Goal: Task Accomplishment & Management: Manage account settings

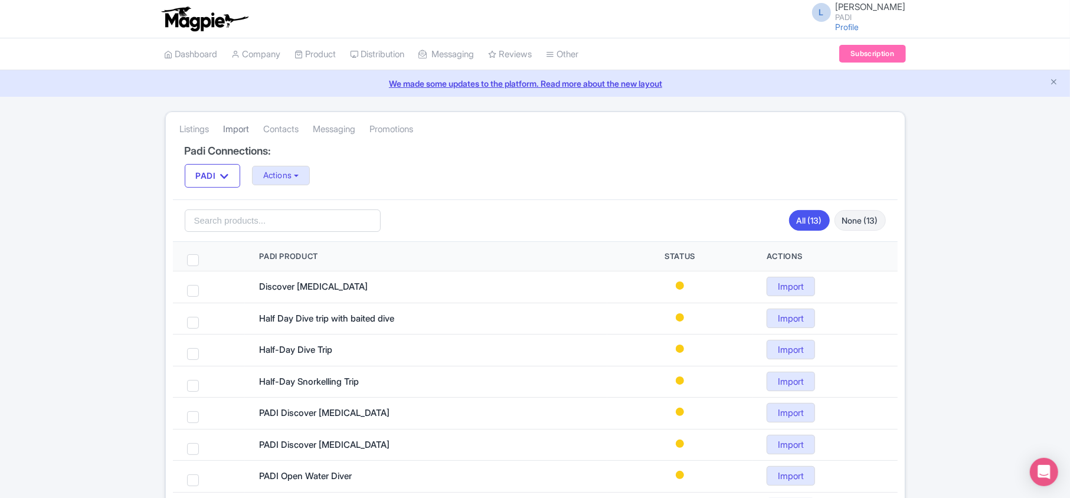
click at [234, 129] on link "Import" at bounding box center [237, 129] width 26 height 32
click at [308, 173] on button "Actions" at bounding box center [281, 175] width 58 height 19
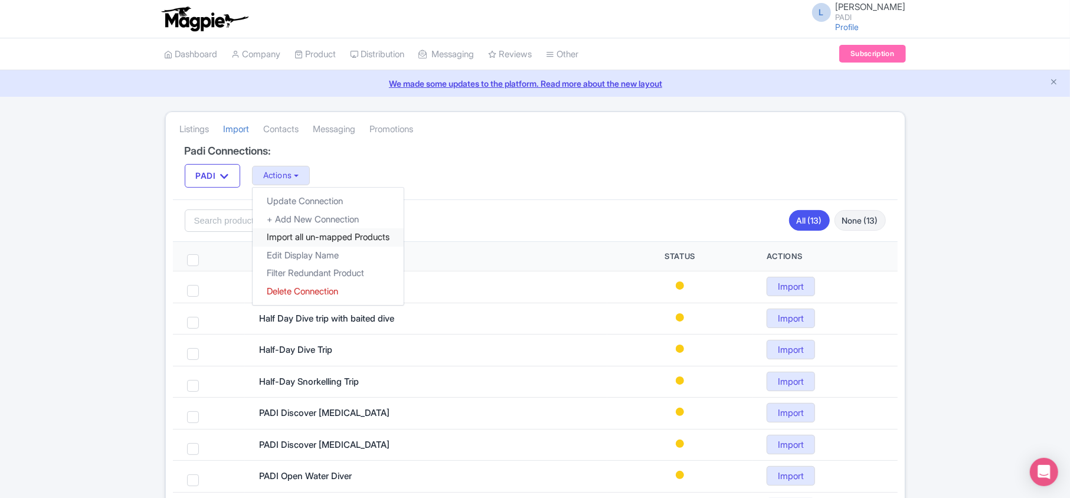
click at [291, 238] on link "Import all un-mapped Products" at bounding box center [328, 237] width 151 height 18
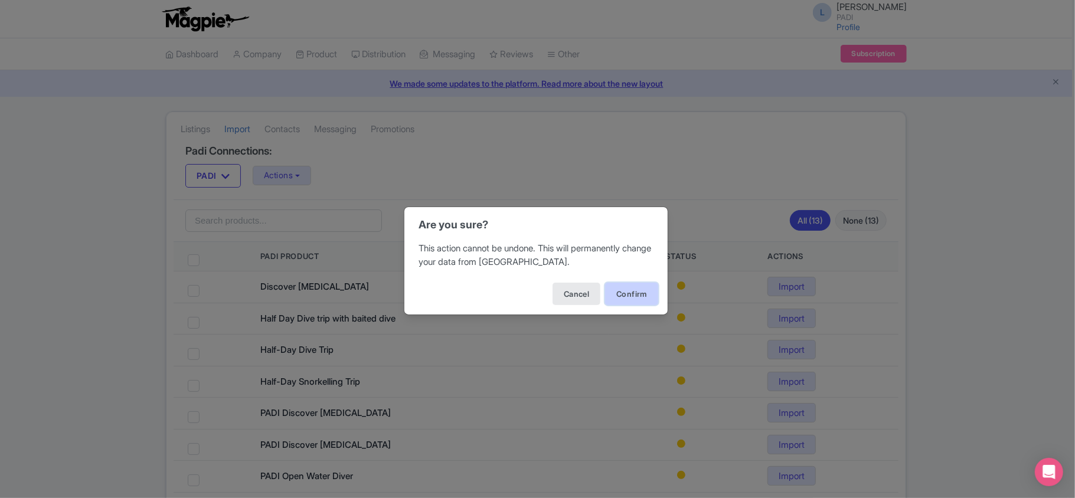
click at [643, 294] on button "Confirm" at bounding box center [631, 294] width 53 height 22
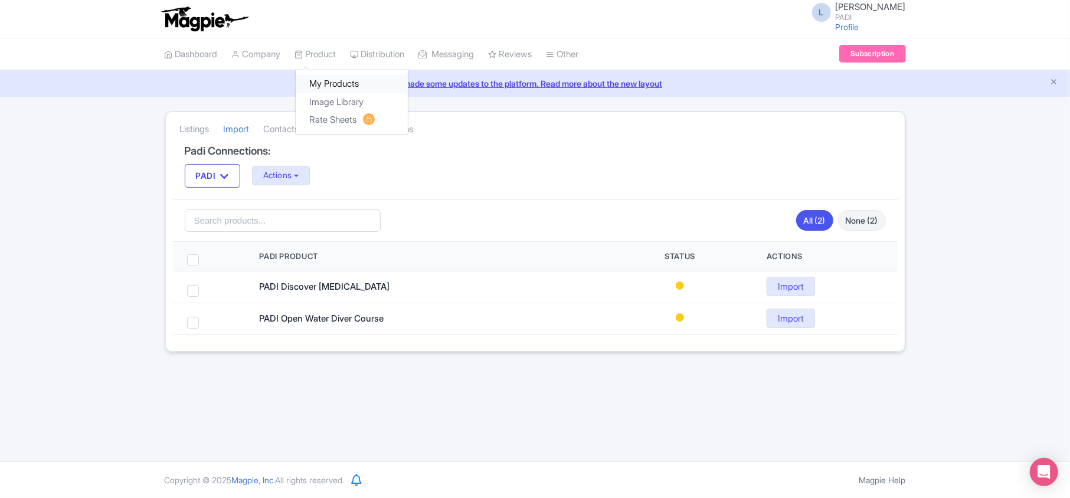
click at [332, 78] on link "My Products" at bounding box center [352, 84] width 112 height 18
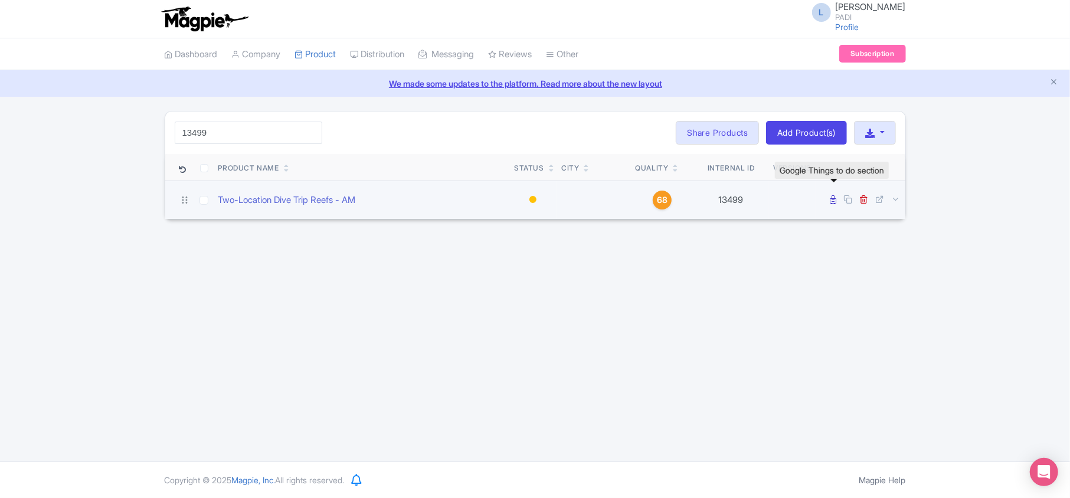
type input "13499"
click at [835, 203] on icon at bounding box center [834, 199] width 6 height 9
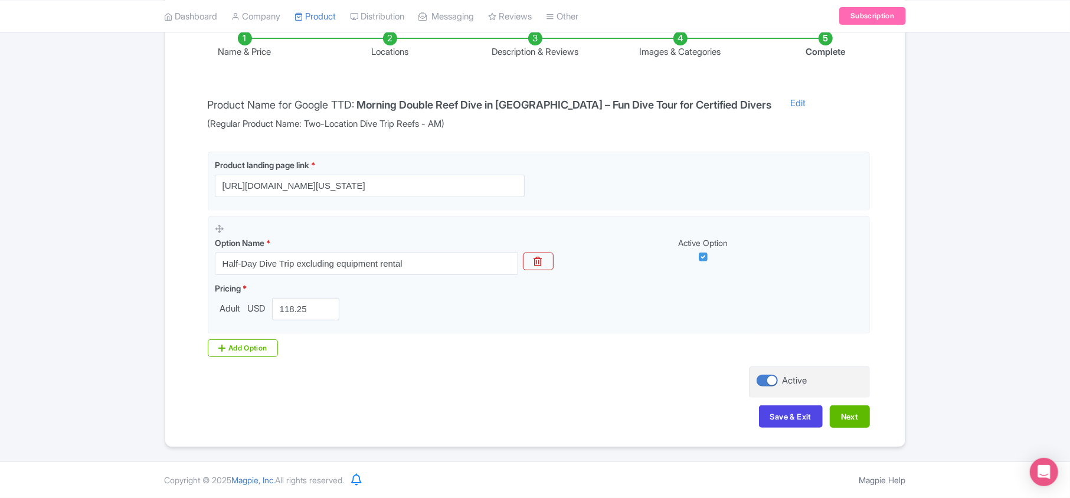
scroll to position [208, 0]
click at [843, 419] on button "Next" at bounding box center [850, 417] width 40 height 22
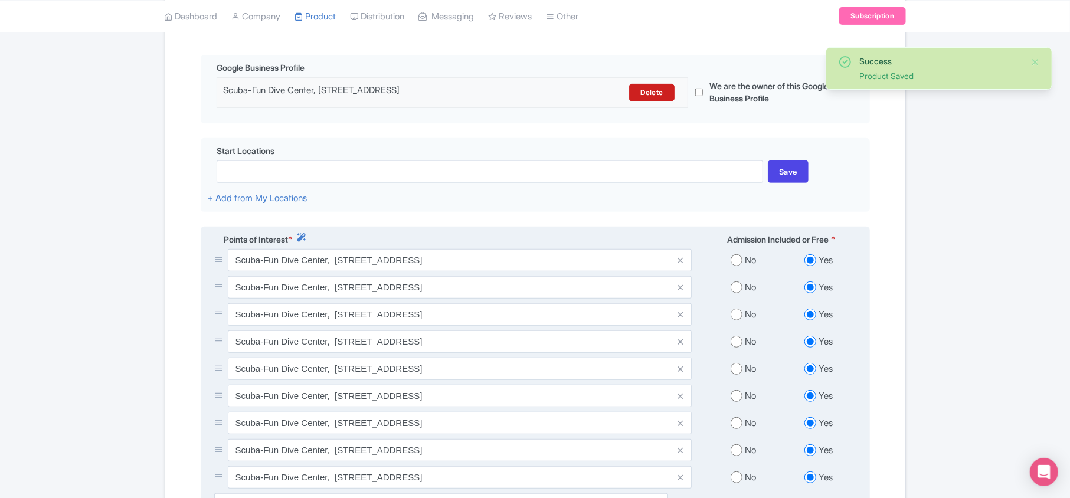
scroll to position [444, 0]
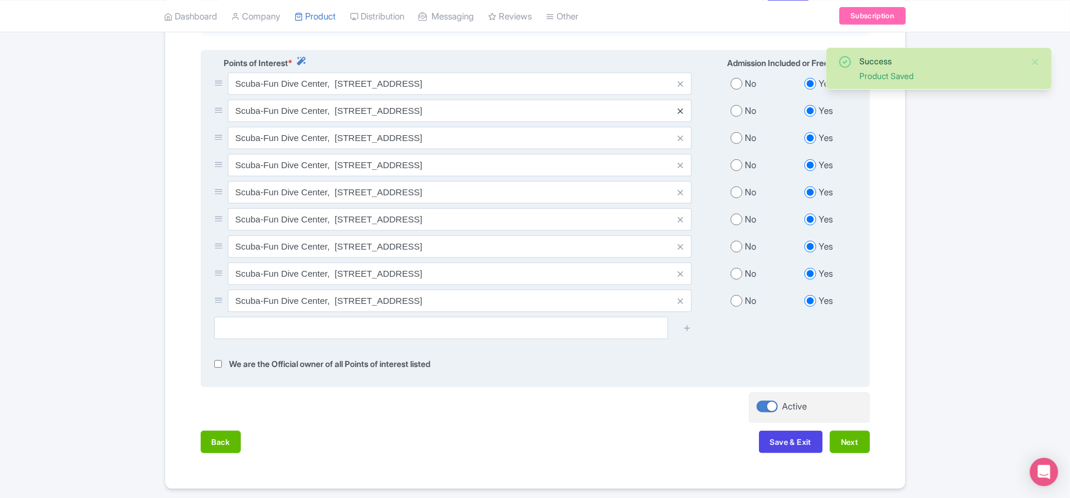
click at [678, 116] on icon at bounding box center [680, 111] width 5 height 9
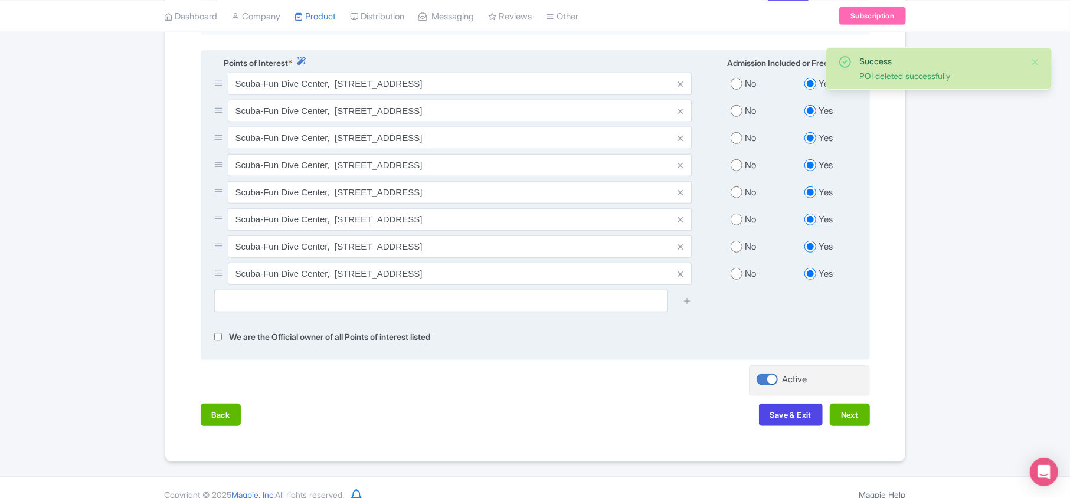
click at [681, 116] on icon at bounding box center [680, 111] width 5 height 9
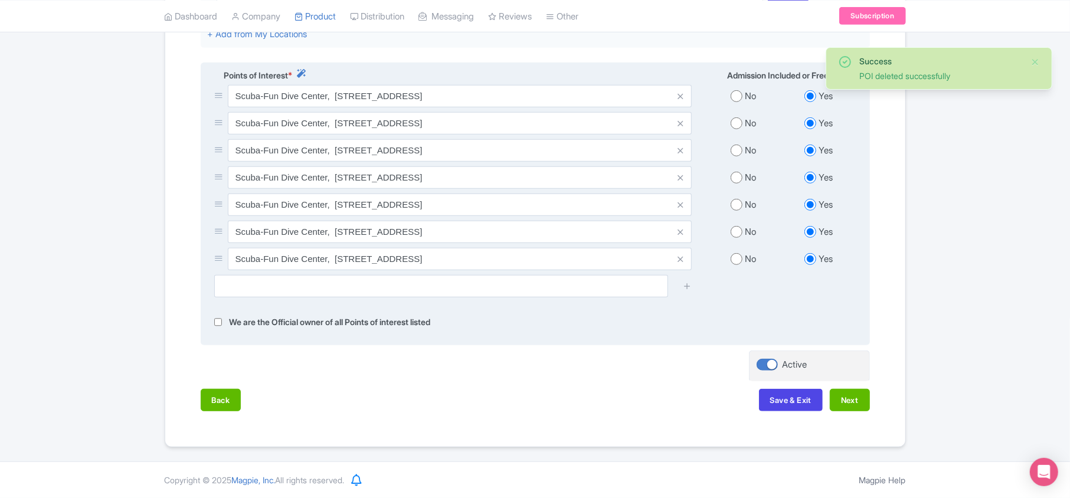
scroll to position [437, 0]
click at [681, 123] on icon at bounding box center [680, 123] width 5 height 9
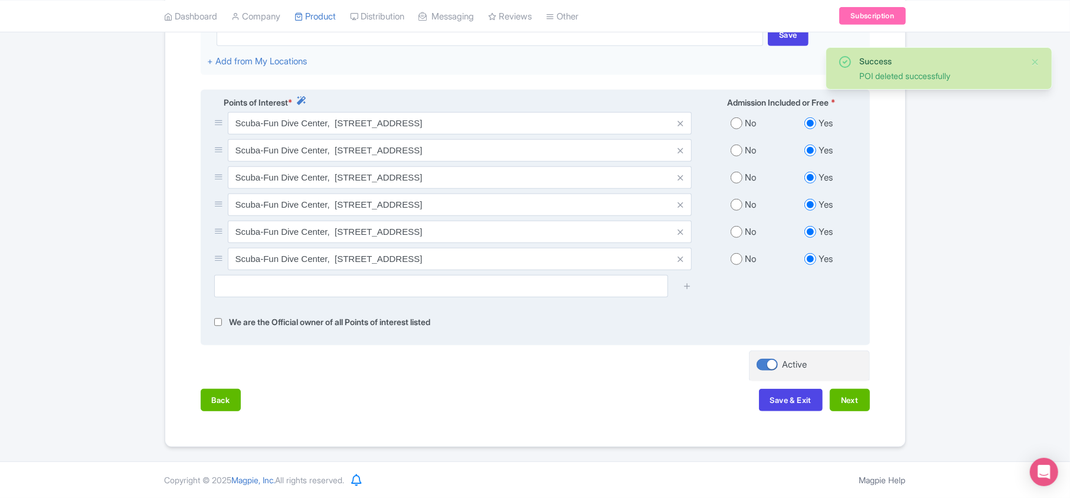
click at [681, 123] on icon at bounding box center [680, 123] width 5 height 9
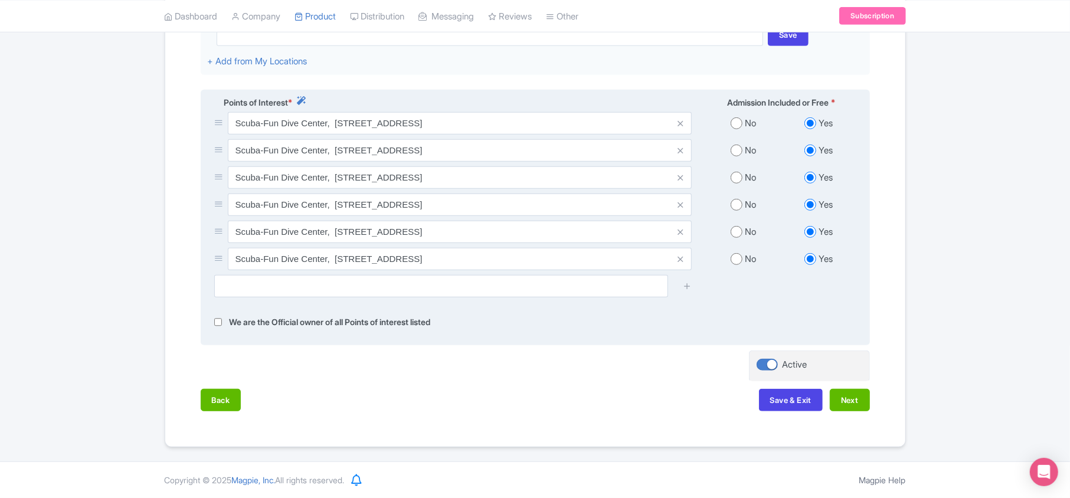
scroll to position [383, 0]
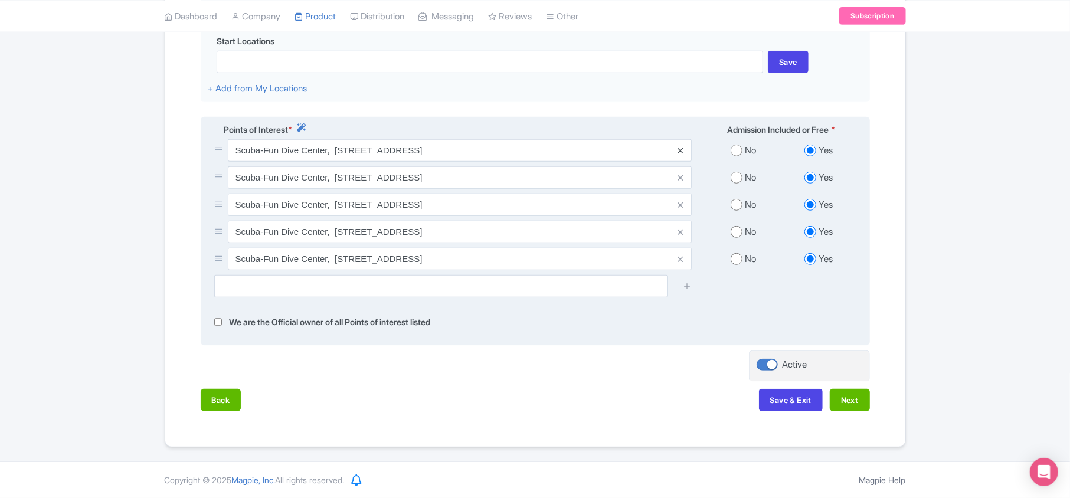
click at [678, 152] on icon at bounding box center [680, 150] width 5 height 9
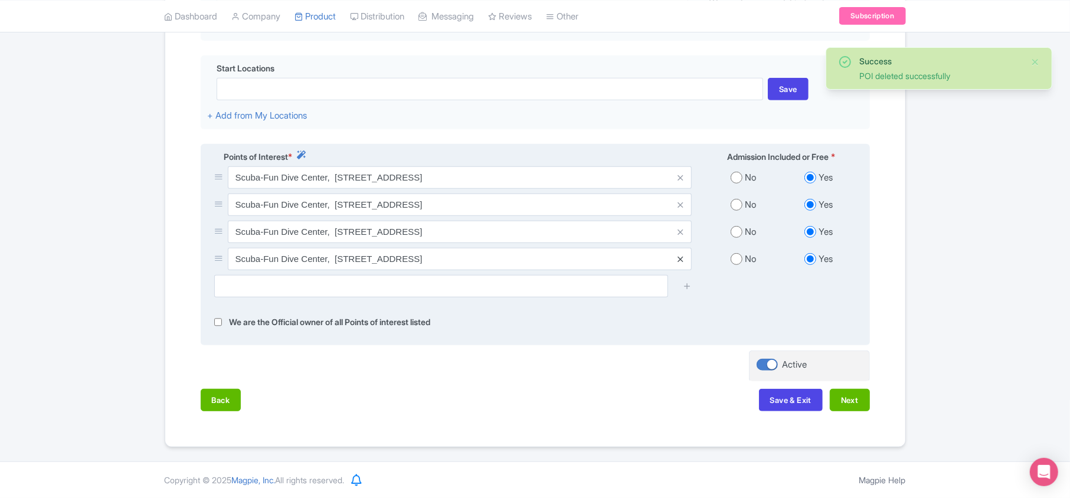
click at [678, 256] on icon at bounding box center [680, 259] width 5 height 9
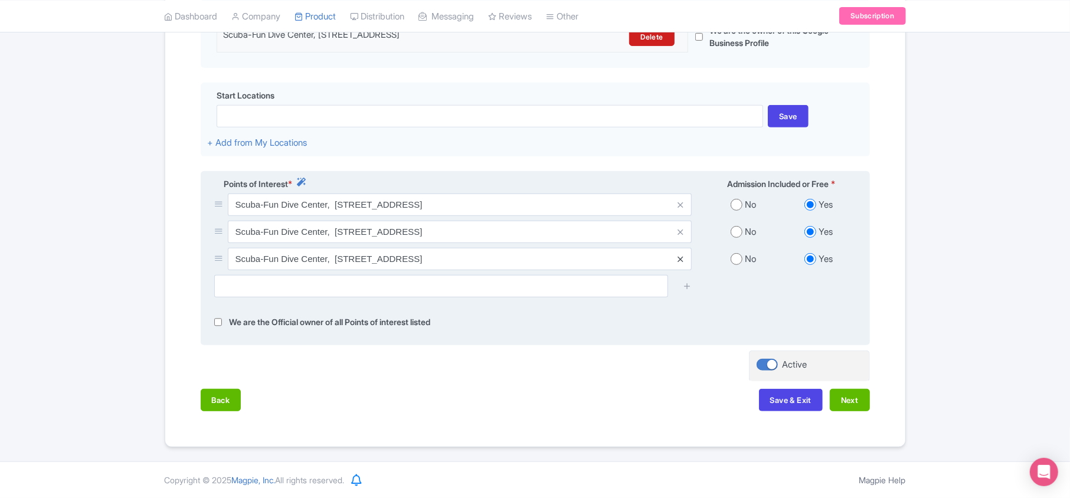
click at [678, 260] on icon at bounding box center [680, 259] width 5 height 9
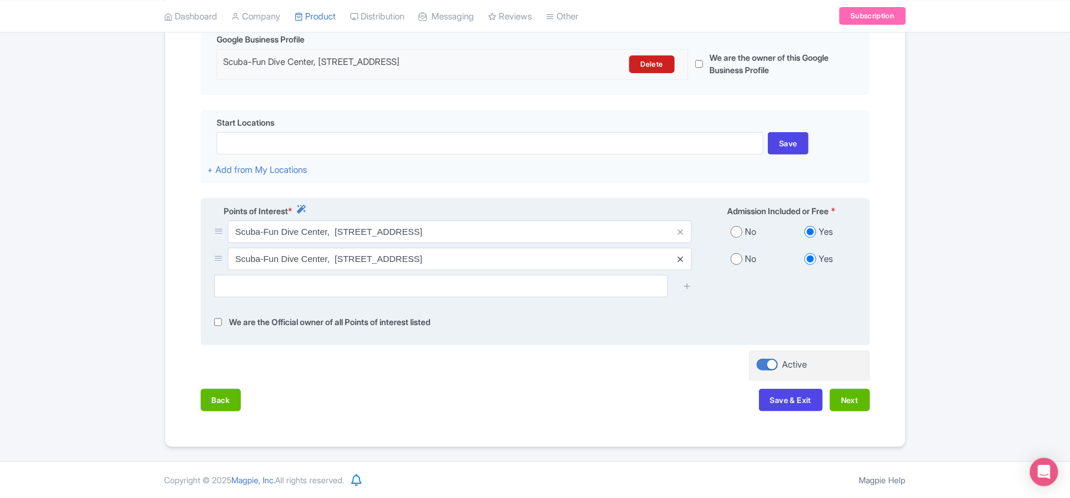
click at [682, 253] on link at bounding box center [680, 260] width 5 height 14
click at [682, 255] on icon at bounding box center [680, 259] width 5 height 9
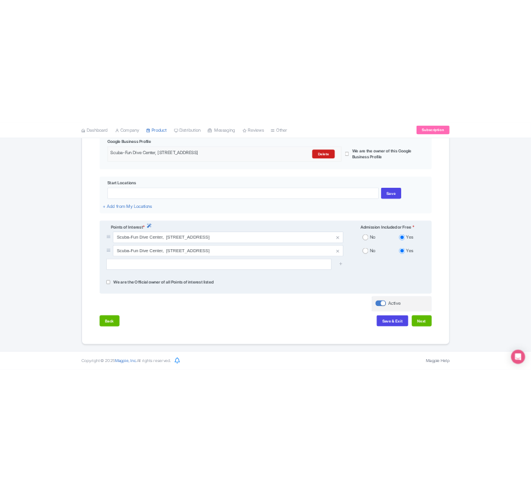
scroll to position [275, 0]
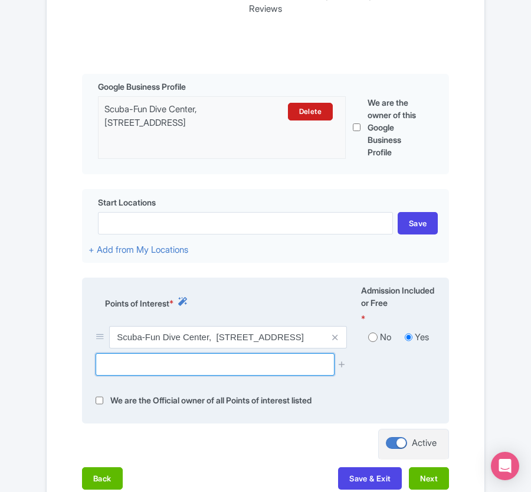
click at [136, 361] on input "text" at bounding box center [215, 364] width 238 height 22
paste input "French Reef"
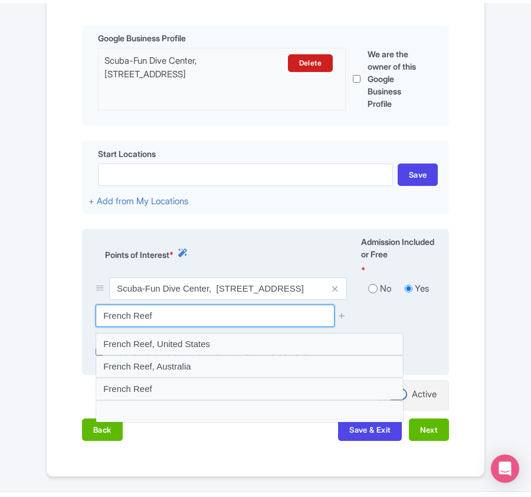
scroll to position [353, 0]
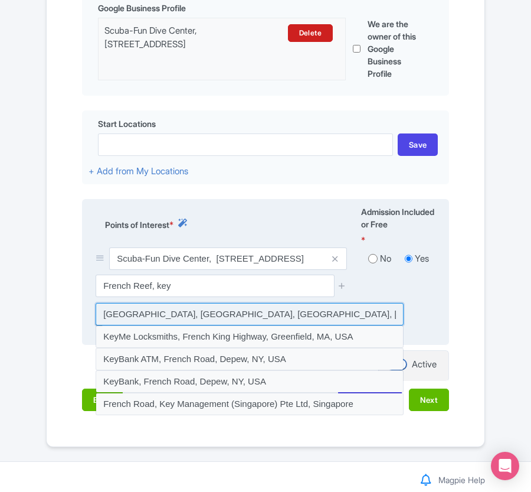
click at [145, 314] on input at bounding box center [250, 314] width 308 height 22
type input "French Reef, Key Largo, FL, USA"
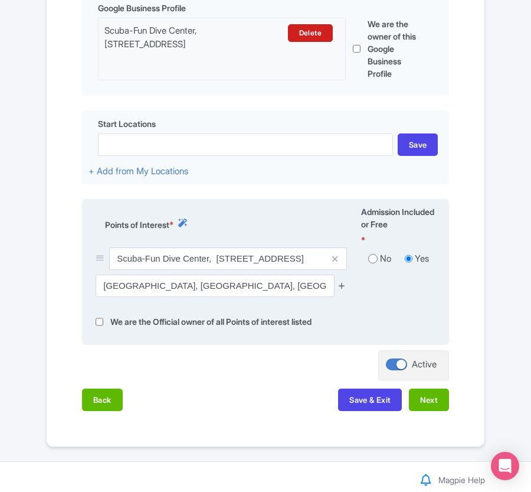
click at [345, 286] on icon at bounding box center [342, 285] width 9 height 9
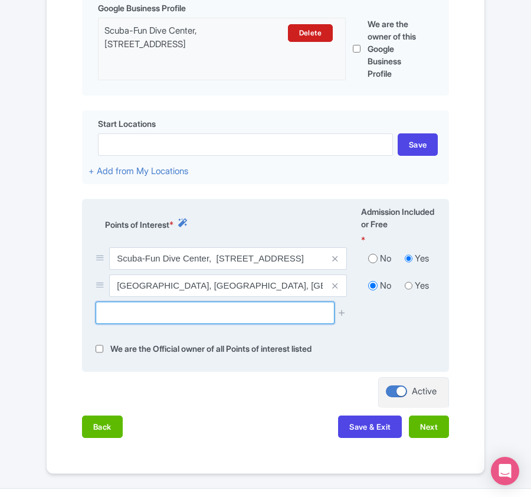
click at [168, 313] on input "text" at bounding box center [215, 313] width 238 height 22
paste input "Joseph Magnus Coral Garden Nature Preserve"
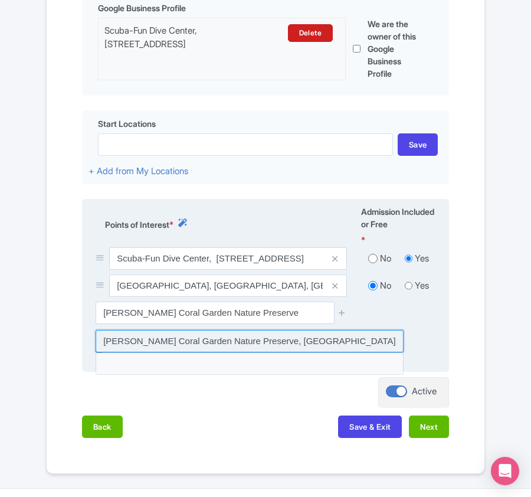
click at [215, 344] on input at bounding box center [250, 341] width 308 height 22
type input "Joseph Magnus Coral Garden Nature Preserve, Islamorada, FL, USA"
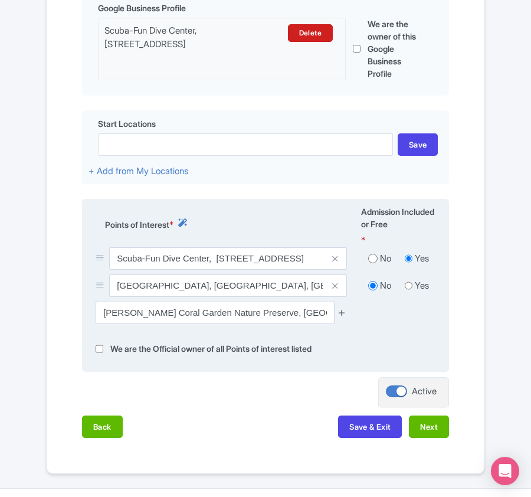
click at [341, 314] on icon at bounding box center [342, 312] width 9 height 9
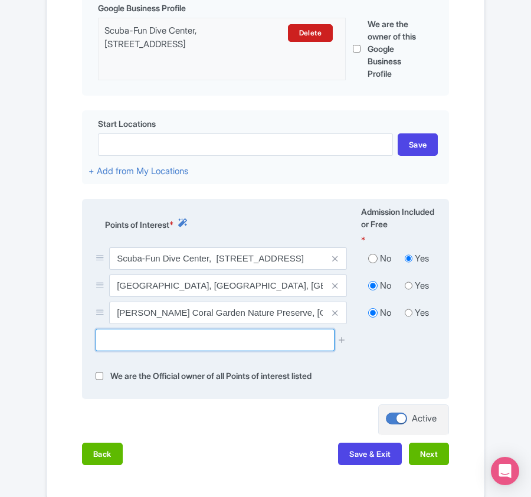
click at [148, 338] on input "text" at bounding box center [215, 340] width 238 height 22
paste input "Conch Reef"
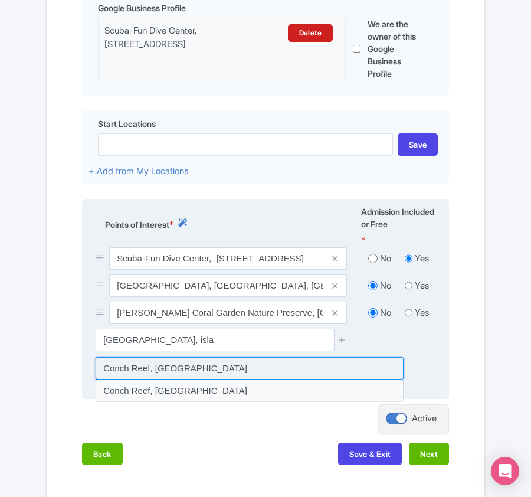
click at [155, 373] on input at bounding box center [250, 368] width 308 height 22
type input "Conch Reef, United States"
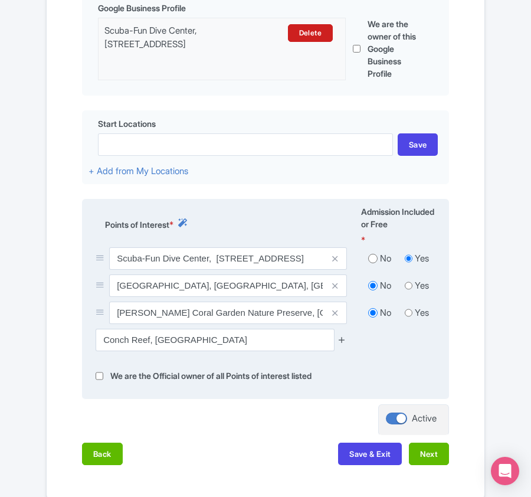
click at [345, 341] on icon at bounding box center [342, 339] width 9 height 9
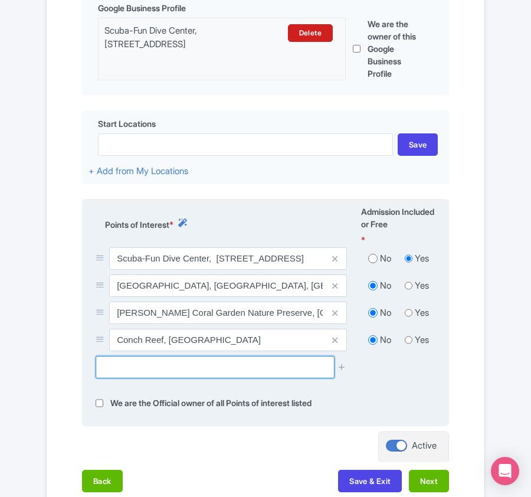
click at [195, 374] on input "text" at bounding box center [215, 367] width 238 height 22
paste input "Molasses Reef Light House"
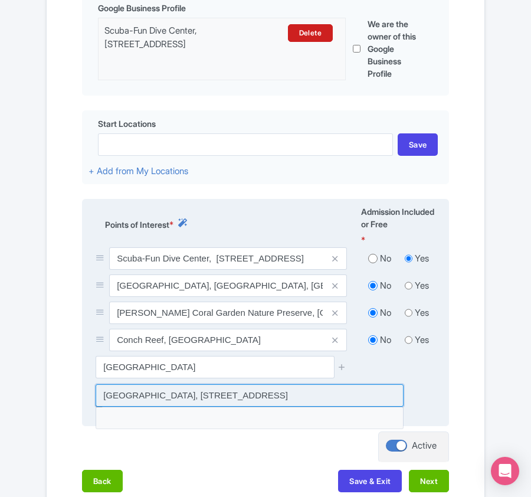
click at [195, 393] on input at bounding box center [250, 395] width 308 height 22
type input "Molasses Reef Light House, Old State Rd 4a, Key Largo, FL, USA"
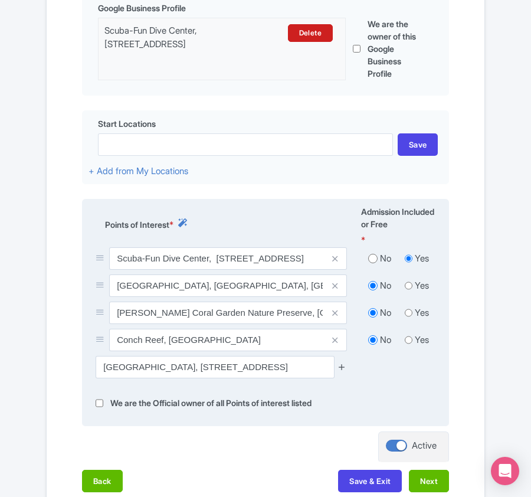
click at [340, 369] on icon at bounding box center [342, 366] width 9 height 9
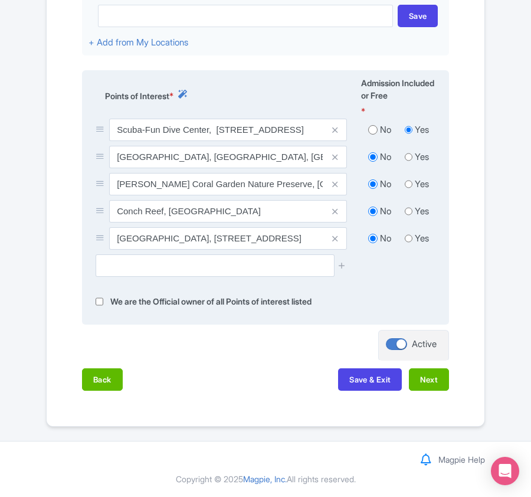
scroll to position [485, 0]
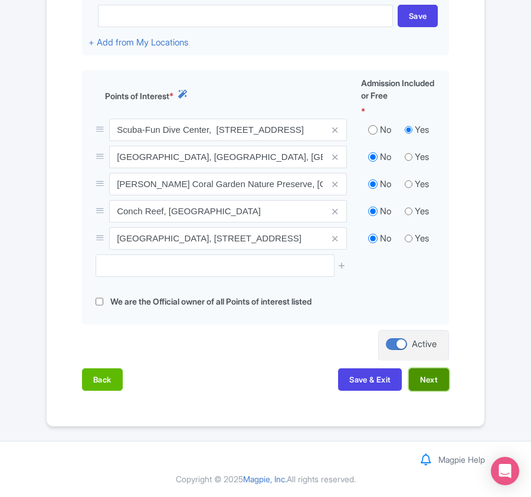
click at [428, 374] on button "Next" at bounding box center [429, 379] width 40 height 22
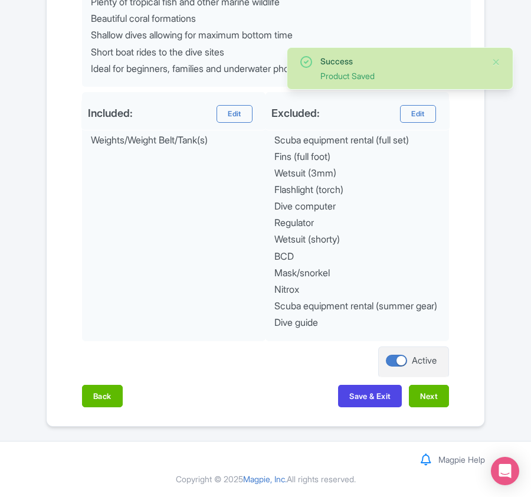
scroll to position [600, 0]
click at [440, 404] on button "Next" at bounding box center [429, 396] width 40 height 22
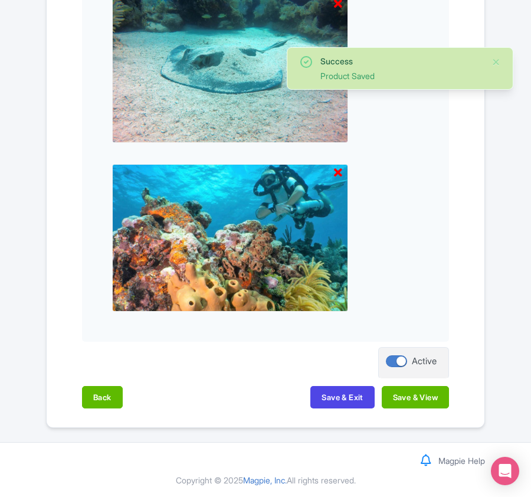
scroll to position [723, 0]
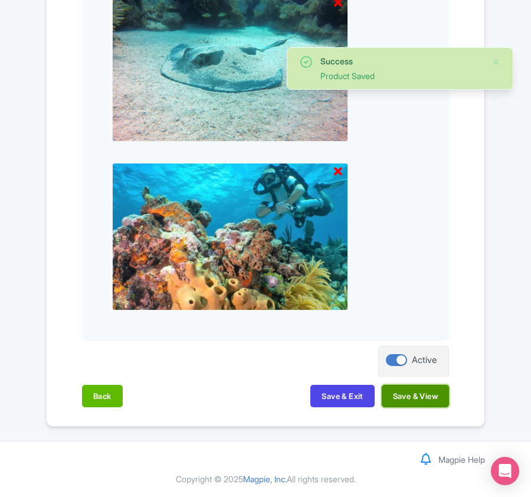
click at [436, 399] on button "Save & View" at bounding box center [415, 396] width 67 height 22
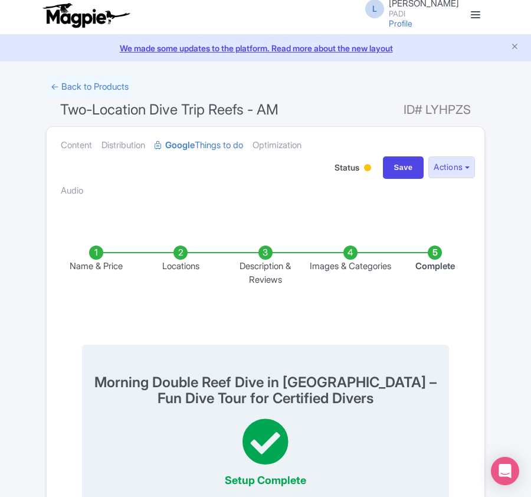
scroll to position [0, 0]
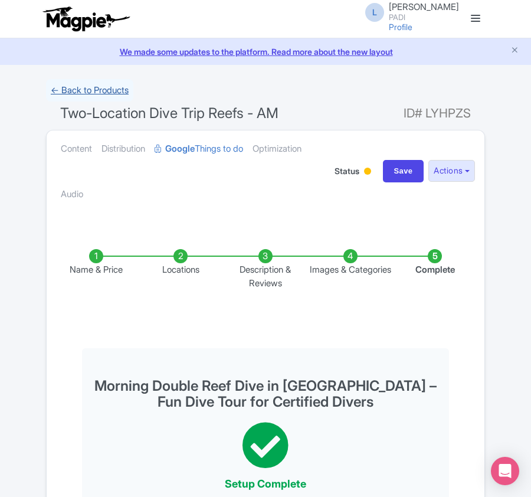
click at [123, 88] on link "← Back to Products" at bounding box center [89, 90] width 87 height 23
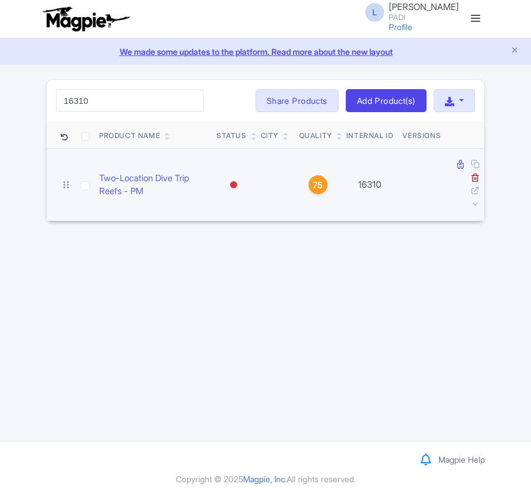
type input "16310"
click at [459, 165] on icon at bounding box center [461, 164] width 6 height 9
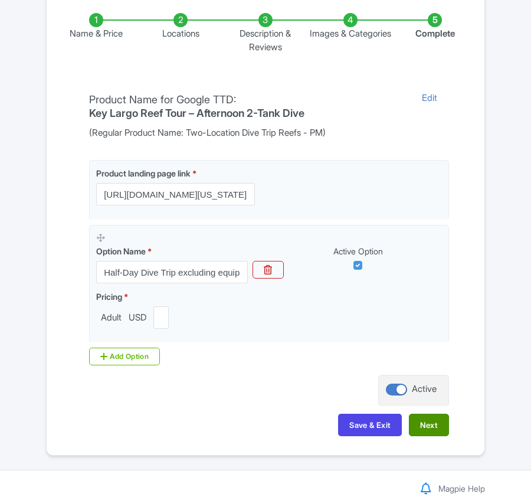
scroll to position [236, 0]
click at [439, 425] on button "Next" at bounding box center [429, 425] width 40 height 22
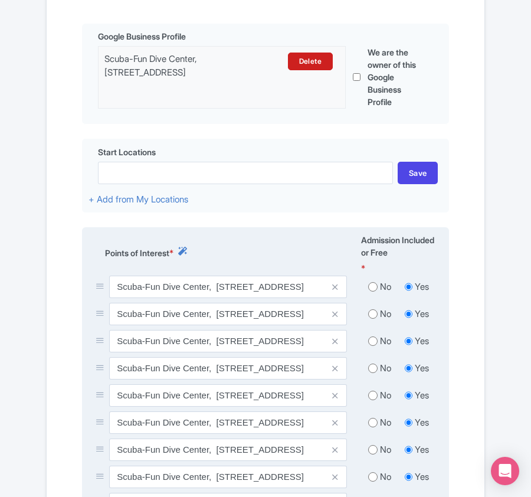
scroll to position [393, 0]
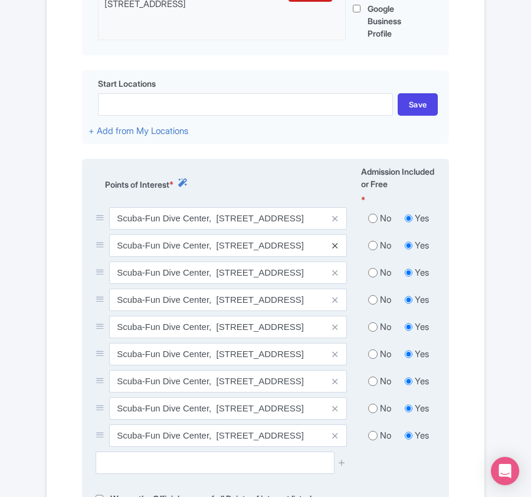
click at [336, 249] on icon at bounding box center [334, 245] width 5 height 9
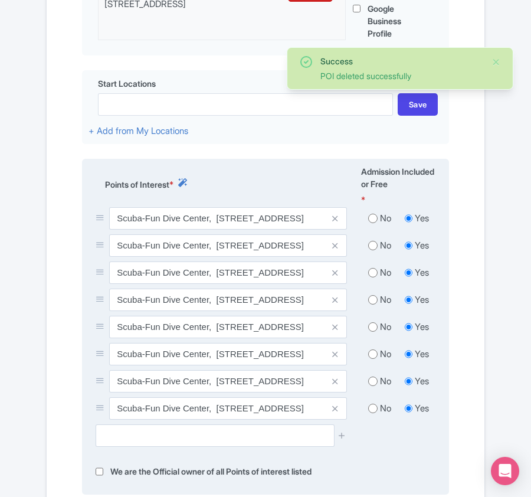
click at [336, 249] on icon at bounding box center [334, 245] width 5 height 9
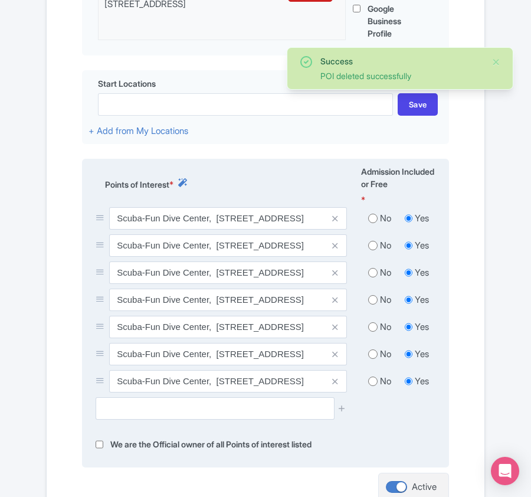
click at [336, 249] on icon at bounding box center [334, 245] width 5 height 9
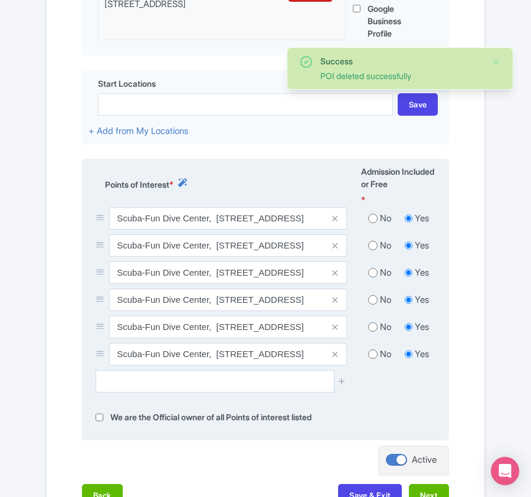
click at [336, 249] on icon at bounding box center [334, 245] width 5 height 9
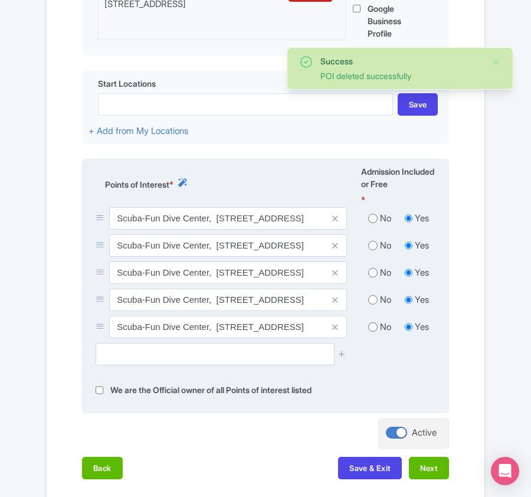
click at [336, 249] on icon at bounding box center [334, 245] width 5 height 9
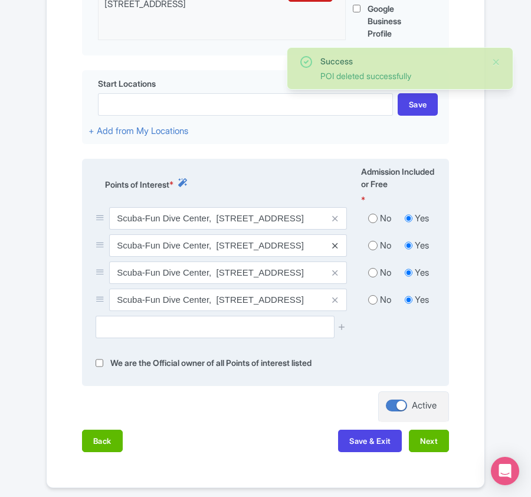
click at [336, 246] on icon at bounding box center [334, 245] width 5 height 9
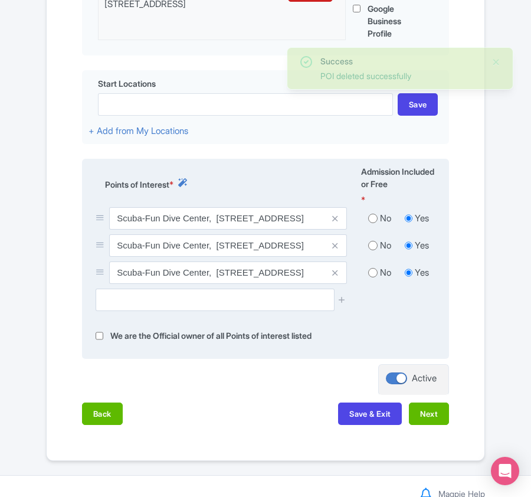
click at [336, 246] on icon at bounding box center [334, 245] width 5 height 9
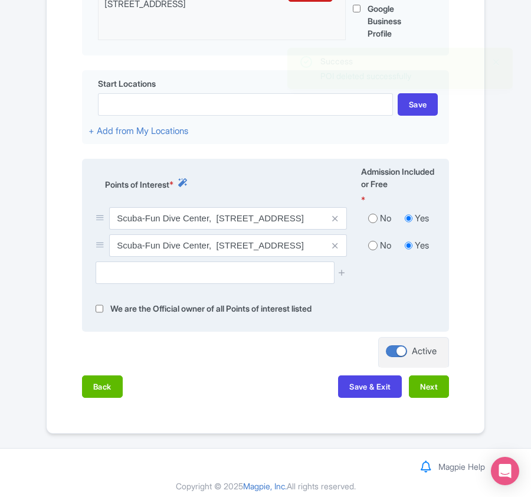
click at [336, 246] on icon at bounding box center [334, 245] width 5 height 9
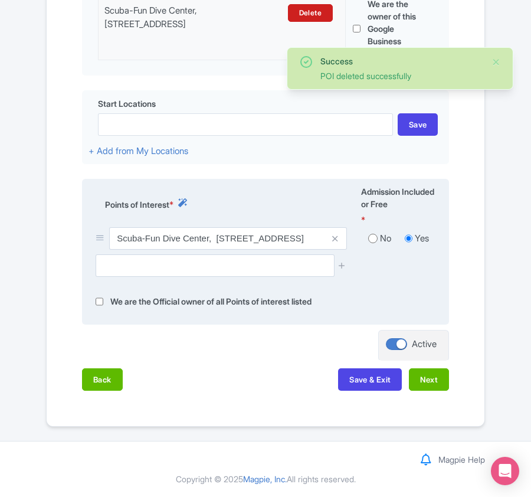
scroll to position [377, 0]
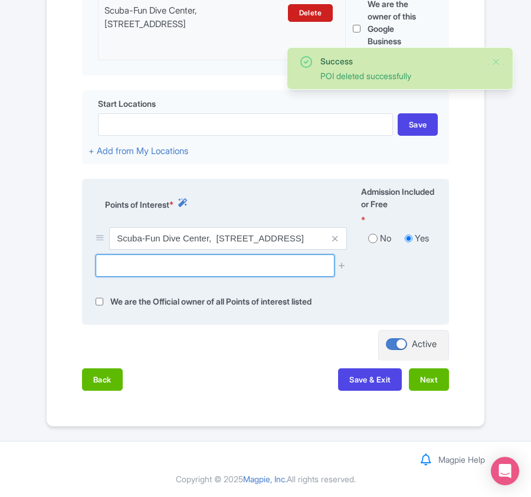
click at [192, 269] on input "text" at bounding box center [215, 265] width 238 height 22
paste input "French Reef, Key Largo, FL, USA"
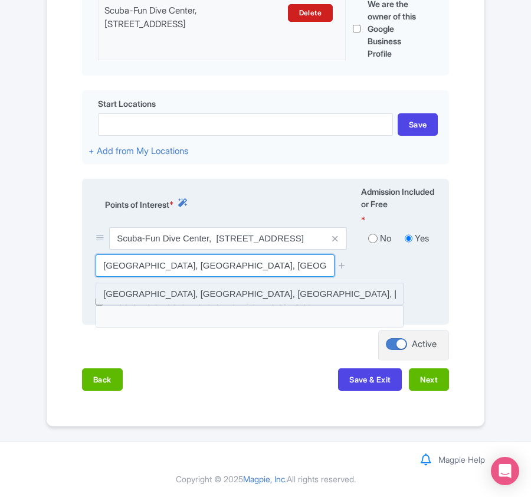
type input "French Reef, Key Largo, FL, USA"
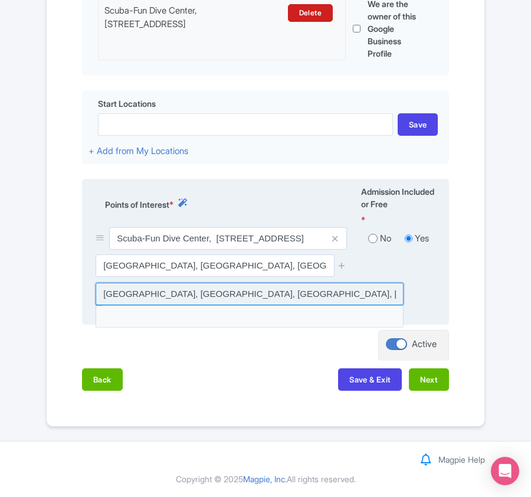
click at [179, 292] on input at bounding box center [250, 294] width 308 height 22
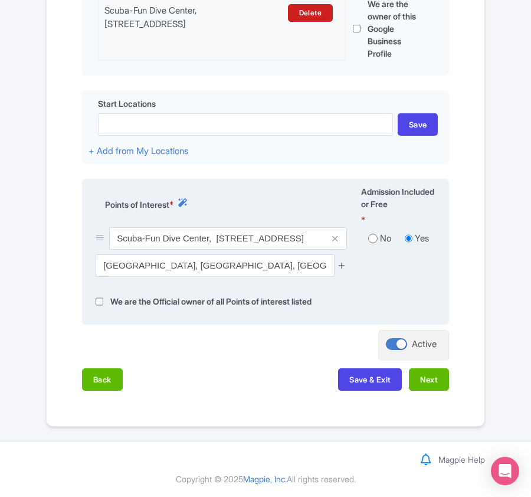
click at [345, 262] on icon at bounding box center [342, 265] width 9 height 9
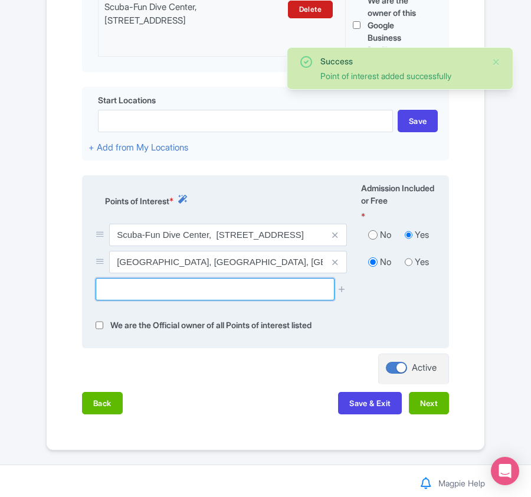
click at [116, 299] on input "text" at bounding box center [215, 289] width 238 height 22
paste input "Joseph Magnus Coral Garden Nature Preserve,"
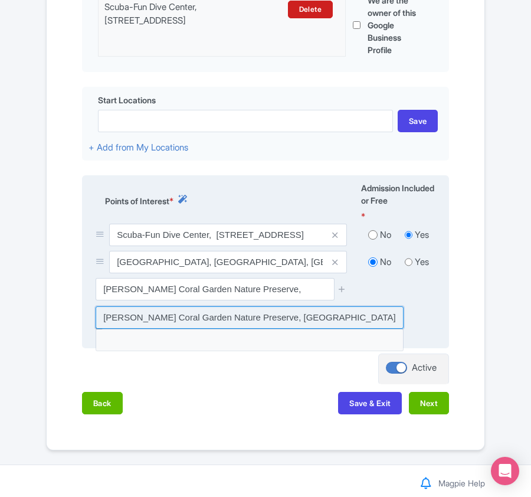
click at [298, 318] on input at bounding box center [250, 317] width 308 height 22
type input "Joseph Magnus Coral Garden Nature Preserve, Islamorada, FL, USA"
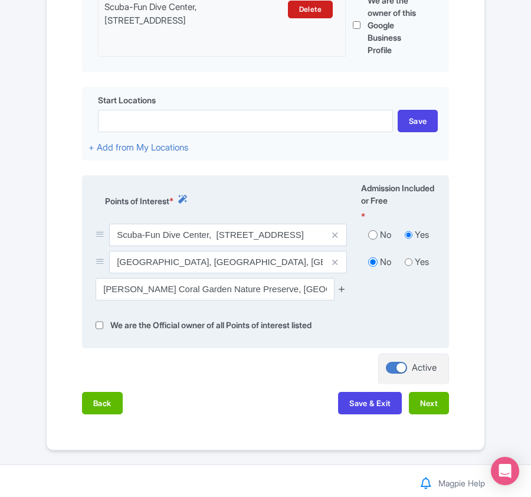
click at [341, 293] on icon at bounding box center [342, 289] width 9 height 9
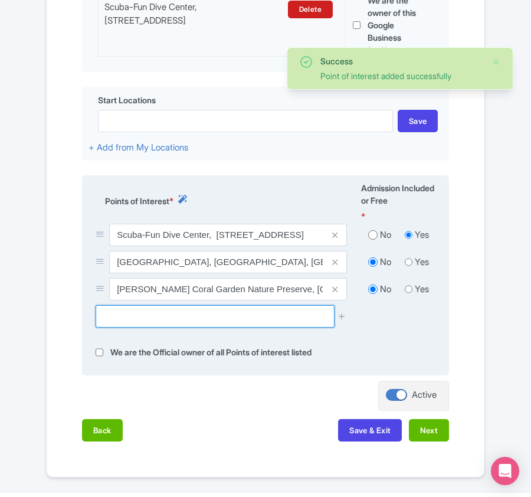
click at [105, 324] on input "text" at bounding box center [215, 316] width 238 height 22
paste input "Conch Reef, United States"
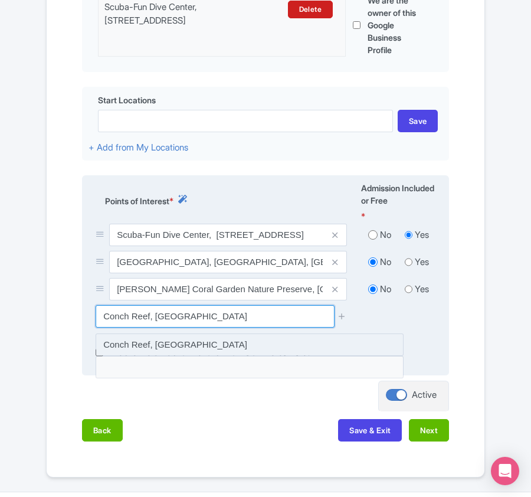
type input "Conch Reef, United States"
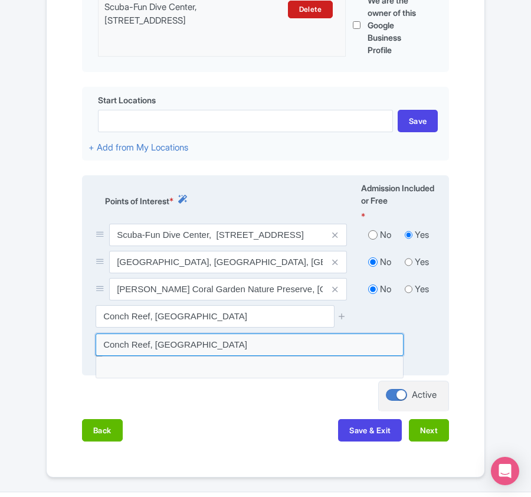
click at [244, 344] on input at bounding box center [250, 345] width 308 height 22
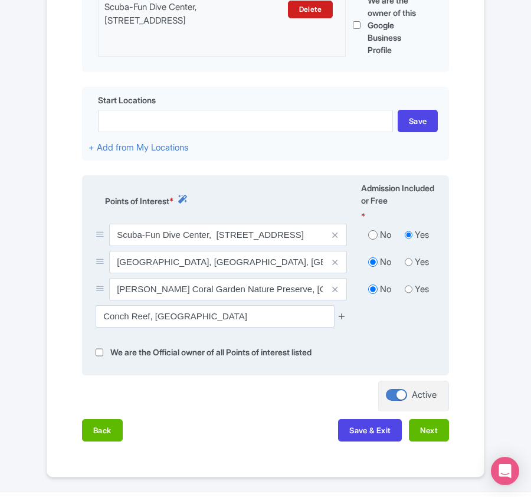
click at [341, 318] on icon at bounding box center [342, 316] width 9 height 9
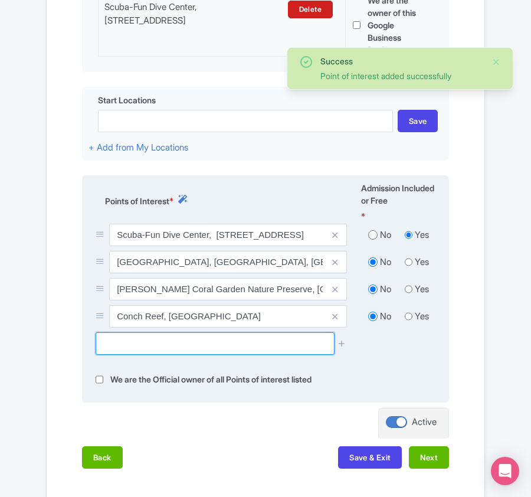
click at [128, 346] on input "text" at bounding box center [215, 343] width 238 height 22
paste input "Molasses Reef Light House, Old State Rd"
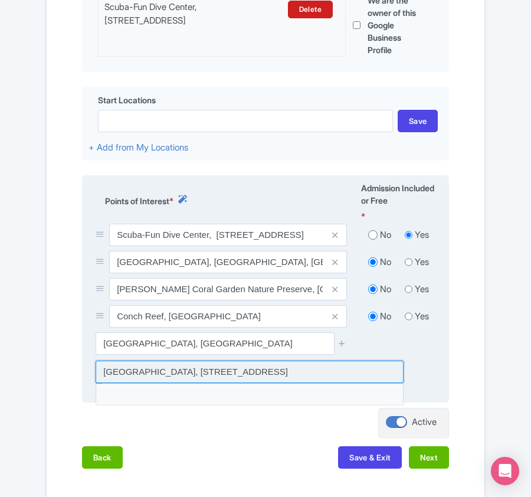
click at [158, 376] on input at bounding box center [250, 372] width 308 height 22
type input "Molasses Reef Light House, Old State Rd 4a, Key Largo, FL, USA"
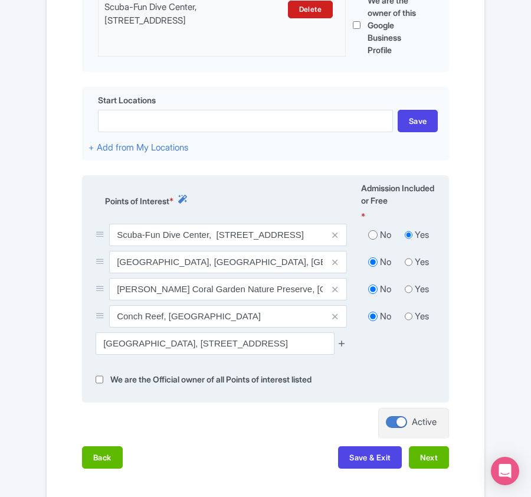
click at [341, 345] on icon at bounding box center [342, 343] width 9 height 9
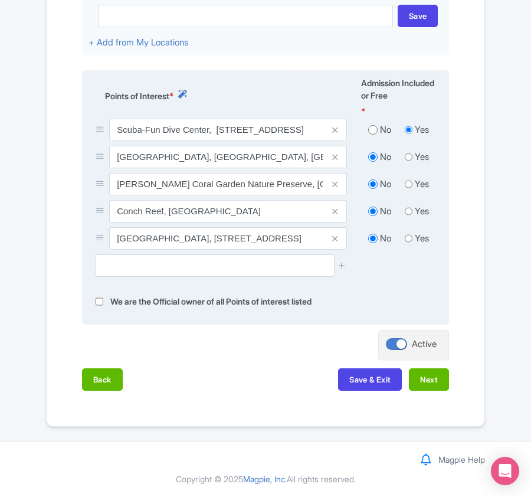
scroll to position [485, 0]
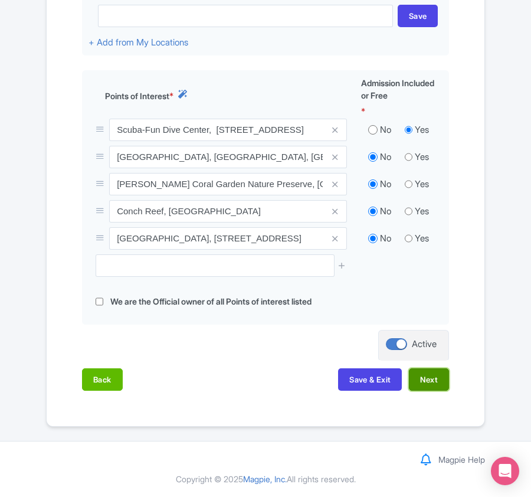
click at [433, 383] on button "Next" at bounding box center [429, 379] width 40 height 22
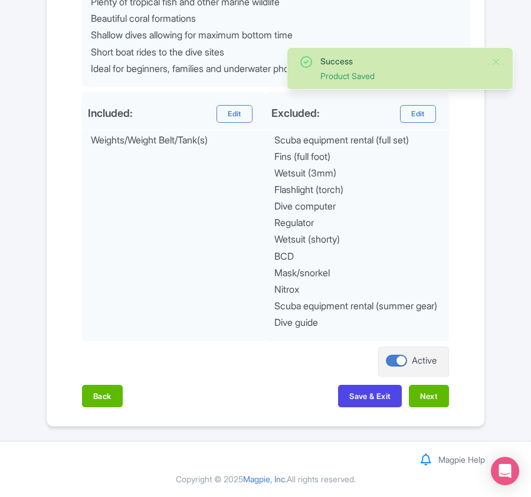
scroll to position [600, 0]
click at [433, 390] on button "Next" at bounding box center [429, 396] width 40 height 22
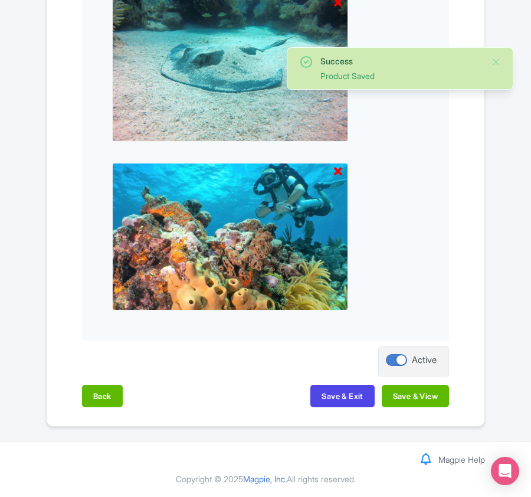
scroll to position [723, 0]
click at [433, 390] on button "Save & View" at bounding box center [415, 396] width 67 height 22
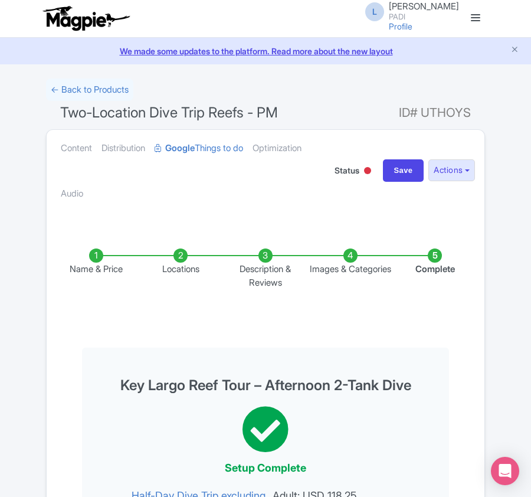
scroll to position [0, 0]
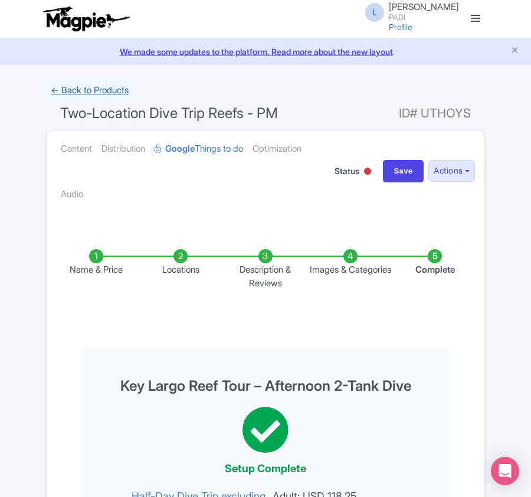
click at [86, 84] on link "← Back to Products" at bounding box center [89, 90] width 87 height 23
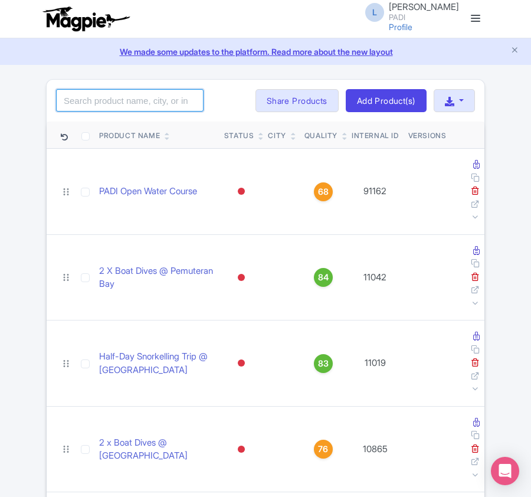
click at [86, 104] on input "search" at bounding box center [130, 100] width 148 height 22
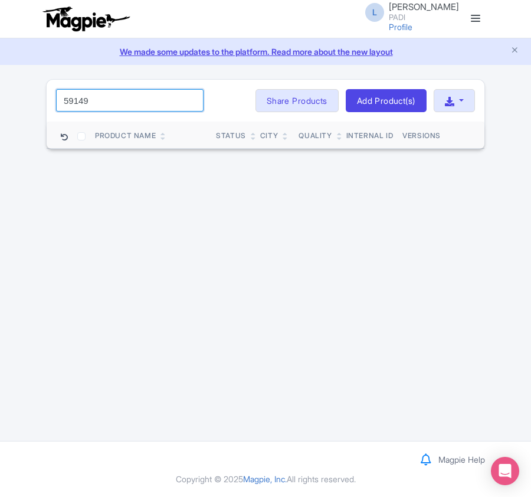
drag, startPoint x: 111, startPoint y: 102, endPoint x: 5, endPoint y: 100, distance: 106.3
click at [5, 100] on div "59149 Search Bulk Actions [GEOGRAPHIC_DATA] Add to Collection Share Products Ad…" at bounding box center [265, 114] width 531 height 71
paste input "98551"
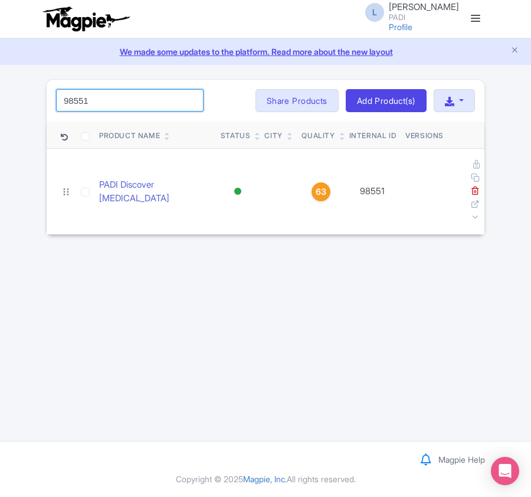
type input "98551"
click at [94, 105] on input "98551" at bounding box center [130, 100] width 148 height 22
click at [191, 96] on input "98551" at bounding box center [130, 100] width 148 height 22
click at [191, 106] on input "98551" at bounding box center [130, 100] width 148 height 22
click at [189, 102] on input "98551" at bounding box center [130, 100] width 148 height 22
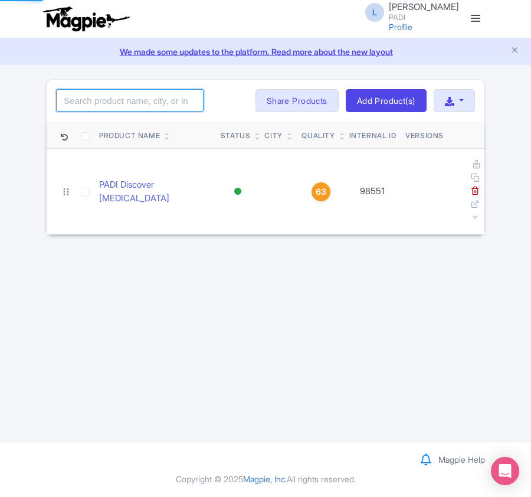
paste input "59419"
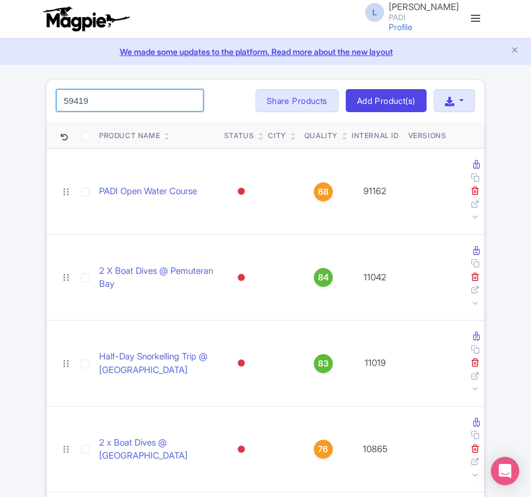
click at [64, 96] on input "59419" at bounding box center [130, 100] width 148 height 22
click button "Search" at bounding box center [0, 0] width 0 height 0
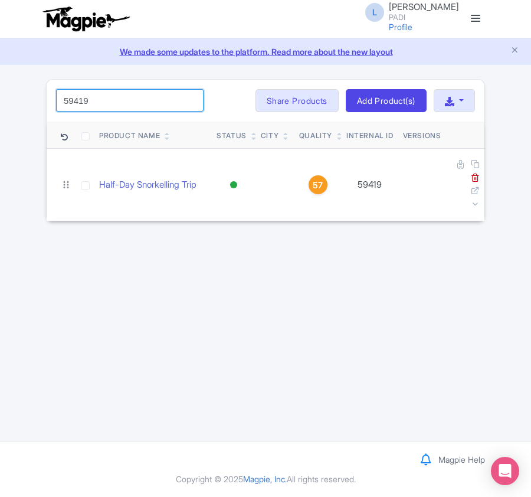
drag, startPoint x: 94, startPoint y: 106, endPoint x: -25, endPoint y: 76, distance: 123.1
click at [0, 76] on html "L Luca Novelli PADI Profile Users Settings Sign out Dashboard Company Product M…" at bounding box center [265, 248] width 531 height 497
paste input "85"
drag, startPoint x: 94, startPoint y: 106, endPoint x: 40, endPoint y: 93, distance: 56.0
click at [34, 97] on div "85419 Search Bulk Actions Delete Add to Collection Share Products Add to Collec…" at bounding box center [265, 150] width 531 height 143
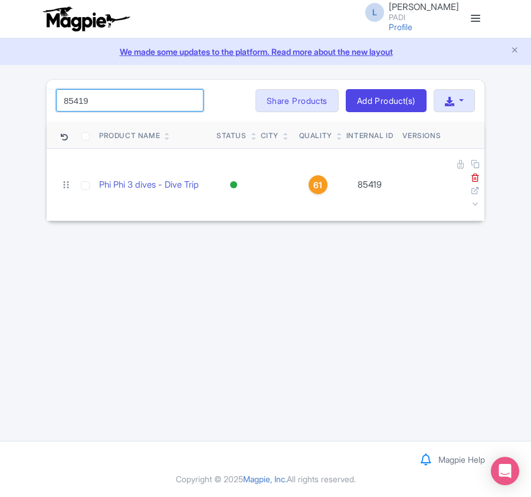
paste input "54"
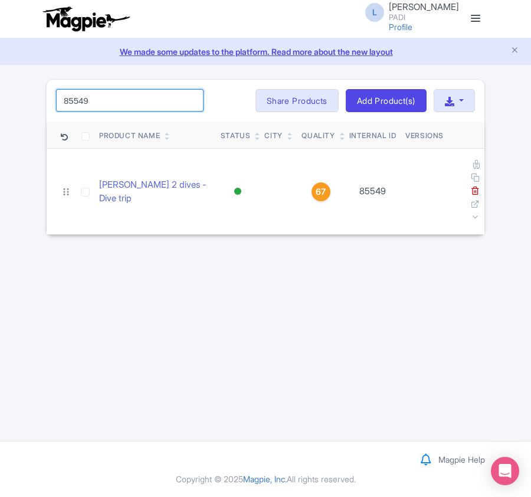
drag, startPoint x: 107, startPoint y: 100, endPoint x: -20, endPoint y: 88, distance: 128.1
click at [0, 88] on html "L Luca Novelli PADI Profile Users Settings Sign out Dashboard Company Product M…" at bounding box center [265, 248] width 531 height 497
paste input "63"
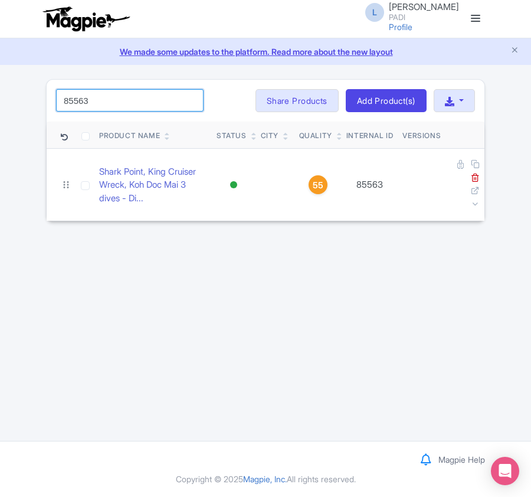
drag, startPoint x: 103, startPoint y: 97, endPoint x: 3, endPoint y: 95, distance: 99.8
click at [3, 95] on div "85563 Search Bulk Actions Delete Add to Collection Share Products Add to Collec…" at bounding box center [265, 150] width 531 height 143
paste input "10081"
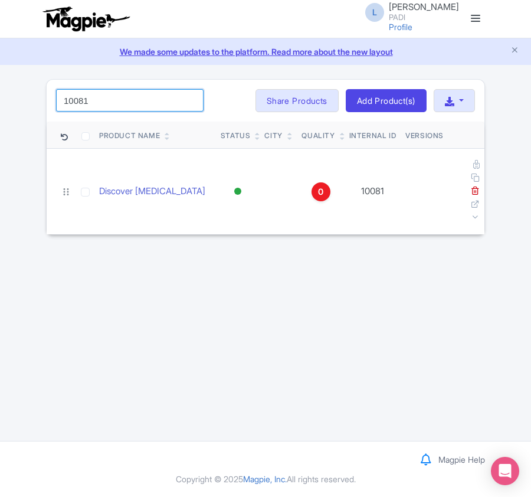
drag, startPoint x: 123, startPoint y: 102, endPoint x: -9, endPoint y: 99, distance: 132.3
click at [0, 99] on html "L Luca Novelli PADI Profile Users Settings Sign out Dashboard Company Product M…" at bounding box center [265, 248] width 531 height 497
paste input "59026"
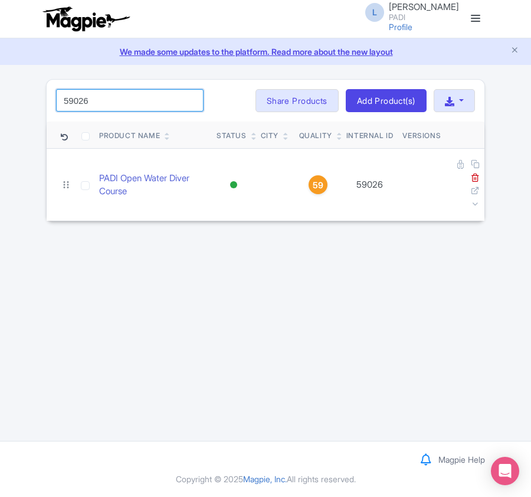
drag, startPoint x: 128, startPoint y: 100, endPoint x: -24, endPoint y: 102, distance: 151.7
click at [0, 102] on html "L Luca Novelli PADI Profile Users Settings Sign out Dashboard Company Product M…" at bounding box center [265, 248] width 531 height 497
paste input "24113"
type input "24113"
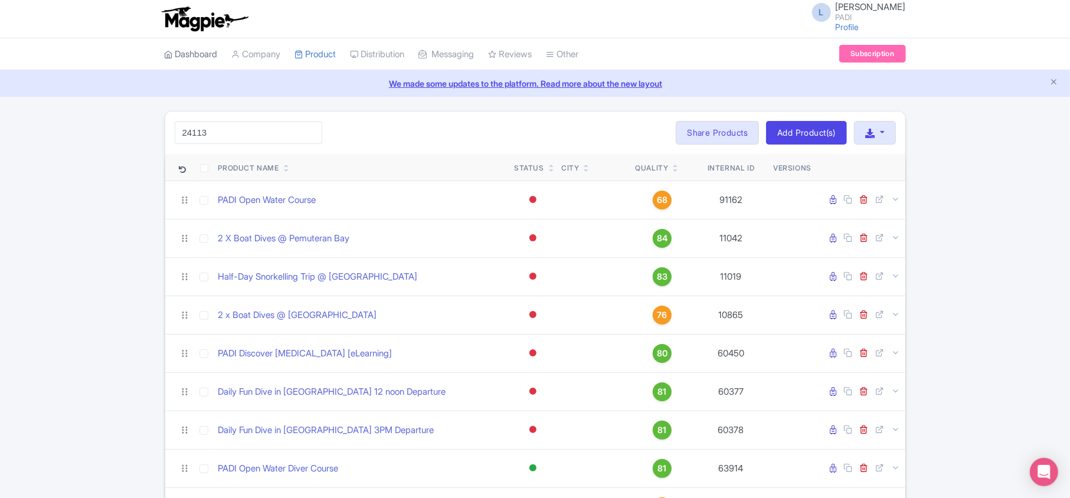
click at [211, 59] on link "Dashboard" at bounding box center [191, 54] width 53 height 32
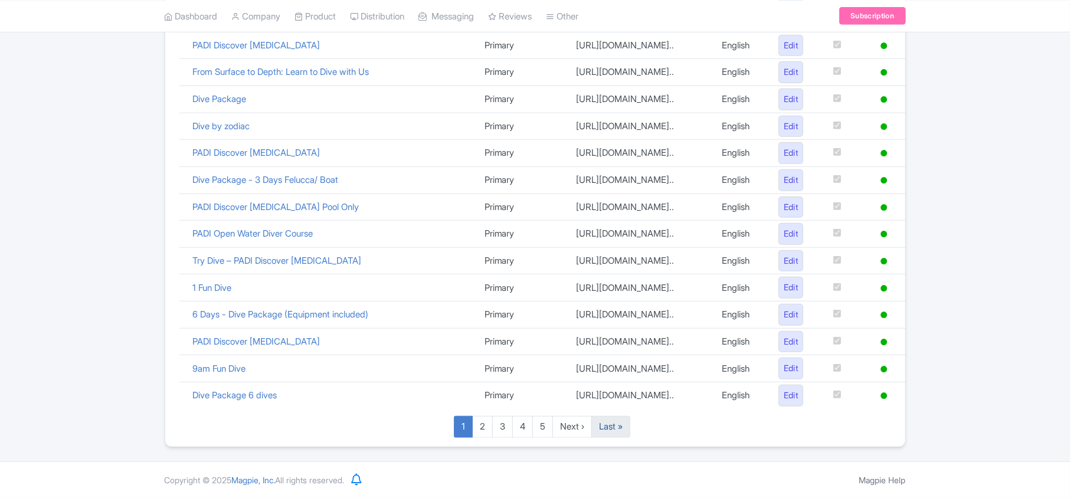
scroll to position [815, 0]
click at [612, 431] on link "Last »" at bounding box center [611, 427] width 39 height 22
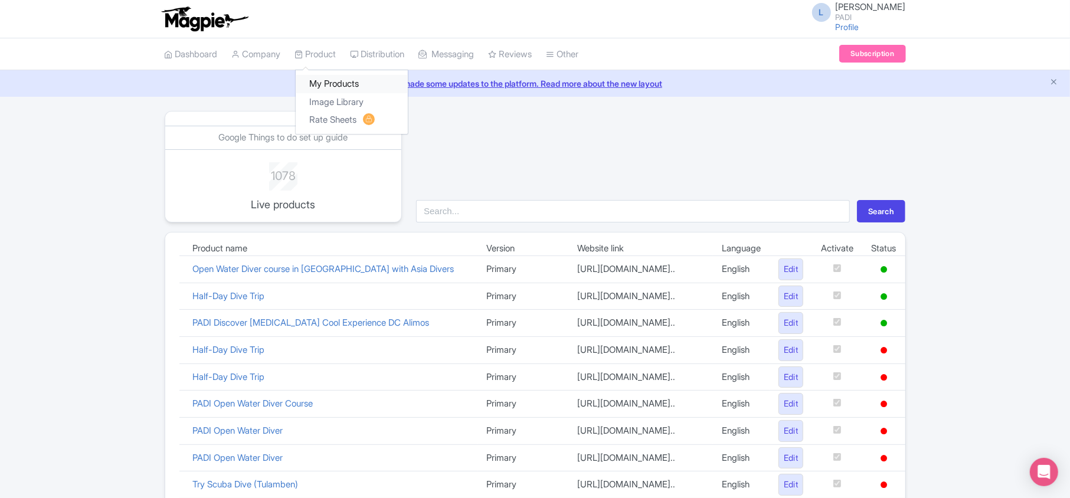
click at [325, 90] on link "My Products" at bounding box center [352, 84] width 112 height 18
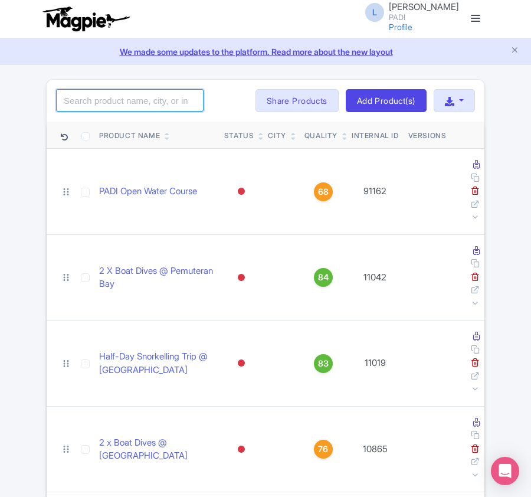
click at [126, 95] on input "search" at bounding box center [130, 100] width 148 height 22
paste input "72227"
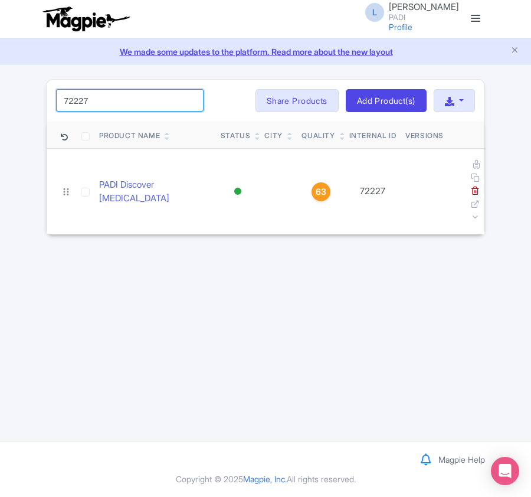
type input "72227"
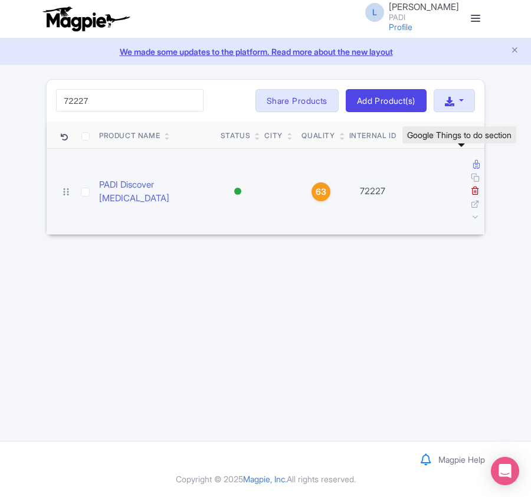
click at [473, 166] on icon at bounding box center [476, 164] width 6 height 9
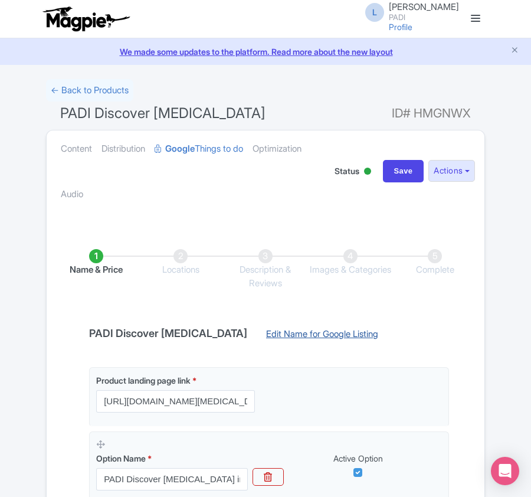
click at [331, 341] on link "Edit Name for Google Listing" at bounding box center [322, 337] width 136 height 19
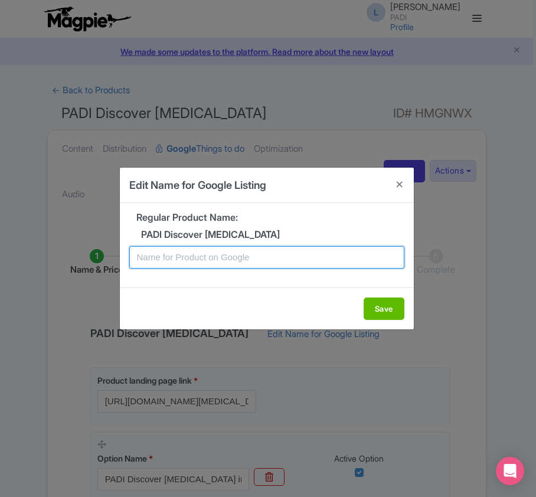
click at [251, 260] on input "text" at bounding box center [266, 257] width 275 height 22
paste input "Punta Cana Scuba Diving Adventure: Easy Discovery Dive for Non-Certified Divers"
type input "Punta Cana Scuba Diving Adventure: Easy Discovery Dive for Non-Certified Divers"
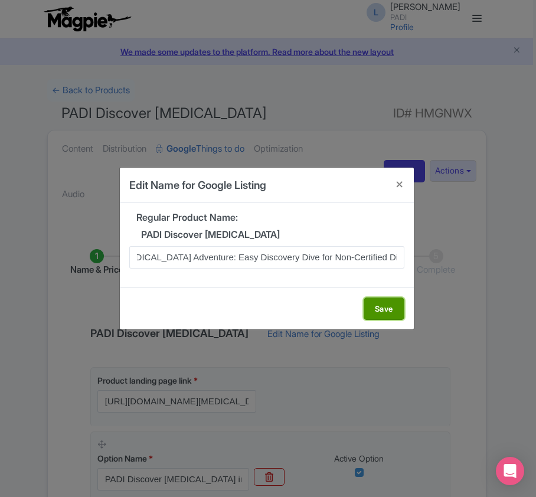
click at [397, 309] on button "Save" at bounding box center [384, 309] width 41 height 22
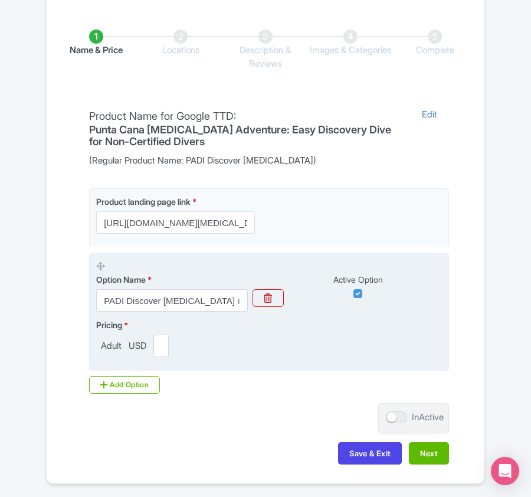
scroll to position [236, 0]
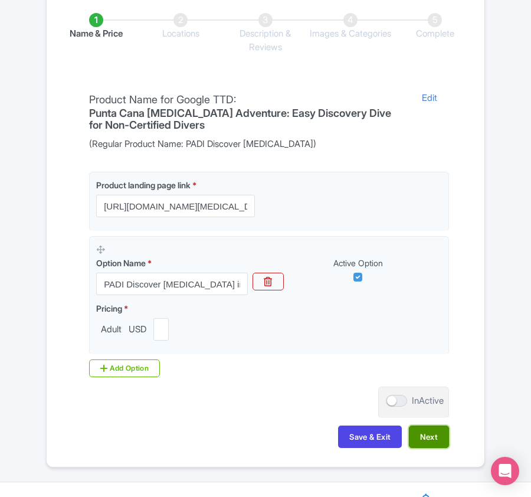
click at [426, 437] on button "Next" at bounding box center [429, 437] width 40 height 22
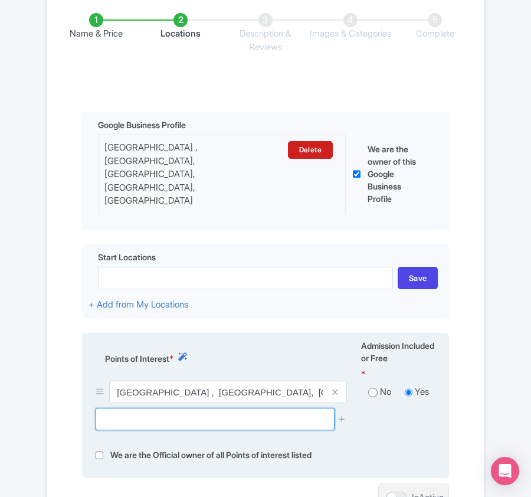
click at [153, 413] on input "text" at bounding box center [215, 419] width 238 height 22
paste input "Piscina Natural"
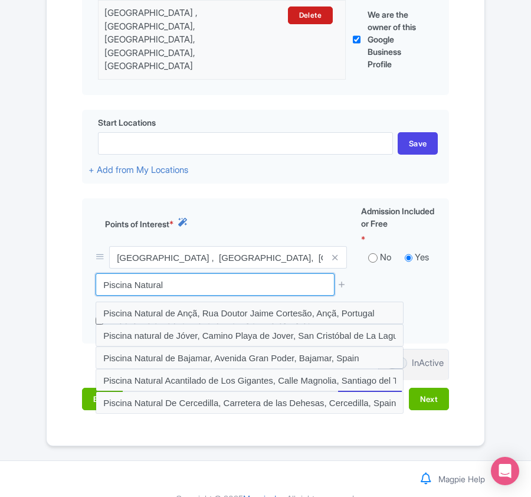
scroll to position [377, 0]
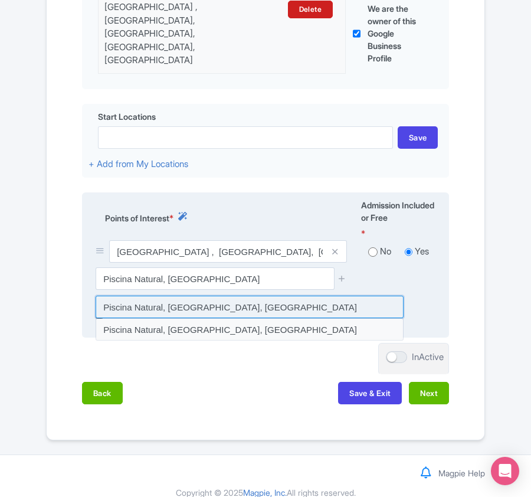
click at [236, 296] on input at bounding box center [250, 307] width 308 height 22
type input "Piscina Natural, [GEOGRAPHIC_DATA], [GEOGRAPHIC_DATA]"
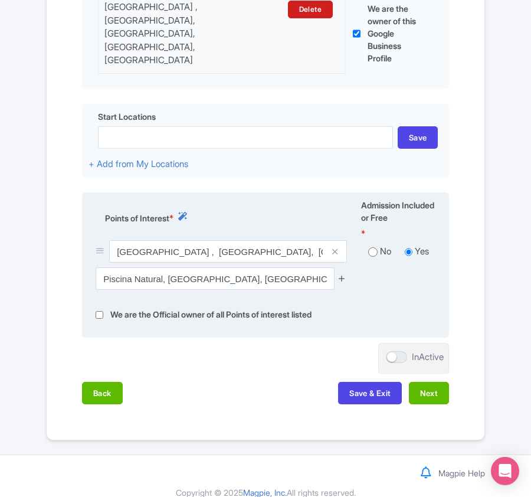
click at [343, 274] on icon at bounding box center [342, 278] width 9 height 9
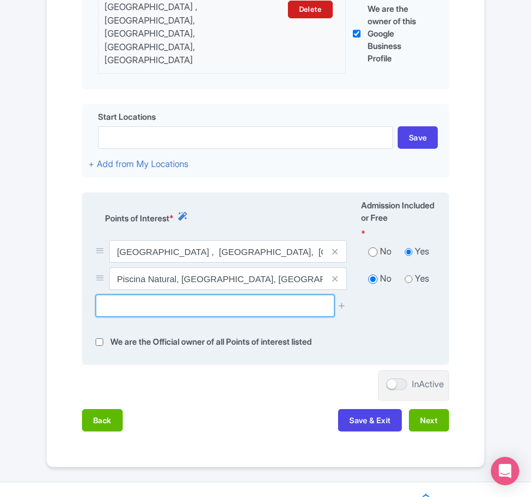
click at [178, 295] on input "text" at bounding box center [215, 306] width 238 height 22
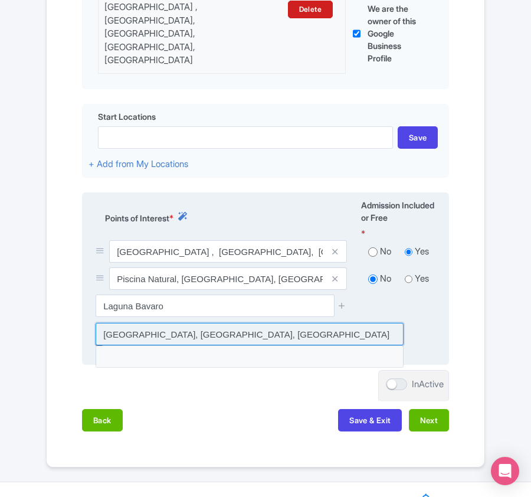
click at [177, 323] on input at bounding box center [250, 334] width 308 height 22
type input "[GEOGRAPHIC_DATA], [GEOGRAPHIC_DATA], [GEOGRAPHIC_DATA]"
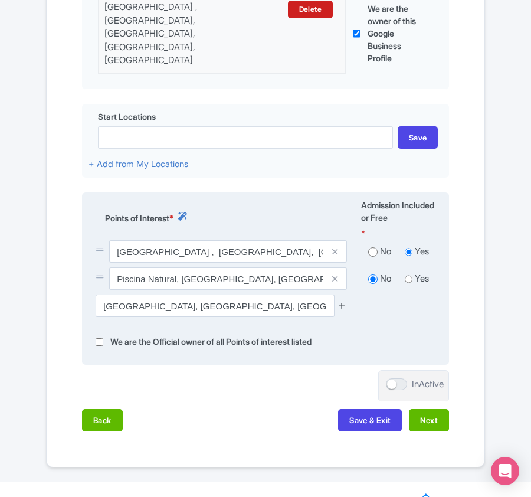
click at [345, 301] on icon at bounding box center [342, 305] width 9 height 9
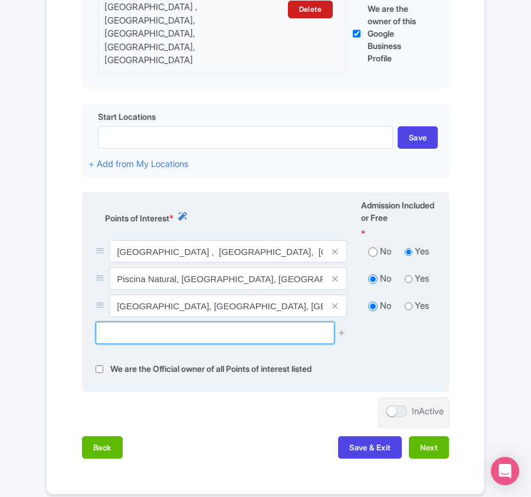
click at [208, 322] on input "text" at bounding box center [215, 333] width 238 height 22
paste input "Sequarium Underwater Walking"
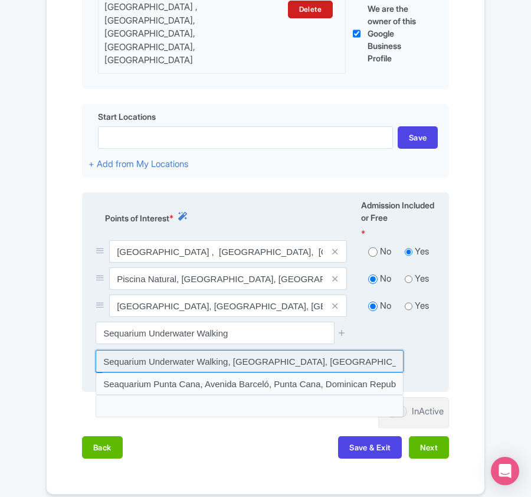
click at [226, 350] on input at bounding box center [250, 361] width 308 height 22
type input "Sequarium Underwater Walking, [GEOGRAPHIC_DATA], [GEOGRAPHIC_DATA]"
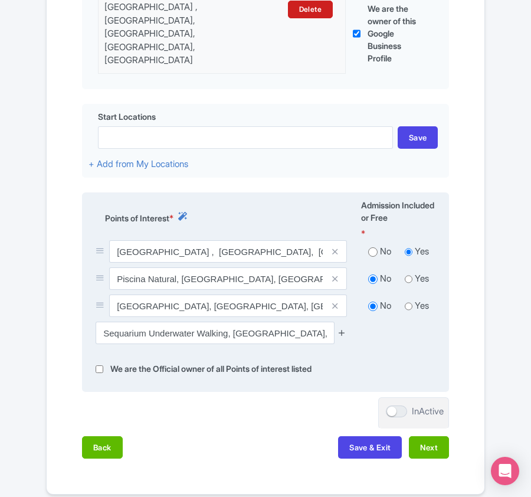
click at [342, 328] on icon at bounding box center [342, 332] width 9 height 9
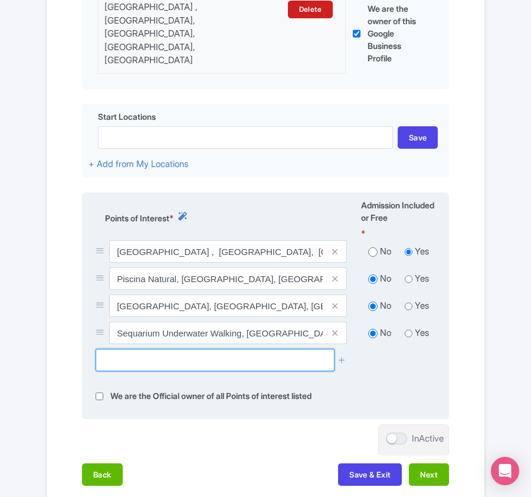
click at [133, 349] on input "text" at bounding box center [215, 360] width 238 height 22
paste input "Punto de los Nidos, [GEOGRAPHIC_DATA] area"
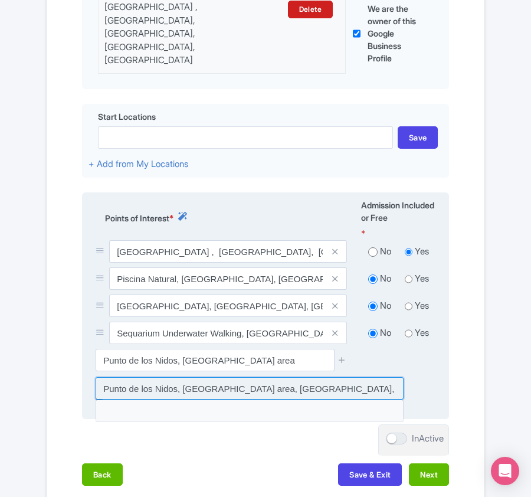
click at [166, 377] on input at bounding box center [250, 388] width 308 height 22
type input "Punto de los Nidos, [GEOGRAPHIC_DATA] area, [GEOGRAPHIC_DATA], [GEOGRAPHIC_DATA…"
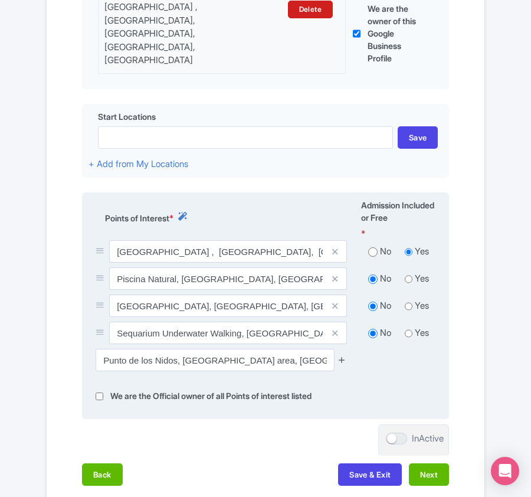
click at [343, 355] on icon at bounding box center [342, 359] width 9 height 9
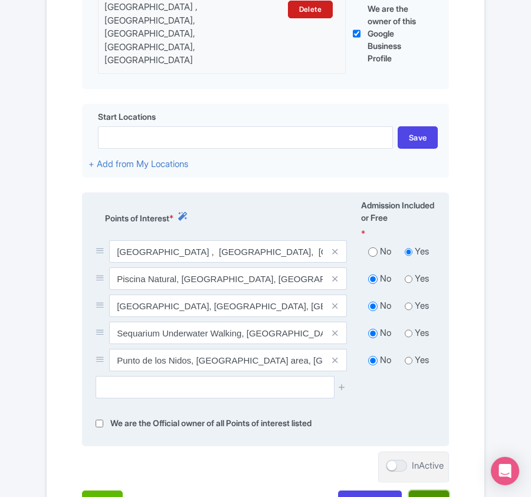
click at [427, 491] on button "Next" at bounding box center [429, 502] width 40 height 22
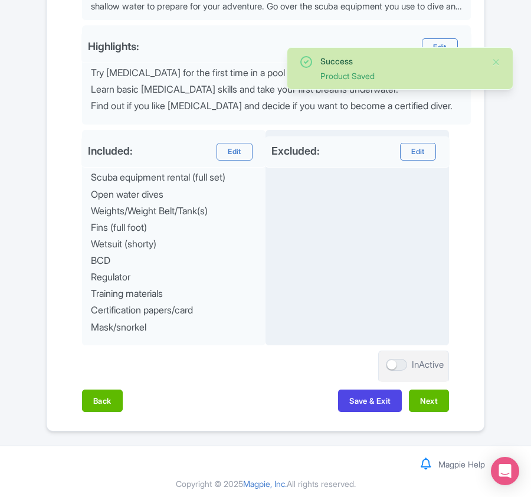
scroll to position [523, 0]
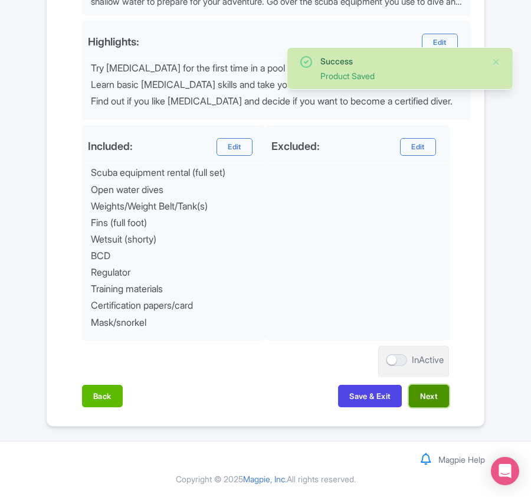
click at [439, 395] on button "Next" at bounding box center [429, 396] width 40 height 22
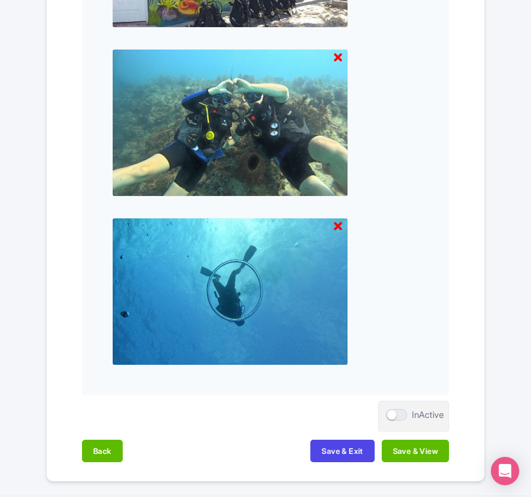
scroll to position [1074, 0]
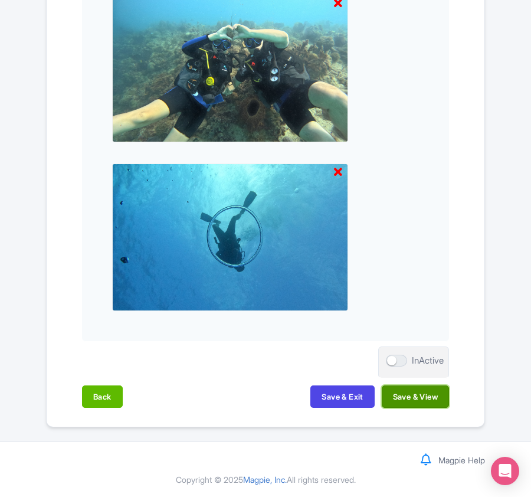
click at [407, 406] on button "Save & View" at bounding box center [415, 396] width 67 height 22
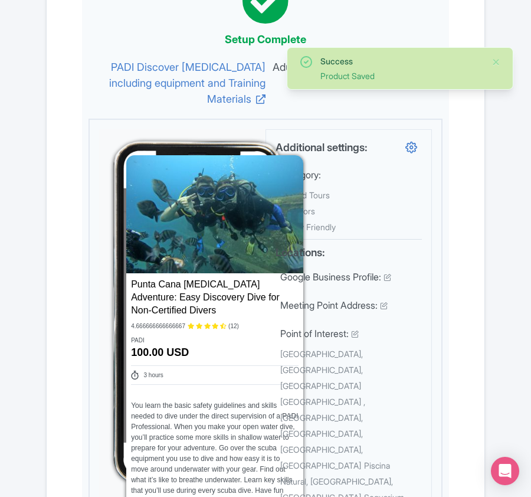
scroll to position [0, 0]
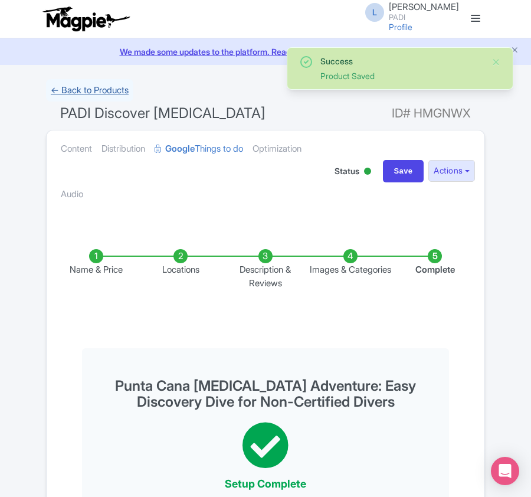
click at [53, 93] on link "← Back to Products" at bounding box center [89, 90] width 87 height 23
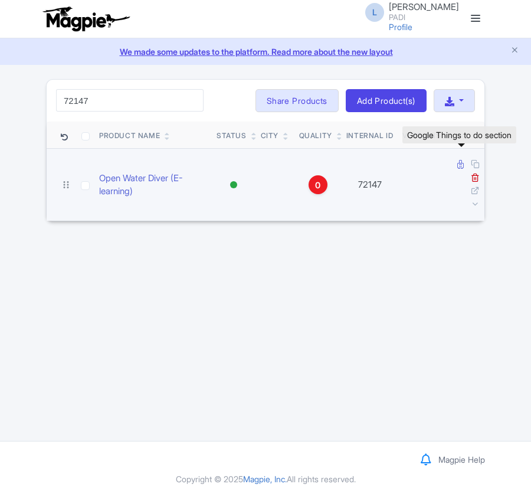
type input "72147"
click at [461, 166] on icon at bounding box center [461, 164] width 6 height 9
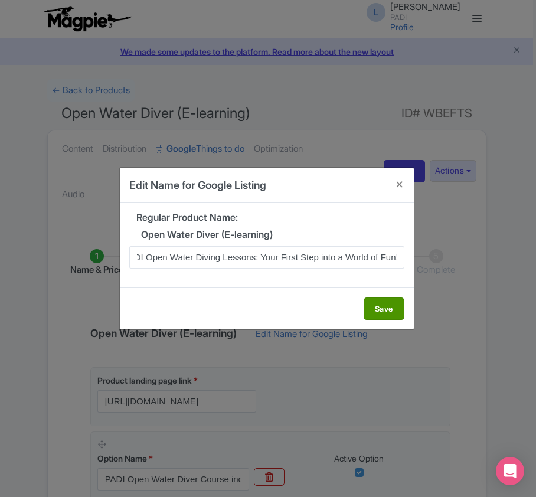
scroll to position [0, 65]
type input "Punta Cana PADI Open Water Diving Lessons: Your First Step into a World of Fun!"
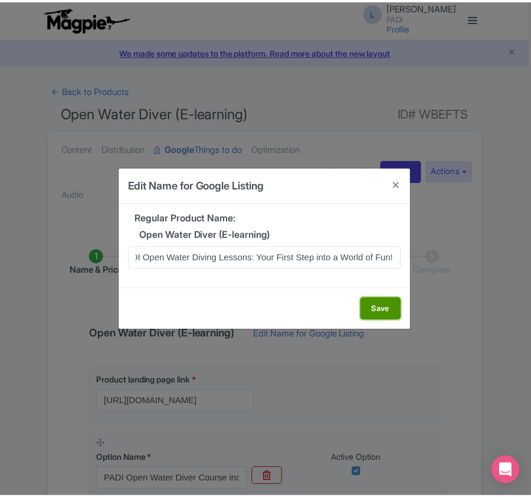
scroll to position [0, 0]
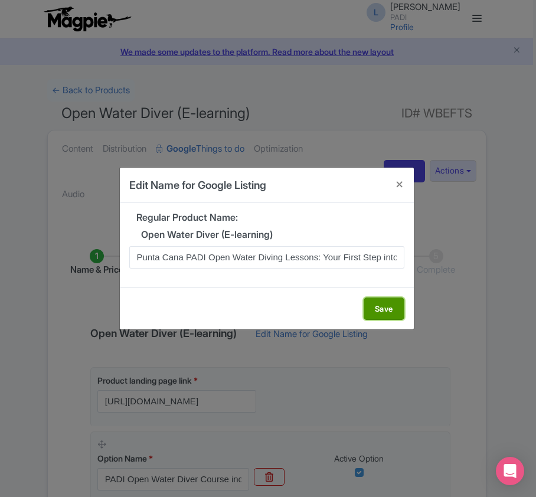
click at [379, 308] on button "Save" at bounding box center [384, 309] width 41 height 22
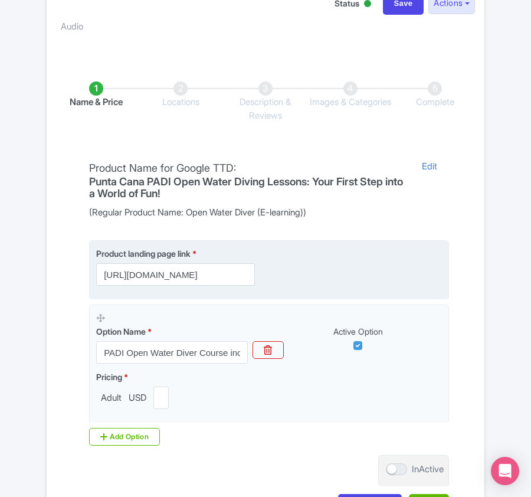
scroll to position [236, 0]
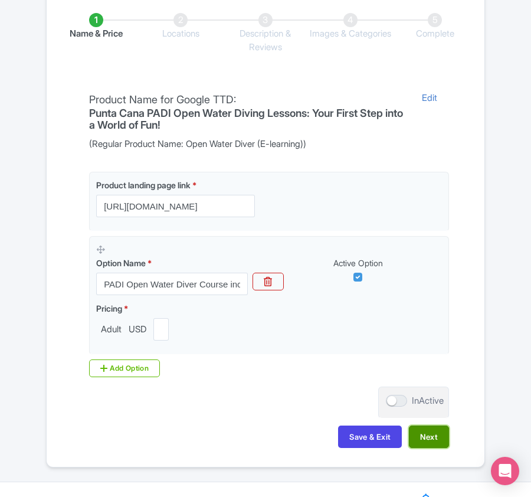
click at [436, 434] on button "Next" at bounding box center [429, 437] width 40 height 22
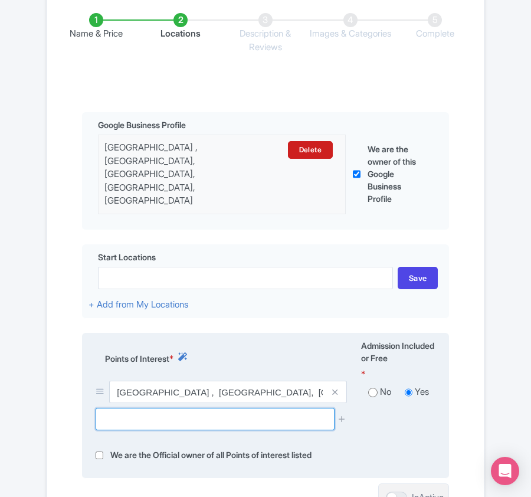
click at [126, 408] on input "text" at bounding box center [215, 419] width 238 height 22
paste input "Piscina Natural, Punta Cana, Dominican"
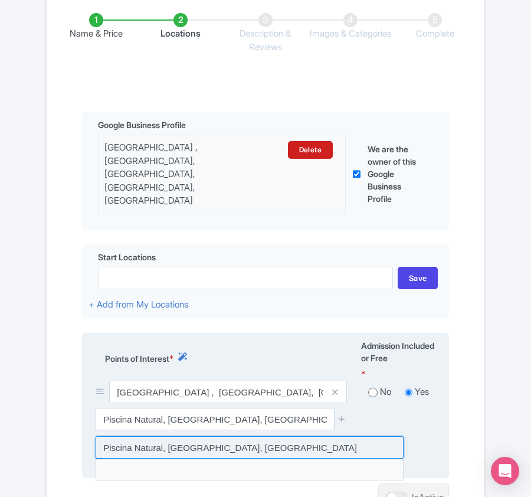
click at [138, 437] on input at bounding box center [250, 447] width 308 height 22
type input "Piscina Natural, Punta Cana, Dominican Republic"
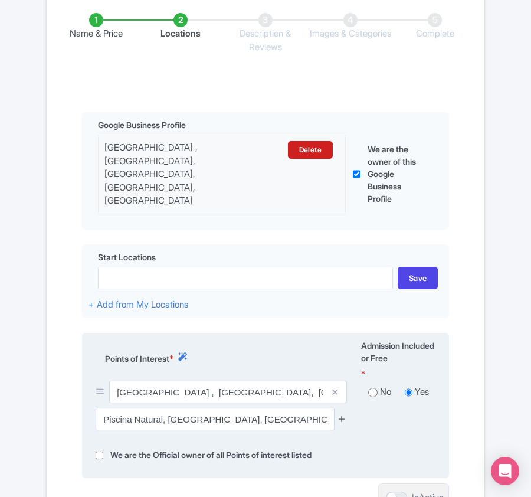
click at [343, 414] on icon at bounding box center [342, 418] width 9 height 9
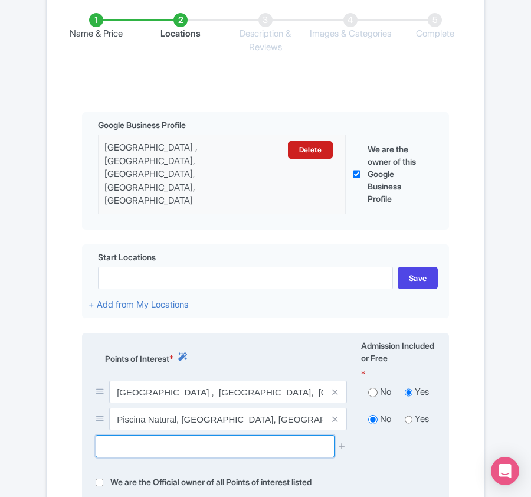
click at [128, 435] on input "text" at bounding box center [215, 446] width 238 height 22
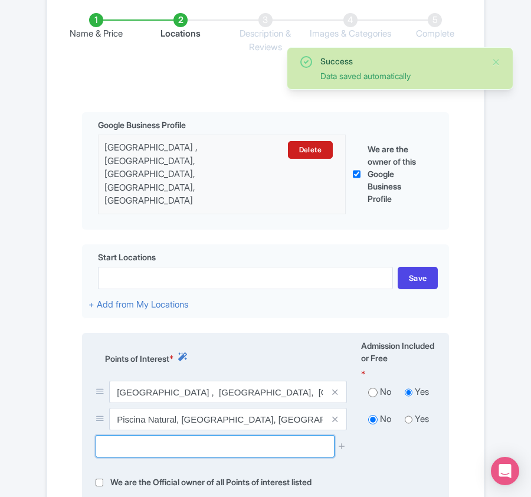
paste input "Laguna Bavaro, Punta Cana, Dominican Republic"
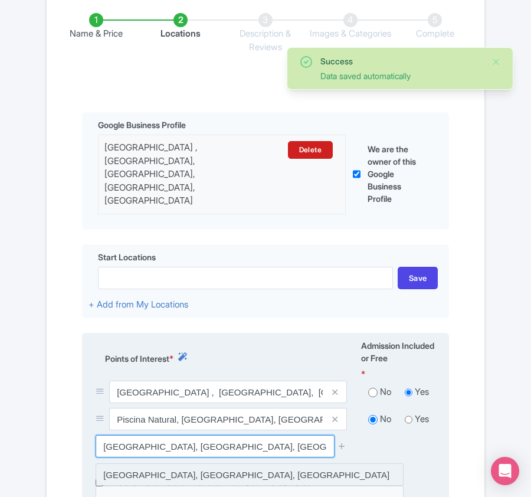
type input "Laguna Bavaro, Punta Cana, Dominican Republic"
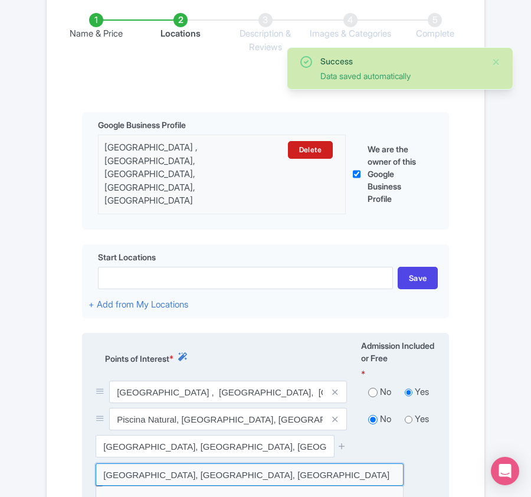
click at [169, 463] on input at bounding box center [250, 474] width 308 height 22
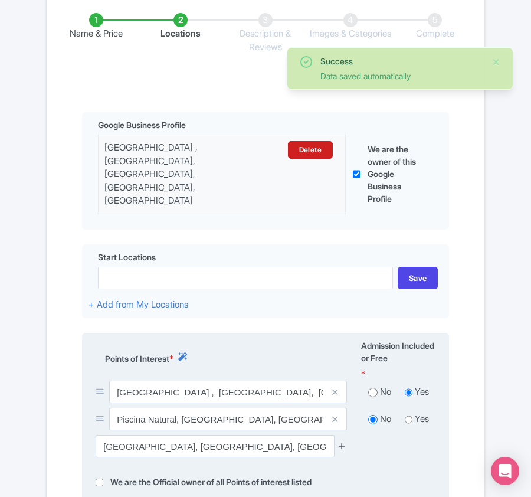
click at [342, 442] on icon at bounding box center [342, 446] width 9 height 9
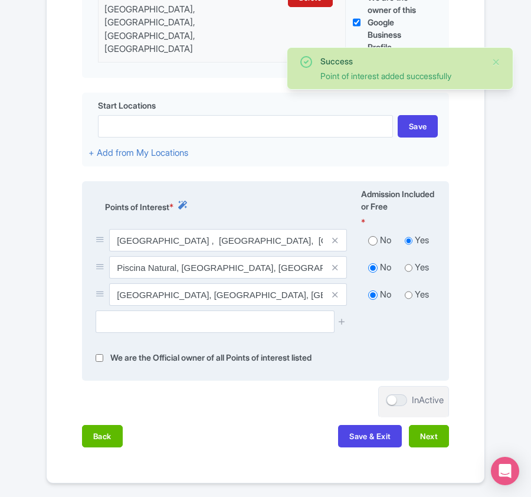
scroll to position [393, 0]
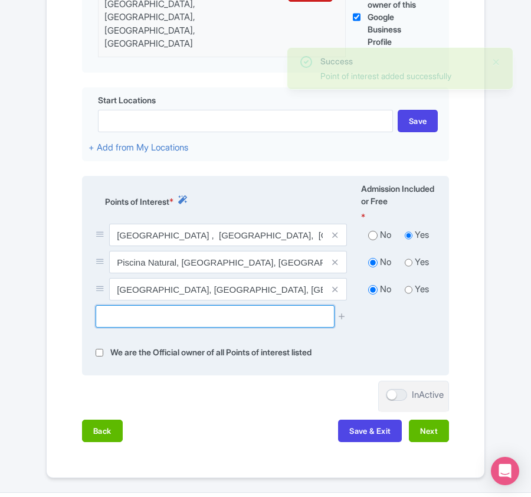
click at [154, 305] on input "text" at bounding box center [215, 316] width 238 height 22
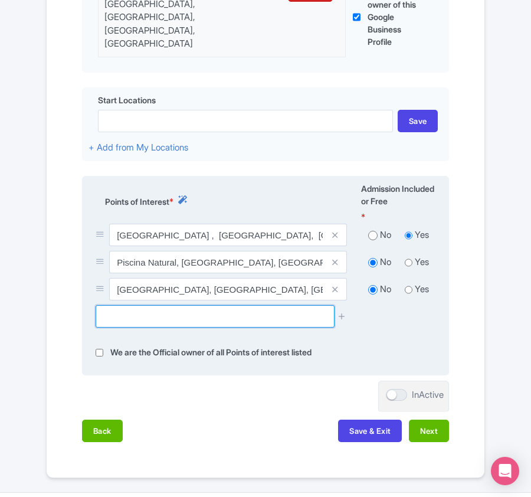
paste input "Sequarium Underwater Walking, Punta Cana,"
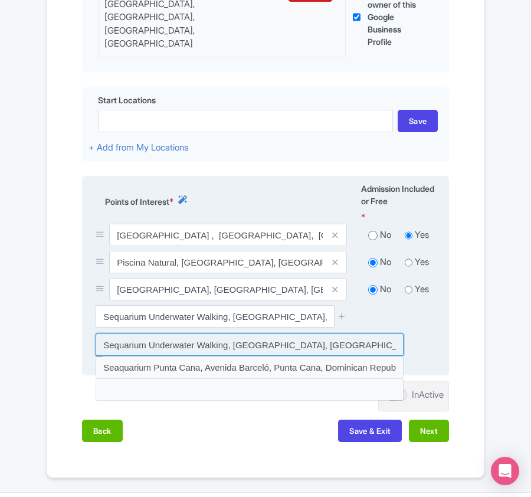
click at [166, 334] on input at bounding box center [250, 345] width 308 height 22
type input "Sequarium Underwater Walking, Punta Cana, Dominican Republic"
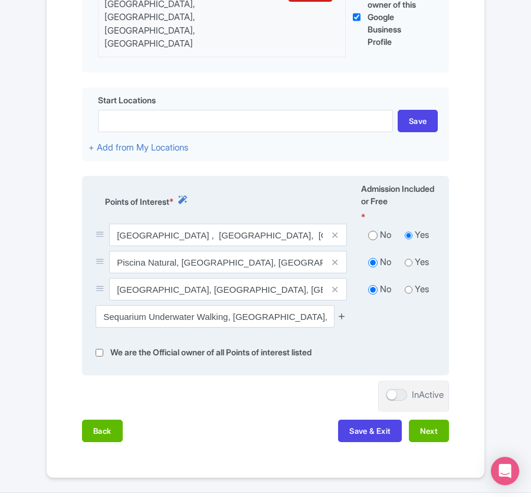
click at [345, 312] on icon at bounding box center [342, 316] width 9 height 9
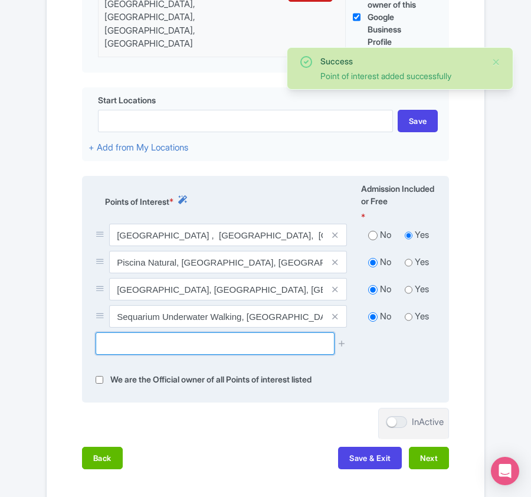
click at [137, 334] on input "text" at bounding box center [215, 343] width 238 height 22
paste input "Punto de los Nidos, Snorkeling area, Cabeza De Tor"
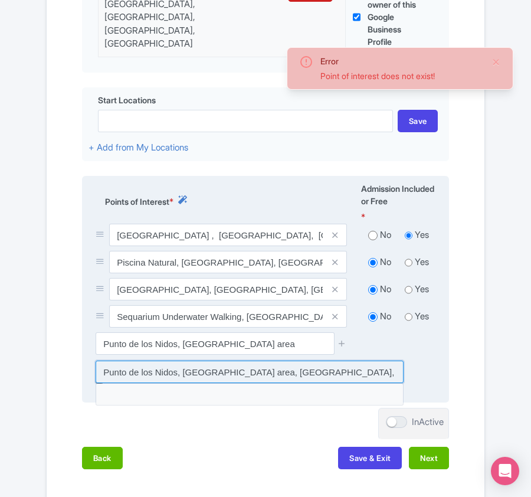
click at [251, 361] on input at bounding box center [250, 372] width 308 height 22
type input "Punto de los Nidos, Snorkeling area, Cabeza De Toro, Punta Cana, Dominican Repu…"
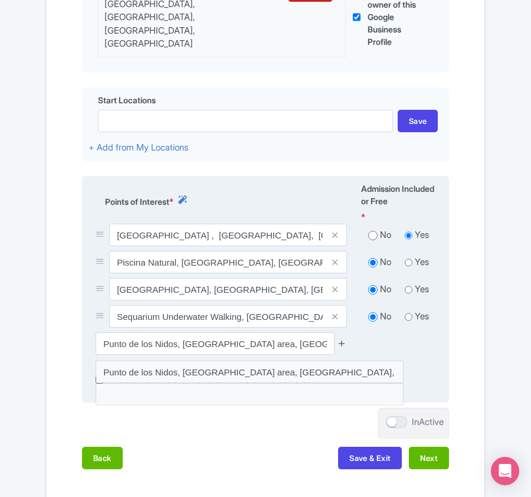
click at [341, 339] on icon at bounding box center [342, 343] width 9 height 9
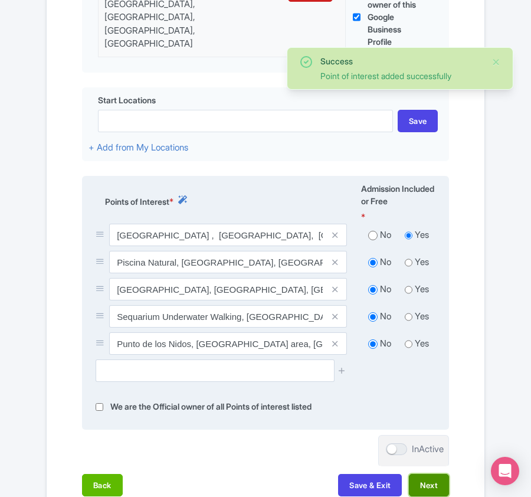
click at [427, 474] on button "Next" at bounding box center [429, 485] width 40 height 22
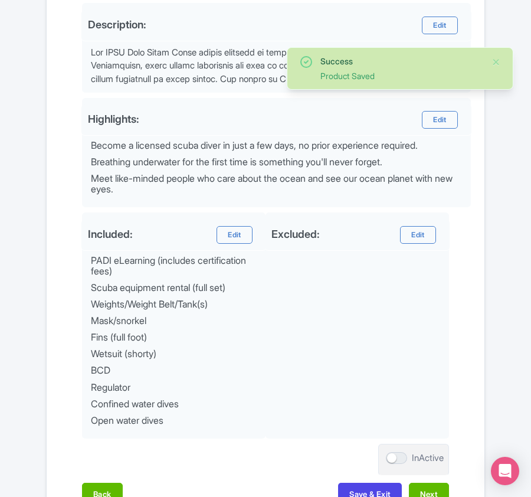
scroll to position [544, 0]
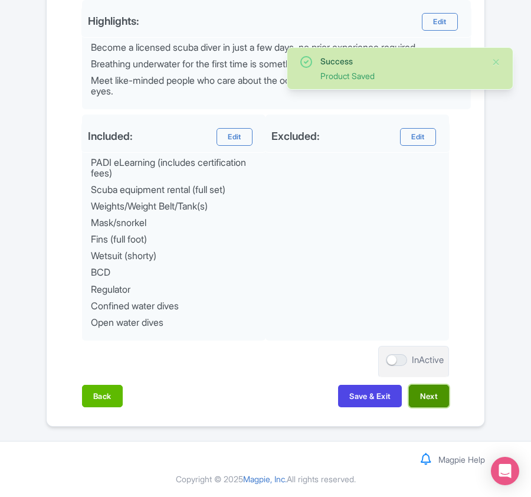
click at [427, 399] on button "Next" at bounding box center [429, 396] width 40 height 22
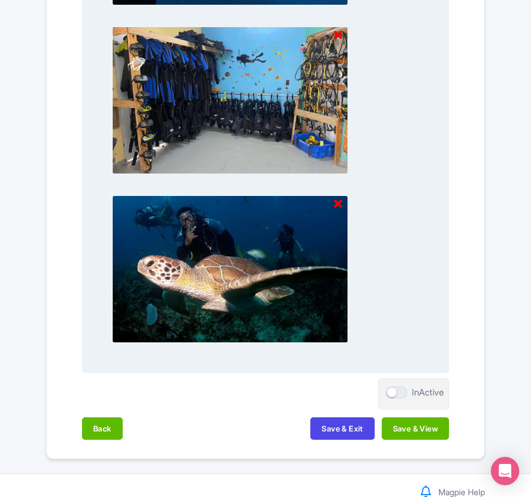
scroll to position [1077, 0]
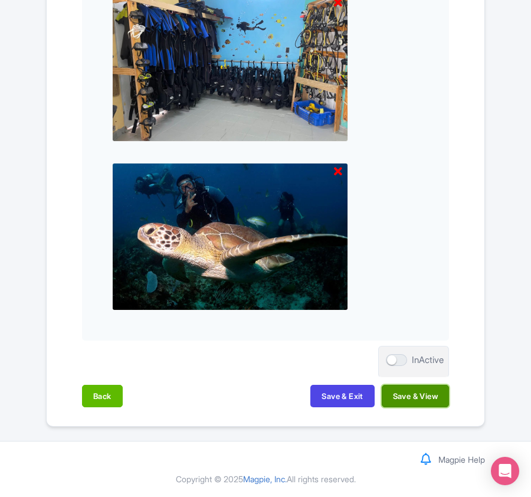
click at [426, 395] on button "Save & View" at bounding box center [415, 396] width 67 height 22
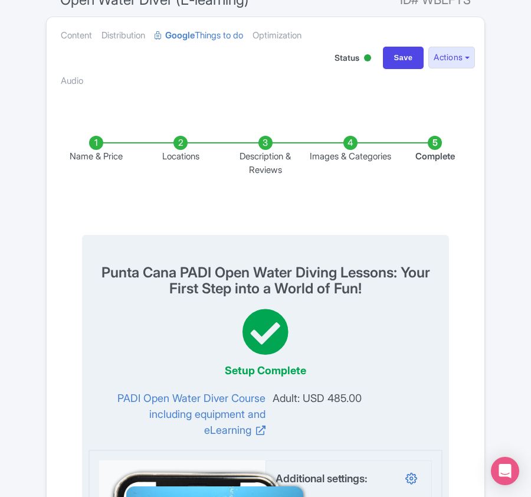
scroll to position [0, 0]
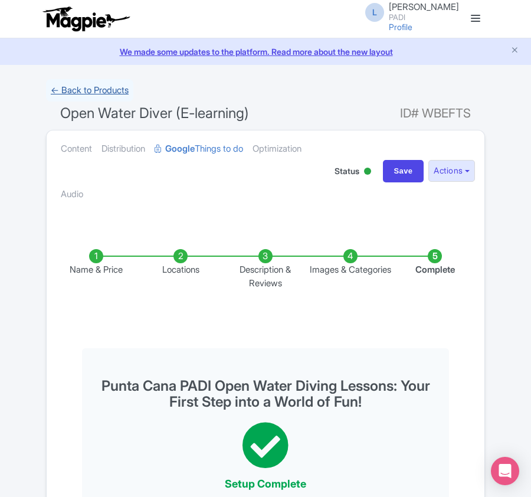
click at [72, 91] on link "← Back to Products" at bounding box center [89, 90] width 87 height 23
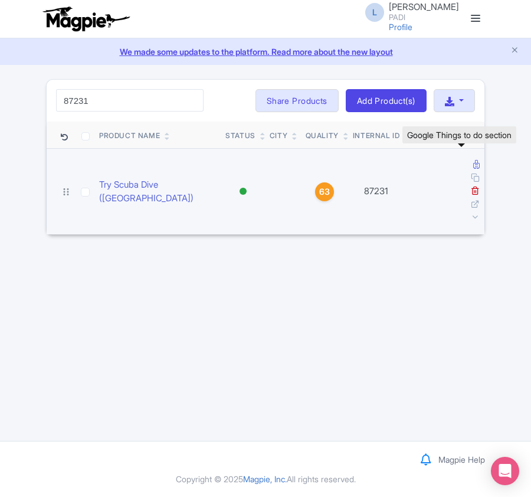
type input "87231"
click at [473, 164] on icon at bounding box center [476, 164] width 6 height 9
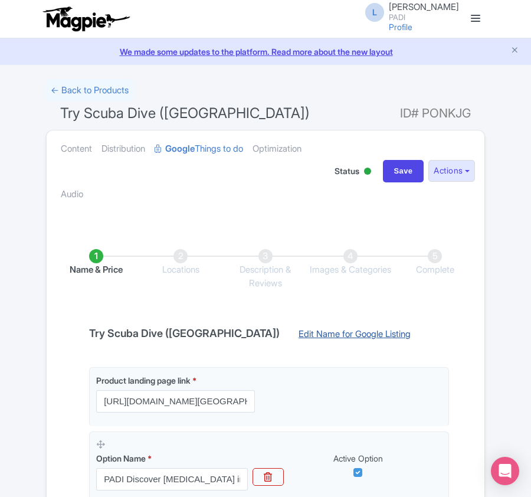
click at [287, 336] on link "Edit Name for Google Listing" at bounding box center [355, 337] width 136 height 19
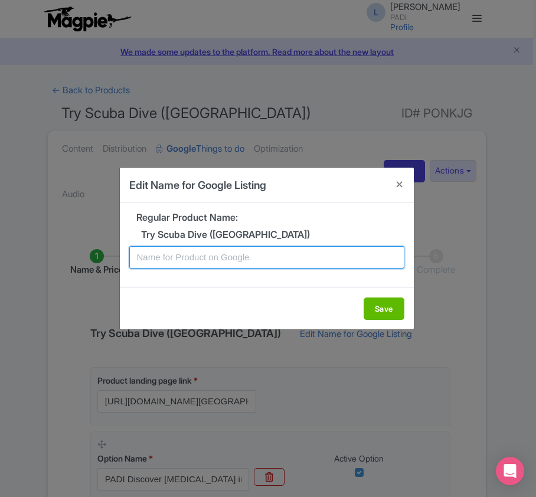
click at [227, 253] on input "text" at bounding box center [266, 257] width 275 height 22
paste input "Nusa Penida Discovery Dive Boat Trip: Introductory Scuba Adventure for New Dive…"
type input "Nusa Penida Discovery Dive Boat Trip: Introductory Scuba Adventure for New Dive…"
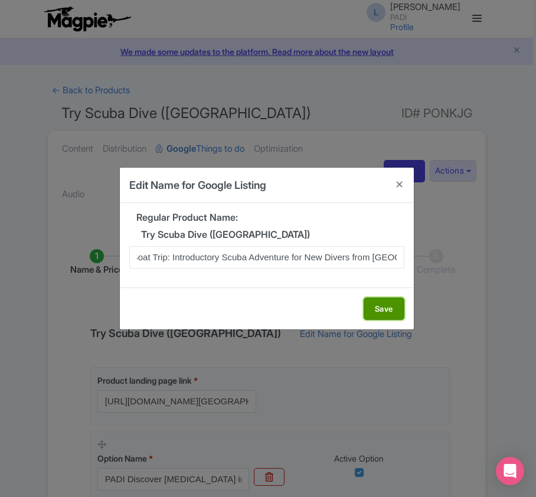
click at [372, 310] on button "Save" at bounding box center [384, 309] width 41 height 22
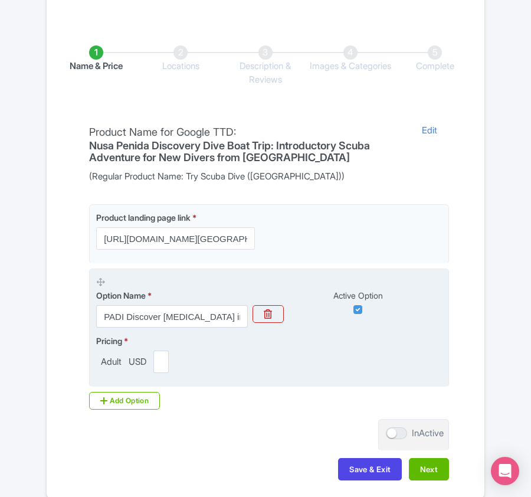
scroll to position [279, 0]
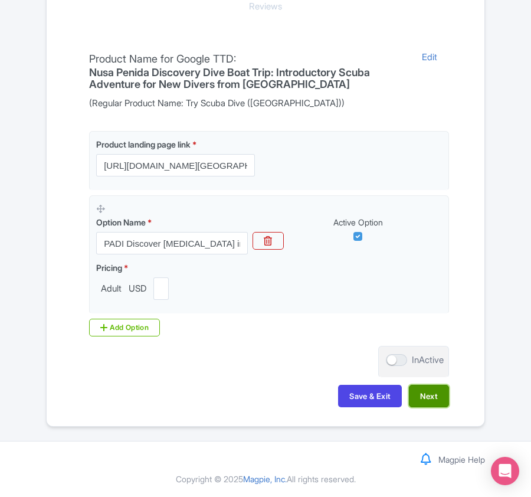
click at [435, 400] on button "Next" at bounding box center [429, 396] width 40 height 22
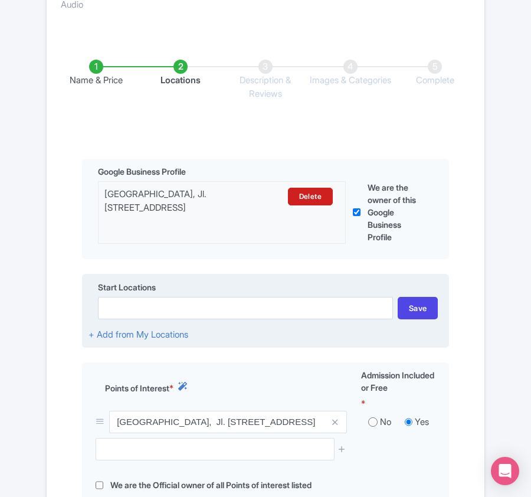
scroll to position [201, 0]
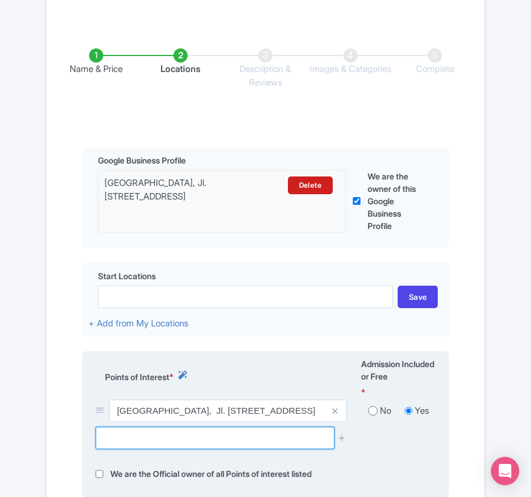
click at [130, 446] on input "text" at bounding box center [215, 438] width 238 height 22
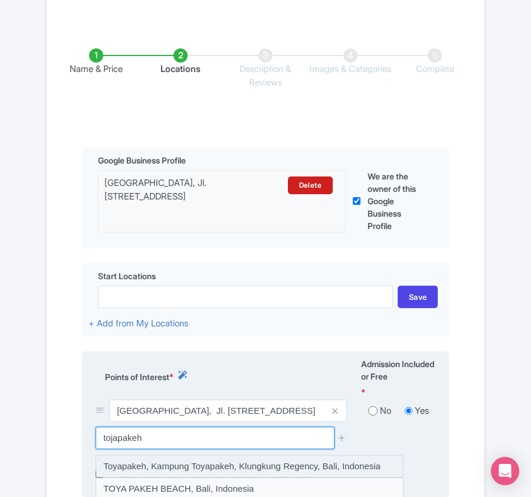
scroll to position [279, 0]
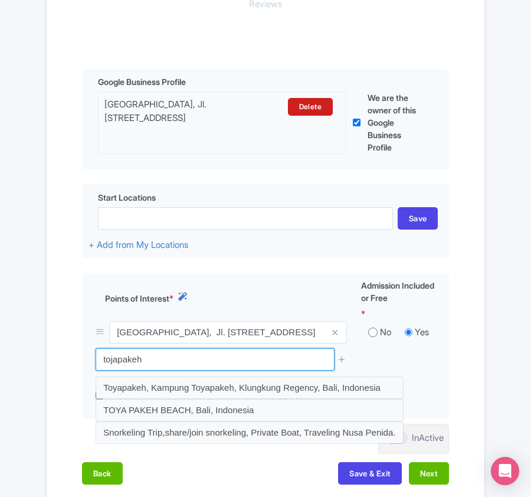
drag, startPoint x: 218, startPoint y: 360, endPoint x: -64, endPoint y: 352, distance: 282.3
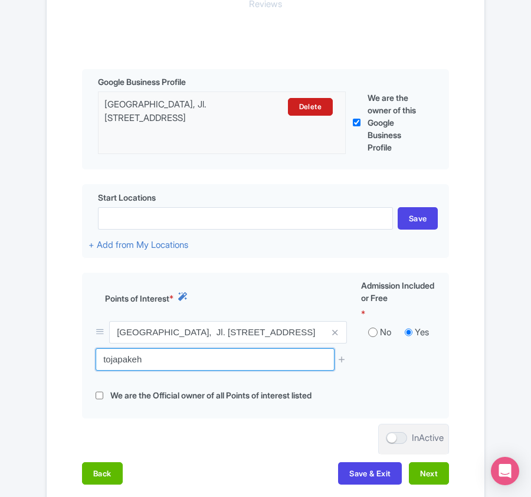
paste input "Crystal Bay Dive Site"
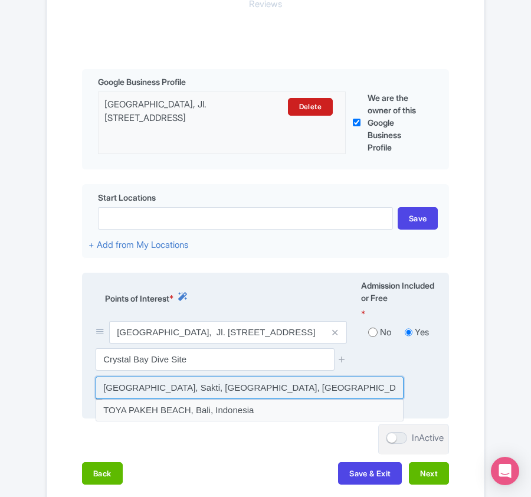
click at [116, 391] on input at bounding box center [250, 388] width 308 height 22
type input "Crystal Bay Dive Site, Sakti, Klungkung Regency, Bali, Indonesia"
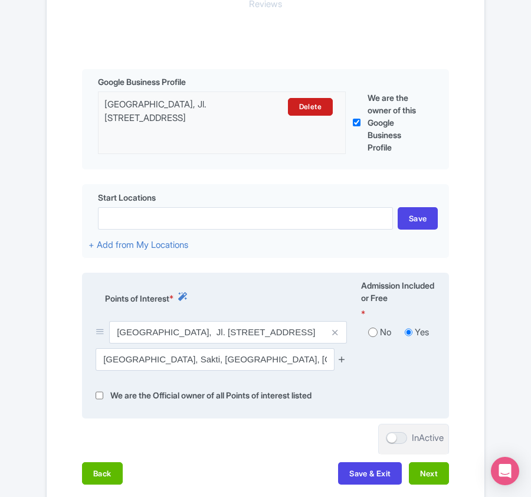
click at [341, 360] on icon at bounding box center [342, 359] width 9 height 9
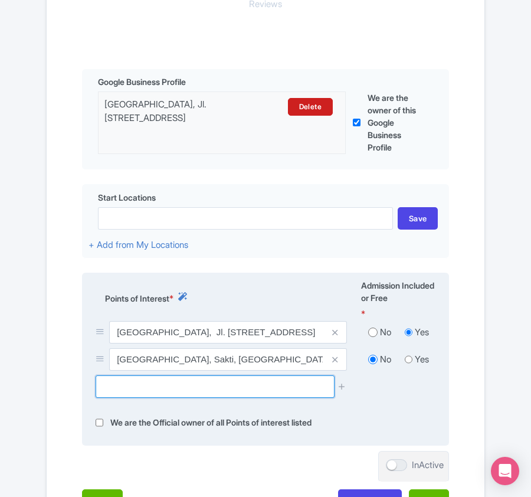
click at [140, 394] on input "text" at bounding box center [215, 386] width 238 height 22
paste input "Dolphin Bay"
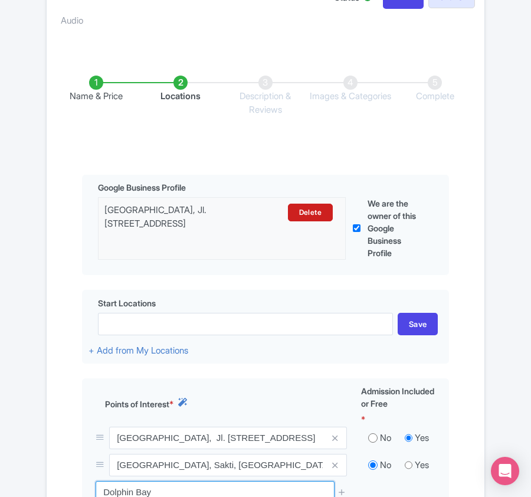
scroll to position [393, 0]
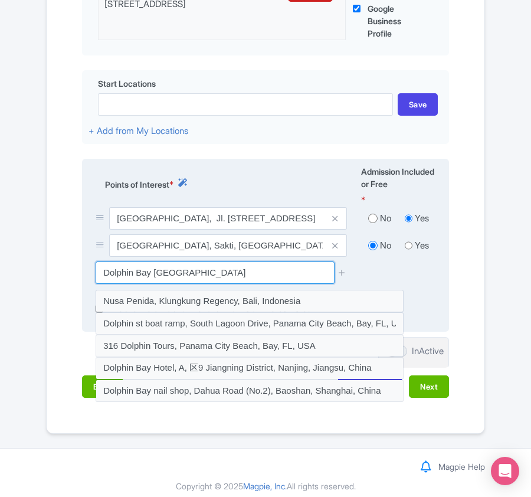
click at [150, 279] on input "Dolphin Bay nusa penida" at bounding box center [215, 273] width 238 height 22
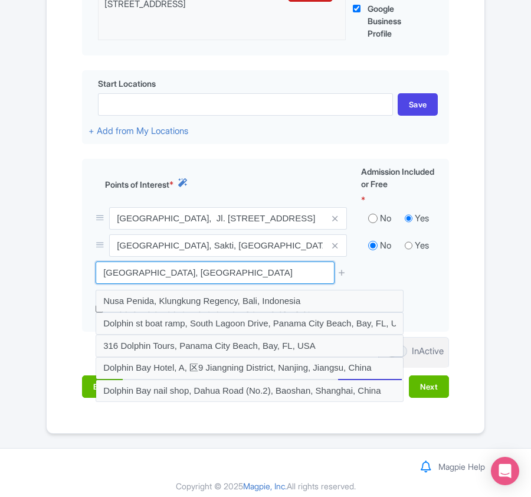
drag, startPoint x: 240, startPoint y: 281, endPoint x: 0, endPoint y: 246, distance: 242.3
click at [0, 246] on div "Success Point of interest added successfully ← Back to Products Try Scuba Dive …" at bounding box center [265, 60] width 531 height 749
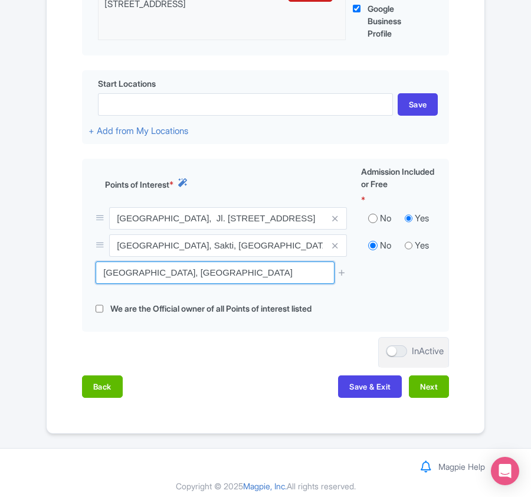
paste input "Sakti Cove"
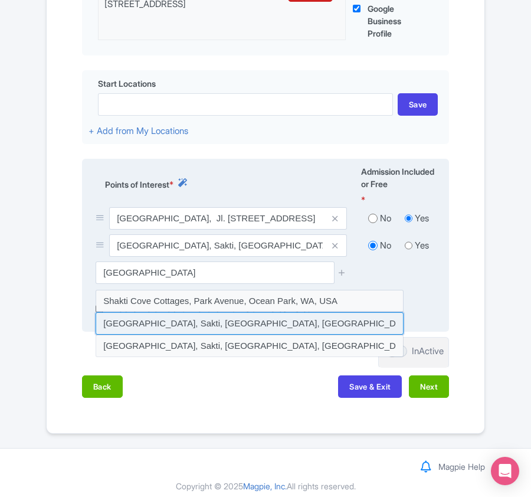
click at [205, 324] on input at bounding box center [250, 323] width 308 height 22
type input "Sakti Cove, Sakti, Klungkung Regency, Bali, Indonesia"
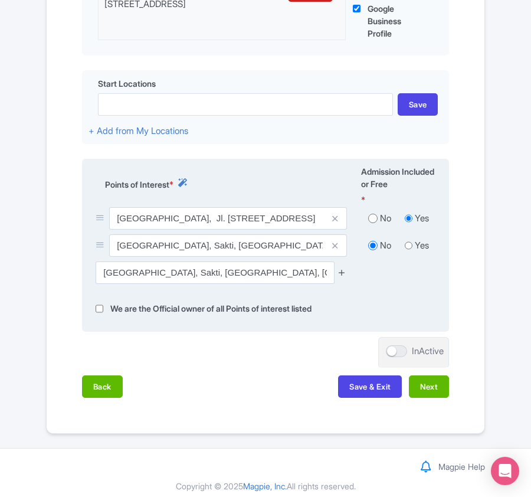
click at [344, 273] on icon at bounding box center [342, 272] width 9 height 9
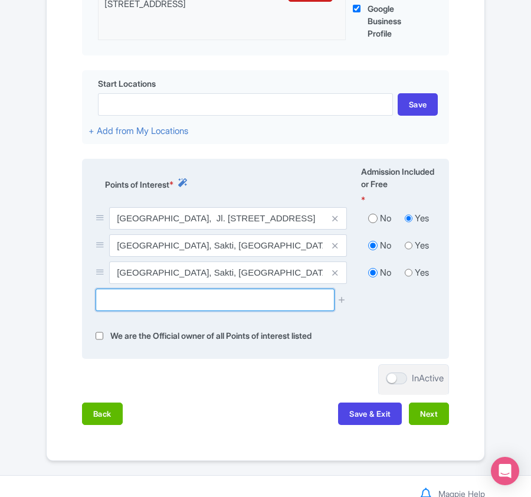
click at [194, 306] on input "text" at bounding box center [215, 300] width 238 height 22
paste input "Manta Bay"
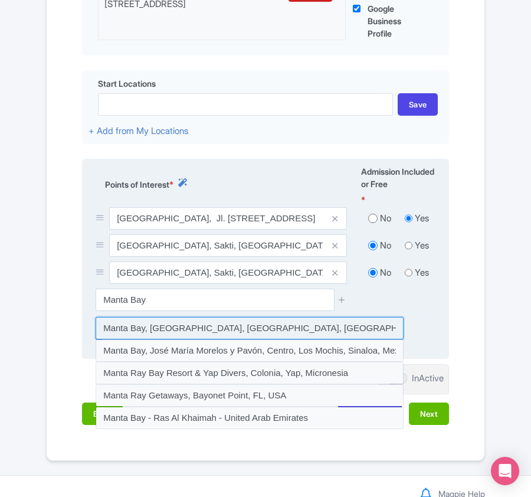
click at [190, 327] on input at bounding box center [250, 328] width 308 height 22
type input "Manta Bay, Klungkung Regency, Bali, Indonesia"
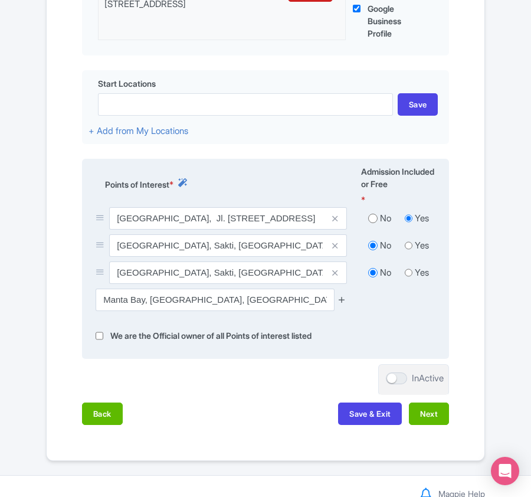
click at [341, 303] on icon at bounding box center [342, 299] width 9 height 9
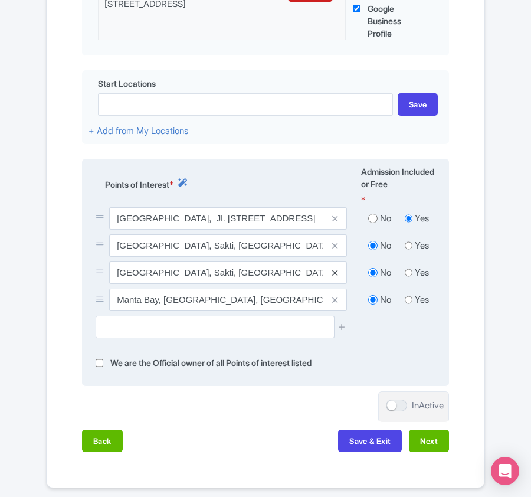
click at [334, 275] on icon at bounding box center [334, 273] width 5 height 9
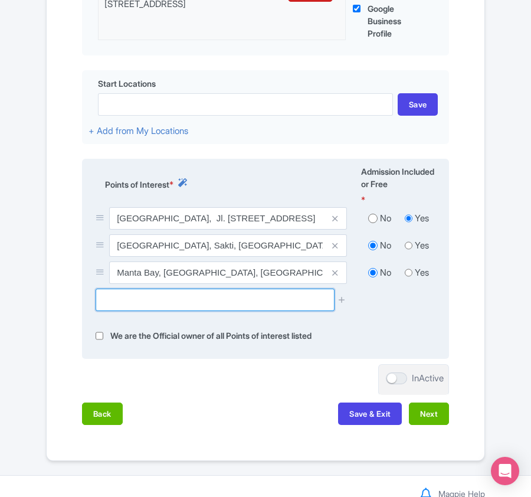
click at [175, 298] on input "text" at bounding box center [215, 300] width 238 height 22
paste input "Mangrove Point"
click at [165, 303] on input "Mangrove Point lembongan" at bounding box center [215, 300] width 238 height 22
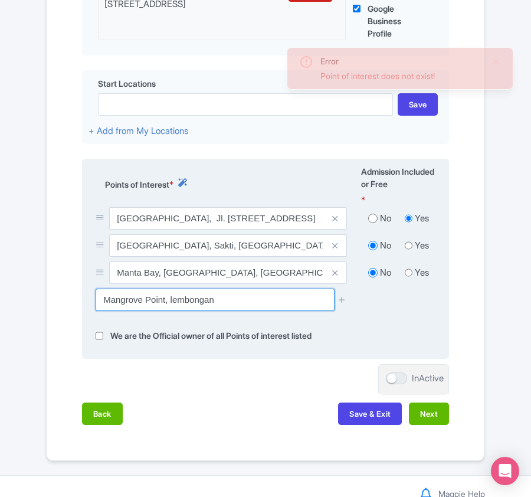
drag, startPoint x: 171, startPoint y: 303, endPoint x: 246, endPoint y: 305, distance: 75.6
click at [246, 305] on input "Mangrove Point, lembongan" at bounding box center [215, 300] width 238 height 22
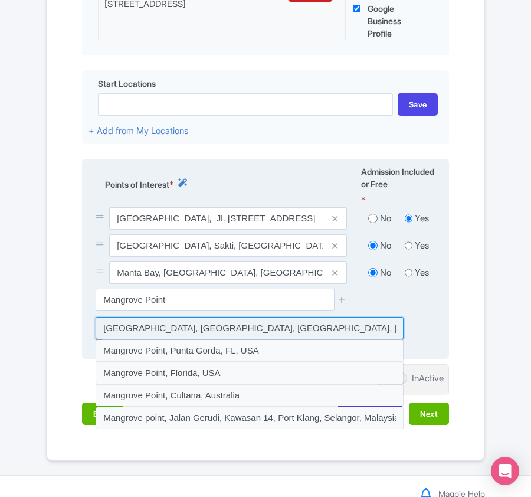
click at [216, 331] on input at bounding box center [250, 328] width 308 height 22
type input "Mangrove Point, Nusa Penida, Jungutbatu, Klungkung Regency, Bali, Indonesia"
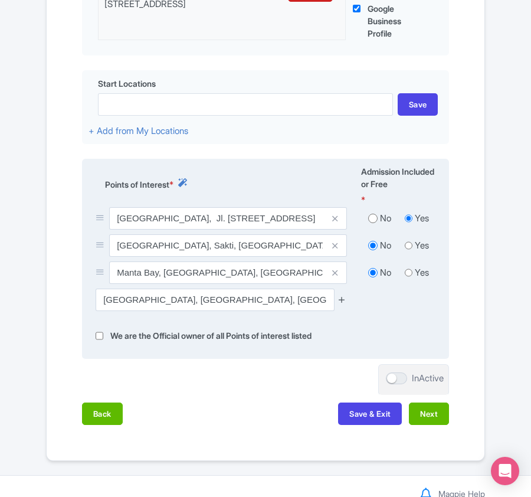
click at [341, 300] on icon at bounding box center [342, 299] width 9 height 9
click at [341, 301] on icon at bounding box center [342, 299] width 9 height 9
click at [342, 302] on icon at bounding box center [342, 299] width 9 height 9
click at [341, 301] on icon at bounding box center [342, 299] width 9 height 9
click at [378, 305] on div "Mangrove Point, Nusa Penida, Jungutbatu, Klungkung Regency, Bali, Indonesia" at bounding box center [266, 304] width 354 height 31
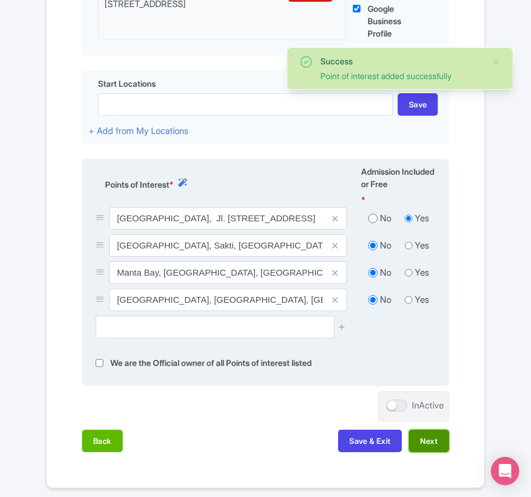
click at [429, 439] on button "Next" at bounding box center [429, 441] width 40 height 22
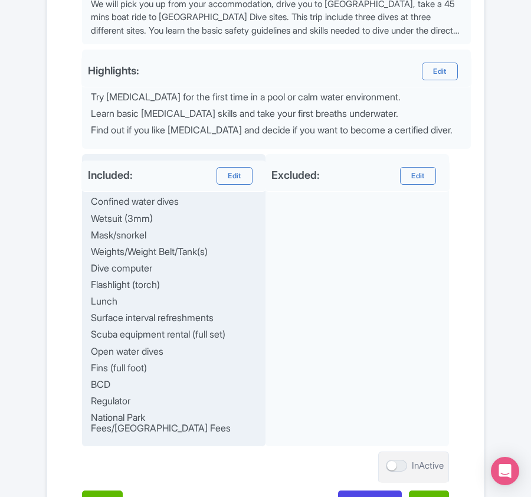
scroll to position [590, 0]
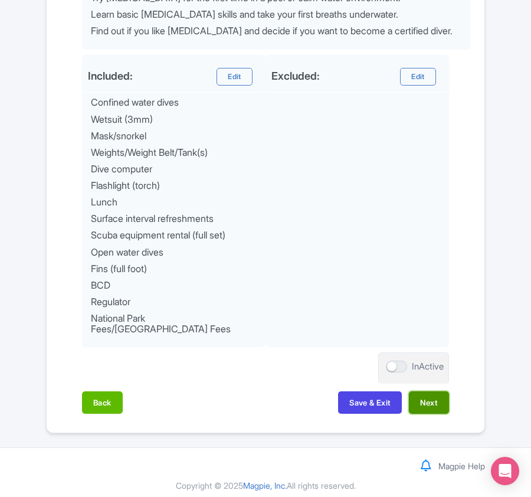
click at [432, 397] on button "Next" at bounding box center [429, 402] width 40 height 22
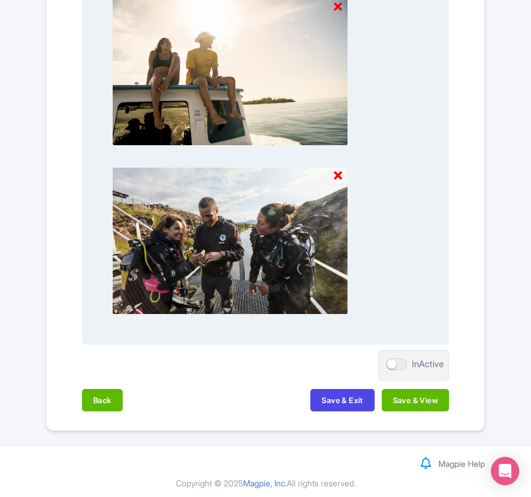
scroll to position [1246, 0]
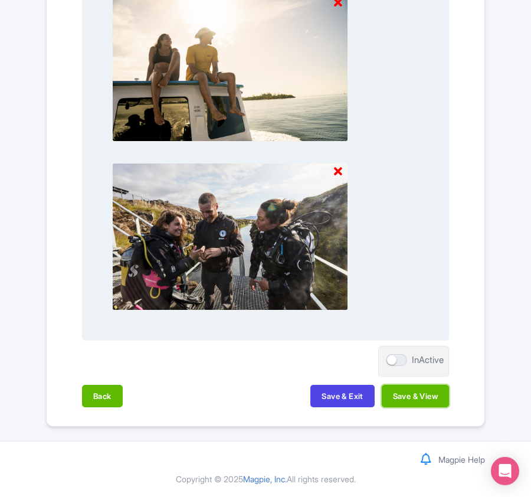
click at [421, 398] on button "Save & View" at bounding box center [415, 396] width 67 height 22
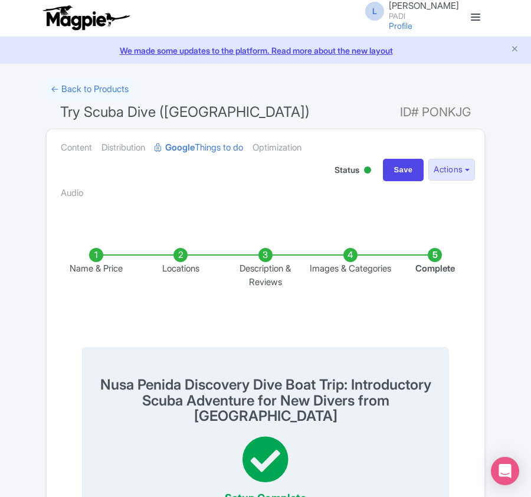
scroll to position [0, 0]
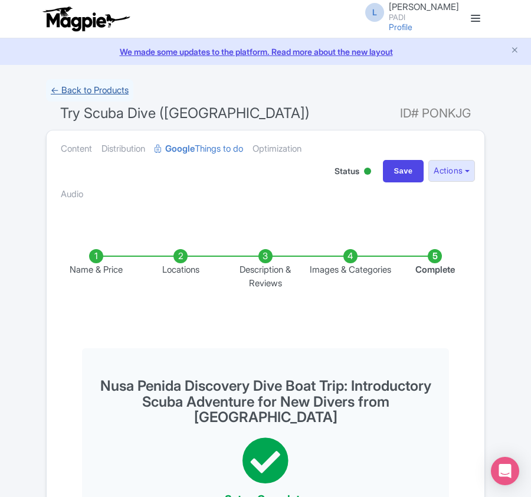
click at [70, 87] on link "← Back to Products" at bounding box center [89, 90] width 87 height 23
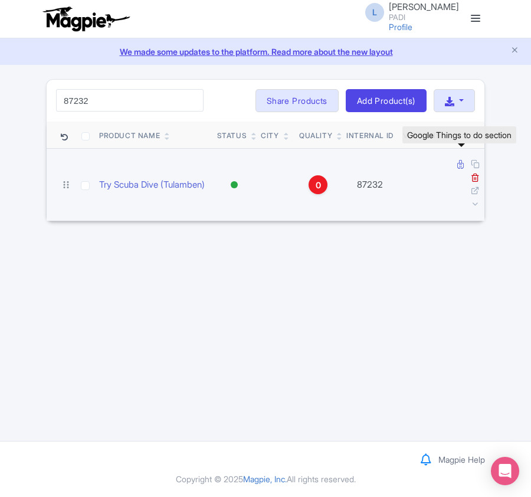
click at [462, 168] on icon at bounding box center [461, 164] width 6 height 9
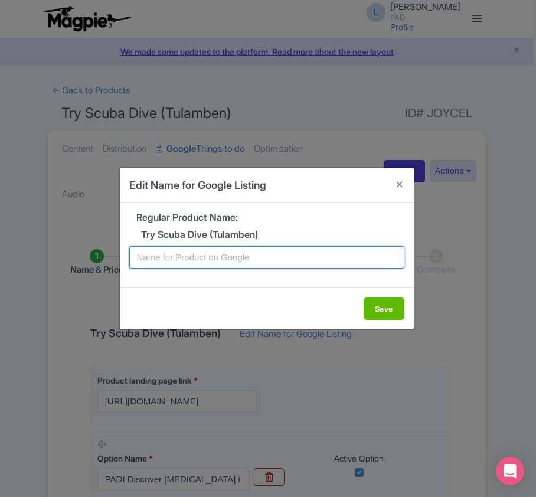
click at [210, 260] on input "text" at bounding box center [266, 257] width 275 height 22
paste input "Tulamben Discovery Dive Boat Trip: Introductory Scuba Adventure for New Divers …"
type input "Tulamben Discovery Dive Boat Trip: Introductory Scuba Adventure for New Divers …"
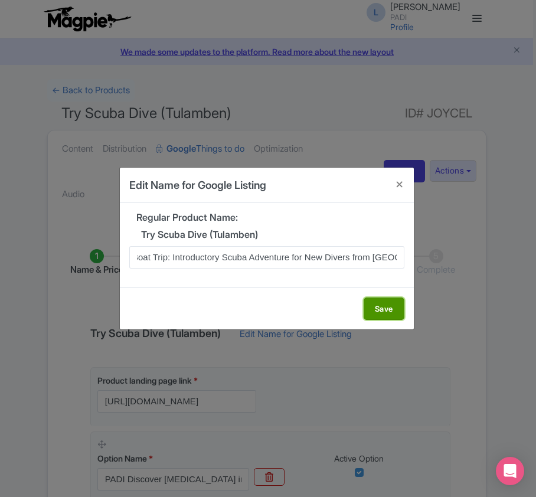
click at [387, 308] on button "Save" at bounding box center [384, 309] width 41 height 22
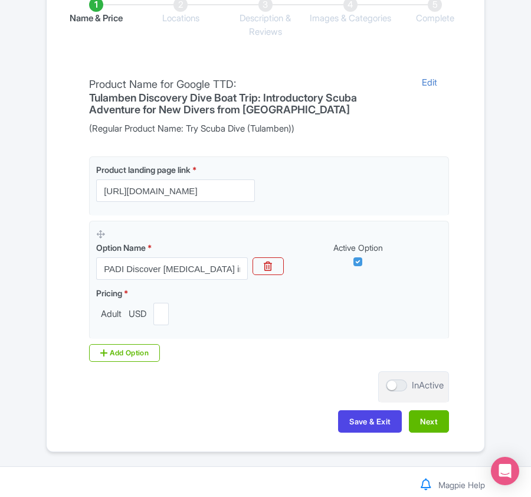
scroll to position [279, 0]
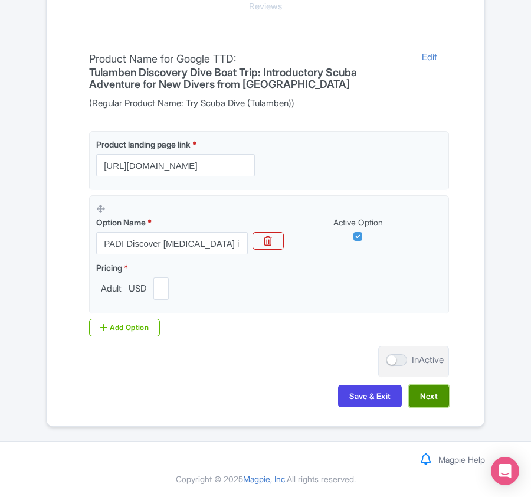
click at [416, 393] on button "Next" at bounding box center [429, 396] width 40 height 22
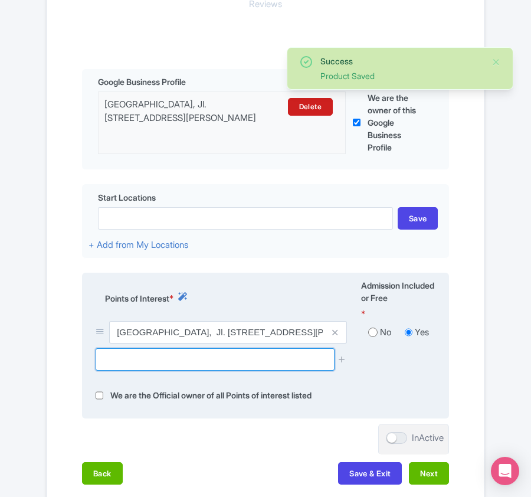
click at [218, 371] on input "text" at bounding box center [215, 359] width 238 height 22
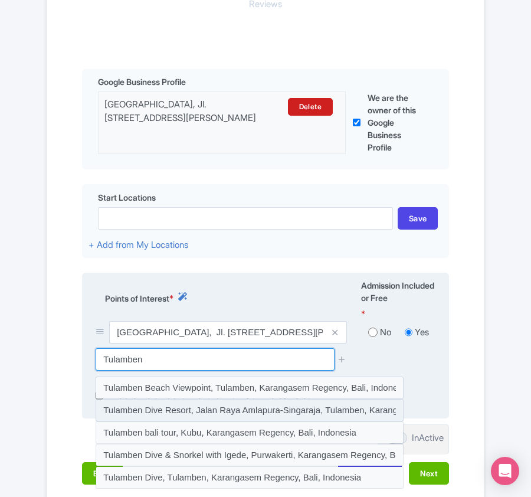
scroll to position [358, 0]
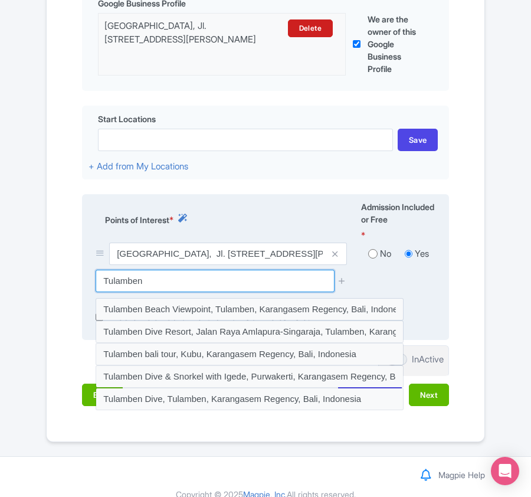
click at [165, 287] on input "Tulamben" at bounding box center [215, 281] width 238 height 22
type input "T"
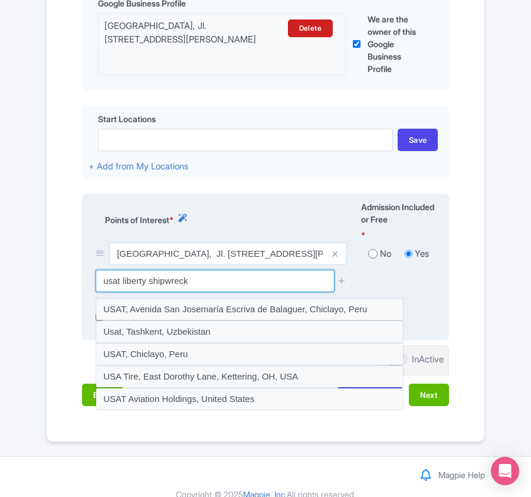
drag, startPoint x: 119, startPoint y: 283, endPoint x: 100, endPoint y: 286, distance: 19.1
click at [100, 286] on input "usat liberty shipwreck" at bounding box center [215, 281] width 238 height 22
type input "USAT liberty shipwreck"
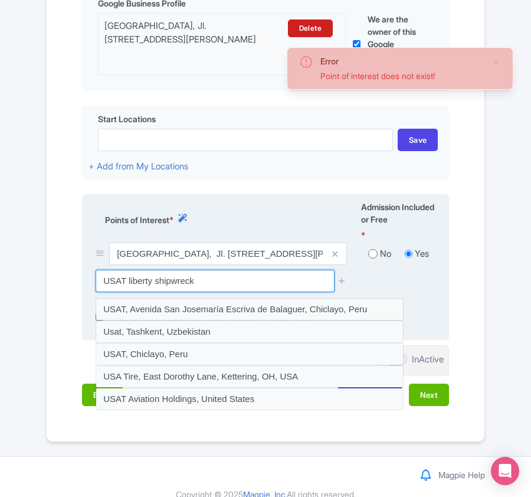
drag, startPoint x: 224, startPoint y: 274, endPoint x: 84, endPoint y: 277, distance: 140.5
click at [84, 277] on div "Points of Interest * Admission Included or Free * [GEOGRAPHIC_DATA], Jl. [STREE…" at bounding box center [265, 267] width 367 height 146
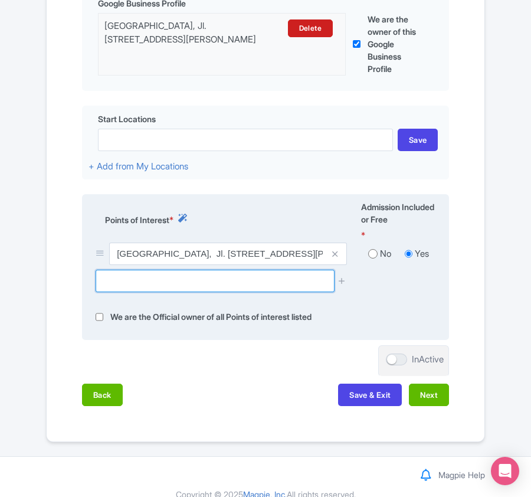
click at [136, 282] on input "text" at bounding box center [215, 281] width 238 height 22
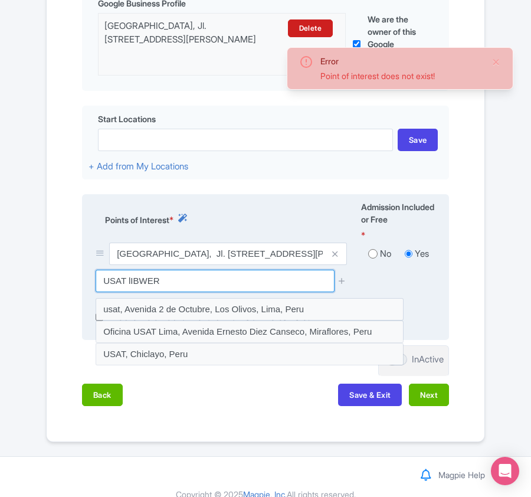
type input "USAT lIBWER"
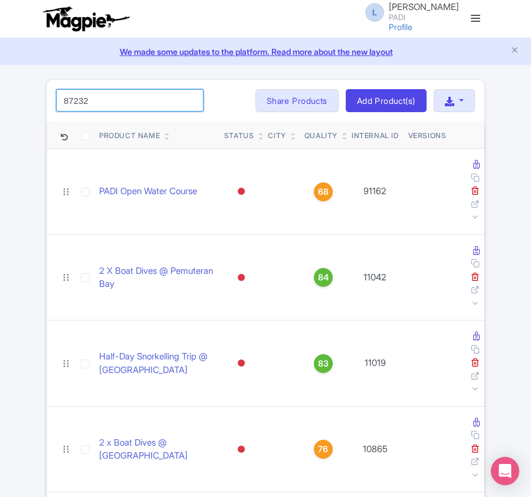
drag, startPoint x: 0, startPoint y: 0, endPoint x: 112, endPoint y: 104, distance: 152.5
click at [112, 104] on input "87232" at bounding box center [130, 100] width 148 height 22
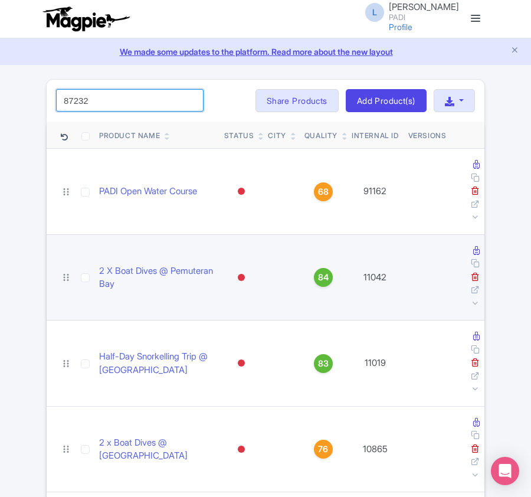
click button "Search" at bounding box center [0, 0] width 0 height 0
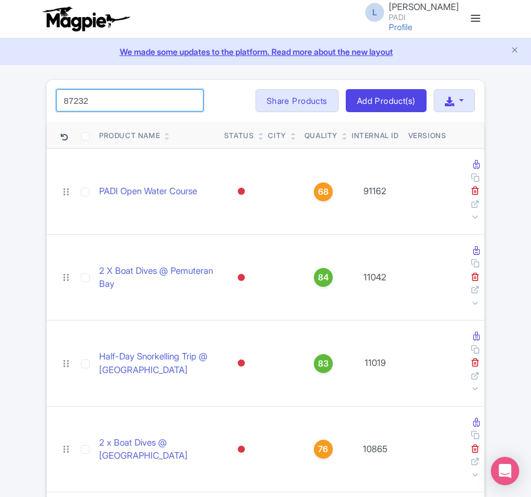
click at [95, 106] on input "87232" at bounding box center [130, 100] width 148 height 22
click button "Search" at bounding box center [0, 0] width 0 height 0
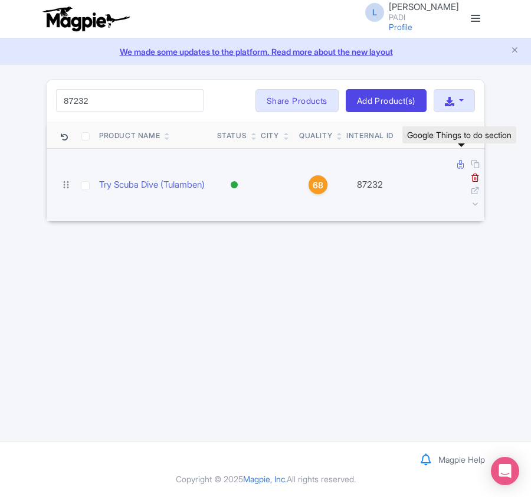
click at [462, 168] on icon at bounding box center [461, 164] width 6 height 9
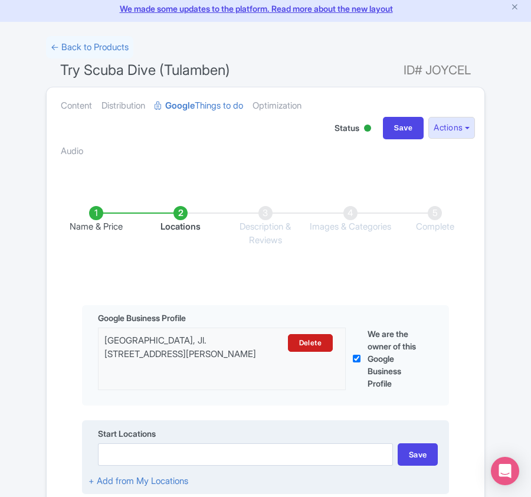
scroll to position [279, 0]
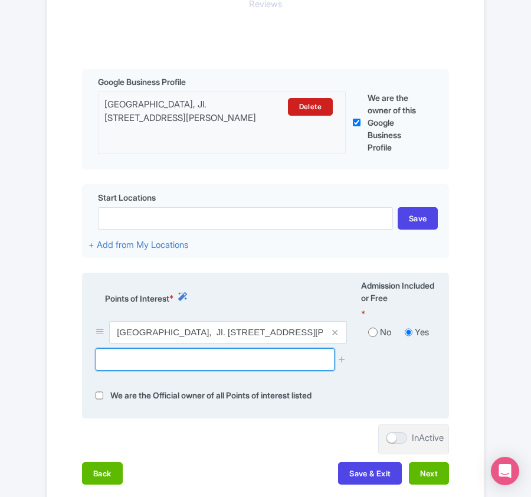
click at [184, 355] on input "text" at bounding box center [215, 359] width 238 height 22
paste input "Coral Garden Diving Spot"
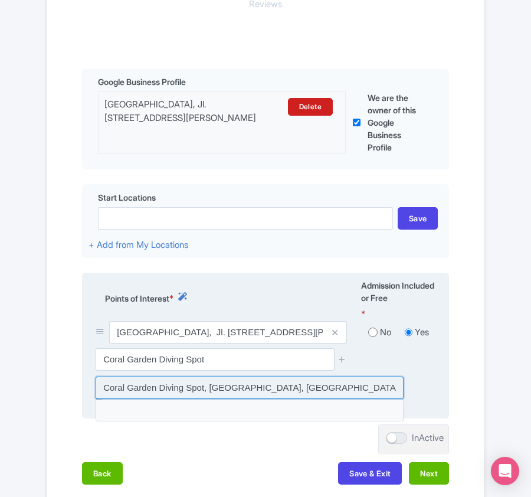
click at [194, 391] on input at bounding box center [250, 388] width 308 height 22
type input "Coral Garden Diving Spot, [GEOGRAPHIC_DATA], [GEOGRAPHIC_DATA], [GEOGRAPHIC_DAT…"
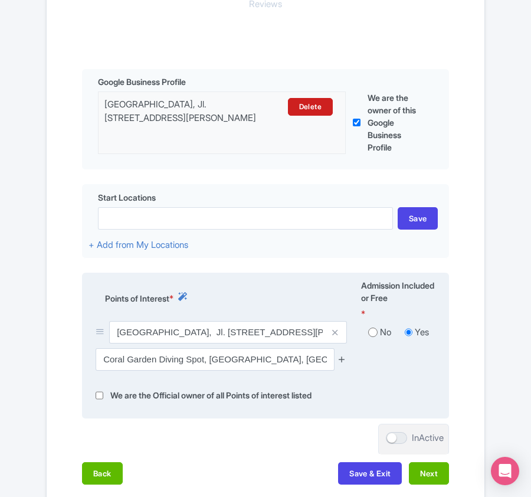
click at [340, 360] on icon at bounding box center [342, 359] width 9 height 9
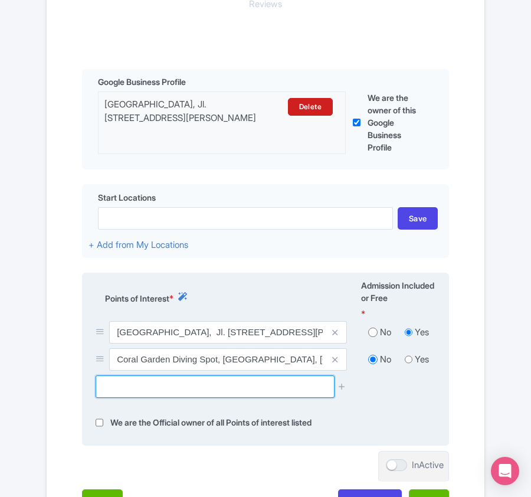
click at [178, 388] on input "text" at bounding box center [215, 386] width 238 height 22
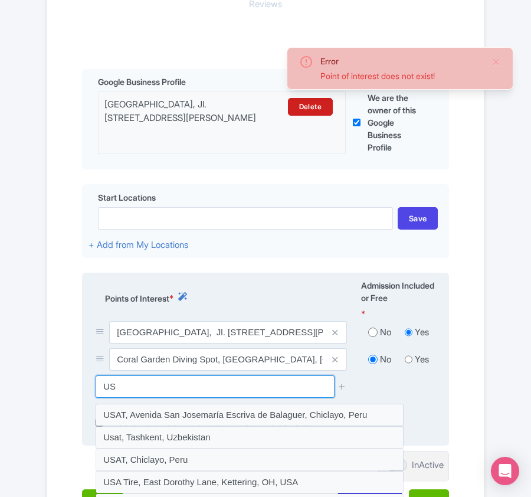
type input "U"
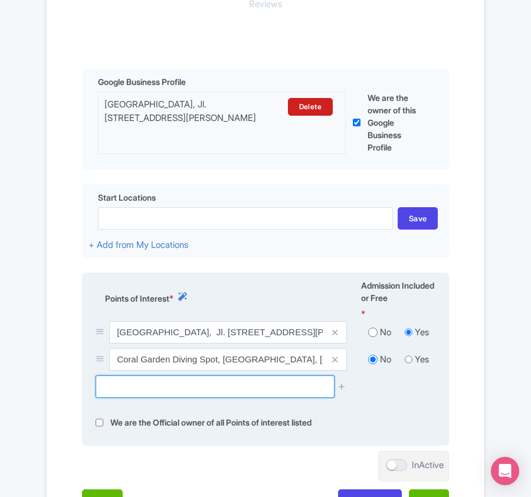
click at [153, 386] on input "text" at bounding box center [215, 386] width 238 height 22
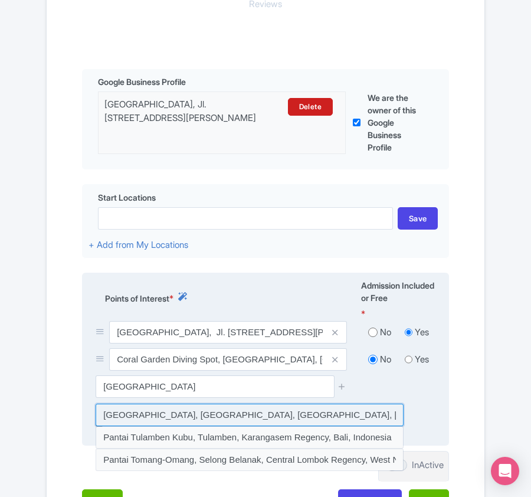
click at [189, 419] on input at bounding box center [250, 415] width 308 height 22
type input "[GEOGRAPHIC_DATA], [GEOGRAPHIC_DATA], [GEOGRAPHIC_DATA], [GEOGRAPHIC_DATA], [GE…"
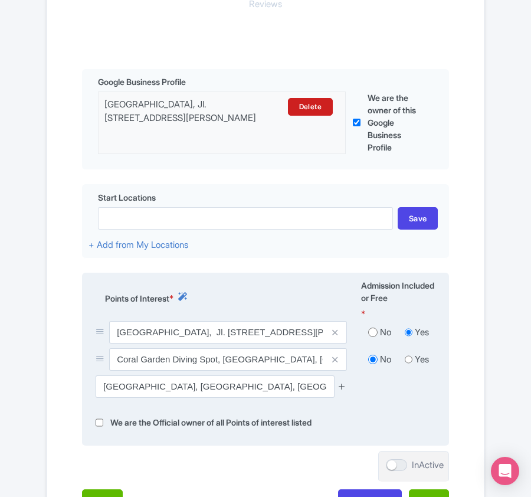
click at [342, 390] on icon at bounding box center [342, 386] width 9 height 9
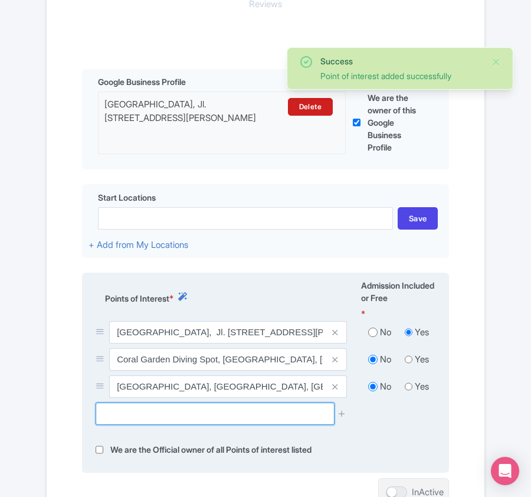
click at [233, 425] on input "text" at bounding box center [215, 414] width 238 height 22
paste input "Emerald Dive Spot"
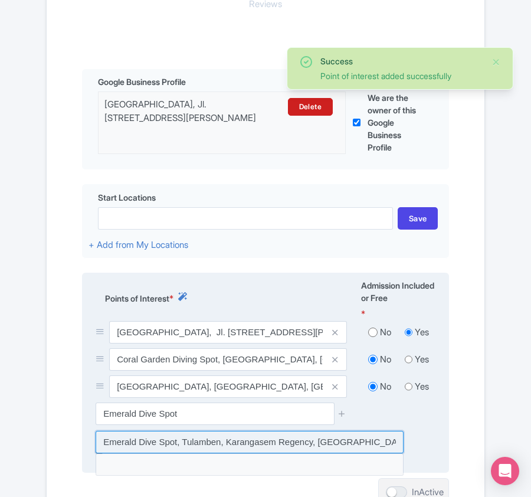
click at [234, 445] on input at bounding box center [250, 442] width 308 height 22
type input "Emerald Dive Spot, Tulamben, Karangasem Regency, [GEOGRAPHIC_DATA], [GEOGRAPHIC…"
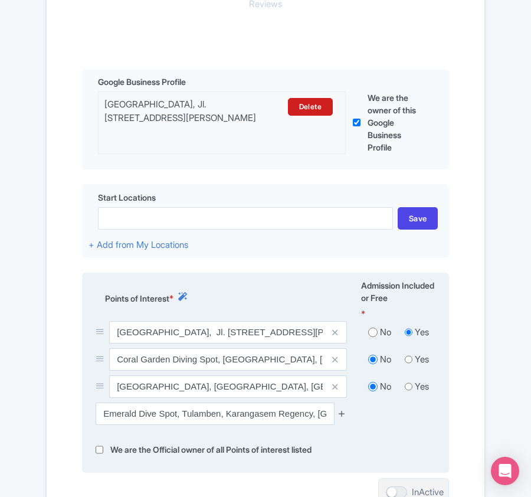
click at [341, 414] on icon at bounding box center [342, 413] width 9 height 9
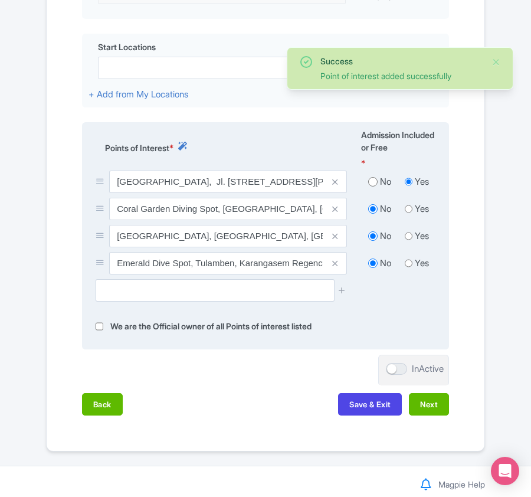
scroll to position [459, 0]
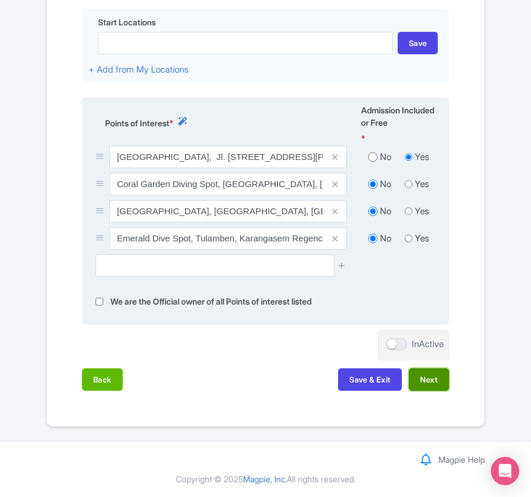
click at [447, 380] on button "Next" at bounding box center [429, 379] width 40 height 22
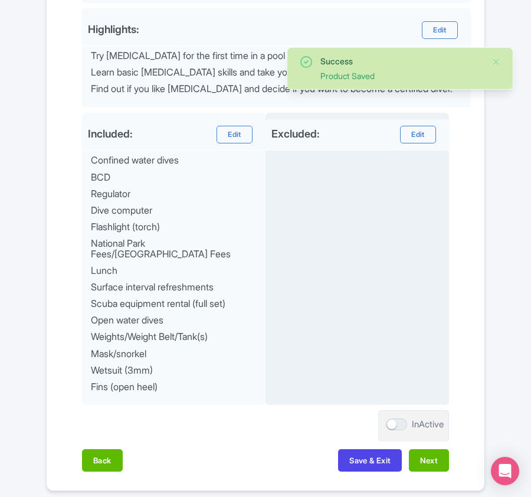
scroll to position [590, 0]
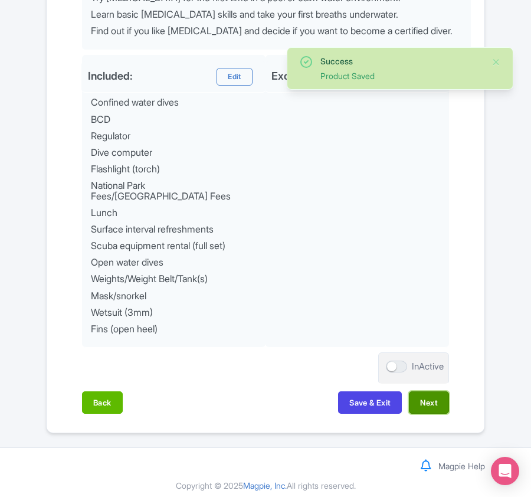
click at [437, 391] on button "Next" at bounding box center [429, 402] width 40 height 22
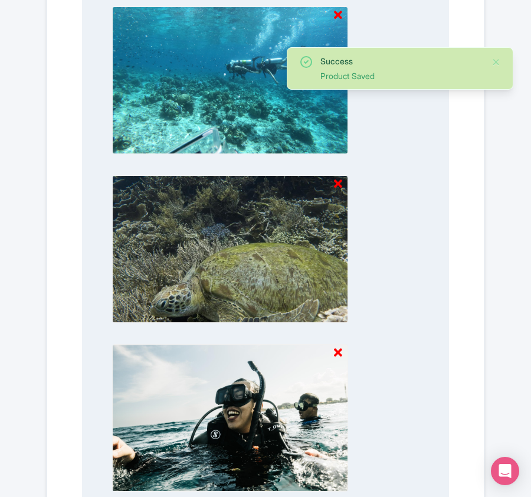
scroll to position [1246, 0]
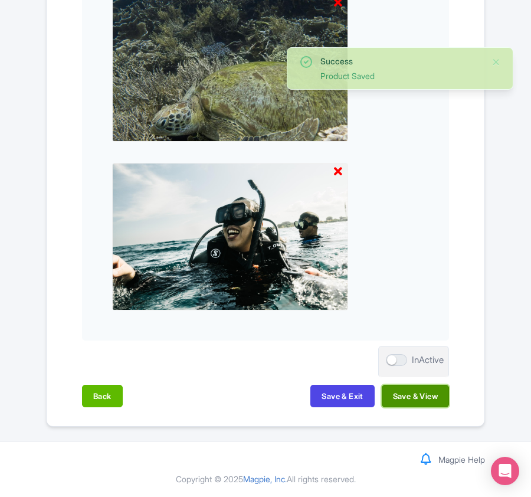
click at [404, 398] on button "Save & View" at bounding box center [415, 396] width 67 height 22
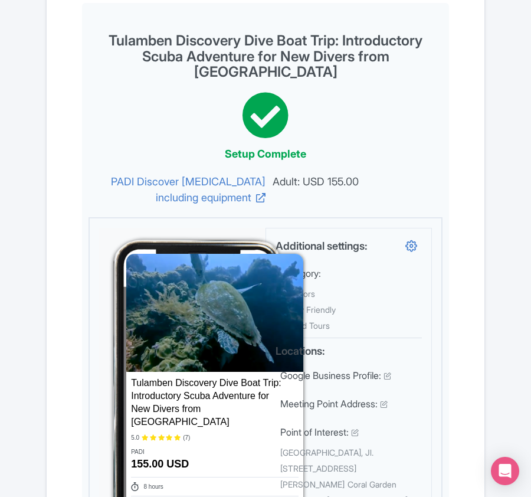
scroll to position [0, 0]
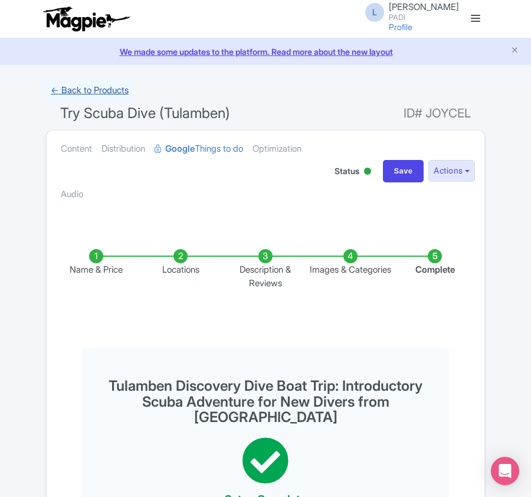
click at [93, 90] on link "← Back to Products" at bounding box center [89, 90] width 87 height 23
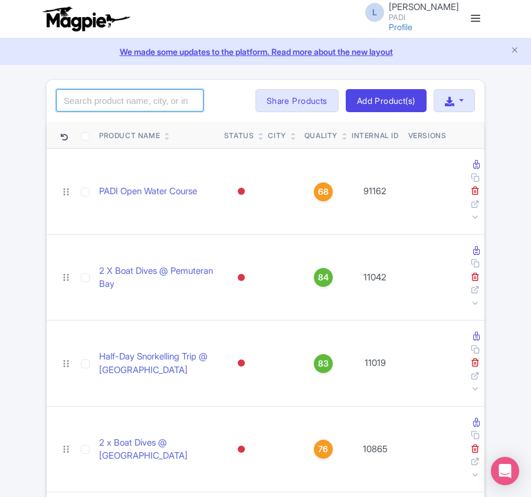
click at [91, 94] on input "search" at bounding box center [130, 100] width 148 height 22
paste input "83508"
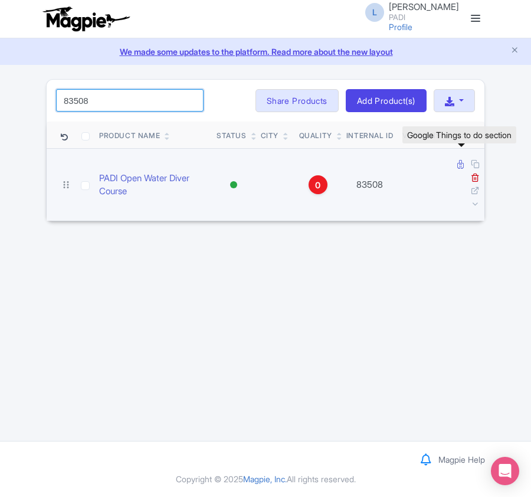
type input "83508"
click at [459, 164] on icon at bounding box center [461, 164] width 6 height 9
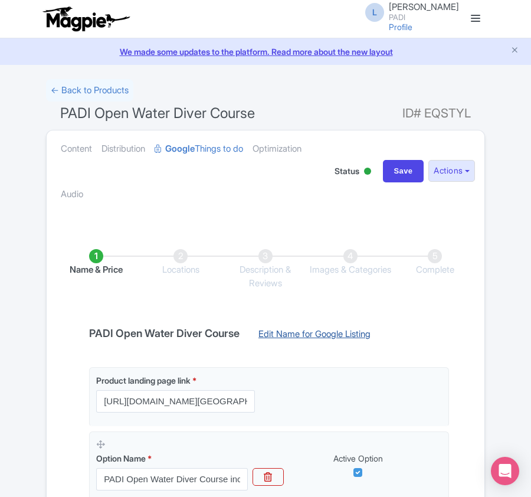
click at [352, 332] on link "Edit Name for Google Listing" at bounding box center [315, 337] width 136 height 19
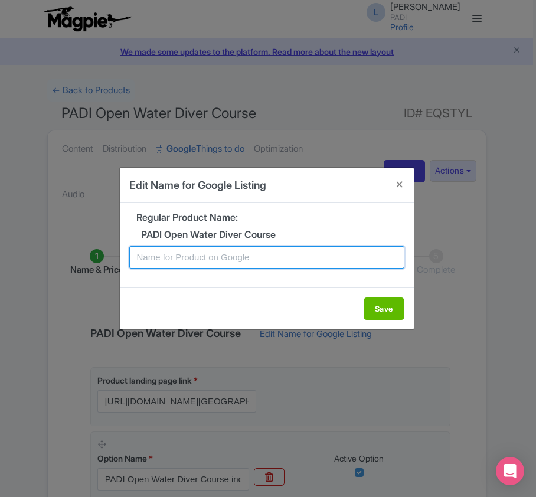
click at [230, 253] on input "text" at bounding box center [266, 257] width 275 height 22
paste input "Sanur PADI Open Water Diving Lessons: Your First Step into a World of Fun"
type input "Sanur PADI Open Water Diving Lessons: Your First Step into a World of Fun"
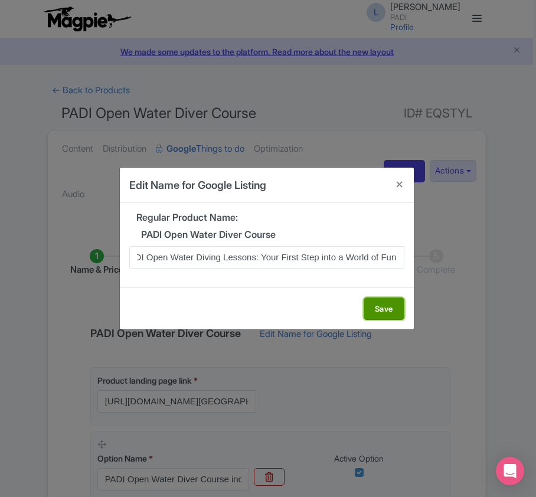
click at [378, 310] on button "Save" at bounding box center [384, 309] width 41 height 22
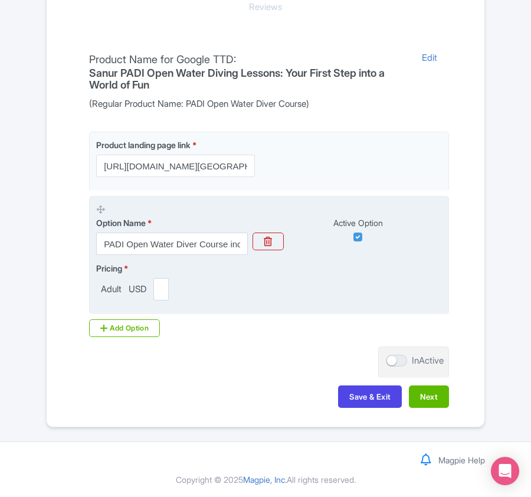
scroll to position [279, 0]
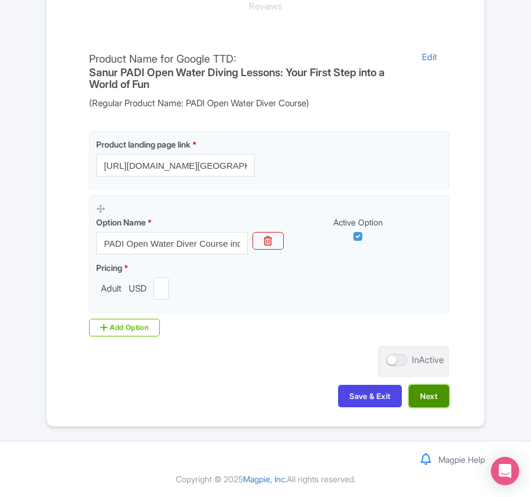
click at [426, 394] on button "Next" at bounding box center [429, 396] width 40 height 22
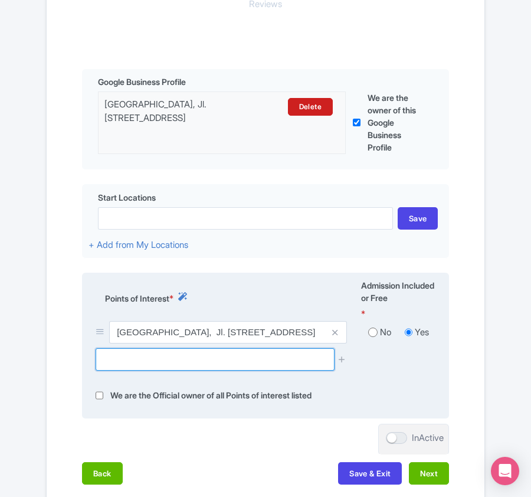
click at [156, 360] on input "text" at bounding box center [215, 359] width 238 height 22
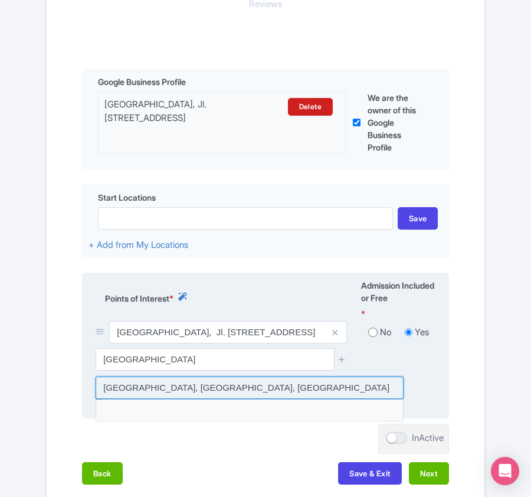
click at [169, 385] on input at bounding box center [250, 388] width 308 height 22
type input "Mertasari Beach, Bali, Indonesia"
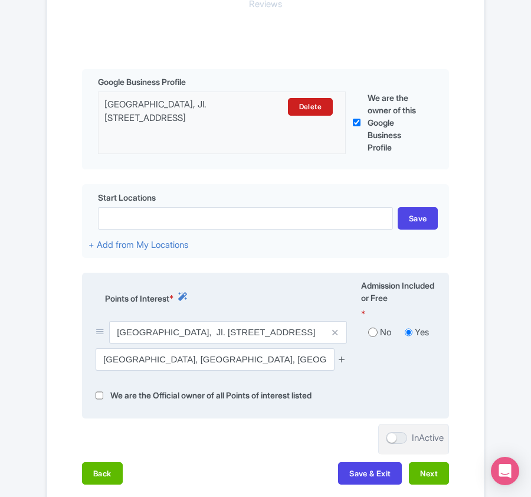
click at [340, 358] on icon at bounding box center [342, 359] width 9 height 9
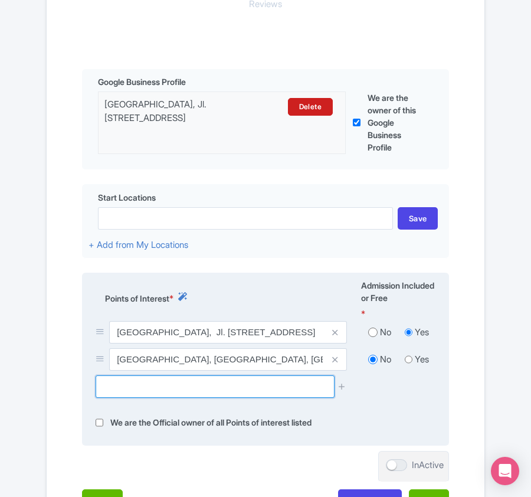
click at [123, 385] on input "text" at bounding box center [215, 386] width 238 height 22
paste input "Keramba Wayan Apel"
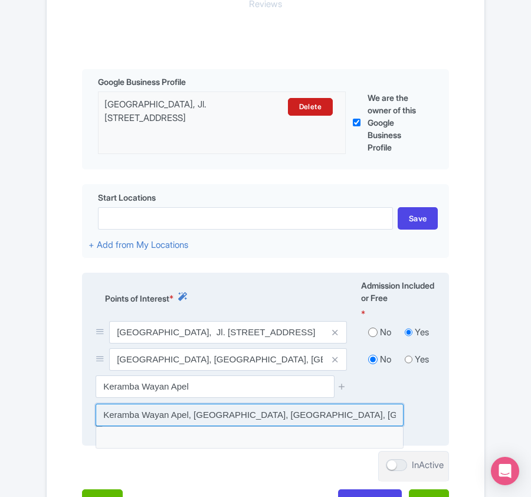
click at [129, 414] on input at bounding box center [250, 415] width 308 height 22
type input "Keramba Wayan Apel, Gang Kuda Laut, Serangan, Denpasar City, Bali, Indonesia"
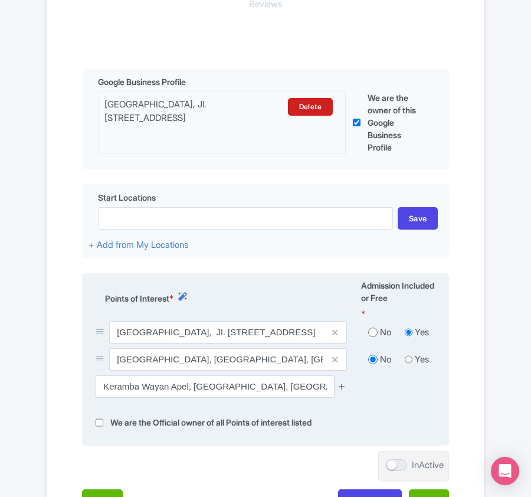
click at [342, 388] on icon at bounding box center [342, 386] width 9 height 9
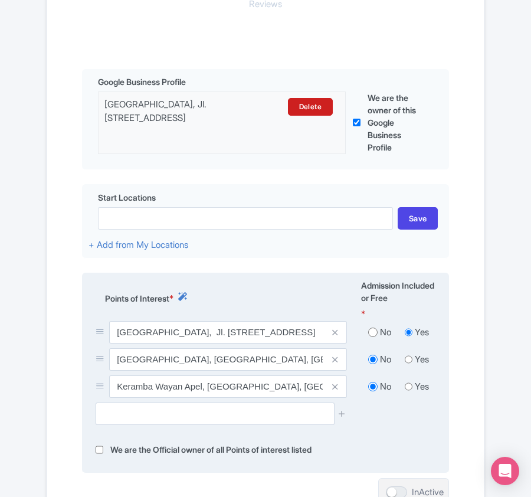
scroll to position [431, 0]
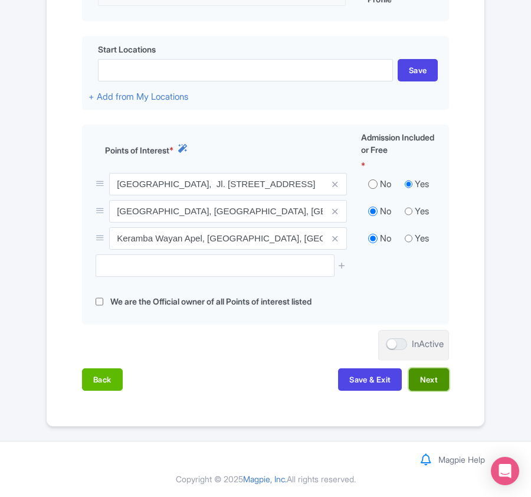
click at [429, 387] on button "Next" at bounding box center [429, 379] width 40 height 22
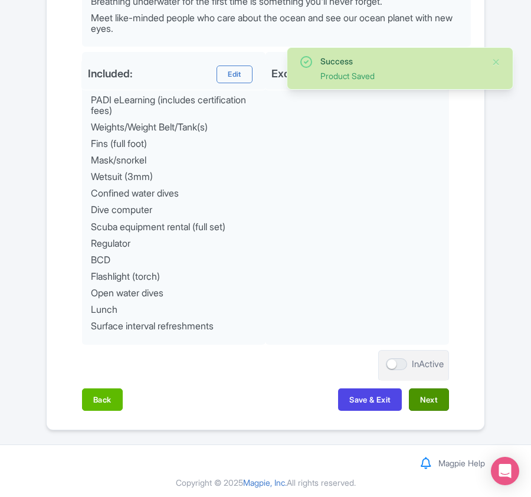
scroll to position [610, 0]
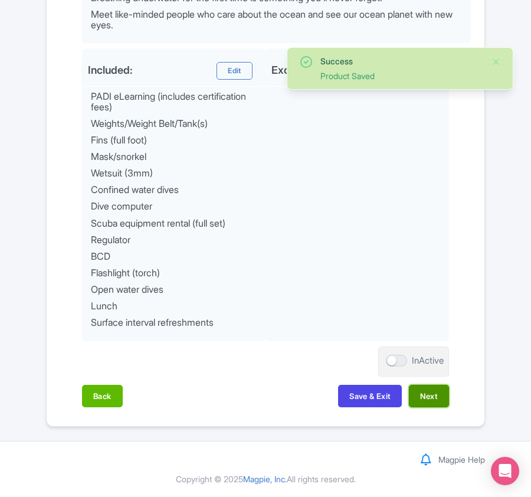
click at [419, 395] on button "Next" at bounding box center [429, 396] width 40 height 22
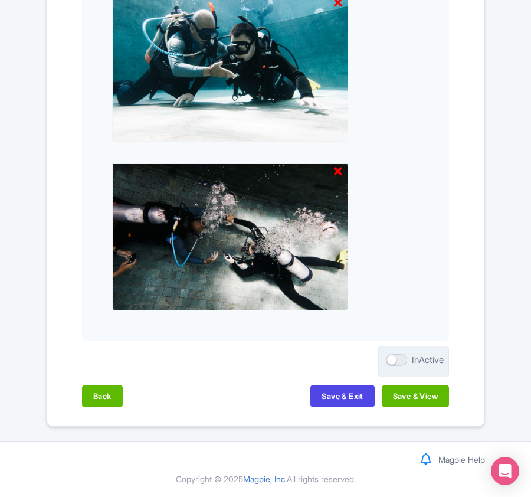
scroll to position [1246, 0]
click at [395, 394] on button "Save & View" at bounding box center [415, 396] width 67 height 22
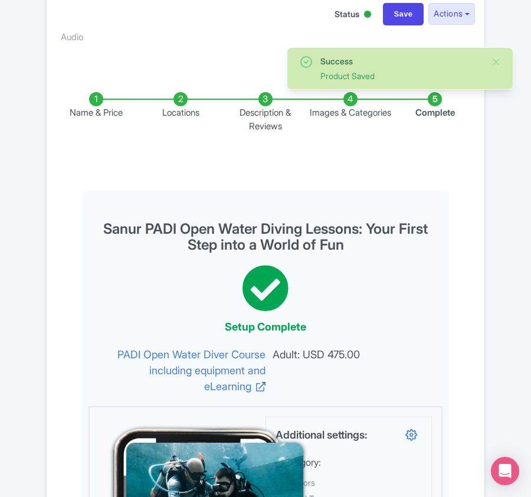
scroll to position [0, 0]
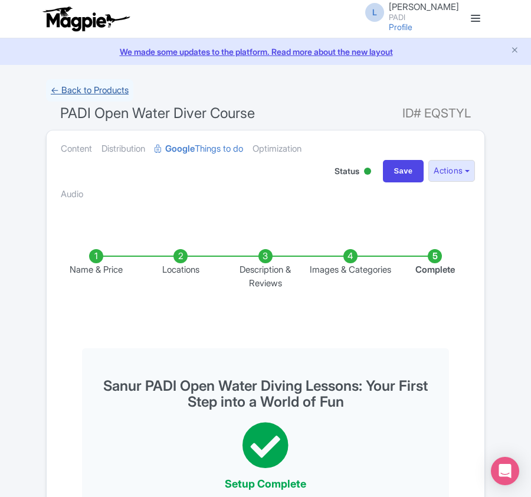
click at [98, 93] on link "← Back to Products" at bounding box center [89, 90] width 87 height 23
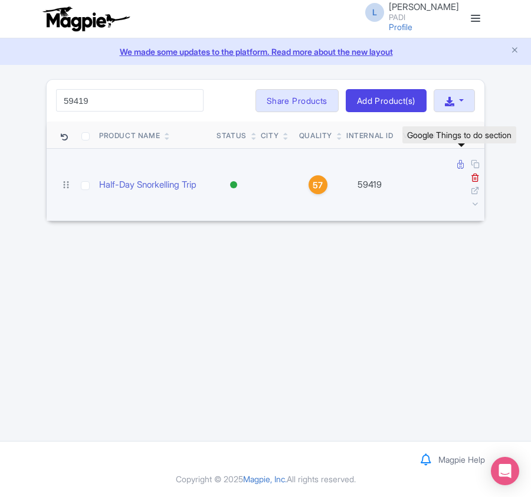
click at [459, 163] on icon at bounding box center [461, 164] width 6 height 9
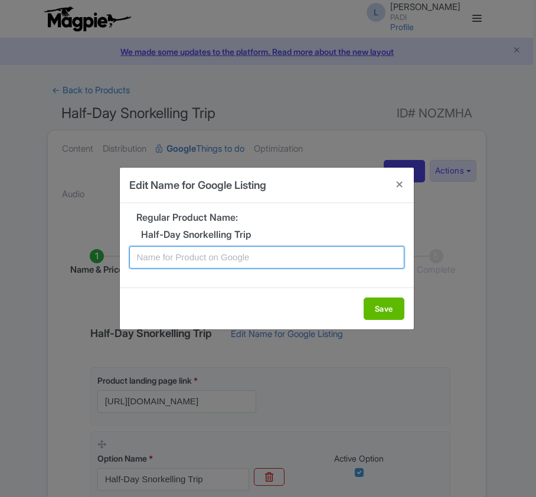
click at [263, 257] on input "text" at bounding box center [266, 257] width 275 height 22
paste input "Puerto Javea Half-Day Snorkeling Trip – Easy & Exciting 4-Hour Tour for Everyone"
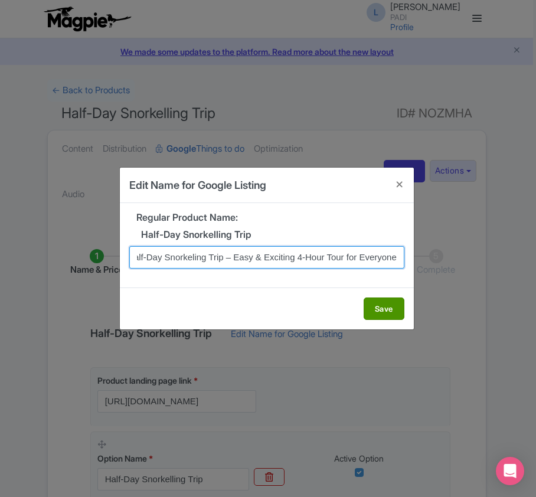
type input "Puerto Javea Half-Day Snorkeling Trip – Easy & Exciting 4-Hour Tour for Everyone"
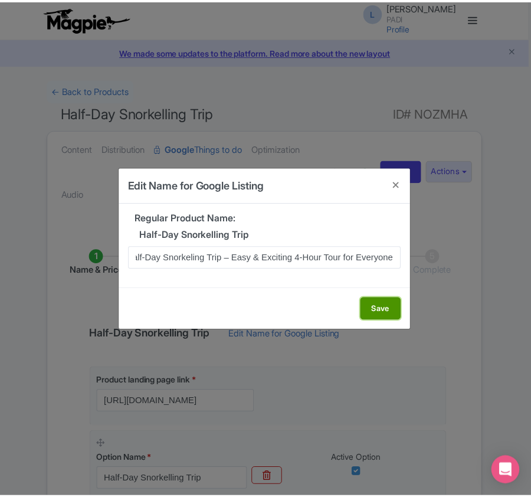
scroll to position [0, 0]
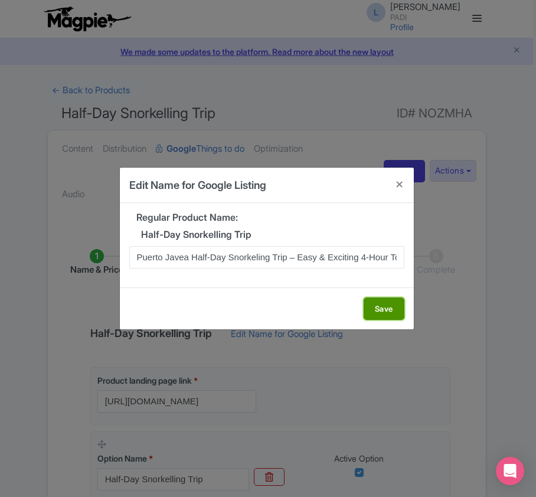
click at [378, 310] on button "Save" at bounding box center [384, 309] width 41 height 22
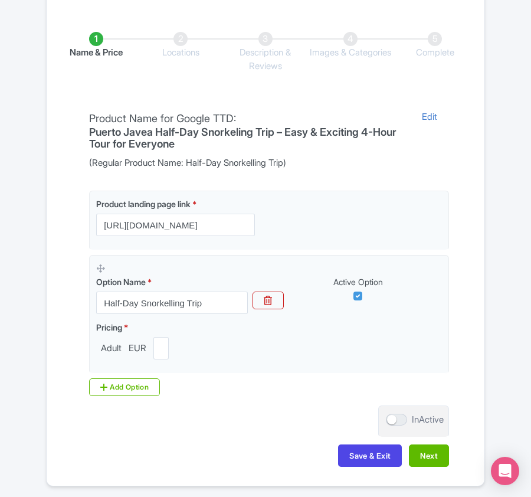
scroll to position [279, 0]
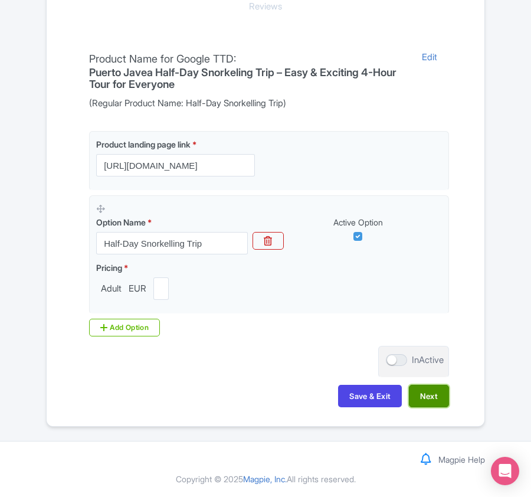
click at [426, 390] on button "Next" at bounding box center [429, 396] width 40 height 22
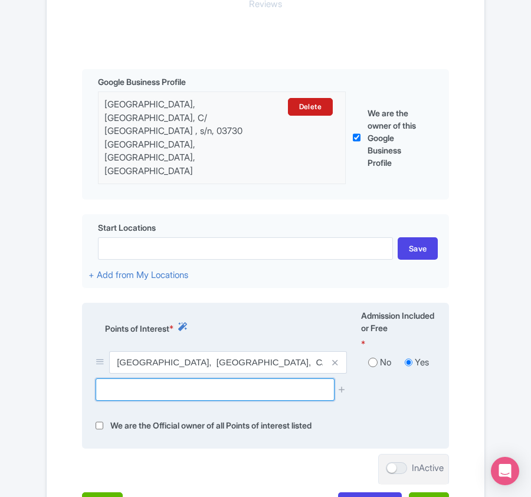
click at [231, 378] on input "text" at bounding box center [215, 389] width 238 height 22
paste input "San Martin Norte N/A (0)"
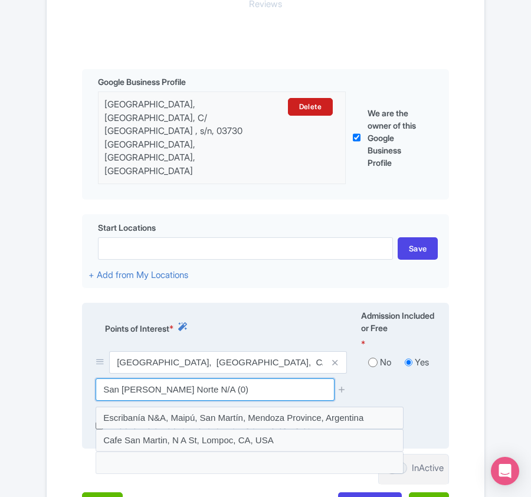
drag, startPoint x: 173, startPoint y: 364, endPoint x: 239, endPoint y: 352, distance: 67.2
click at [230, 378] on input "San Martin Norte N/A (0)" at bounding box center [215, 389] width 238 height 22
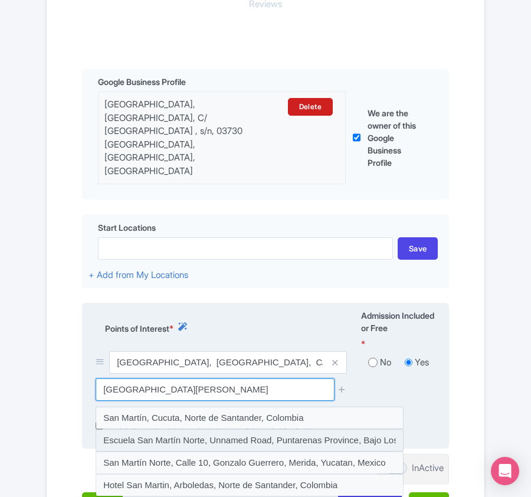
scroll to position [358, 0]
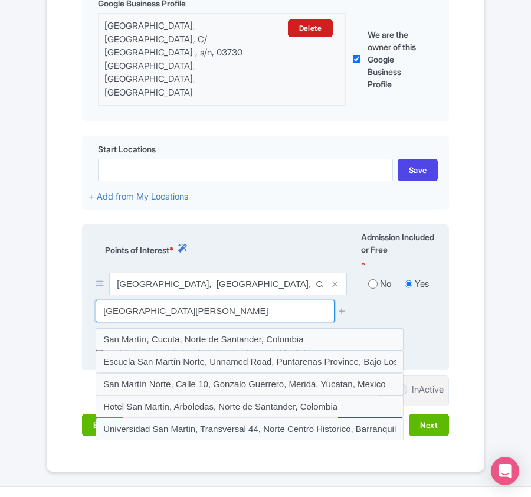
drag, startPoint x: 195, startPoint y: 280, endPoint x: 81, endPoint y: 282, distance: 113.4
click at [82, 282] on div "Points of Interest * Admission Included or Free * Buceo Puerto Javea, Puerto de…" at bounding box center [265, 297] width 367 height 146
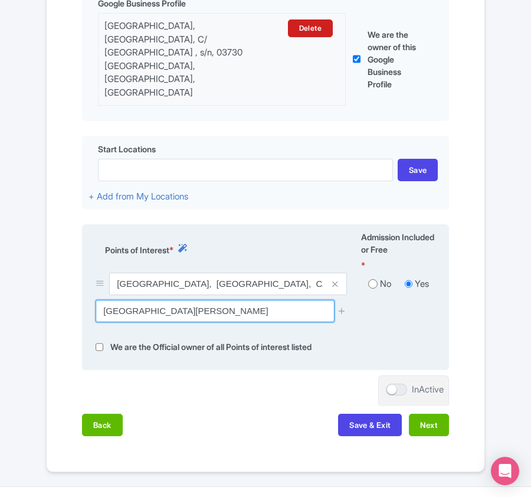
paste input "Reserva Marina del Cabo de San Antonio"
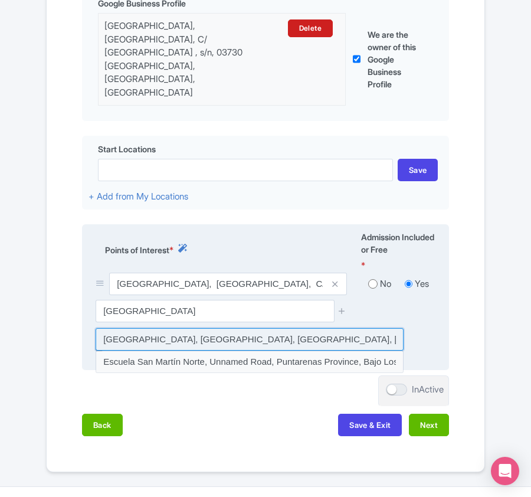
click at [180, 328] on input at bounding box center [250, 339] width 308 height 22
type input "[GEOGRAPHIC_DATA], [GEOGRAPHIC_DATA], [GEOGRAPHIC_DATA], [GEOGRAPHIC_DATA]"
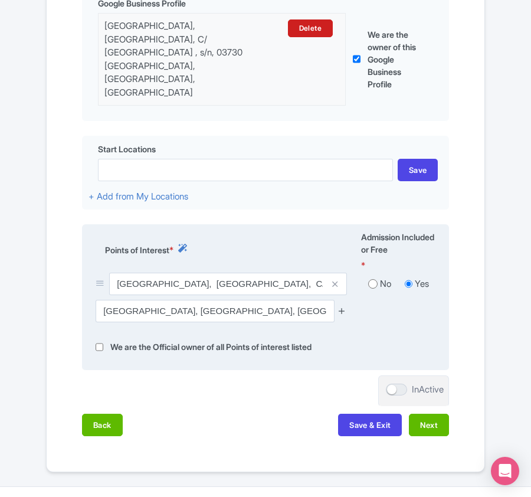
click at [341, 306] on icon at bounding box center [342, 310] width 9 height 9
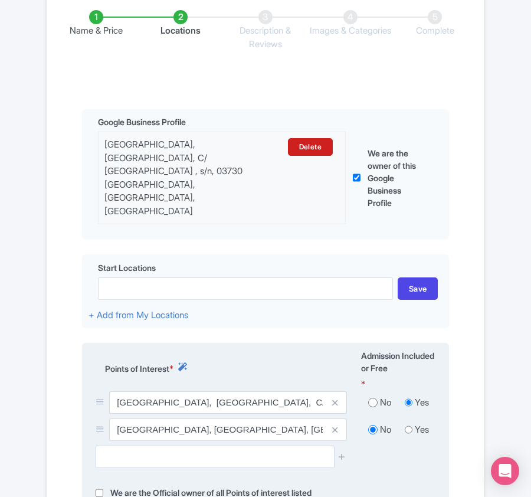
scroll to position [393, 0]
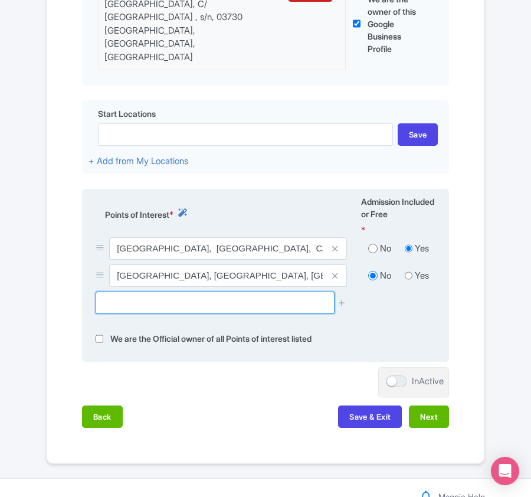
click at [131, 292] on input "text" at bounding box center [215, 303] width 238 height 22
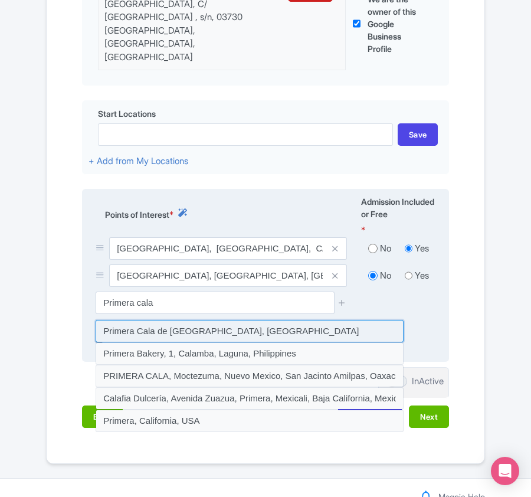
click at [115, 320] on input at bounding box center [250, 331] width 308 height 22
type input "Primera Cala de [PERSON_NAME], [GEOGRAPHIC_DATA]"
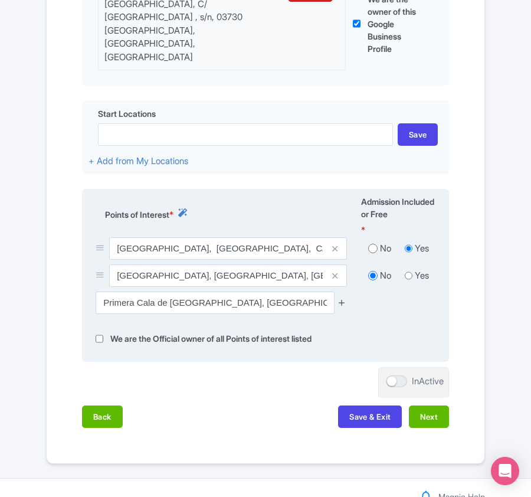
click at [341, 298] on icon at bounding box center [342, 302] width 9 height 9
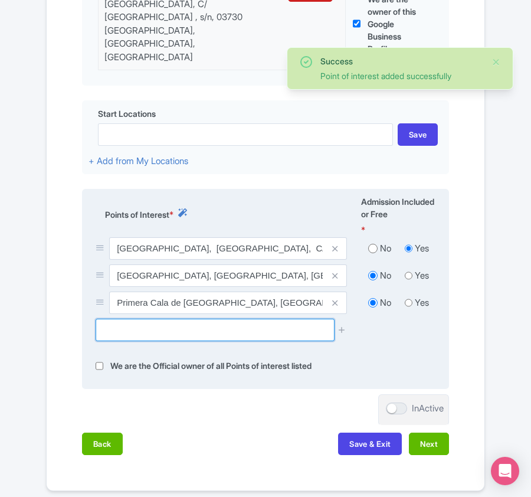
click at [192, 319] on input "text" at bounding box center [215, 330] width 238 height 22
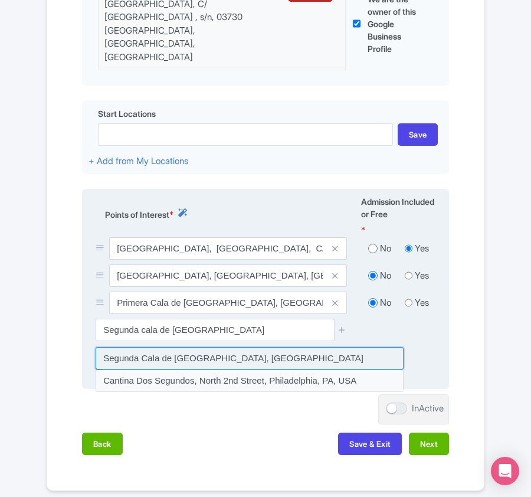
click at [189, 347] on input at bounding box center [250, 358] width 308 height 22
type input "Segunda Cala de [PERSON_NAME], [GEOGRAPHIC_DATA]"
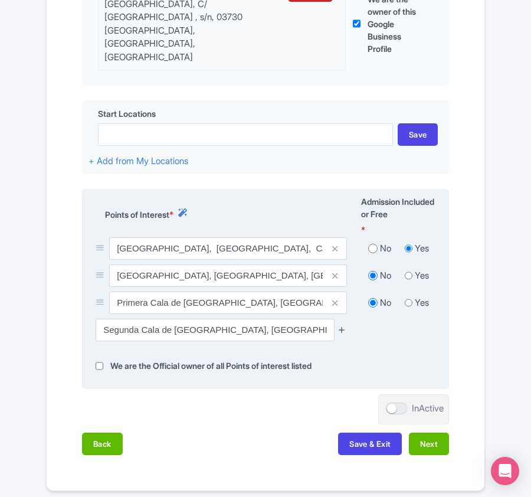
click at [341, 325] on icon at bounding box center [342, 329] width 9 height 9
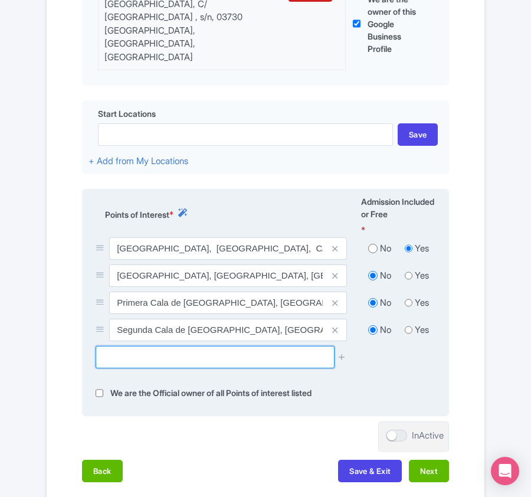
click at [187, 346] on input "text" at bounding box center [215, 357] width 238 height 22
paste input "Cap de Martí / Cap Prim"
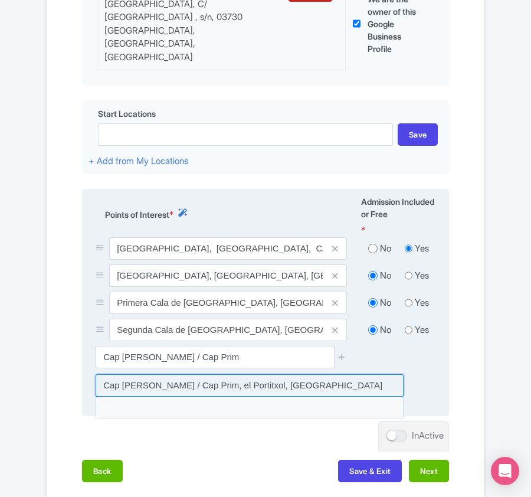
click at [181, 374] on input at bounding box center [250, 385] width 308 height 22
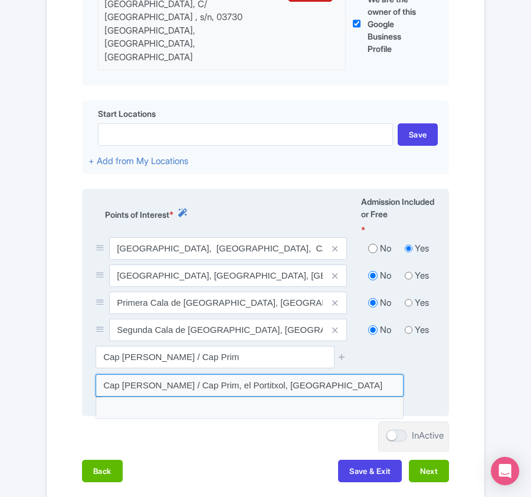
type input "Cap de Martí / Cap [PERSON_NAME] Portitxol, [GEOGRAPHIC_DATA]"
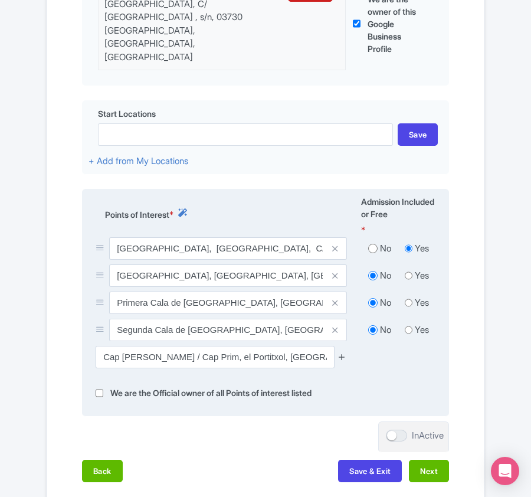
click at [341, 352] on icon at bounding box center [342, 356] width 9 height 9
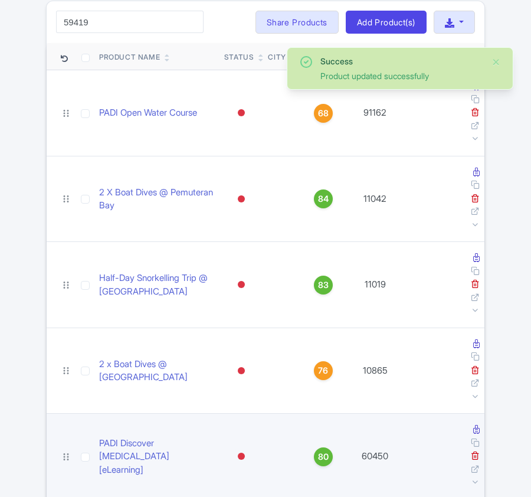
scroll to position [79, 0]
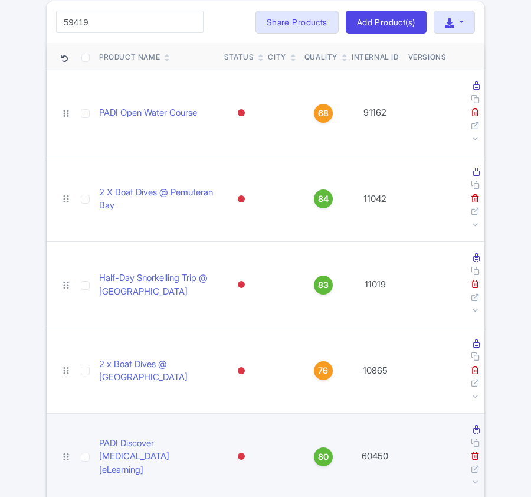
click button "Search" at bounding box center [0, 0] width 0 height 0
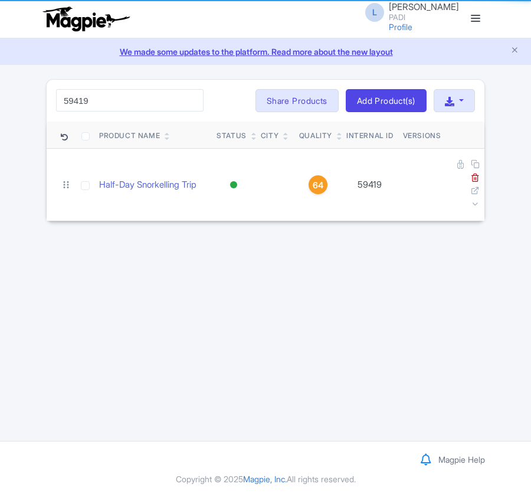
scroll to position [0, 0]
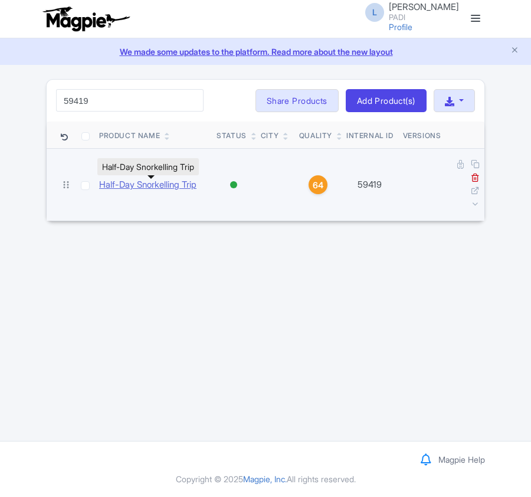
click at [130, 188] on link "Half-Day Snorkelling Trip" at bounding box center [147, 185] width 97 height 14
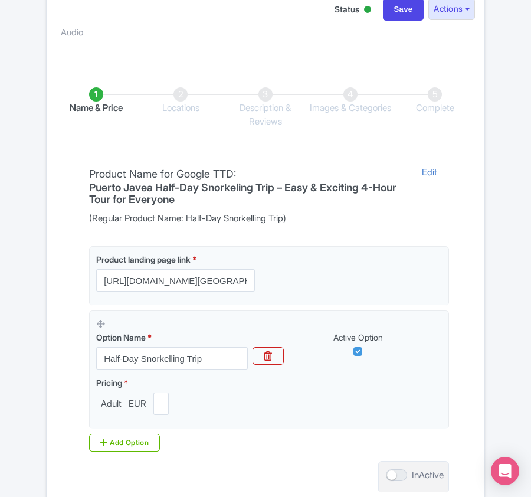
scroll to position [279, 0]
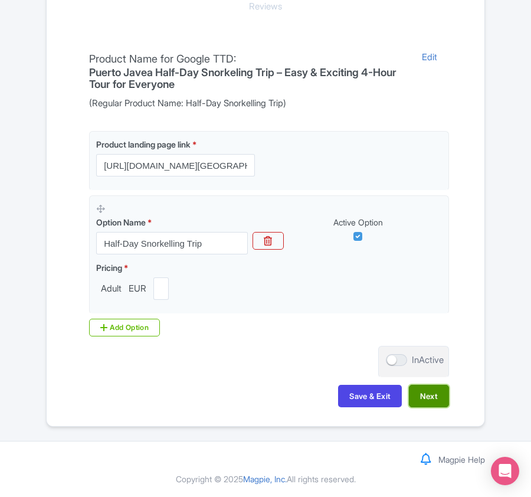
click at [430, 388] on button "Next" at bounding box center [429, 396] width 40 height 22
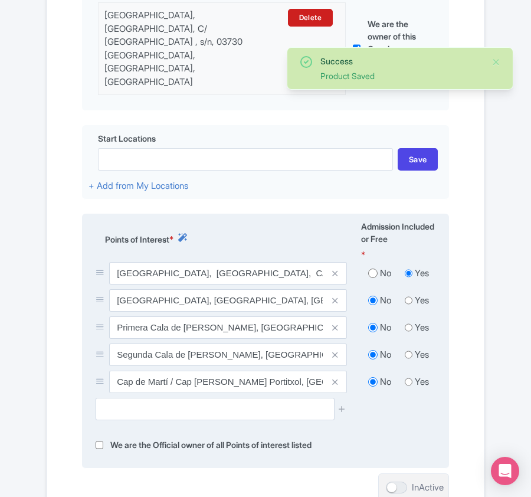
scroll to position [485, 0]
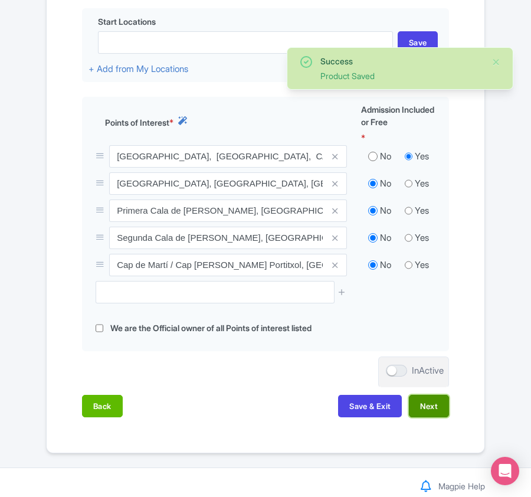
click at [430, 395] on button "Next" at bounding box center [429, 406] width 40 height 22
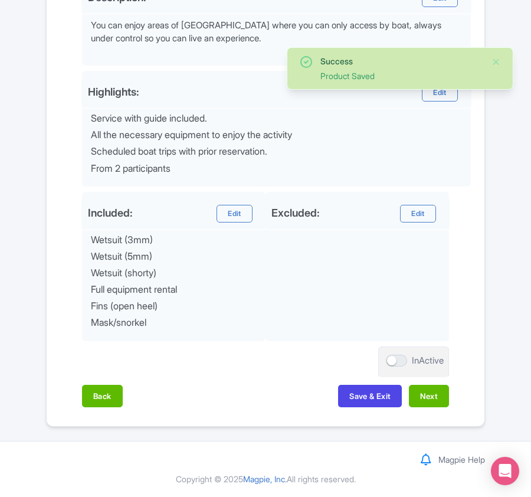
scroll to position [473, 0]
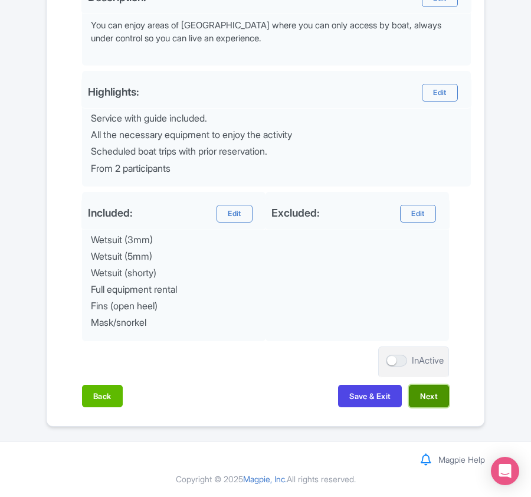
click at [435, 397] on button "Next" at bounding box center [429, 396] width 40 height 22
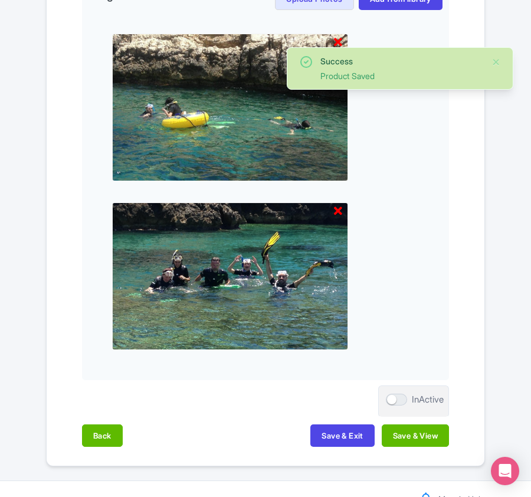
scroll to position [555, 0]
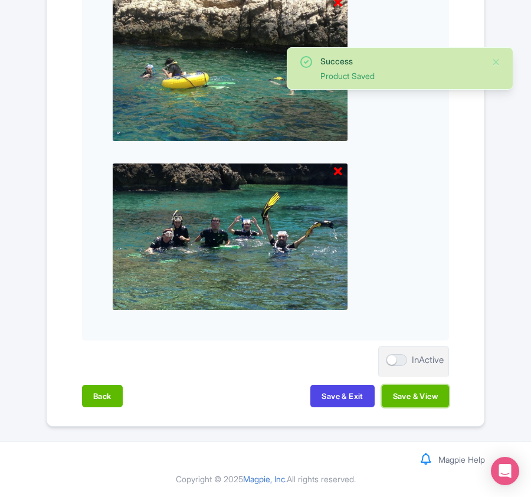
click at [435, 397] on button "Save & View" at bounding box center [415, 396] width 67 height 22
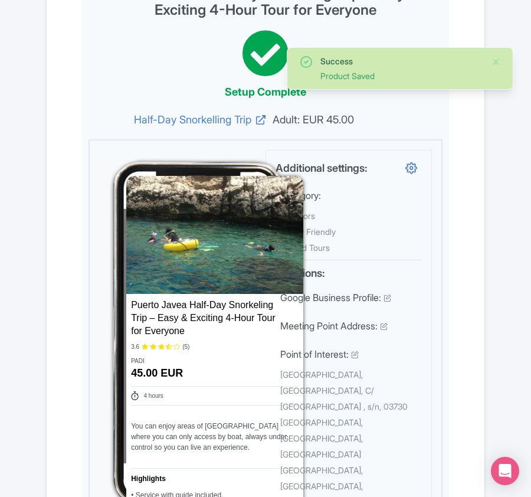
scroll to position [0, 0]
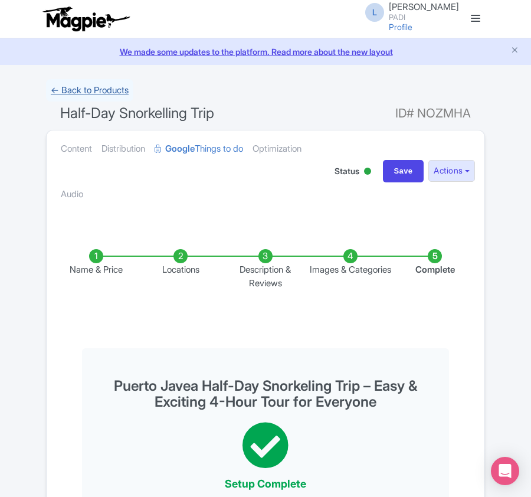
click at [99, 92] on link "← Back to Products" at bounding box center [89, 90] width 87 height 23
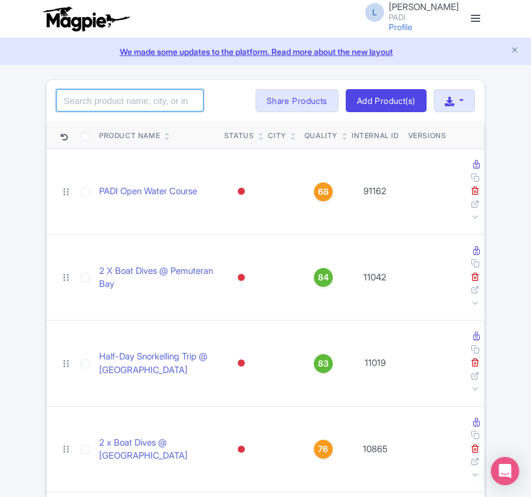
click at [137, 107] on input "search" at bounding box center [130, 100] width 148 height 22
paste input "98551"
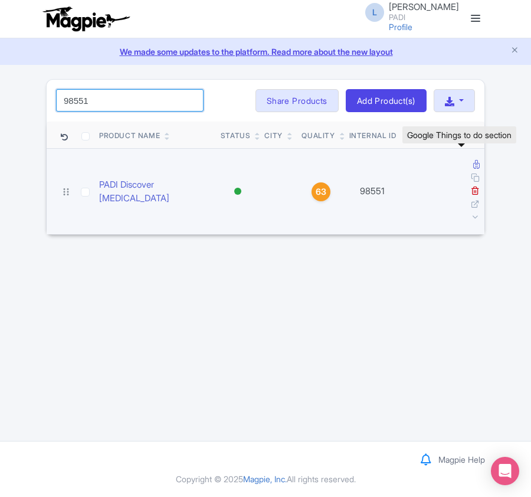
type input "98551"
click at [473, 168] on icon at bounding box center [476, 164] width 6 height 9
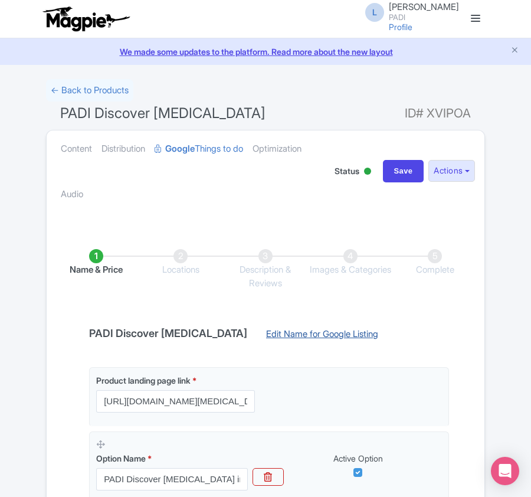
click at [301, 336] on link "Edit Name for Google Listing" at bounding box center [322, 337] width 136 height 19
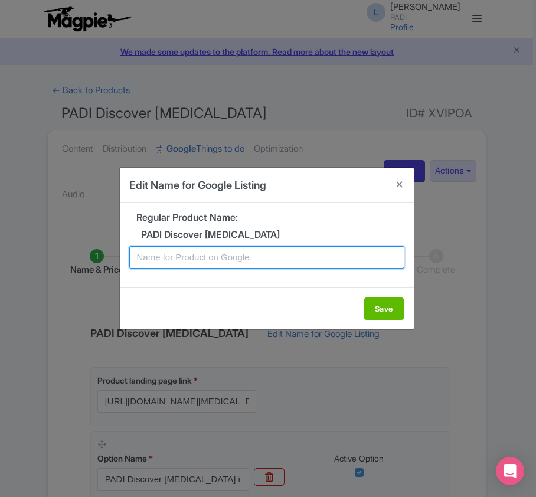
click at [276, 260] on input "text" at bounding box center [266, 257] width 275 height 22
paste input "Puerto Javea [MEDICAL_DATA] Adventure: Easy Discovery Dive for Non-Certified Di…"
type input "Puerto Javea [MEDICAL_DATA] Adventure: Easy Discovery Dive for Non-Certified Di…"
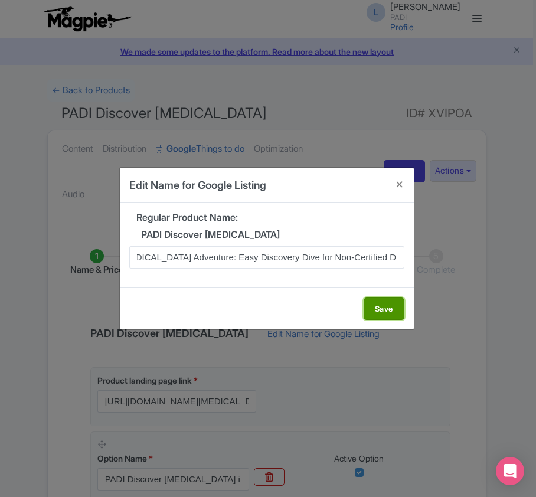
click at [392, 303] on button "Save" at bounding box center [384, 309] width 41 height 22
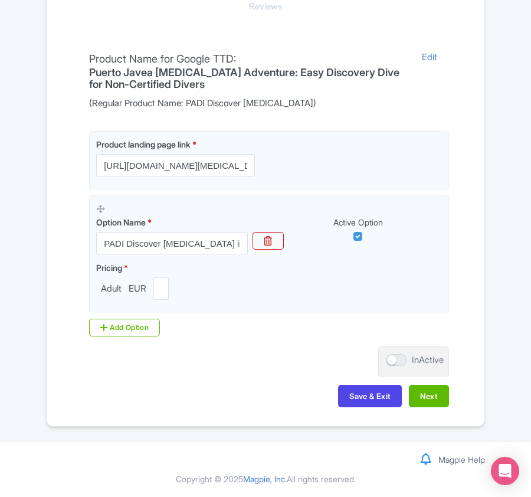
scroll to position [279, 0]
click at [427, 398] on button "Next" at bounding box center [429, 396] width 40 height 22
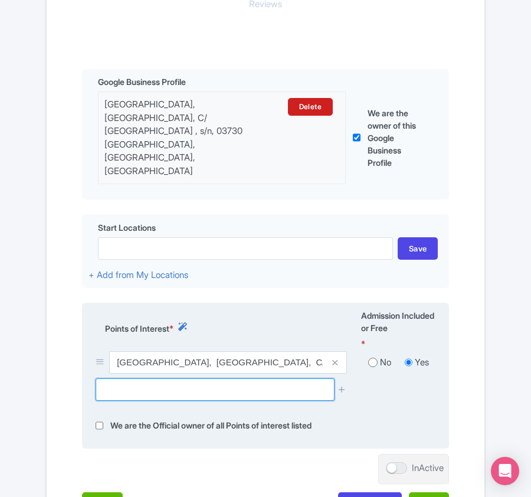
click at [178, 378] on input "text" at bounding box center [215, 389] width 238 height 22
paste input "Cap [PERSON_NAME] / Cap Prim"
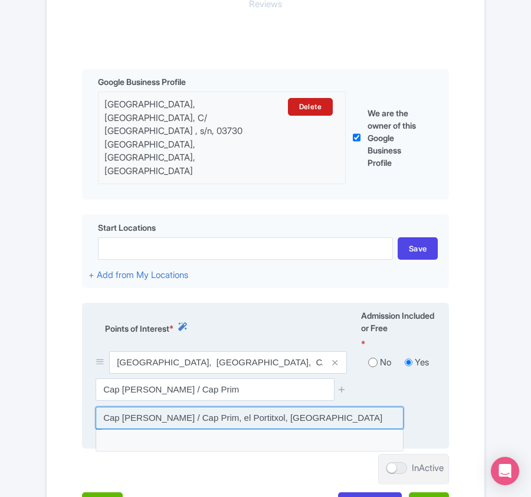
click at [200, 407] on input at bounding box center [250, 418] width 308 height 22
type input "Cap [PERSON_NAME] / Cap Prim, el Portitxol, [GEOGRAPHIC_DATA]"
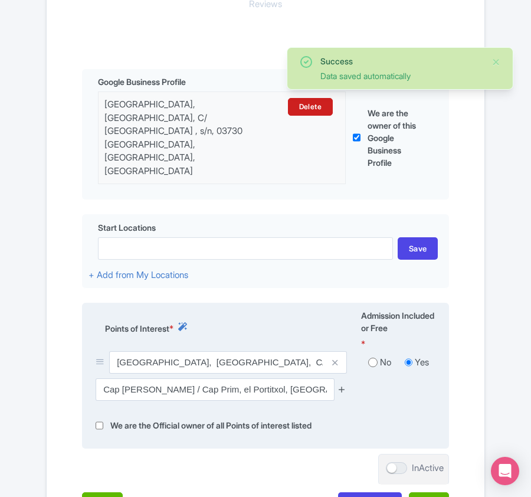
click at [342, 385] on icon at bounding box center [342, 389] width 9 height 9
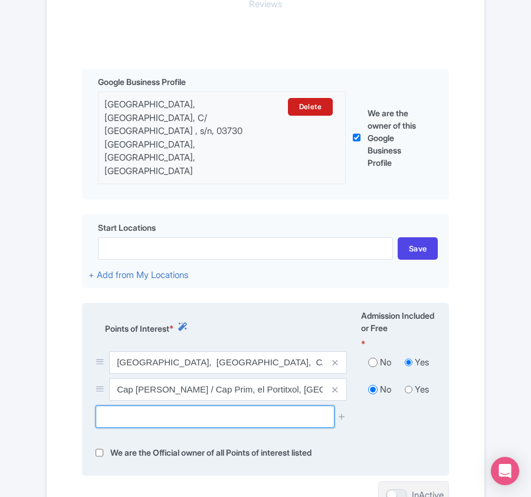
click at [112, 406] on input "text" at bounding box center [215, 417] width 238 height 22
paste input "Xàbia"
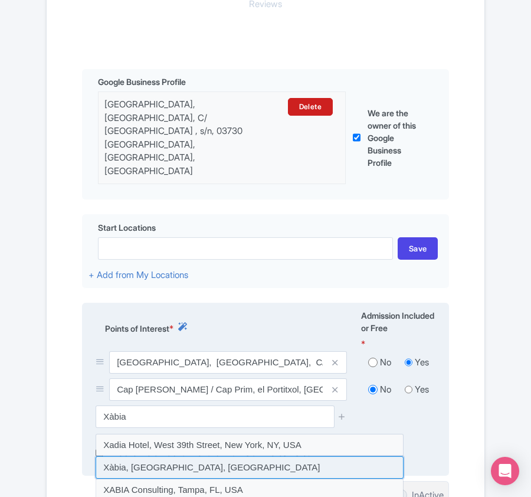
click at [128, 456] on input at bounding box center [250, 467] width 308 height 22
type input "Xàbia, [GEOGRAPHIC_DATA], [GEOGRAPHIC_DATA]"
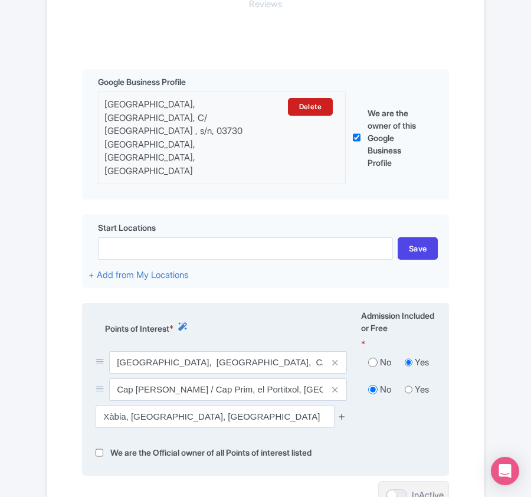
click at [344, 412] on icon at bounding box center [342, 416] width 9 height 9
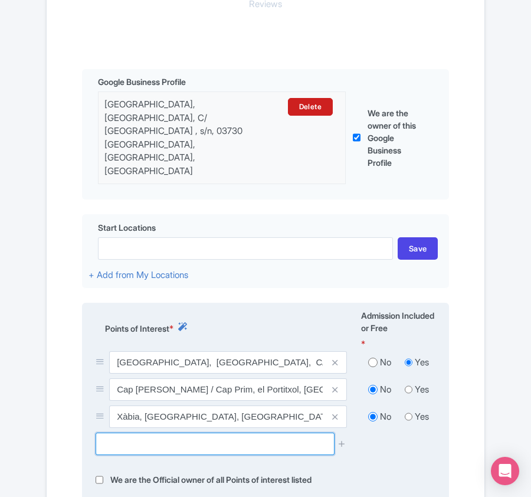
click at [184, 433] on input "text" at bounding box center [215, 444] width 238 height 22
paste input "Cap de Sant Antoni"
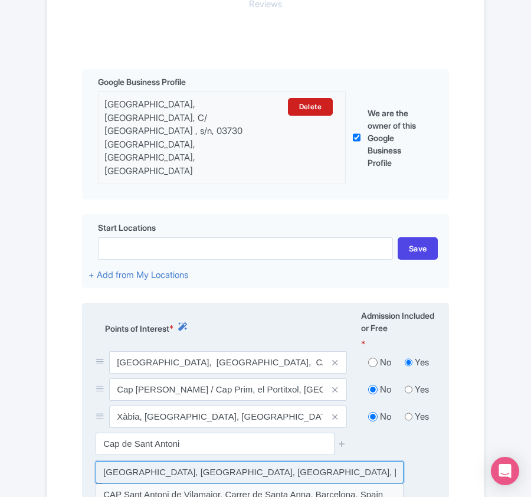
click at [211, 461] on input at bounding box center [250, 472] width 308 height 22
type input "[GEOGRAPHIC_DATA], [GEOGRAPHIC_DATA], [GEOGRAPHIC_DATA], [GEOGRAPHIC_DATA]"
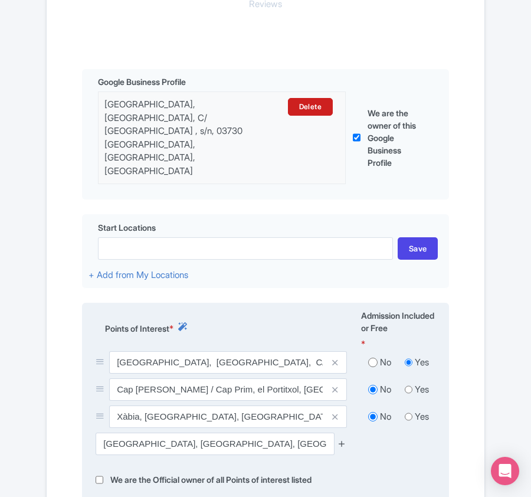
click at [344, 439] on icon at bounding box center [342, 443] width 9 height 9
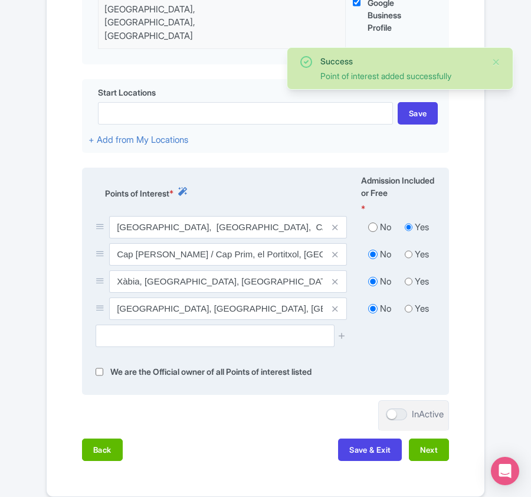
scroll to position [437, 0]
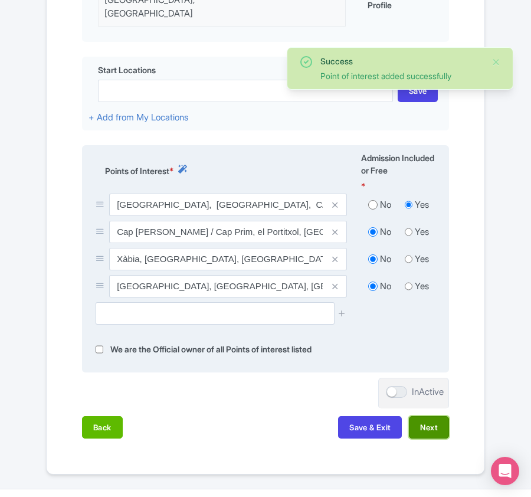
click at [434, 416] on button "Next" at bounding box center [429, 427] width 40 height 22
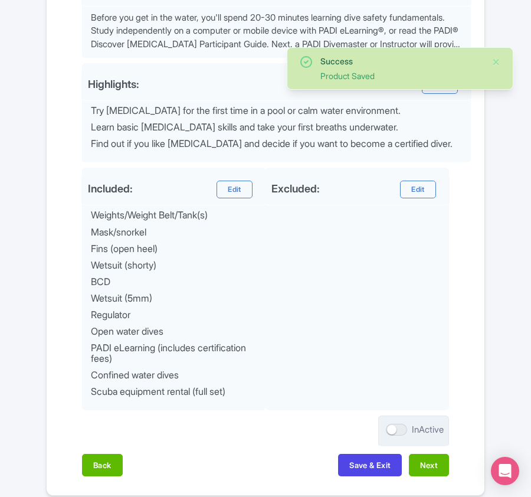
scroll to position [551, 0]
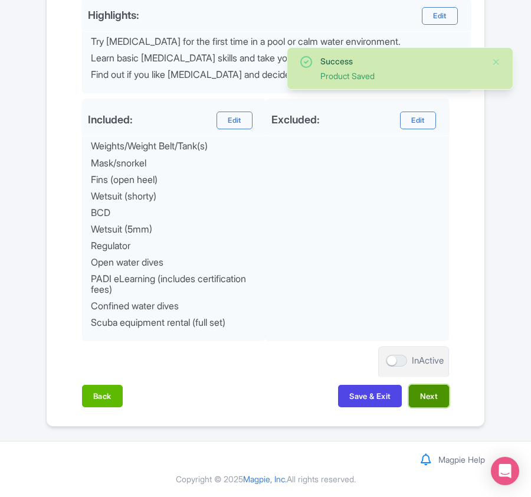
click at [426, 402] on button "Next" at bounding box center [429, 396] width 40 height 22
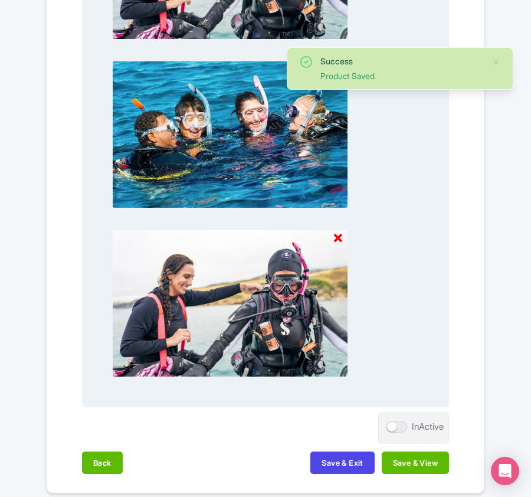
scroll to position [1181, 0]
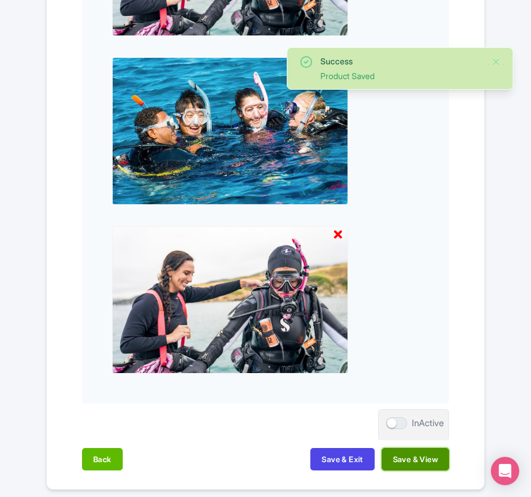
click at [425, 457] on button "Save & View" at bounding box center [415, 459] width 67 height 22
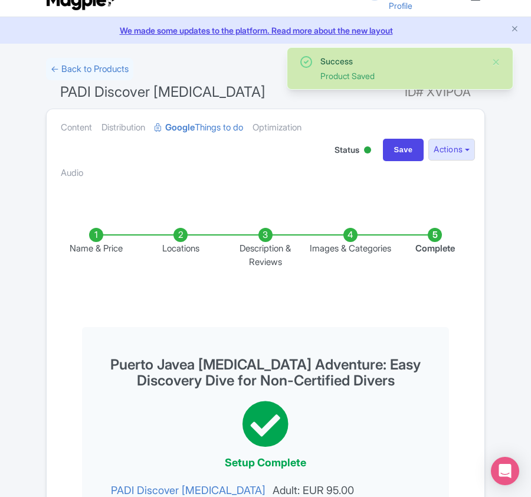
scroll to position [0, 0]
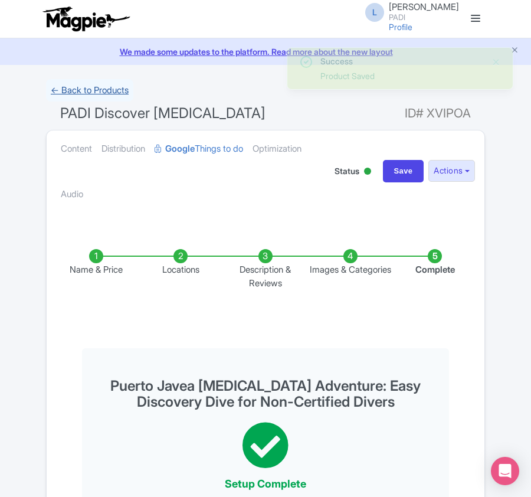
click at [97, 89] on link "← Back to Products" at bounding box center [89, 90] width 87 height 23
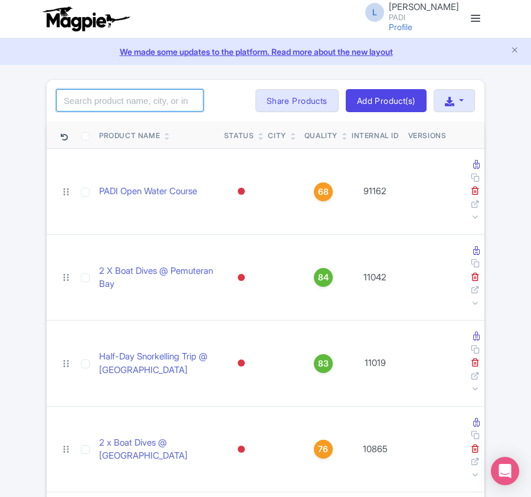
click at [99, 97] on input "search" at bounding box center [130, 100] width 148 height 22
paste input "85419"
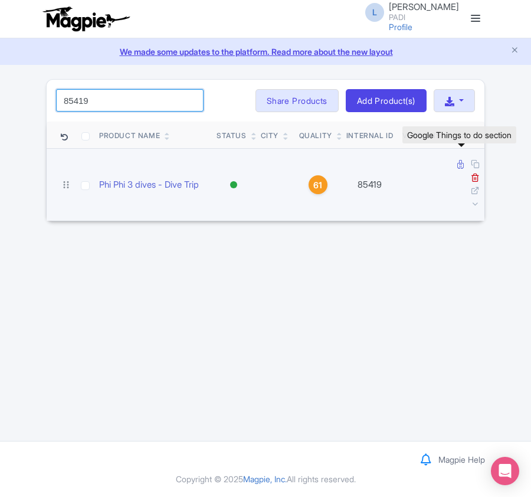
type input "85419"
click at [460, 168] on icon at bounding box center [461, 164] width 6 height 9
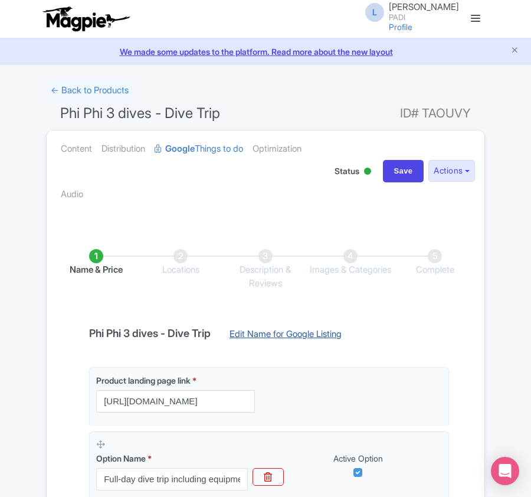
click at [269, 333] on link "Edit Name for Google Listing" at bounding box center [286, 337] width 136 height 19
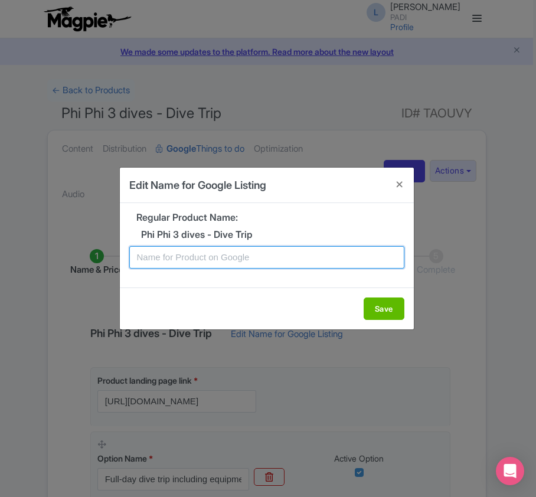
click at [242, 260] on input "text" at bounding box center [266, 257] width 275 height 22
paste input "Phuket 3 Dives Day Trip to Phi Phi Island – Fun Dive Tour for Certified Divers"
type input "Phuket 3 Dives Day Trip to Phi Phi Island – Fun Dive Tour for Certified Divers"
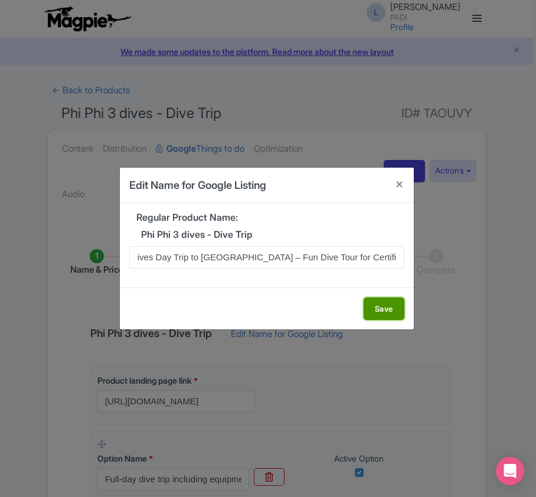
click at [374, 306] on button "Save" at bounding box center [384, 309] width 41 height 22
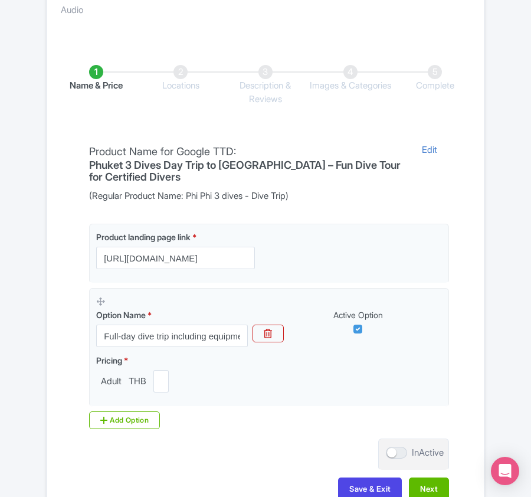
scroll to position [236, 0]
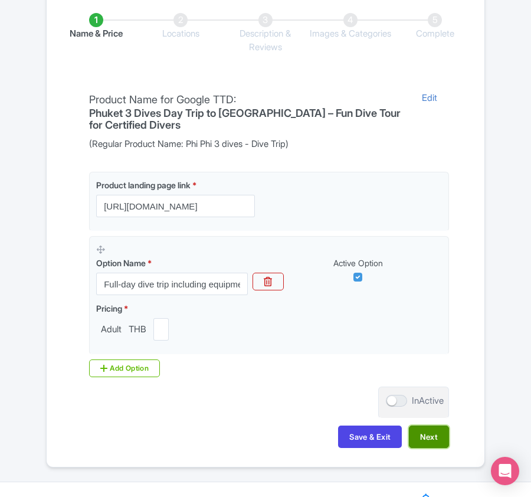
click at [433, 440] on button "Next" at bounding box center [429, 437] width 40 height 22
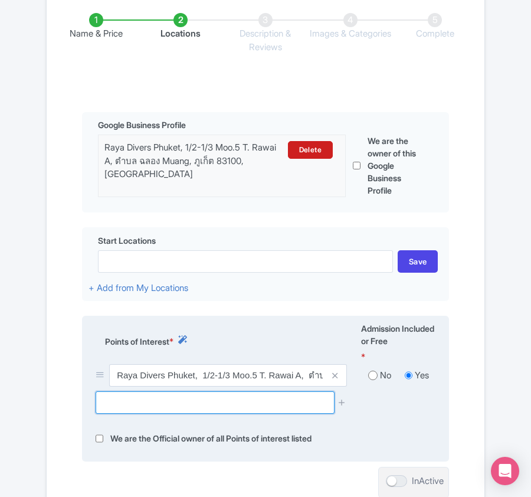
click at [161, 414] on input "text" at bounding box center [215, 402] width 238 height 22
paste input "Blacktip Reef Shark Point"
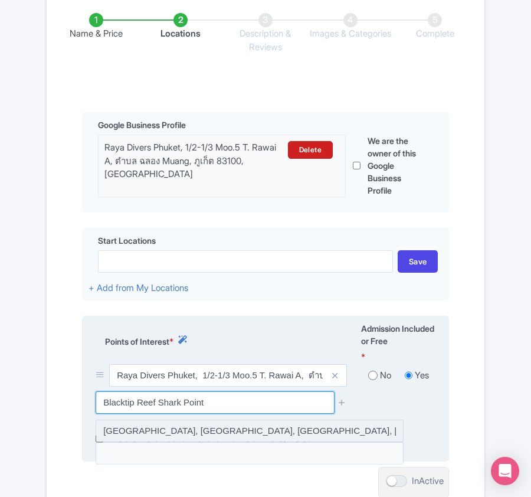
scroll to position [315, 0]
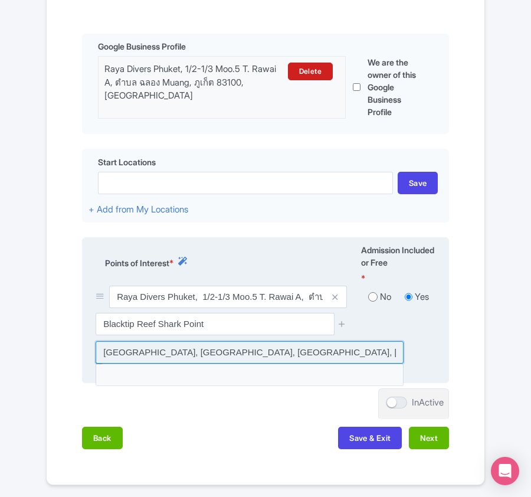
click at [203, 357] on input at bounding box center [250, 352] width 308 height 22
type input "Blacktip Reef Shark Point, Ao Nang, Mueang Krabi District, Krabi, Thailand"
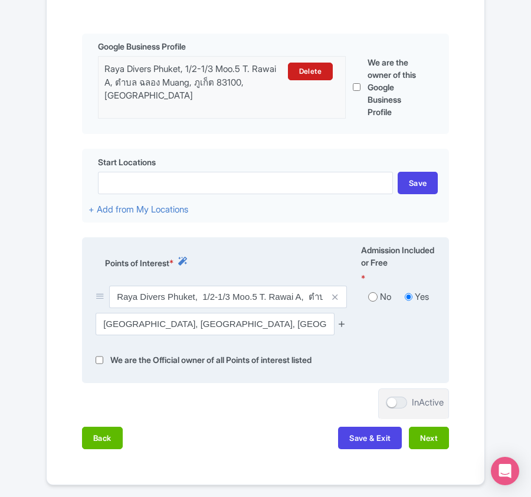
click at [345, 326] on icon at bounding box center [342, 323] width 9 height 9
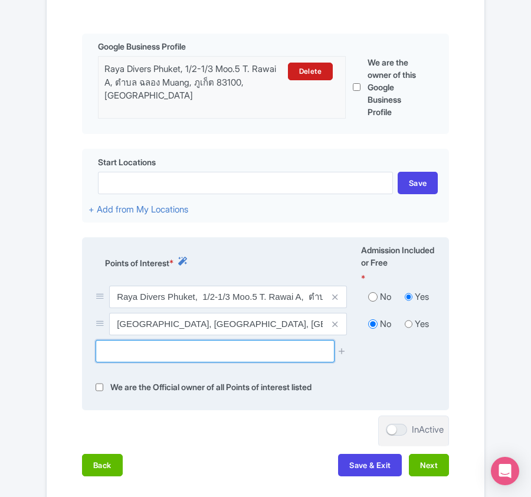
click at [198, 355] on input "text" at bounding box center [215, 351] width 238 height 22
paste input "Ao Ton Sai"
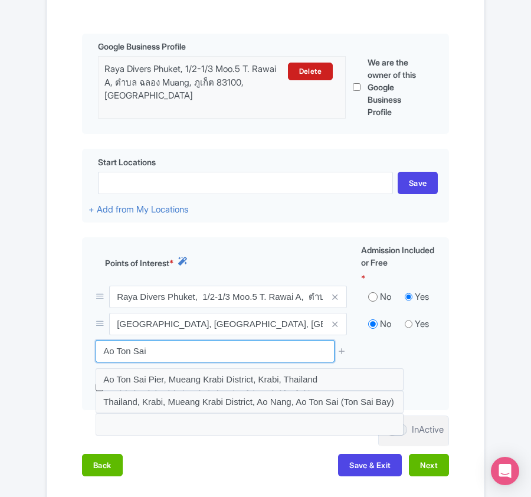
drag, startPoint x: 161, startPoint y: 353, endPoint x: 55, endPoint y: 353, distance: 106.3
click at [55, 353] on div "Name & Price Locations Description & Reviews Images & Categories Complete Edit …" at bounding box center [266, 199] width 424 height 577
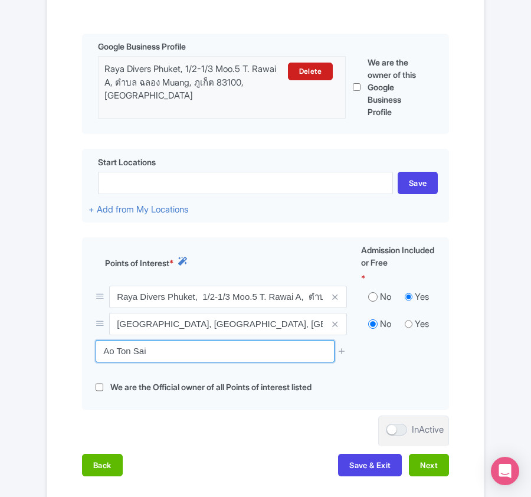
paste input "Ton Sai Bay"
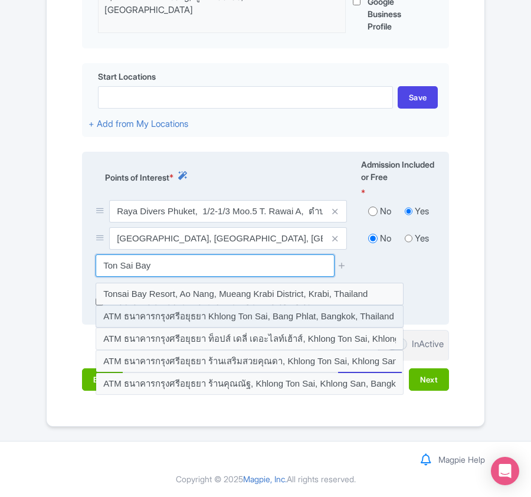
scroll to position [404, 0]
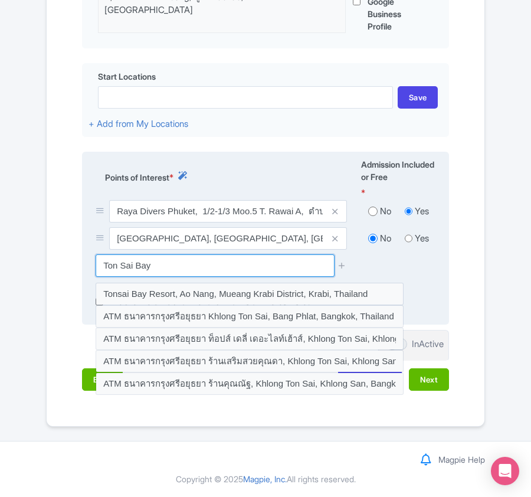
click at [139, 263] on input "Ton Sai Bay" at bounding box center [215, 265] width 238 height 22
drag, startPoint x: 136, startPoint y: 261, endPoint x: 234, endPoint y: 267, distance: 98.2
click at [234, 267] on input "Ton Sai Bay" at bounding box center [215, 265] width 238 height 22
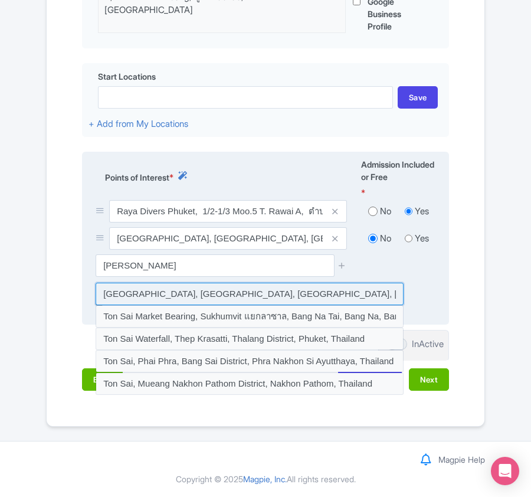
click at [126, 289] on input at bounding box center [250, 294] width 308 height 22
type input "Ton Sai Beach, Ao Nang, Mueang Krabi District, Krabi, Thailand"
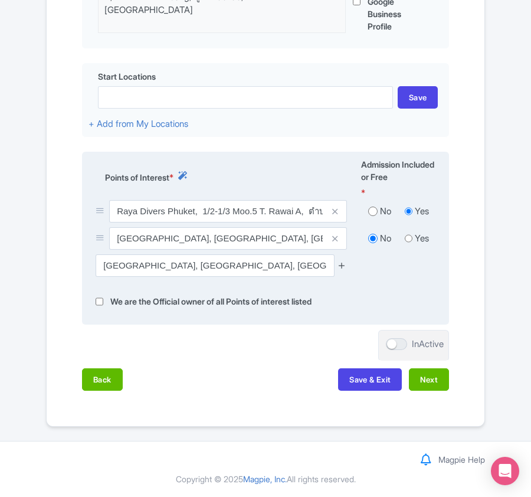
click at [339, 267] on icon at bounding box center [342, 265] width 9 height 9
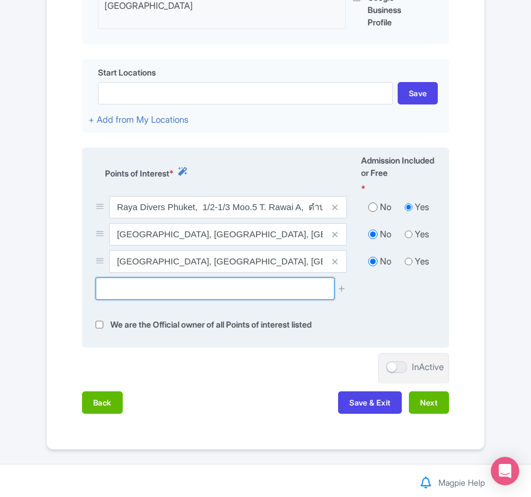
click at [179, 289] on input "text" at bounding box center [215, 288] width 238 height 22
paste input "Kail Zone"
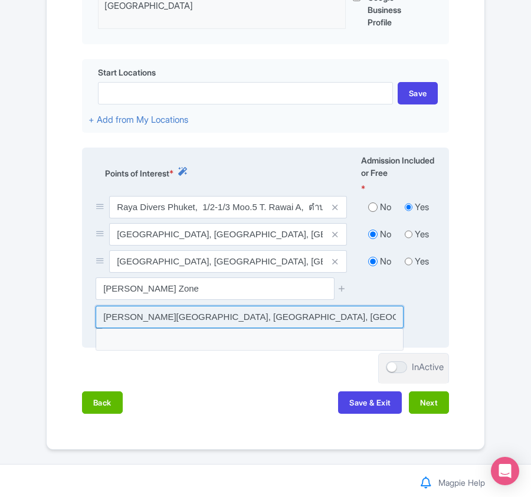
click at [174, 319] on input at bounding box center [250, 317] width 308 height 22
type input "Kail Zone, Rawai, Ko Yao District, Phang Nga, Thailand"
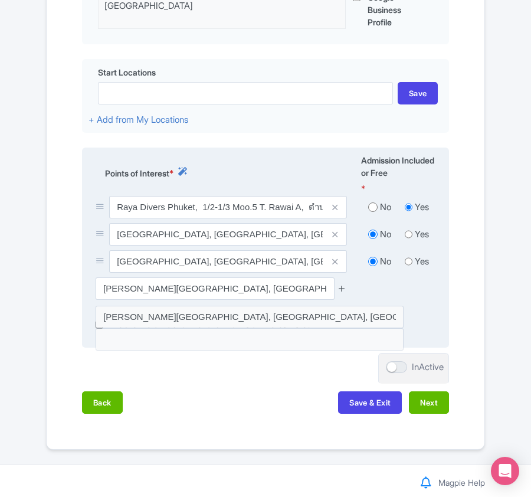
click at [340, 292] on icon at bounding box center [342, 288] width 9 height 9
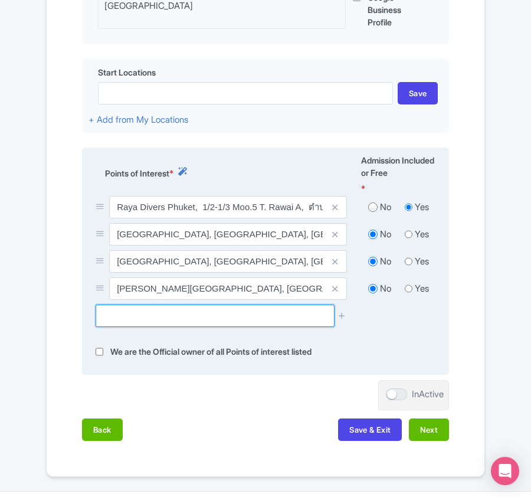
click at [213, 320] on input "text" at bounding box center [215, 316] width 238 height 22
paste input "Pi Leh Bay"
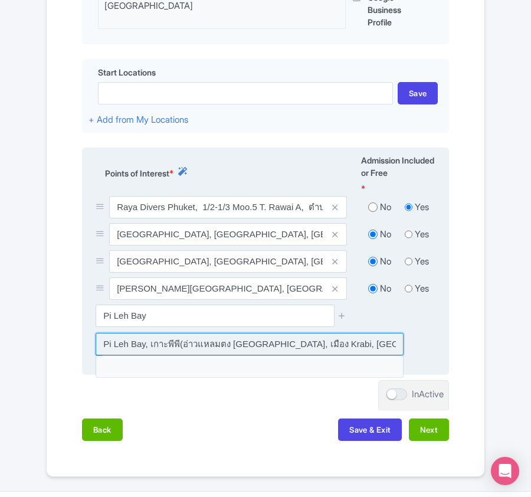
click at [166, 351] on input at bounding box center [250, 344] width 308 height 22
type input "Pi Leh Bay, เกาะพีพี(อ่าวแหลมตง Ao Nang, เมือง Krabi, Thailand"
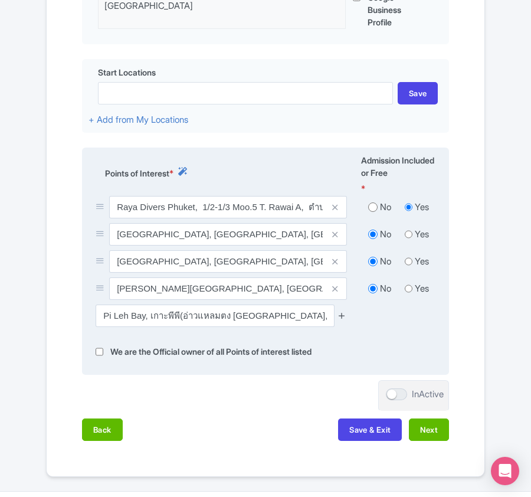
click at [345, 318] on icon at bounding box center [342, 315] width 9 height 9
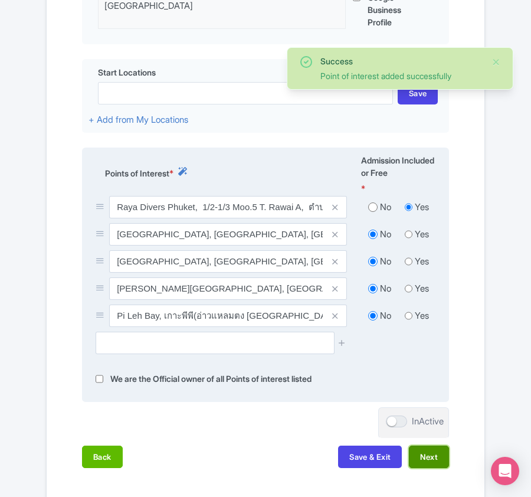
click at [421, 463] on button "Next" at bounding box center [429, 457] width 40 height 22
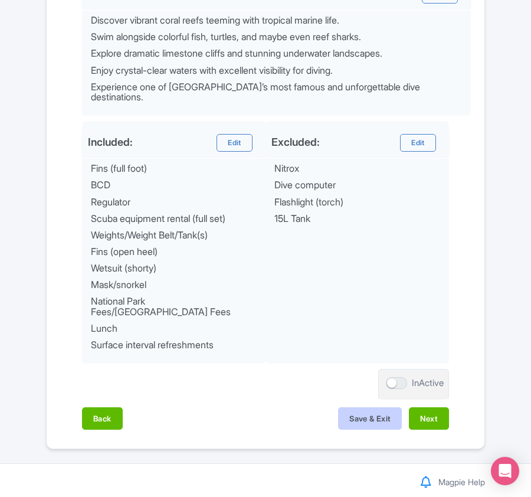
scroll to position [574, 0]
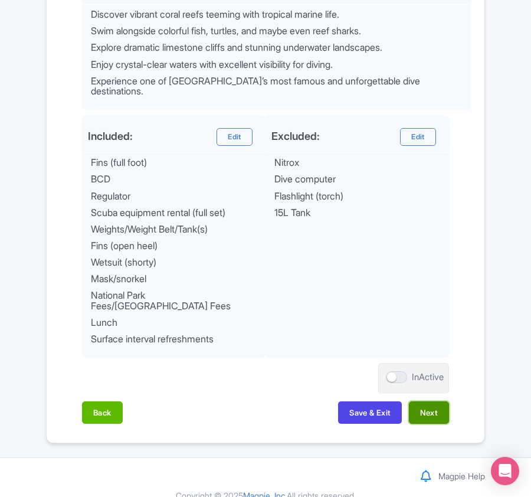
click at [417, 401] on button "Next" at bounding box center [429, 412] width 40 height 22
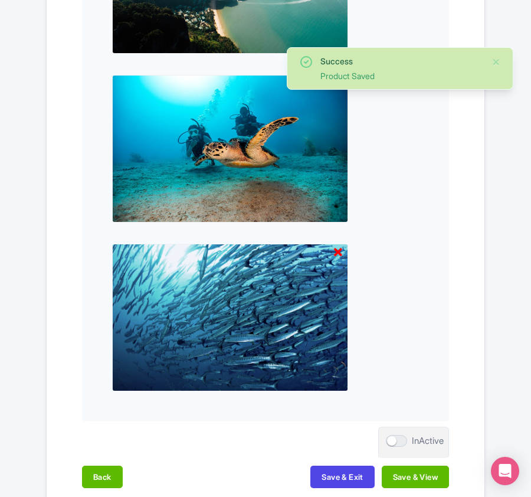
scroll to position [1398, 0]
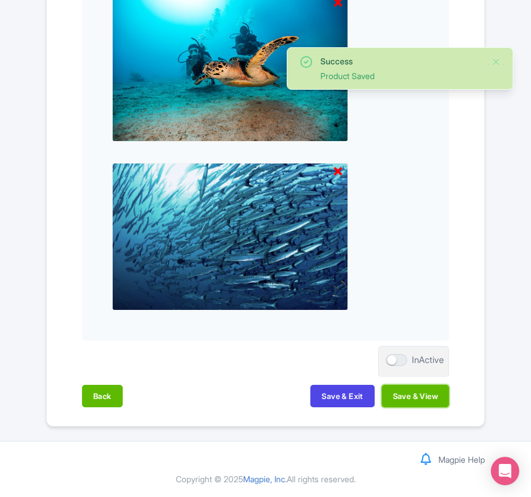
click at [417, 396] on button "Save & View" at bounding box center [415, 396] width 67 height 22
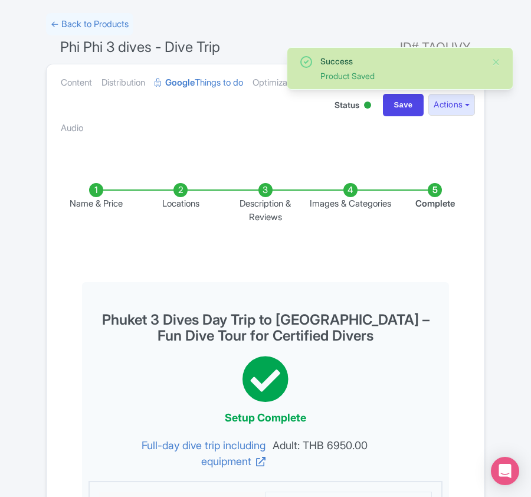
scroll to position [0, 0]
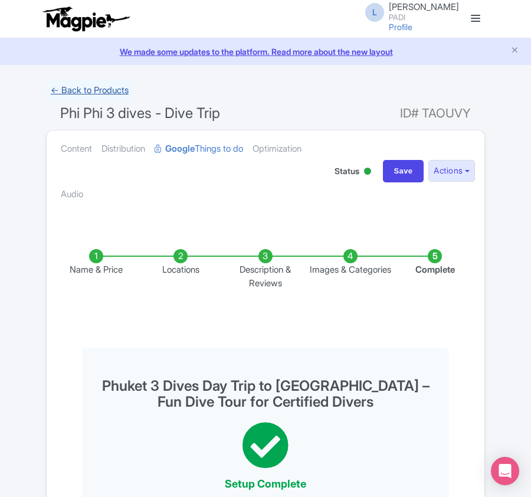
click at [92, 93] on link "← Back to Products" at bounding box center [89, 90] width 87 height 23
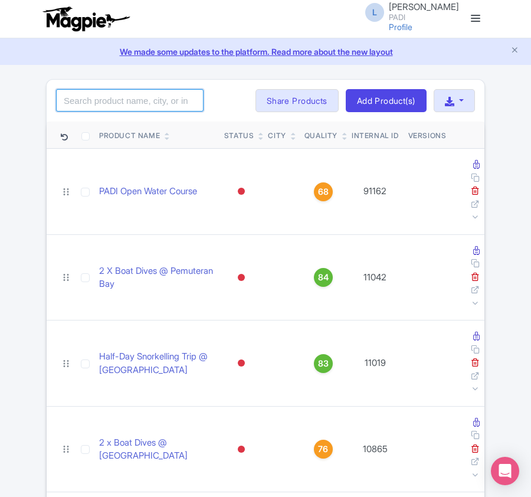
click at [105, 107] on input "search" at bounding box center [130, 100] width 148 height 22
paste input "85549"
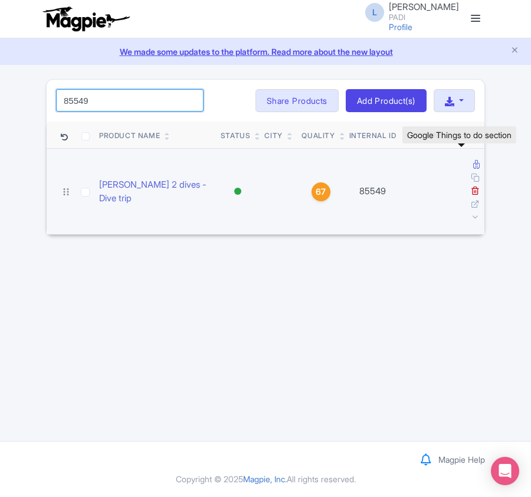
type input "85549"
click at [473, 165] on icon at bounding box center [476, 164] width 6 height 9
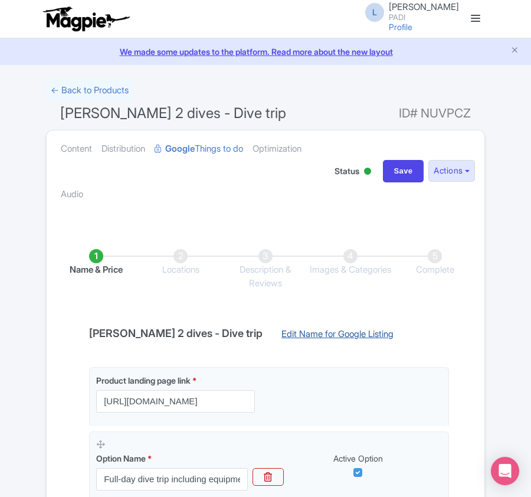
click at [287, 334] on link "Edit Name for Google Listing" at bounding box center [338, 337] width 136 height 19
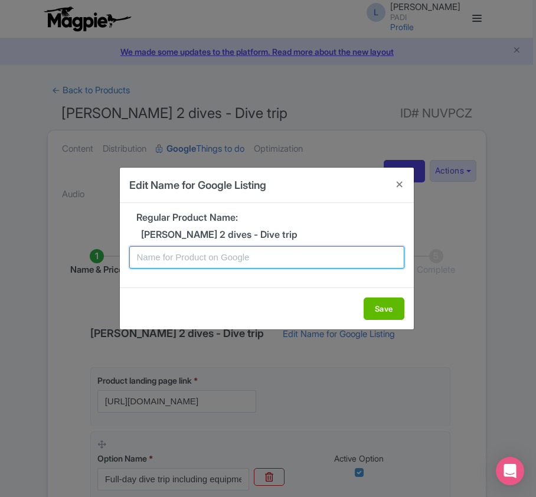
click at [213, 251] on input "text" at bounding box center [266, 257] width 275 height 22
paste input "Phuket 2 Dives Day Trip to Raya Yai – Fun Dive Tour for Certified Divers"
type input "Phuket 2 Dives Day Trip to Raya Yai – Fun Dive Tour for Certified Divers"
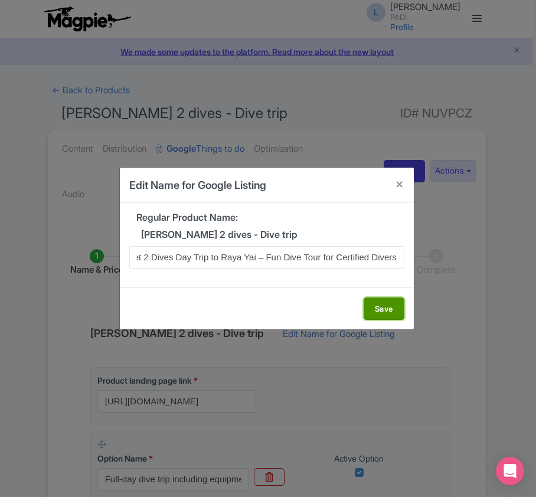
click at [397, 308] on button "Save" at bounding box center [384, 309] width 41 height 22
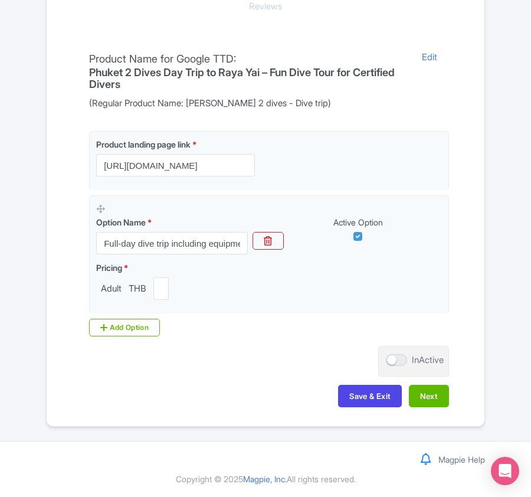
scroll to position [279, 0]
click at [437, 402] on button "Next" at bounding box center [429, 396] width 40 height 22
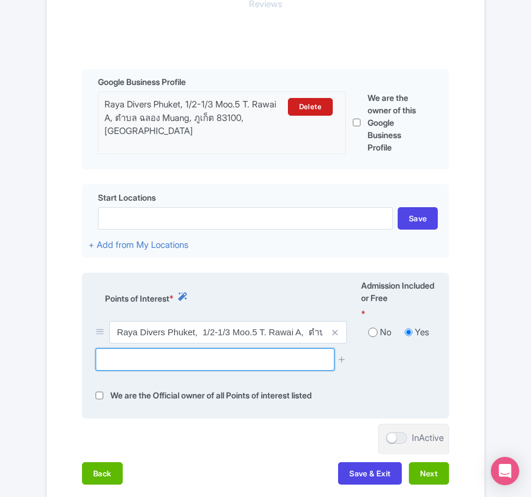
click at [188, 355] on input "text" at bounding box center [215, 359] width 238 height 22
paste input "[PERSON_NAME] Dive Spot"
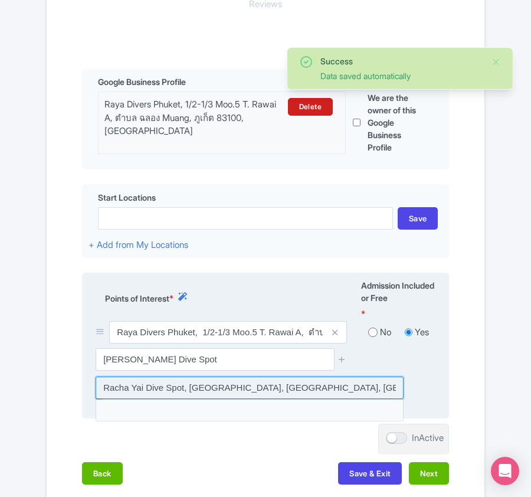
click at [189, 393] on input at bounding box center [250, 388] width 308 height 22
type input "Racha Yai Dive Spot, [GEOGRAPHIC_DATA], [GEOGRAPHIC_DATA], [GEOGRAPHIC_DATA], […"
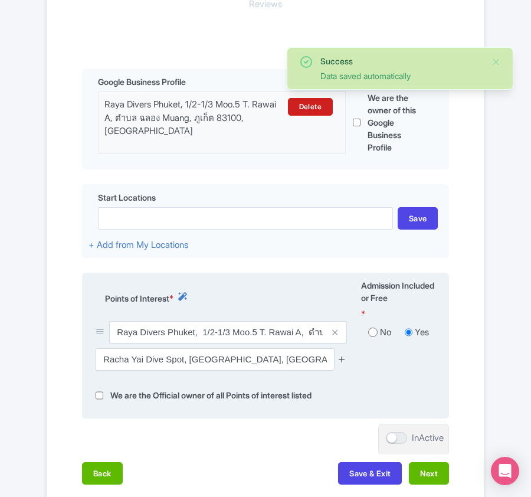
click at [344, 362] on icon at bounding box center [342, 359] width 9 height 9
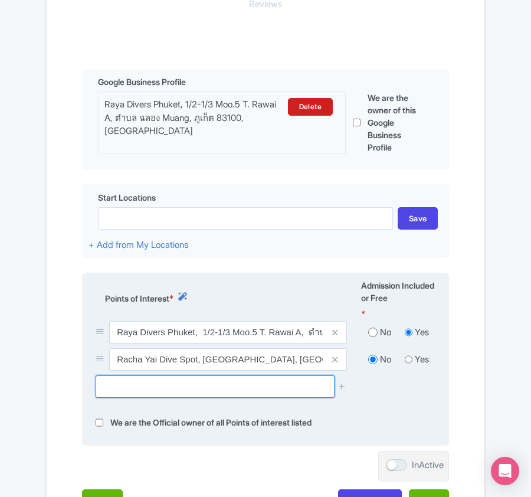
click at [197, 390] on input "text" at bounding box center [215, 386] width 238 height 22
paste input "Bay 1, [PERSON_NAME]"
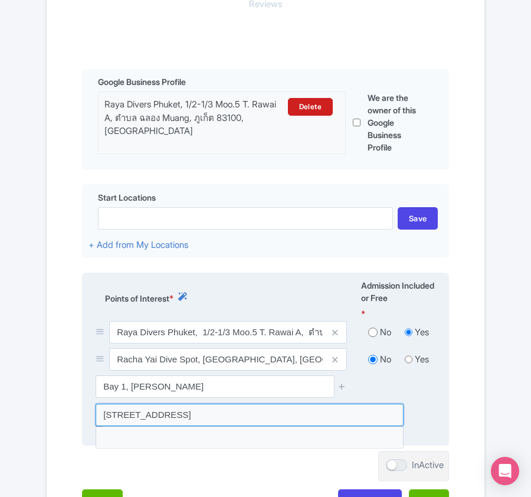
click at [184, 420] on input at bounding box center [250, 415] width 308 height 22
type input "[STREET_ADDRESS]"
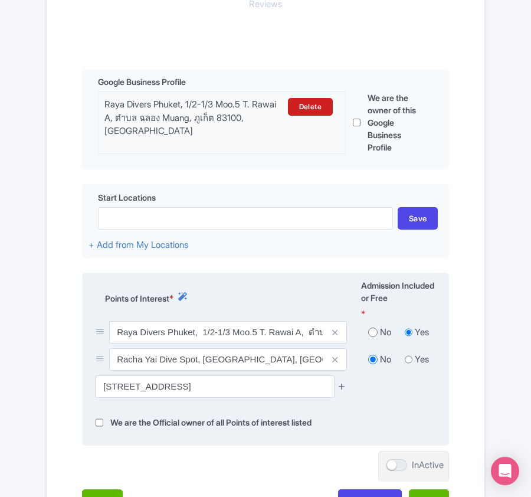
click at [340, 387] on icon at bounding box center [342, 386] width 9 height 9
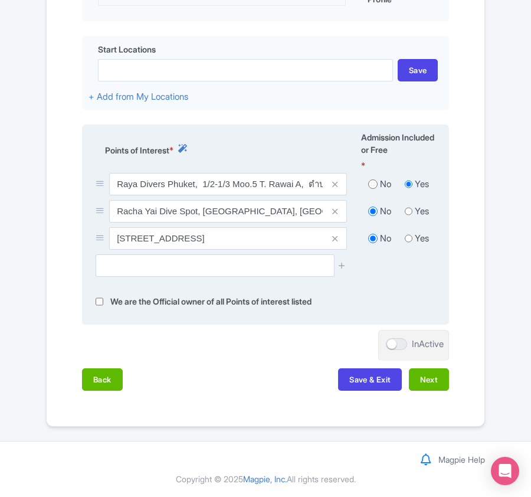
scroll to position [431, 0]
click at [437, 380] on button "Next" at bounding box center [429, 379] width 40 height 22
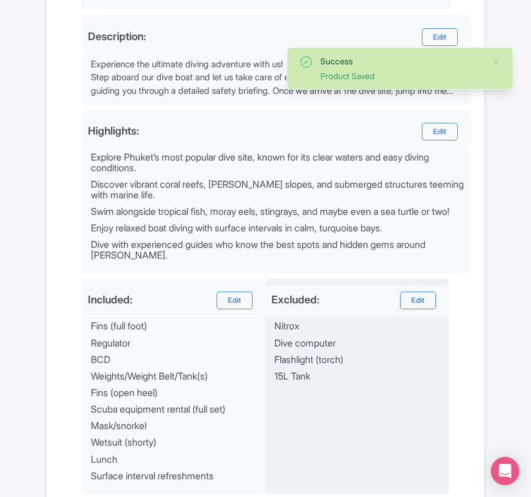
scroll to position [598, 0]
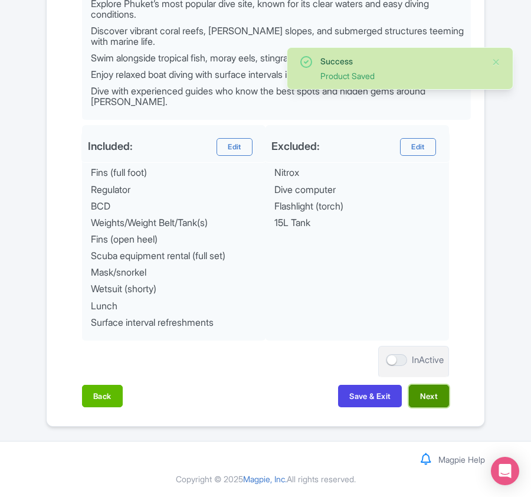
click at [427, 394] on button "Next" at bounding box center [429, 396] width 40 height 22
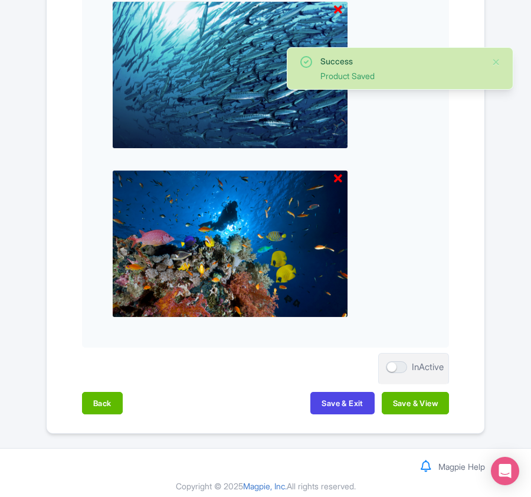
scroll to position [1230, 0]
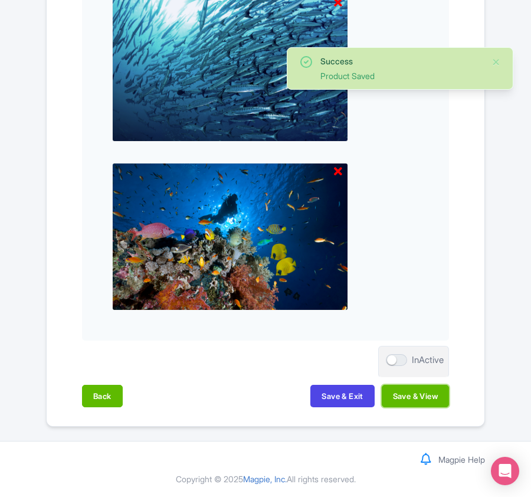
click at [427, 394] on button "Save & View" at bounding box center [415, 396] width 67 height 22
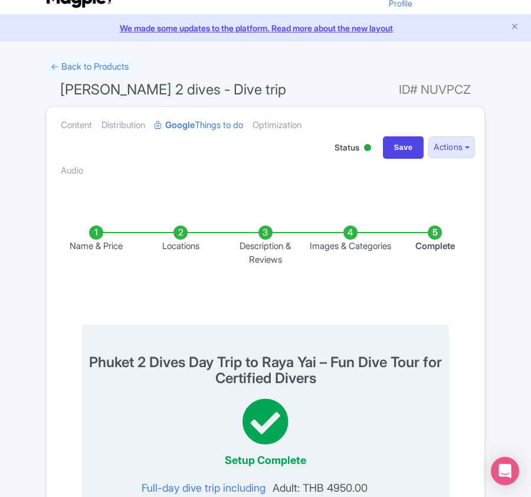
scroll to position [0, 0]
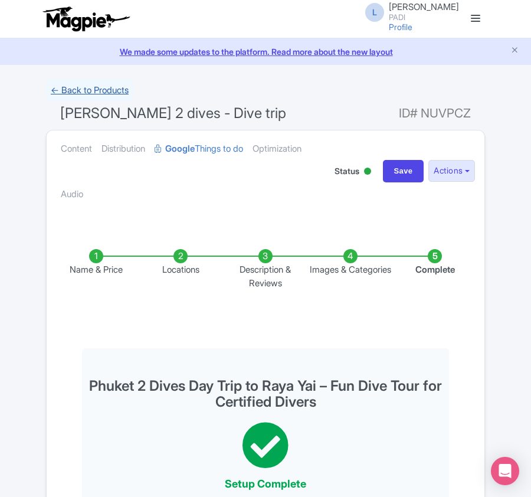
click at [73, 87] on link "← Back to Products" at bounding box center [89, 90] width 87 height 23
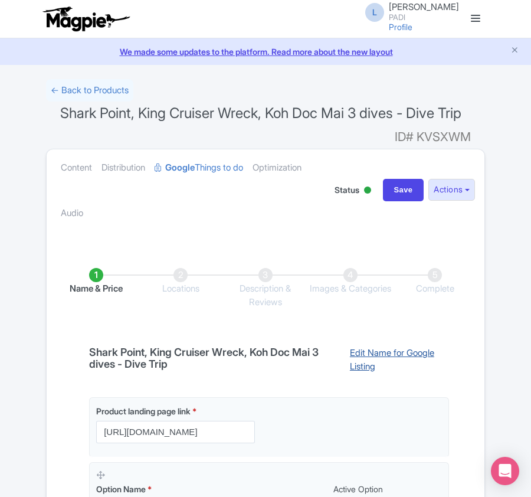
click at [396, 374] on link "Edit Name for Google Listing" at bounding box center [393, 362] width 111 height 30
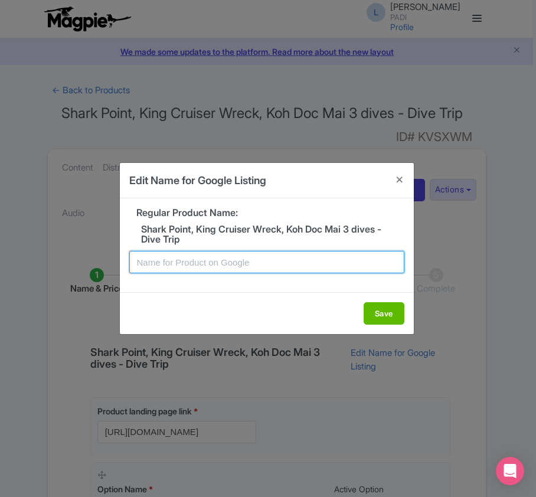
click at [218, 261] on input "text" at bounding box center [266, 262] width 275 height 22
paste input "Phuket 3 Dives Day Trip to [GEOGRAPHIC_DATA], King Cruiser Wreck & Koh Doc Mai …"
type input "Phuket 3 Dives Day Trip to [GEOGRAPHIC_DATA], King Cruiser Wreck & Koh Doc Mai …"
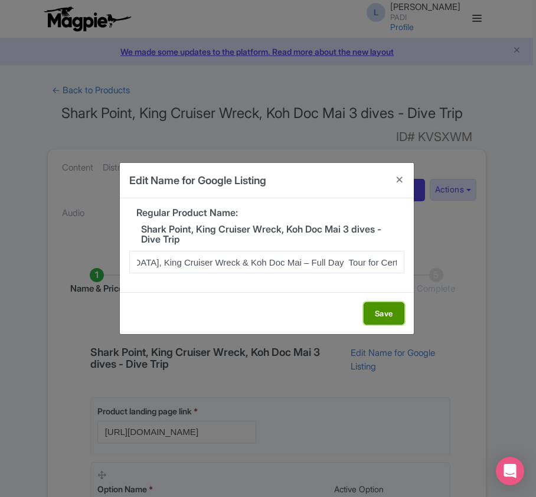
click at [385, 308] on button "Save" at bounding box center [384, 313] width 41 height 22
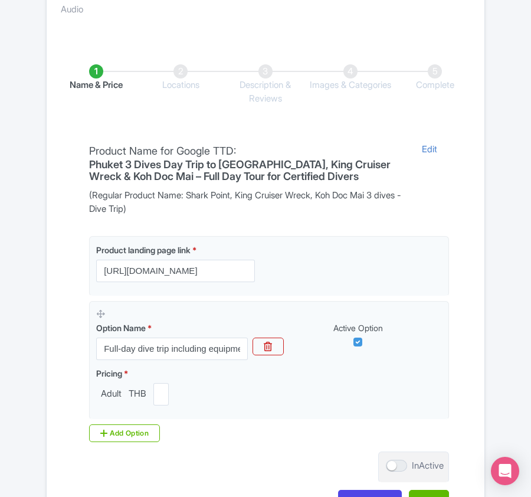
scroll to position [315, 0]
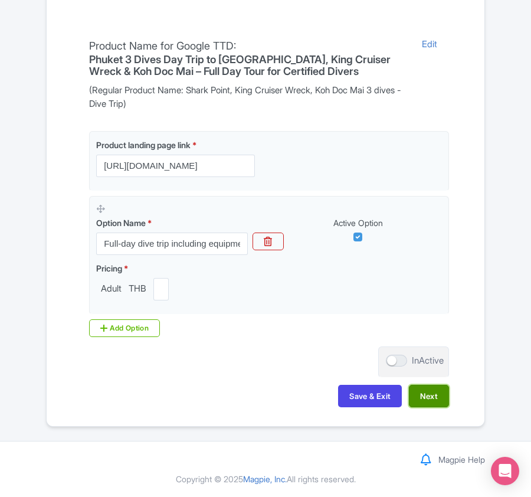
click at [433, 397] on button "Next" at bounding box center [429, 396] width 40 height 22
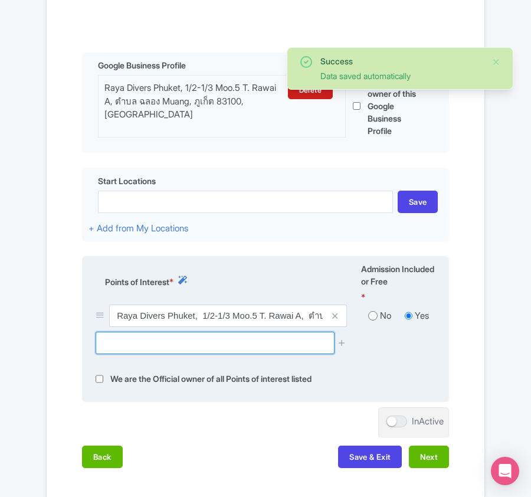
click at [156, 350] on input "text" at bounding box center [215, 343] width 238 height 22
paste input "King Cruiser Wreck"
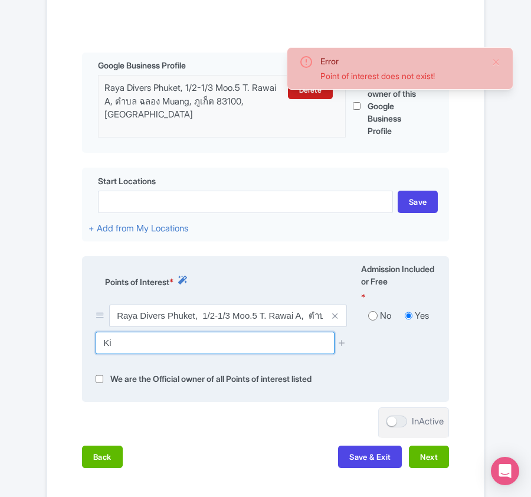
type input "K"
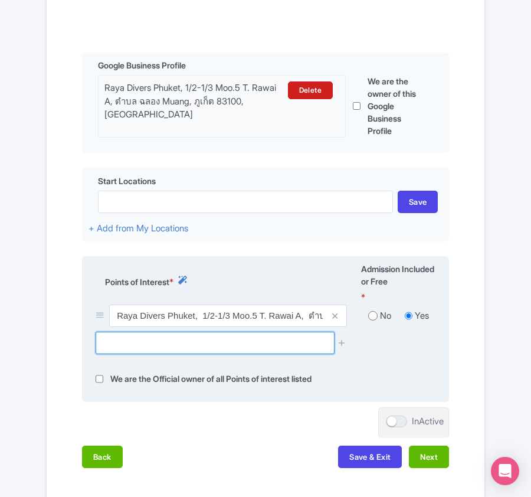
click at [220, 350] on input "text" at bounding box center [215, 343] width 238 height 22
paste input "Koh Doc Mai"
drag, startPoint x: 175, startPoint y: 358, endPoint x: 97, endPoint y: 341, distance: 79.2
click at [97, 341] on input "Koh Doc Mai" at bounding box center [215, 343] width 238 height 22
paste input "Goh Dorkm"
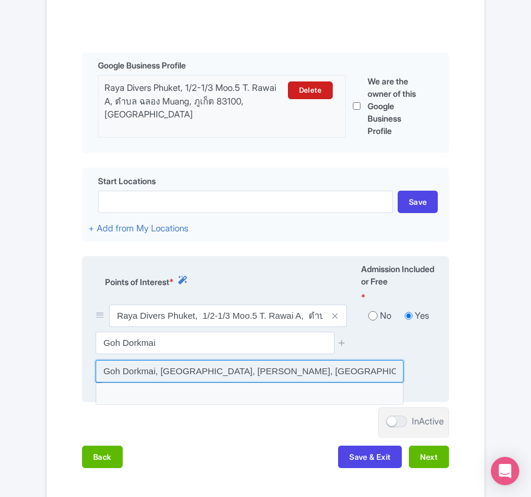
click at [220, 375] on input at bounding box center [250, 371] width 308 height 22
type input "Goh Dorkmai, Ko Yao District, Phang Nga, Thailand"
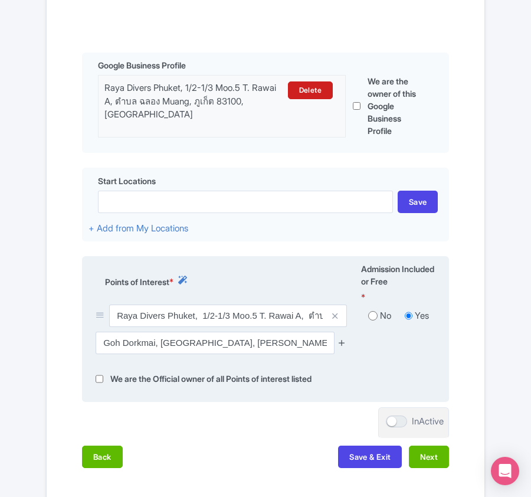
click at [345, 347] on icon at bounding box center [342, 342] width 9 height 9
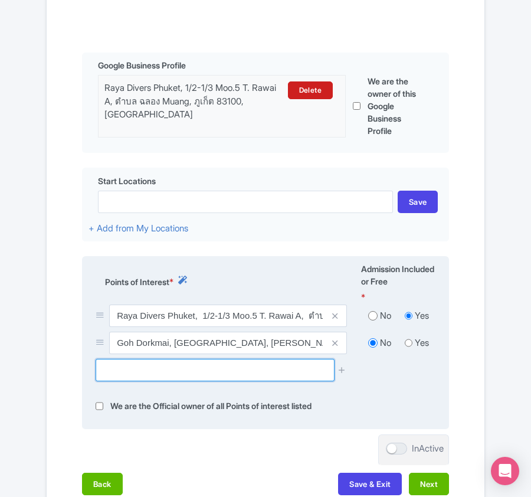
click at [162, 381] on input "text" at bounding box center [215, 370] width 238 height 22
paste input "Ko Kai"
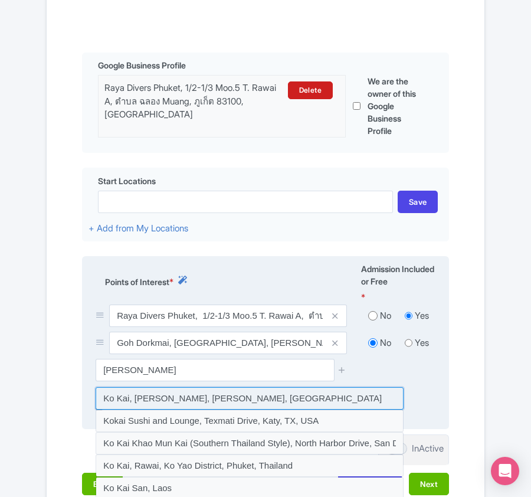
click at [171, 404] on input at bounding box center [250, 398] width 308 height 22
type input "Ko Kai, Phru Nai, Phang Nga, Thailand"
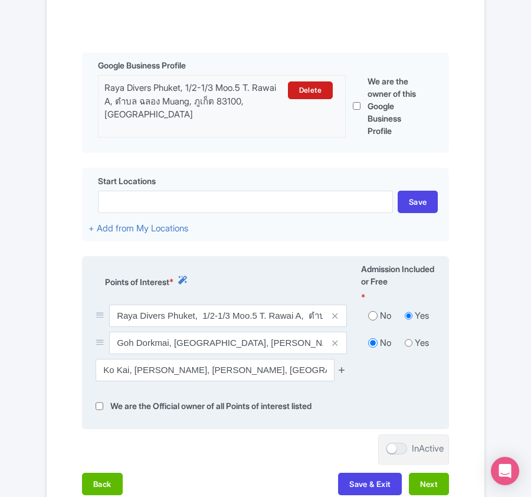
click at [342, 374] on icon at bounding box center [342, 369] width 9 height 9
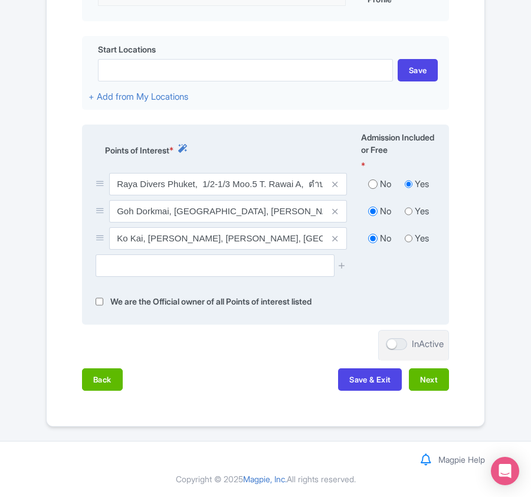
scroll to position [455, 0]
click at [444, 378] on button "Next" at bounding box center [429, 379] width 40 height 22
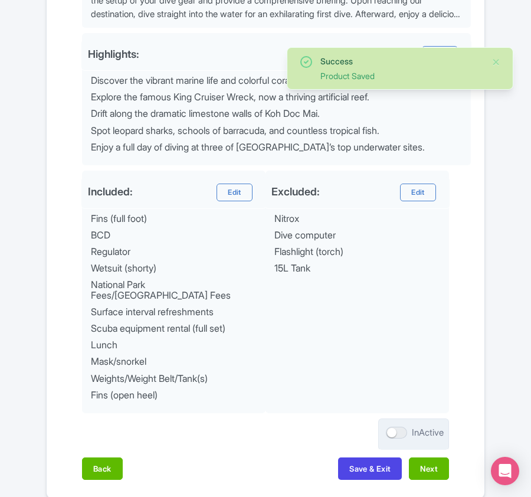
scroll to position [597, 0]
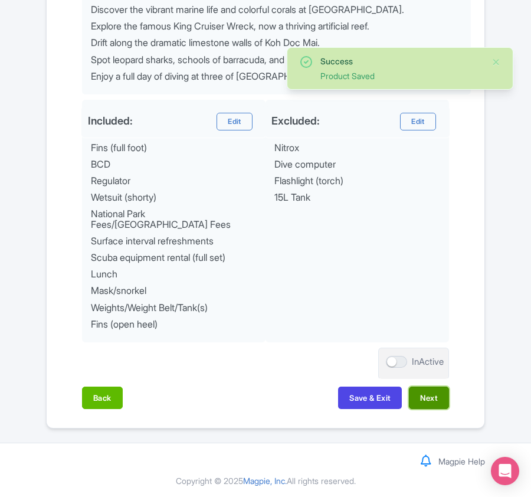
click at [426, 397] on button "Next" at bounding box center [429, 398] width 40 height 22
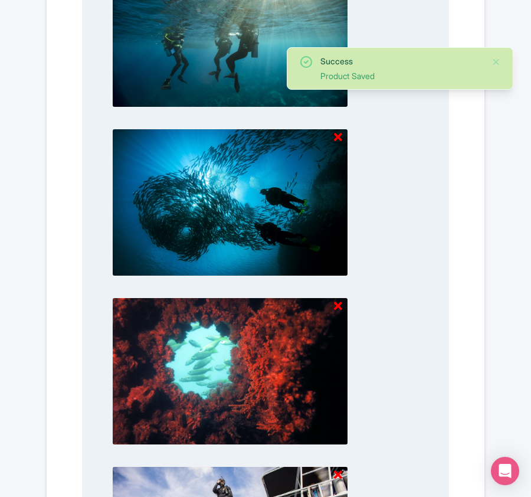
scroll to position [1254, 0]
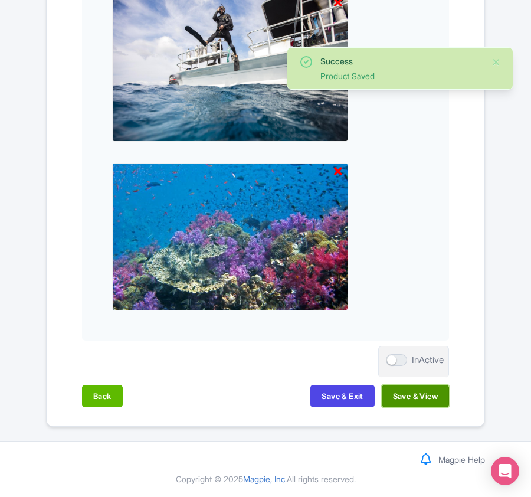
click at [428, 397] on button "Save & View" at bounding box center [415, 396] width 67 height 22
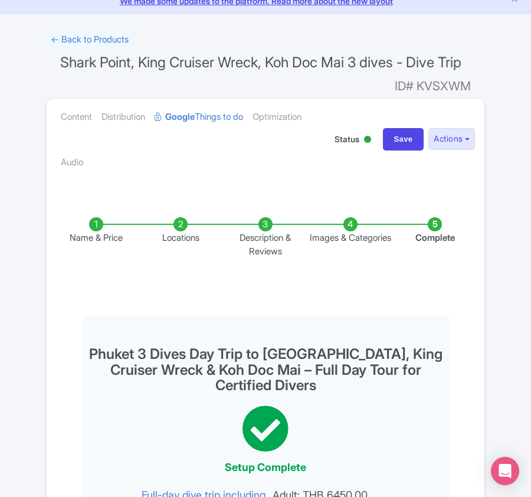
scroll to position [0, 0]
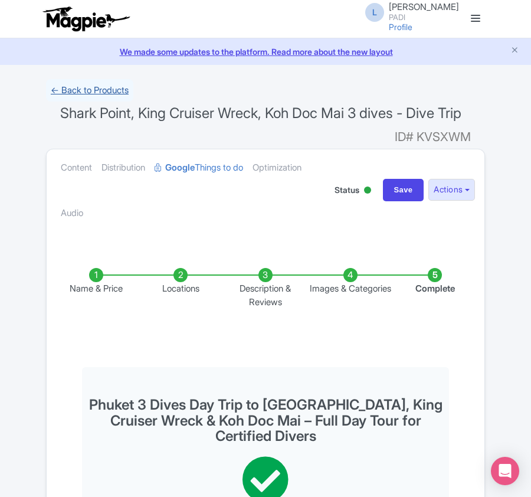
click at [107, 81] on link "← Back to Products" at bounding box center [89, 90] width 87 height 23
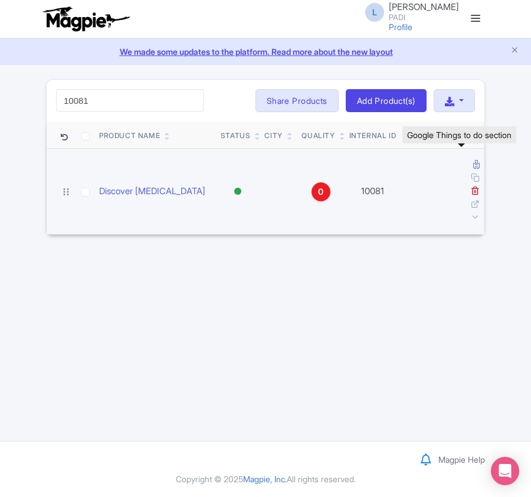
type input "10081"
click at [473, 165] on icon at bounding box center [476, 164] width 6 height 9
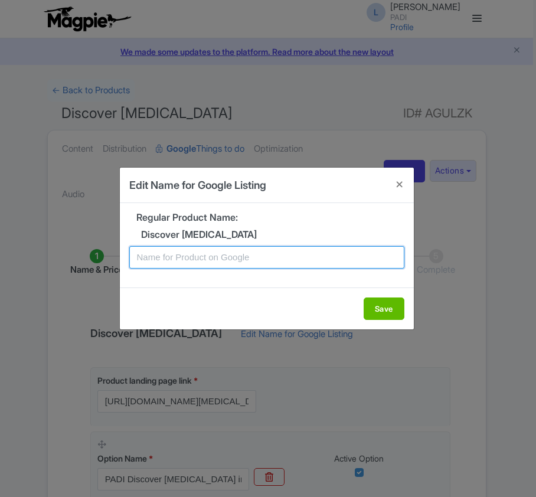
click at [264, 260] on input "text" at bounding box center [266, 257] width 275 height 22
paste input "Phuket Scuba Diving Adventure: Easy Discovery Dive for Non-Certified Divers"
type input "Phuket Scuba Diving Adventure: Easy Discovery Dive for Non-Certified Divers"
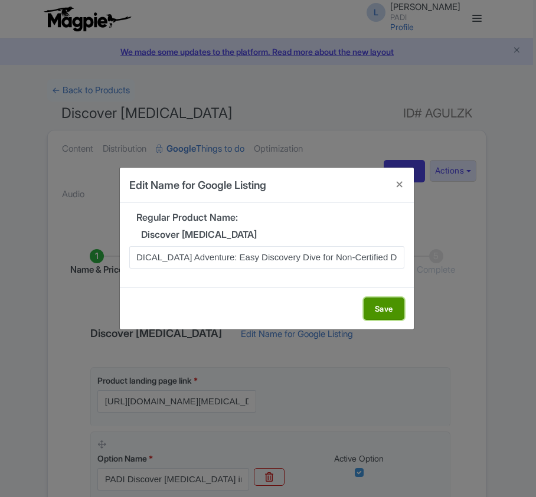
click at [390, 312] on button "Save" at bounding box center [384, 309] width 41 height 22
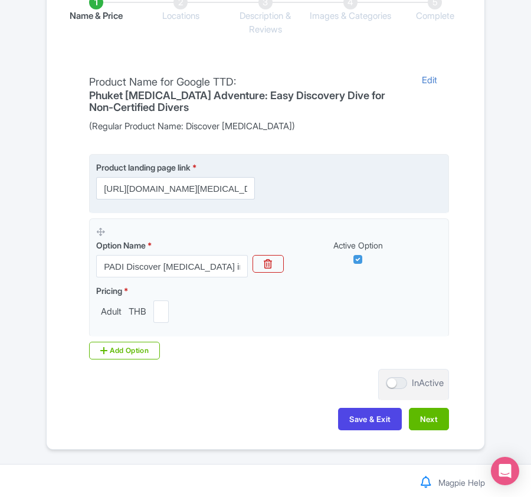
scroll to position [279, 0]
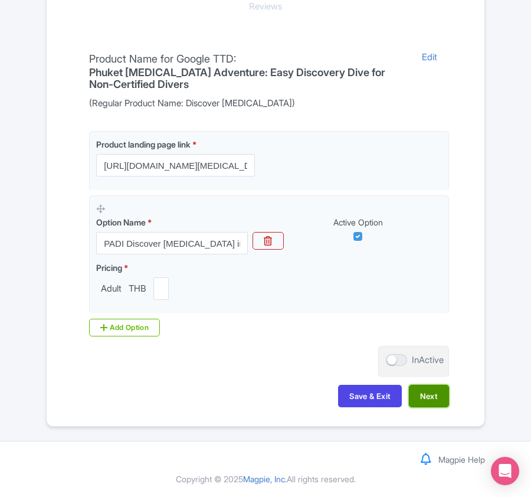
click at [432, 392] on button "Next" at bounding box center [429, 396] width 40 height 22
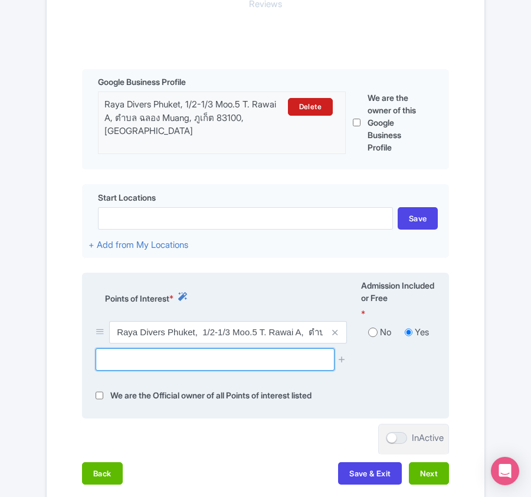
click at [240, 362] on input "text" at bounding box center [215, 359] width 238 height 22
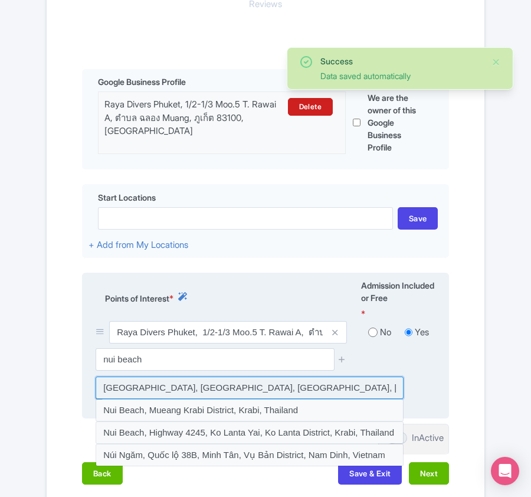
click at [204, 390] on input at bounding box center [250, 388] width 308 height 22
type input "Nui Beach, Soi Laemmumnok, Karon, Mueang Phuket District, Phuket, Thailand"
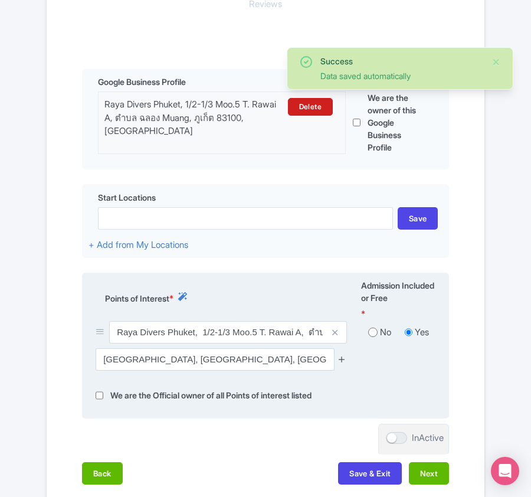
click at [344, 360] on icon at bounding box center [342, 359] width 9 height 9
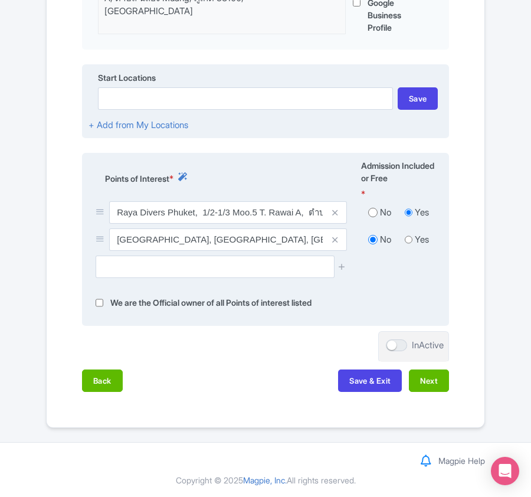
scroll to position [404, 0]
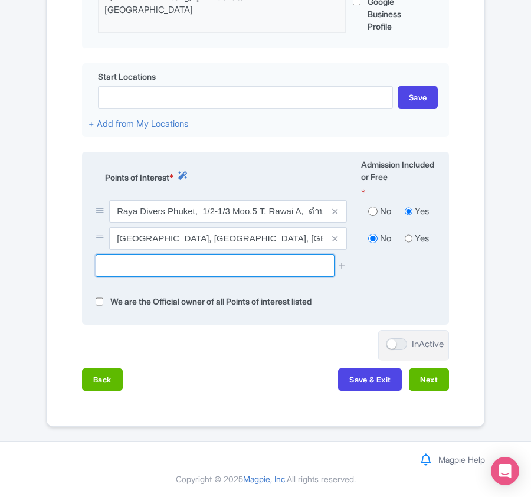
click at [209, 261] on input "text" at bounding box center [215, 265] width 238 height 22
paste input "Mai Thon"
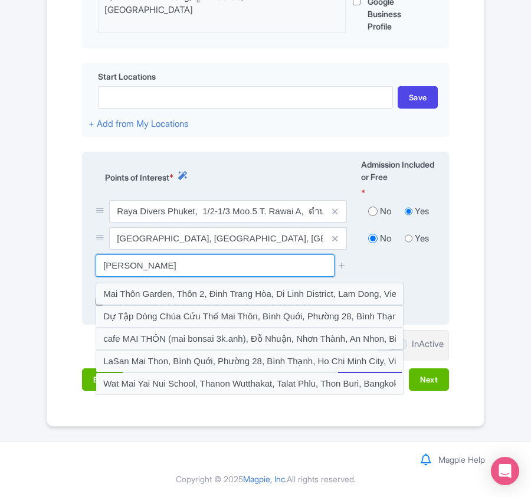
click at [104, 263] on input "Mai Thon" at bounding box center [215, 265] width 238 height 22
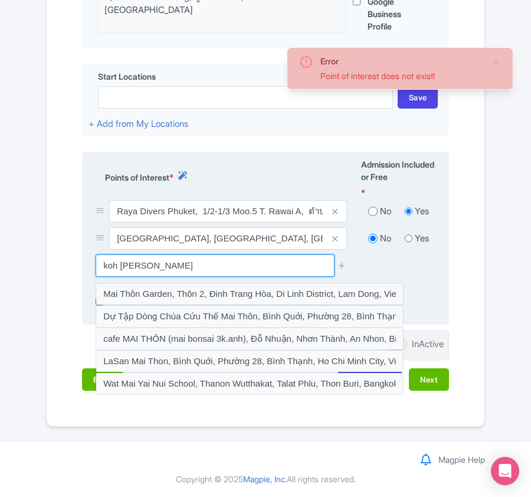
click at [147, 262] on input "koh Mai Thon" at bounding box center [215, 265] width 238 height 22
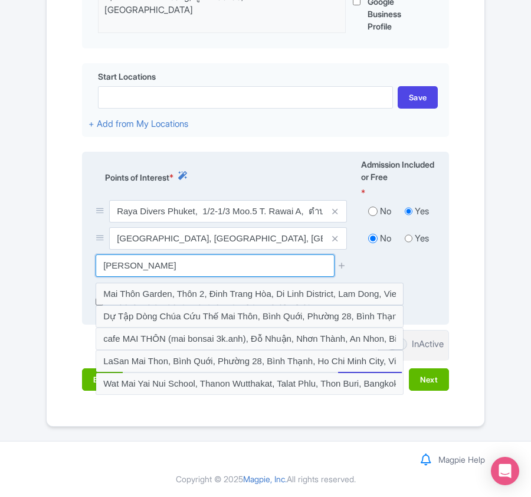
click at [227, 267] on input "koh Maiton" at bounding box center [215, 265] width 238 height 22
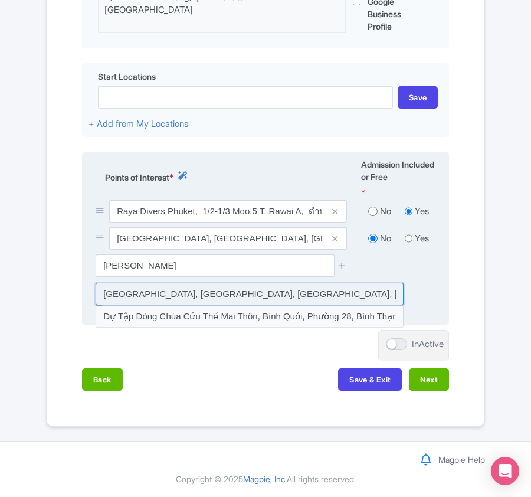
click at [218, 296] on input at bounding box center [250, 294] width 308 height 22
type input "Maiton Private Island, Chalong, Mueang Phuket District, Phuket, Thailand"
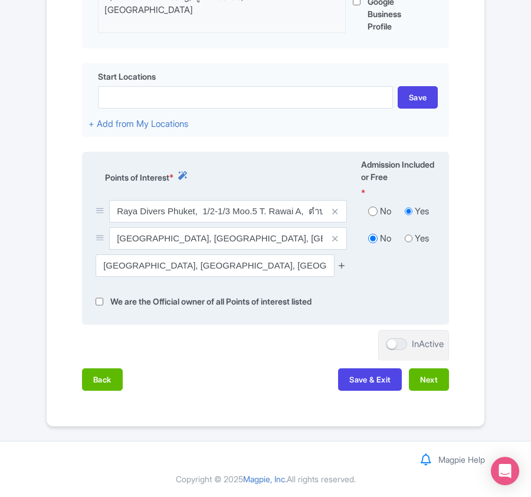
click at [342, 263] on icon at bounding box center [342, 265] width 9 height 9
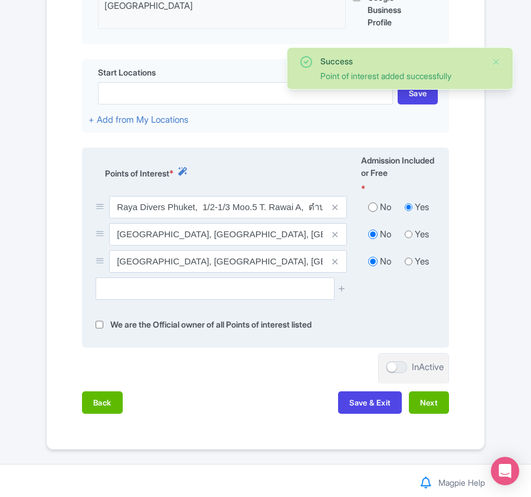
click at [345, 263] on span at bounding box center [336, 261] width 24 height 22
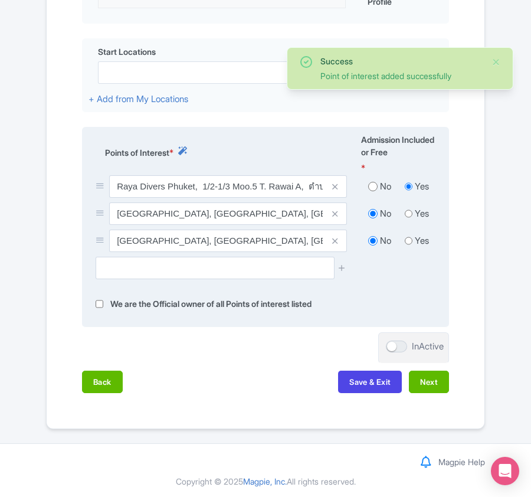
scroll to position [431, 0]
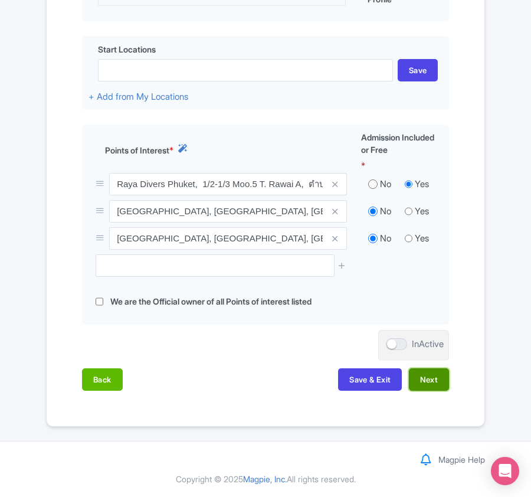
click at [434, 374] on button "Next" at bounding box center [429, 379] width 40 height 22
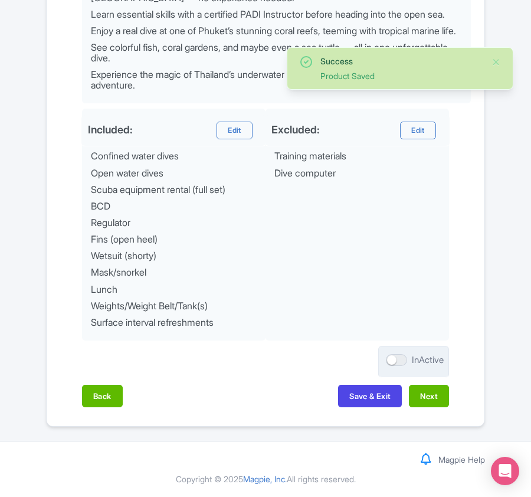
scroll to position [626, 0]
click at [426, 402] on button "Next" at bounding box center [429, 396] width 40 height 22
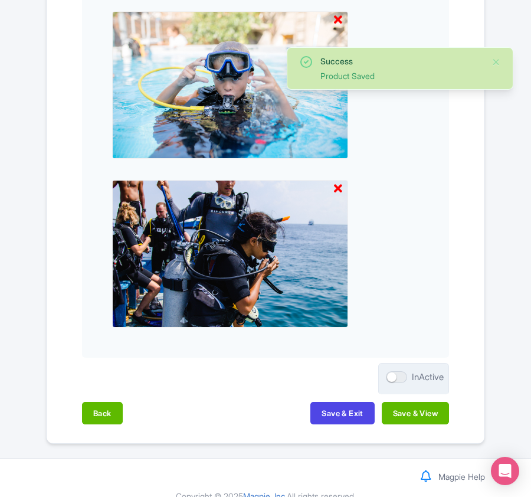
scroll to position [1414, 0]
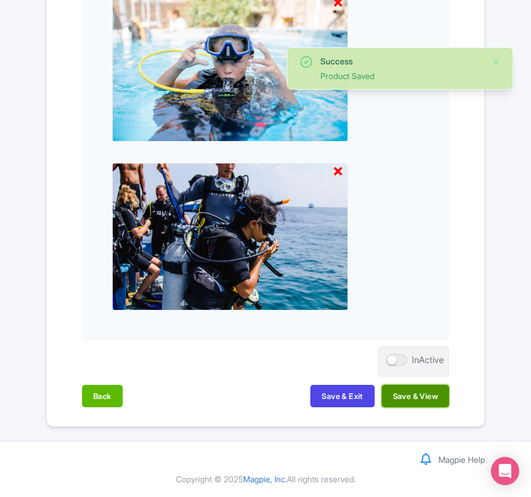
click at [426, 397] on button "Save & View" at bounding box center [415, 396] width 67 height 22
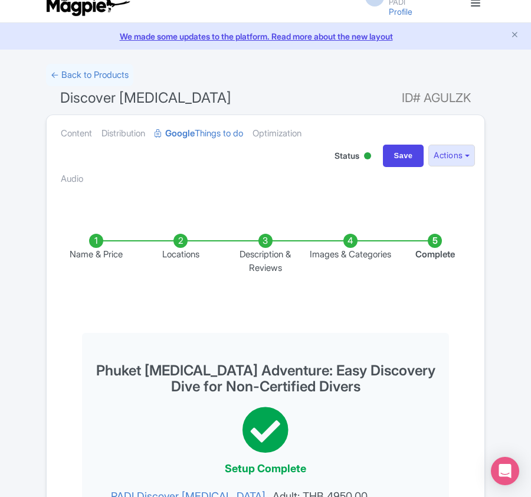
scroll to position [0, 0]
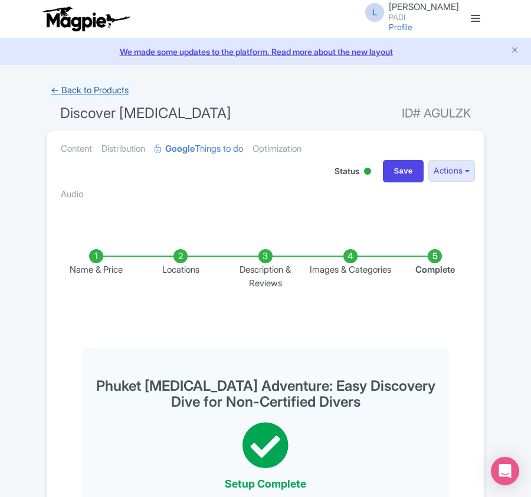
click at [88, 90] on link "← Back to Products" at bounding box center [89, 90] width 87 height 23
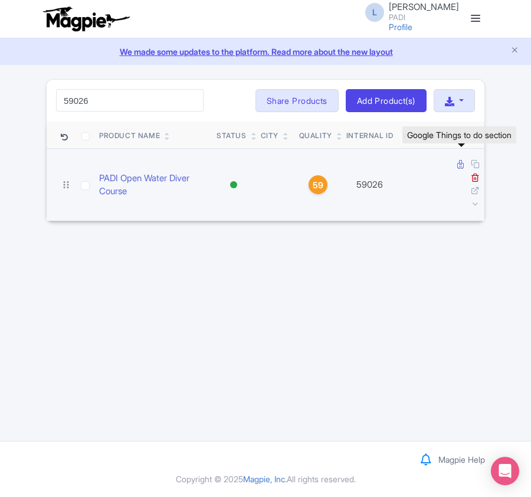
type input "59026"
click at [459, 166] on icon at bounding box center [461, 164] width 6 height 9
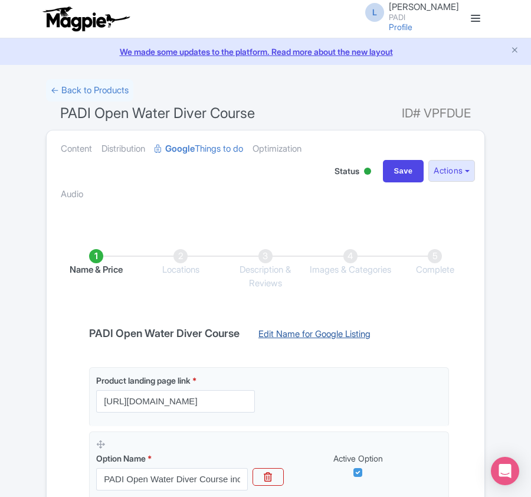
click at [367, 331] on link "Edit Name for Google Listing" at bounding box center [315, 337] width 136 height 19
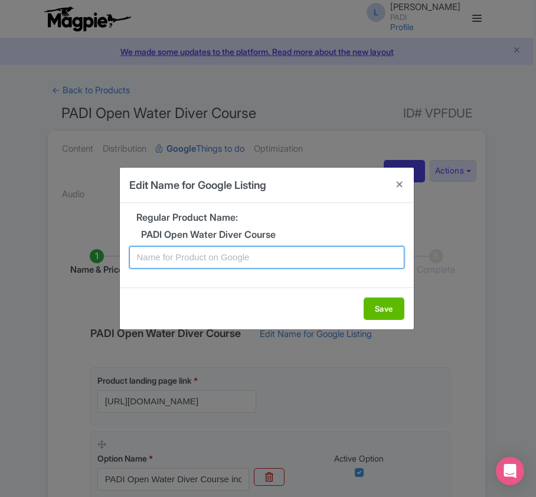
click at [254, 259] on input "text" at bounding box center [266, 257] width 275 height 22
paste input "Phuket PADI Open Water Diving Lessons: Your First Step into a World of Fun"
type input "Phuket PADI Open Water Diving Lessons: Your First Step into a World of Fun"
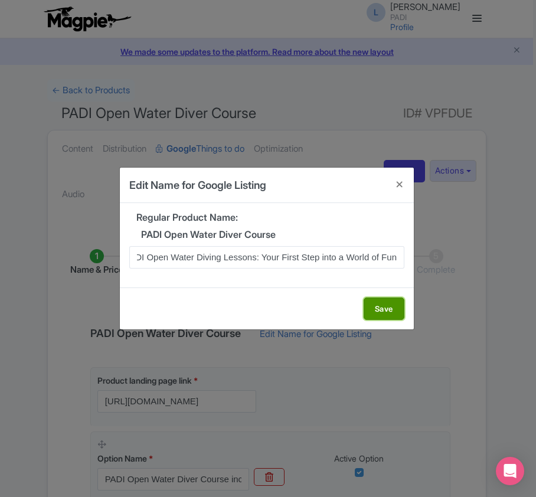
click at [369, 303] on button "Save" at bounding box center [384, 309] width 41 height 22
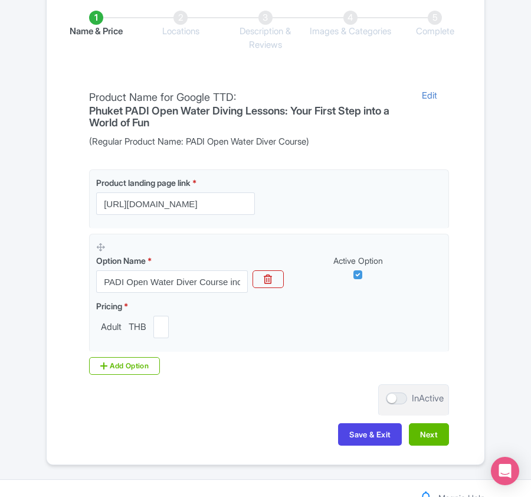
scroll to position [279, 0]
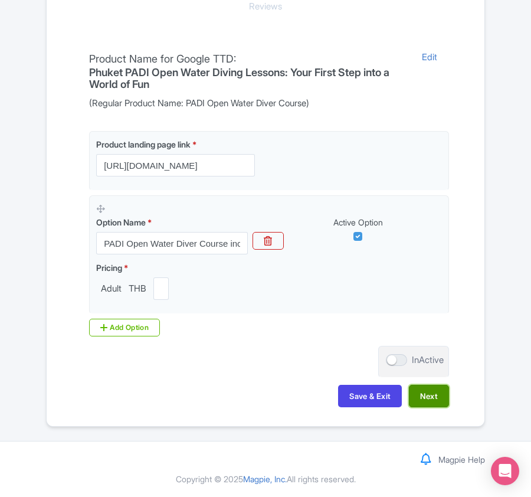
click at [423, 390] on button "Next" at bounding box center [429, 396] width 40 height 22
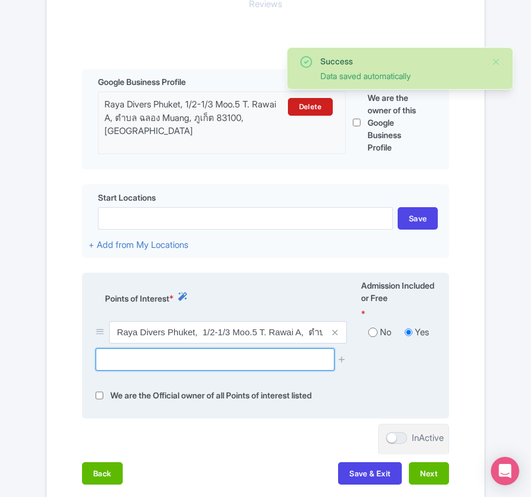
click at [131, 358] on input "text" at bounding box center [215, 359] width 238 height 22
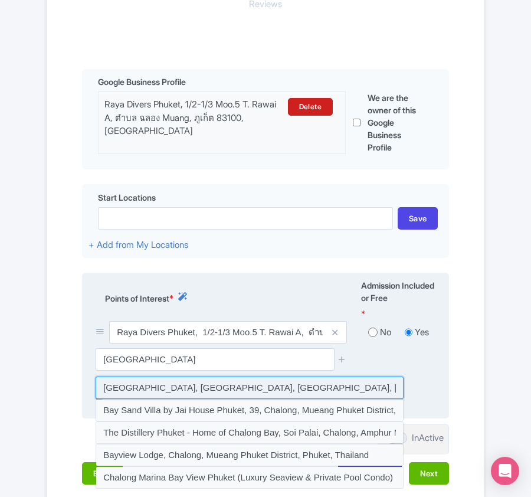
click at [145, 388] on input at bounding box center [250, 388] width 308 height 22
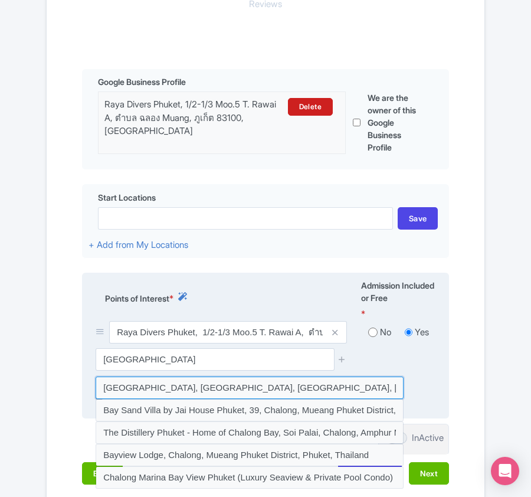
type input "Chalong Bay Pier, Chalong, Mueang Phuket District, Phuket, Thailand"
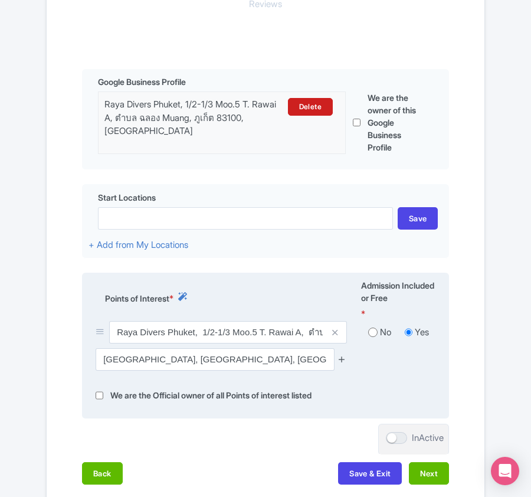
click at [344, 364] on icon at bounding box center [342, 359] width 9 height 9
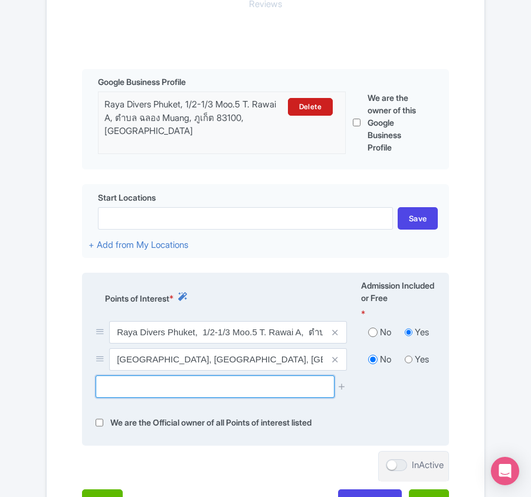
click at [164, 396] on input "text" at bounding box center [215, 386] width 238 height 22
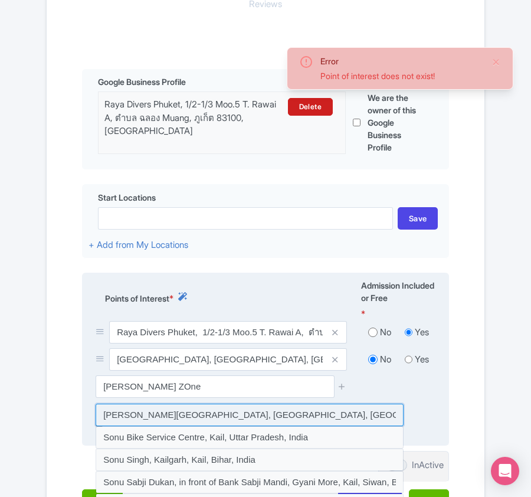
click at [170, 423] on input at bounding box center [250, 415] width 308 height 22
type input "Kail Zone, Rawai, Ko Yao District, Phang Nga, Thailand"
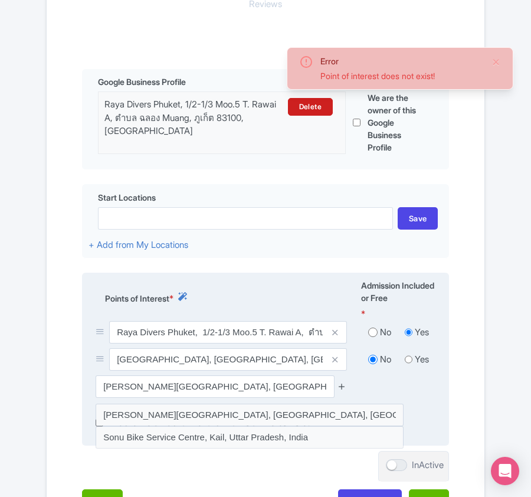
click at [343, 384] on icon at bounding box center [342, 386] width 9 height 9
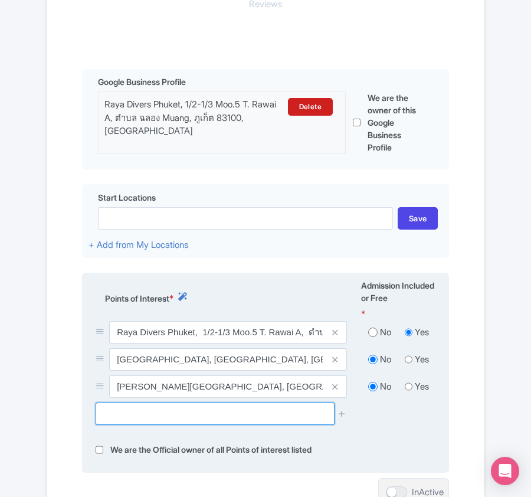
click at [156, 413] on input "text" at bounding box center [215, 414] width 238 height 22
paste input "Goh Dorkmai"
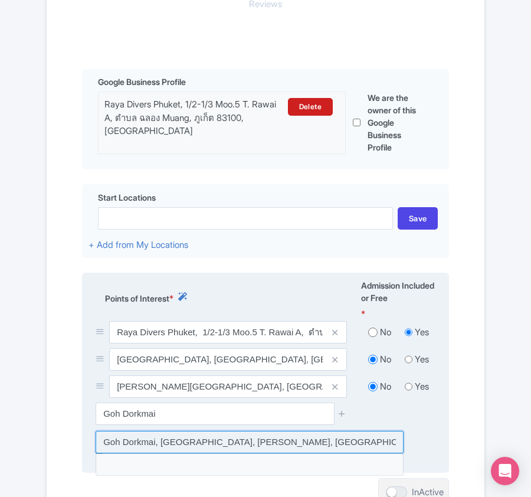
click at [207, 447] on input at bounding box center [250, 442] width 308 height 22
type input "Goh Dorkmai, Ko Yao District, Phang Nga, Thailand"
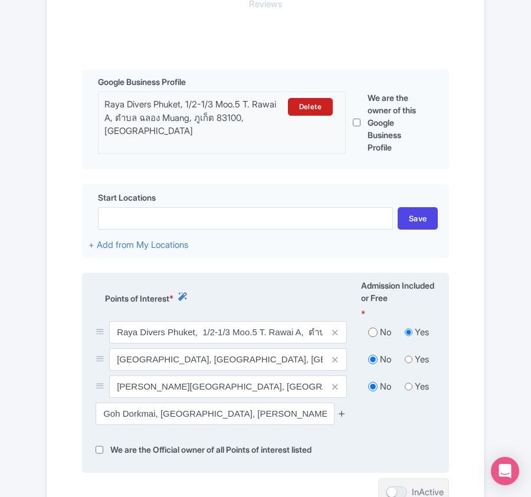
click at [342, 413] on icon at bounding box center [342, 413] width 9 height 9
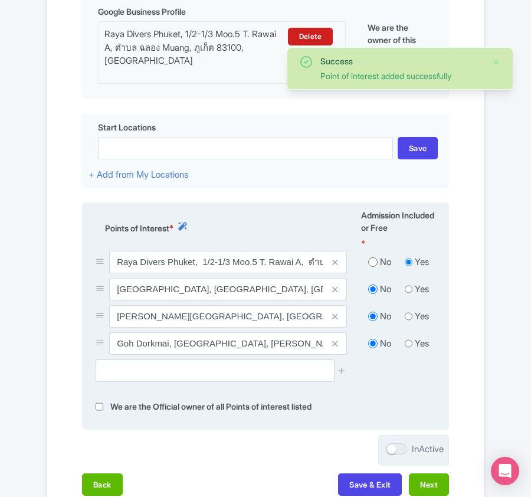
scroll to position [459, 0]
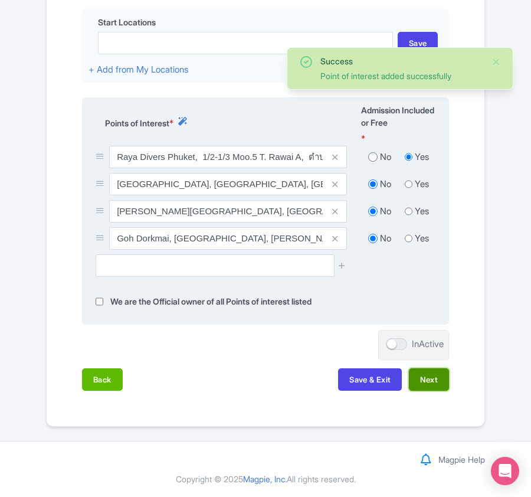
click at [433, 381] on button "Next" at bounding box center [429, 379] width 40 height 22
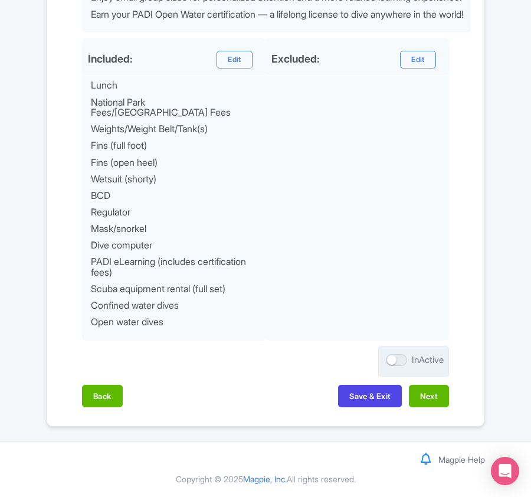
scroll to position [685, 0]
click at [423, 396] on button "Next" at bounding box center [429, 396] width 40 height 22
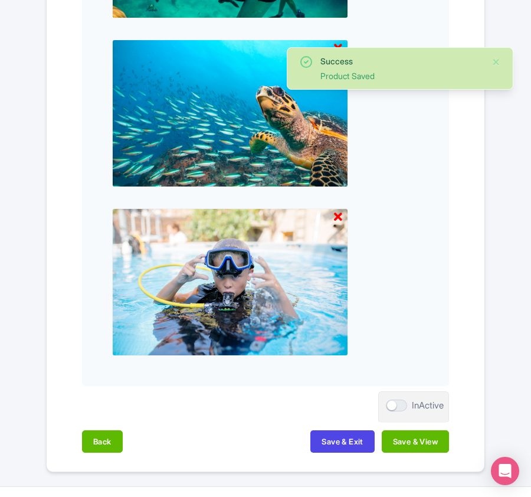
scroll to position [1414, 0]
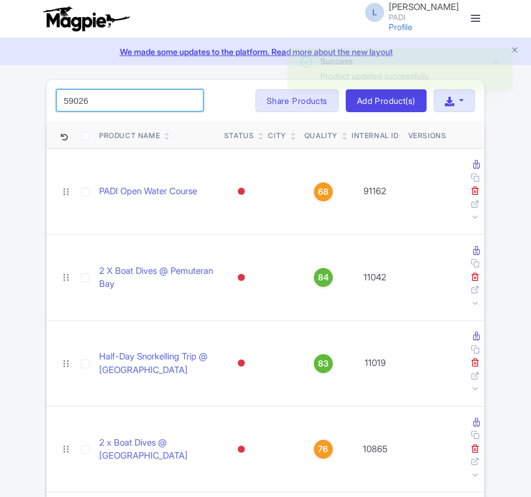
drag, startPoint x: 130, startPoint y: 99, endPoint x: -22, endPoint y: 94, distance: 152.4
click at [0, 94] on html "L [PERSON_NAME] PADI Profile Users Settings Sign out Dashboard Company Product …" at bounding box center [265, 248] width 531 height 497
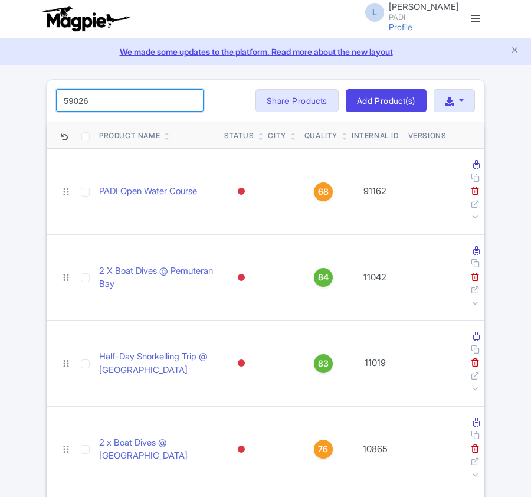
click at [104, 97] on input "59026" at bounding box center [130, 100] width 148 height 22
click button "Search" at bounding box center [0, 0] width 0 height 0
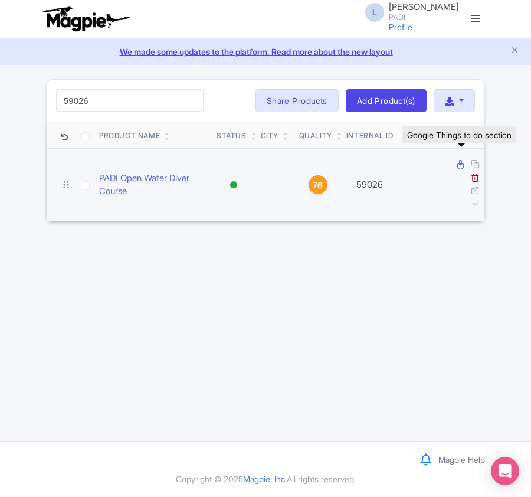
click at [461, 164] on icon at bounding box center [461, 164] width 6 height 9
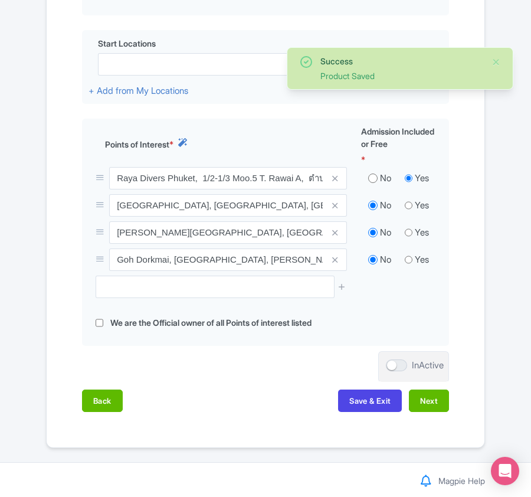
scroll to position [459, 0]
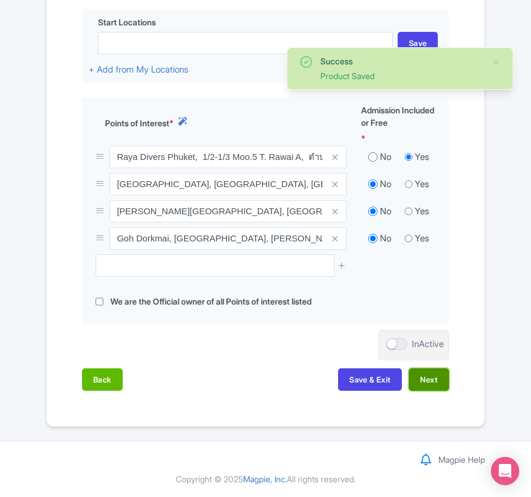
click at [431, 371] on button "Next" at bounding box center [429, 379] width 40 height 22
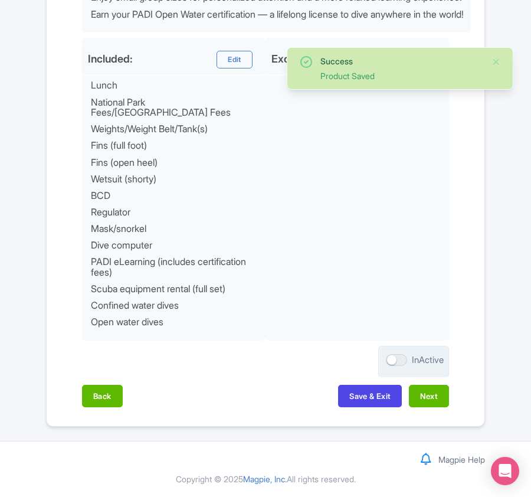
scroll to position [685, 0]
click at [431, 394] on button "Next" at bounding box center [429, 396] width 40 height 22
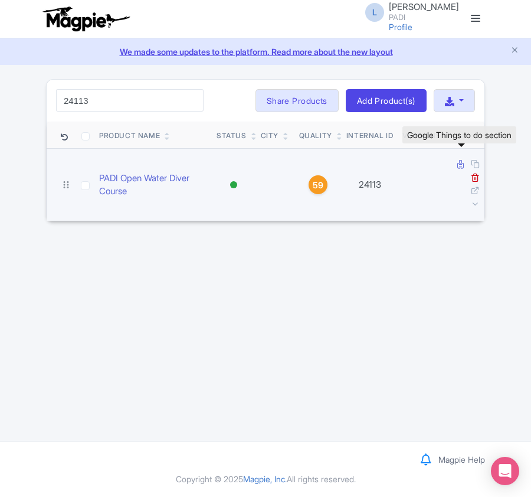
type input "24113"
click at [459, 164] on icon at bounding box center [461, 164] width 6 height 9
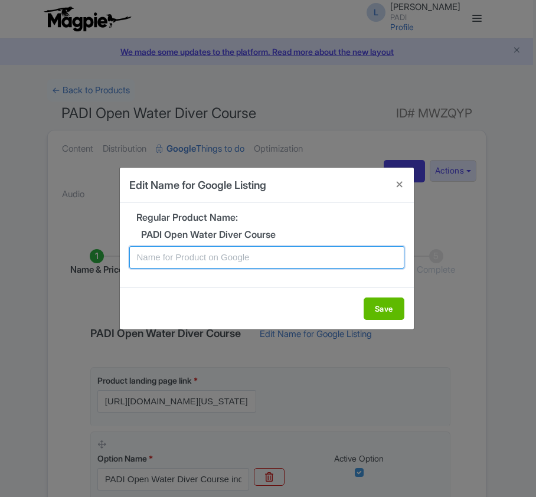
click at [256, 253] on input "text" at bounding box center [266, 257] width 275 height 22
paste input "Learn [MEDICAL_DATA] in [GEOGRAPHIC_DATA] - PADI Certification Course"
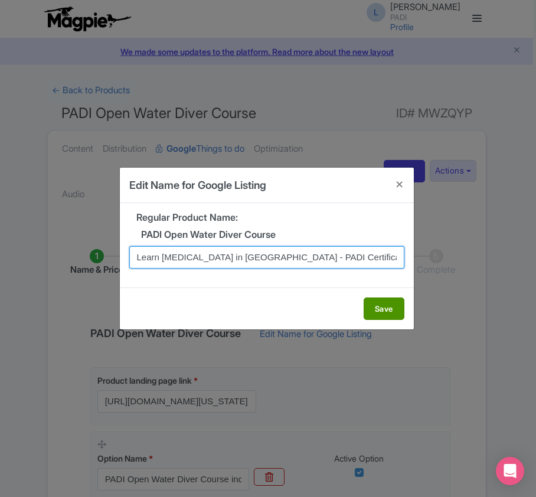
type input "Learn [MEDICAL_DATA] in [GEOGRAPHIC_DATA] - PADI Certification Course"
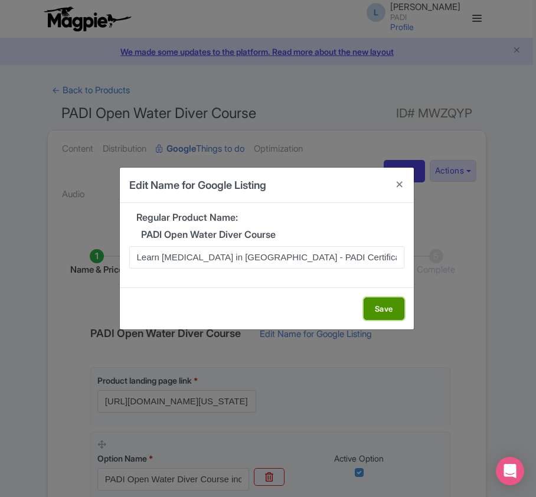
click at [400, 315] on button "Save" at bounding box center [384, 309] width 41 height 22
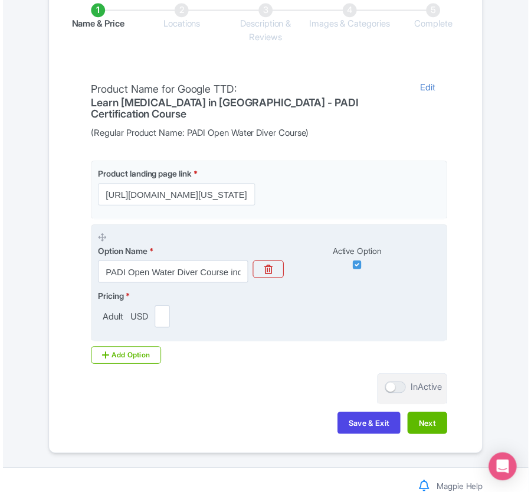
scroll to position [267, 0]
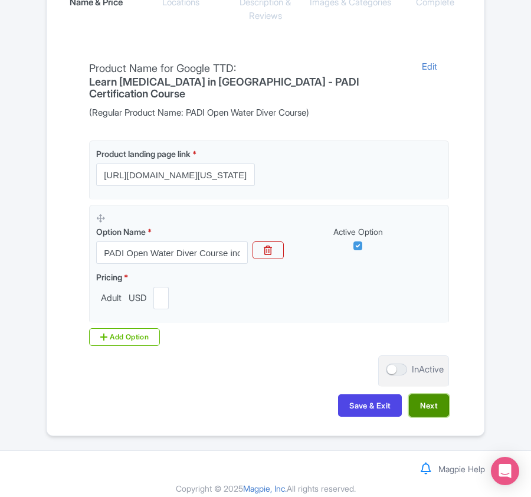
click at [437, 394] on button "Next" at bounding box center [429, 405] width 40 height 22
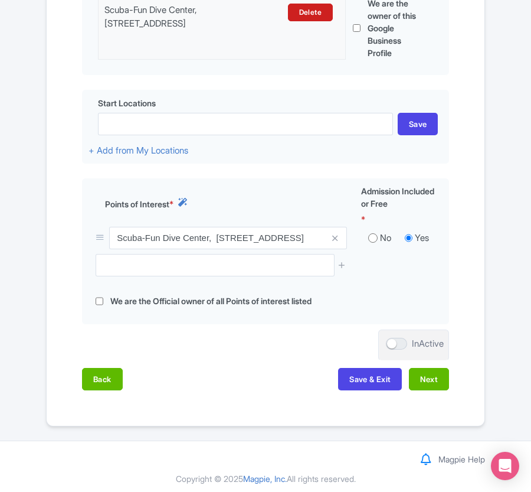
scroll to position [383, 0]
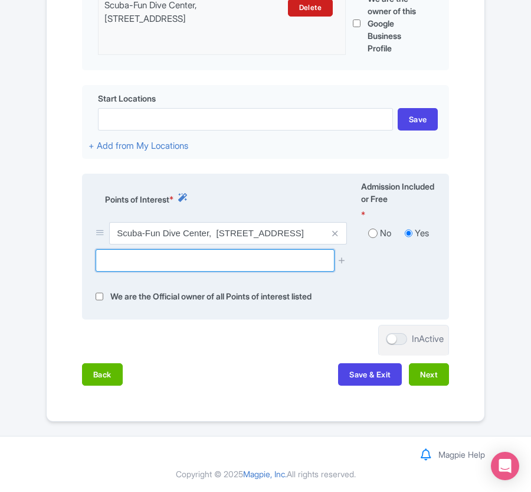
click at [123, 263] on input "text" at bounding box center [215, 260] width 238 height 22
paste input "[GEOGRAPHIC_DATA], [GEOGRAPHIC_DATA], [GEOGRAPHIC_DATA], [GEOGRAPHIC_DATA]"
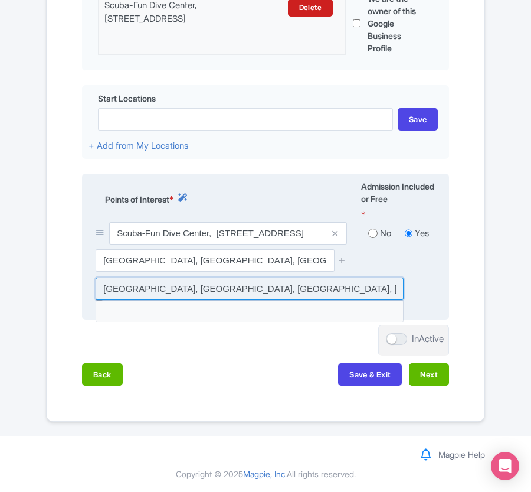
click at [190, 286] on input at bounding box center [250, 288] width 308 height 22
type input "[GEOGRAPHIC_DATA], [GEOGRAPHIC_DATA], [GEOGRAPHIC_DATA], [GEOGRAPHIC_DATA]"
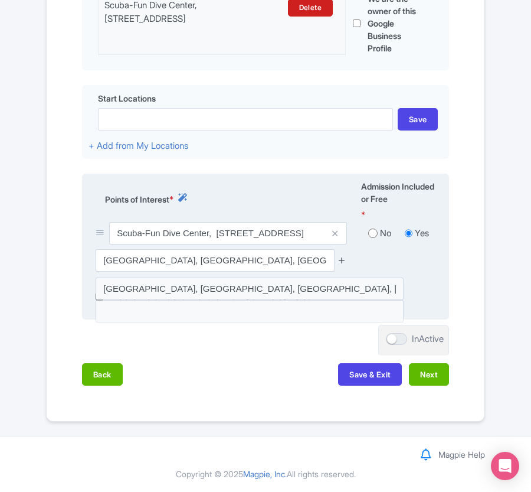
click at [340, 258] on icon at bounding box center [342, 260] width 9 height 9
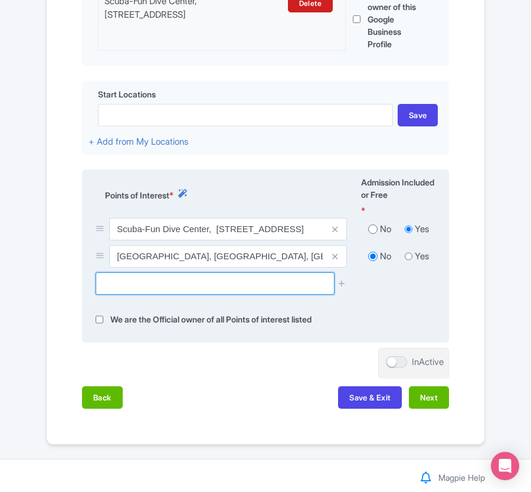
click at [177, 284] on input "text" at bounding box center [215, 283] width 238 height 22
paste input "[PERSON_NAME] Coral Garden Nature Preserve,"
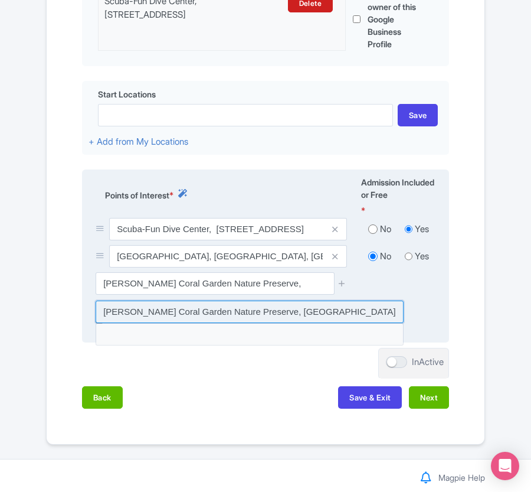
click at [178, 311] on input at bounding box center [250, 311] width 308 height 22
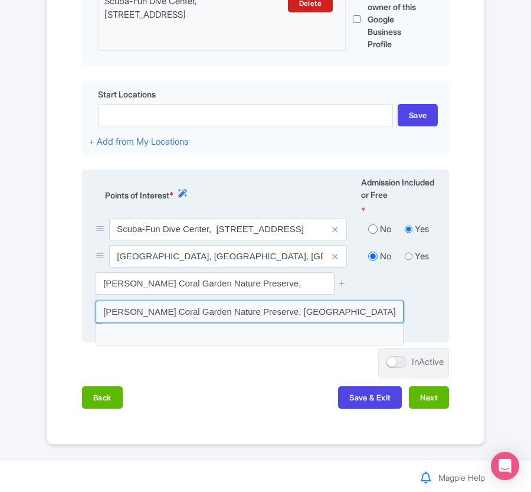
type input "[PERSON_NAME] Coral Garden Nature Preserve, [GEOGRAPHIC_DATA], [GEOGRAPHIC_DATA…"
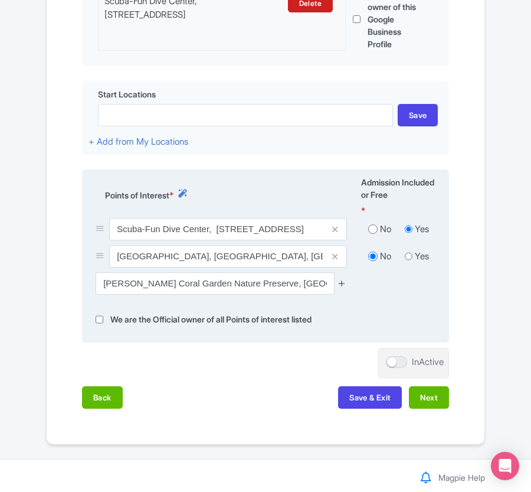
click at [343, 283] on icon at bounding box center [342, 283] width 9 height 9
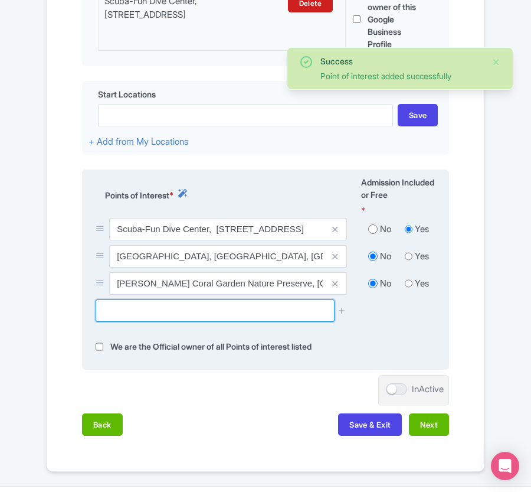
click at [102, 312] on input "text" at bounding box center [215, 310] width 238 height 22
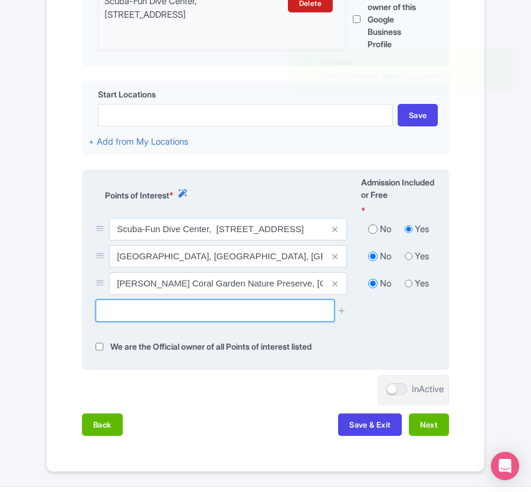
paste input "Conch Reef, [GEOGRAPHIC_DATA]"
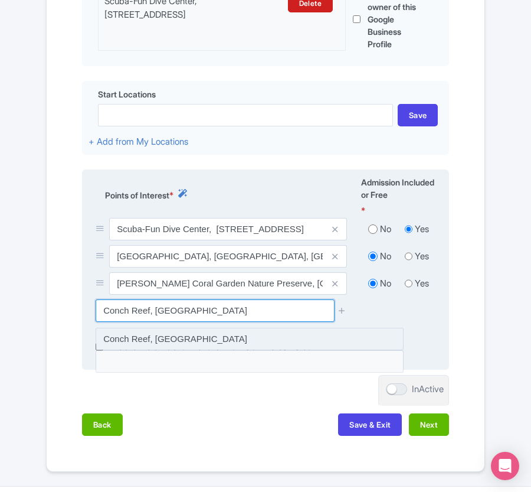
type input "Conch Reef, [GEOGRAPHIC_DATA]"
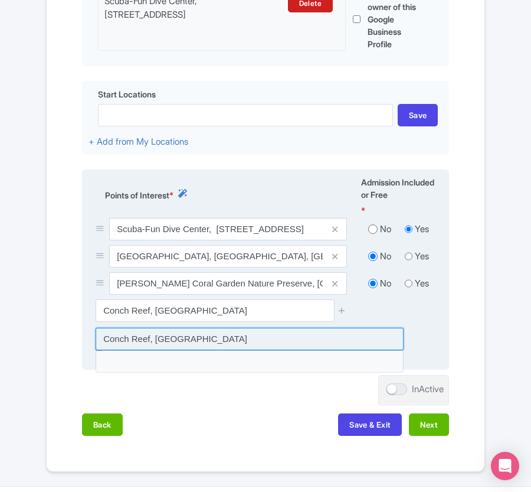
click at [126, 338] on input at bounding box center [250, 339] width 308 height 22
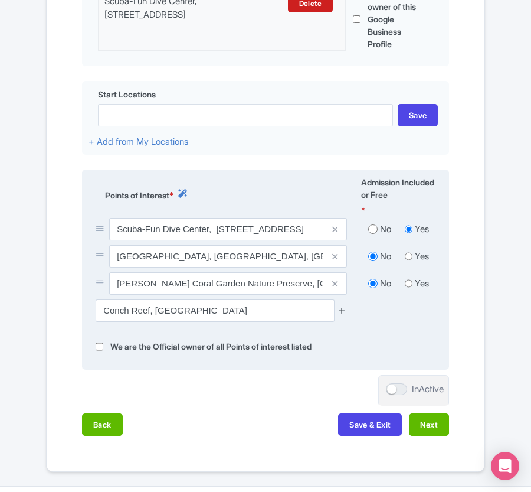
click at [341, 315] on icon at bounding box center [342, 310] width 9 height 9
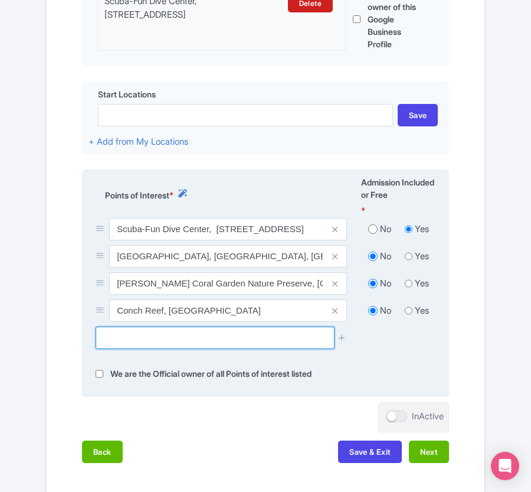
click at [211, 342] on input "text" at bounding box center [215, 337] width 238 height 22
paste input "[GEOGRAPHIC_DATA], [GEOGRAPHIC_DATA], Key"
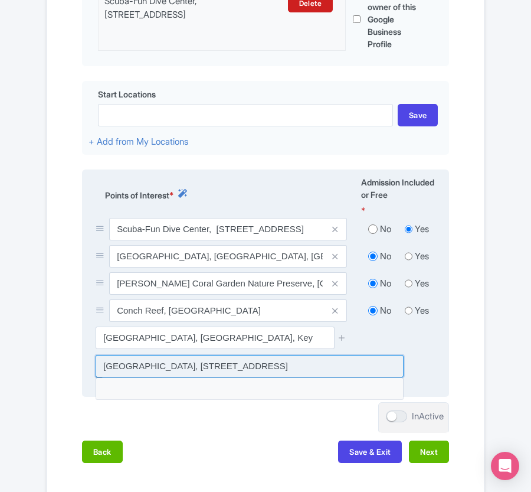
click at [214, 366] on input at bounding box center [250, 366] width 308 height 22
type input "[GEOGRAPHIC_DATA], [STREET_ADDRESS]"
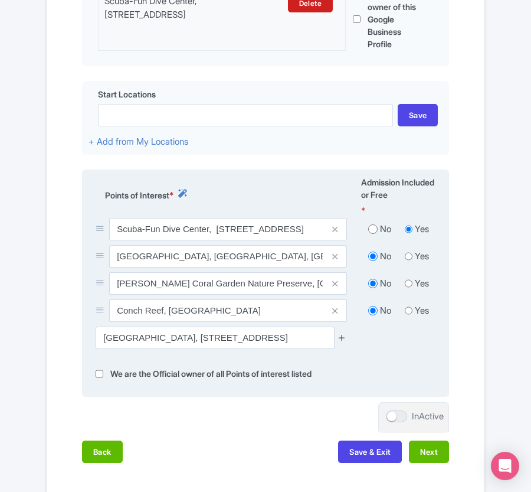
click at [340, 341] on icon at bounding box center [342, 337] width 9 height 9
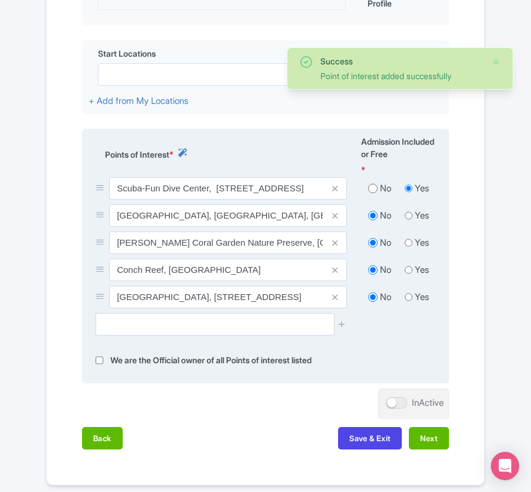
scroll to position [491, 0]
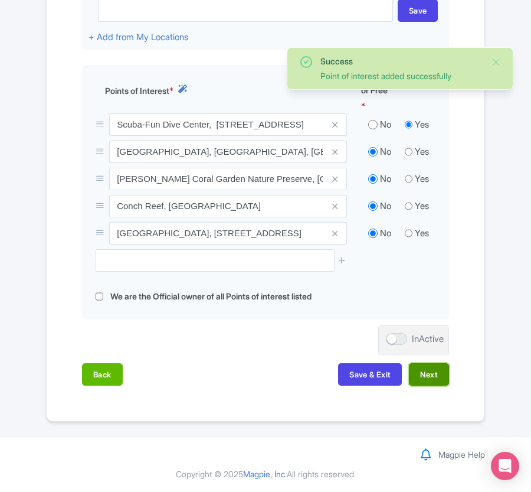
click at [432, 368] on button "Next" at bounding box center [429, 374] width 40 height 22
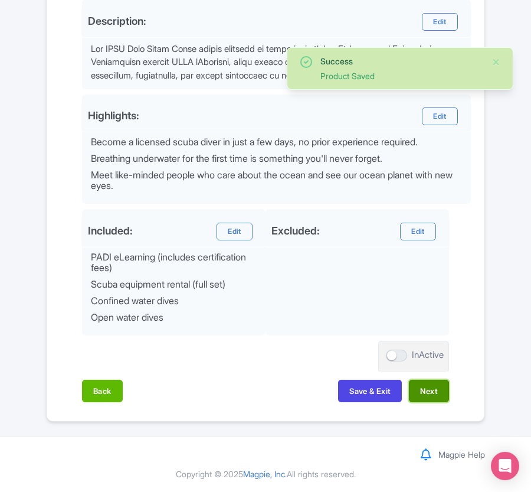
click at [429, 390] on button "Next" at bounding box center [429, 391] width 40 height 22
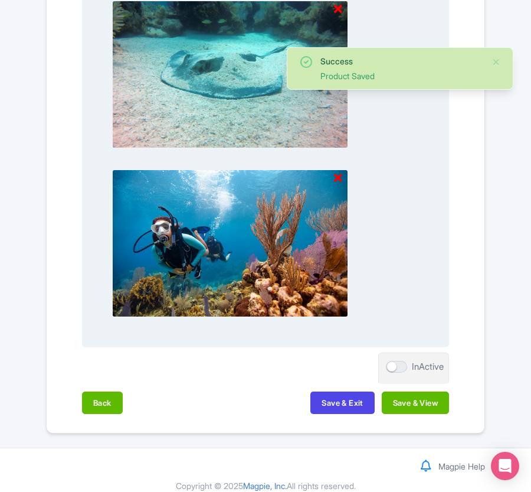
scroll to position [1252, 0]
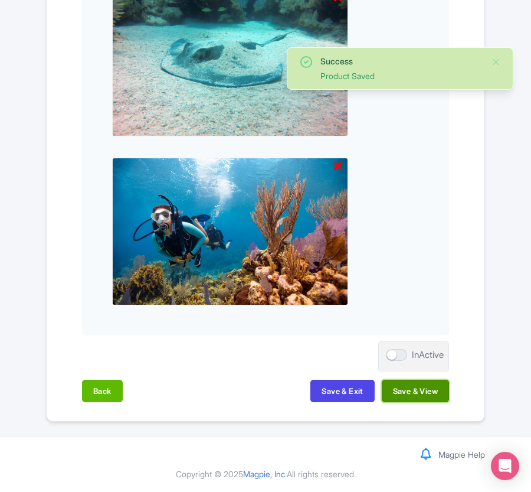
click at [425, 393] on button "Save & View" at bounding box center [415, 391] width 67 height 22
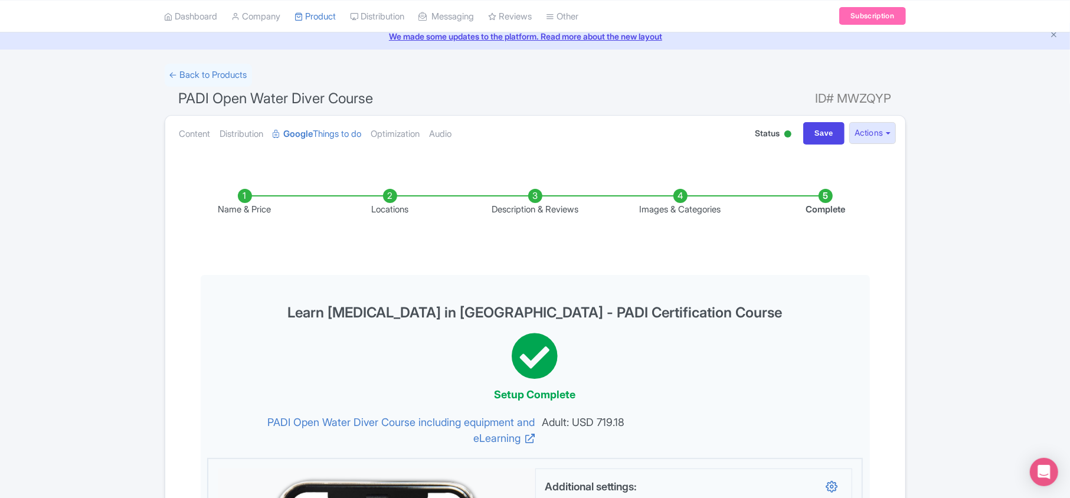
scroll to position [0, 0]
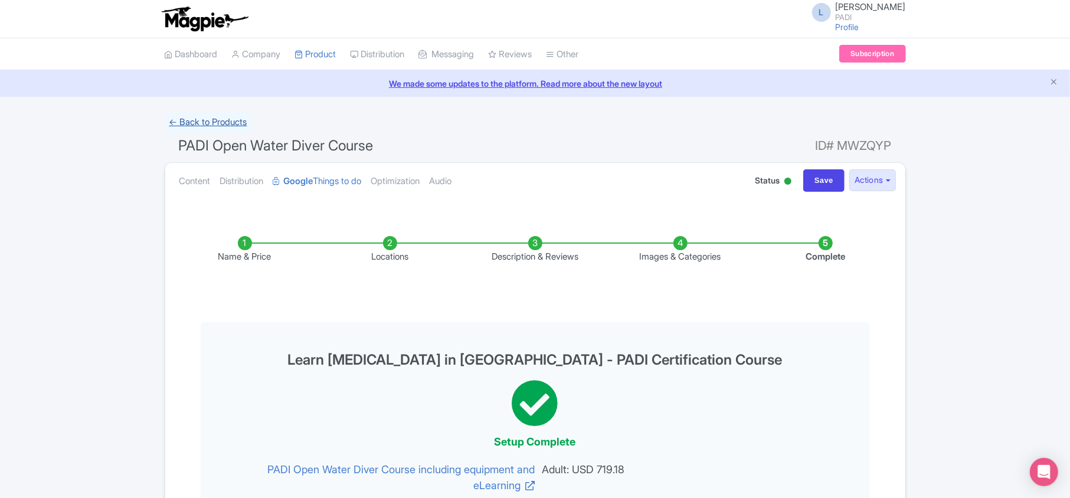
click at [172, 117] on link "← Back to Products" at bounding box center [208, 122] width 87 height 23
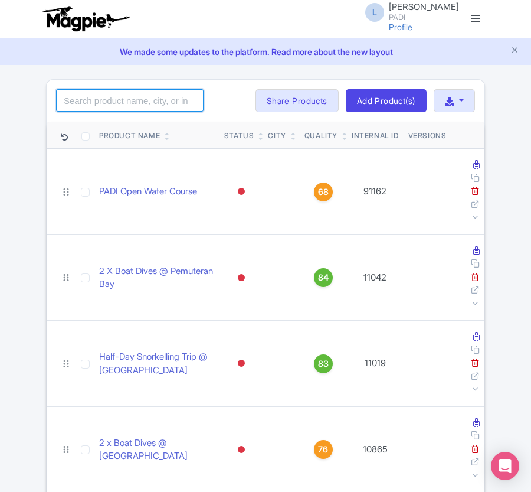
click at [142, 96] on input "search" at bounding box center [130, 100] width 148 height 22
paste input "13499"
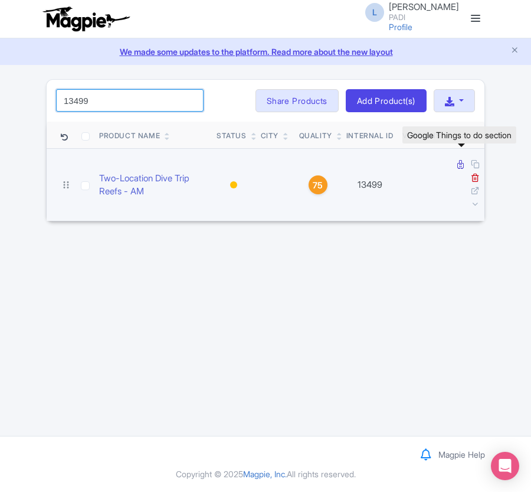
type input "13499"
click at [459, 166] on icon at bounding box center [461, 164] width 6 height 9
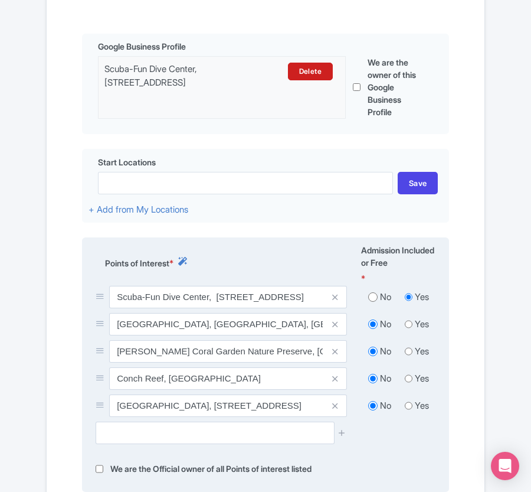
scroll to position [472, 0]
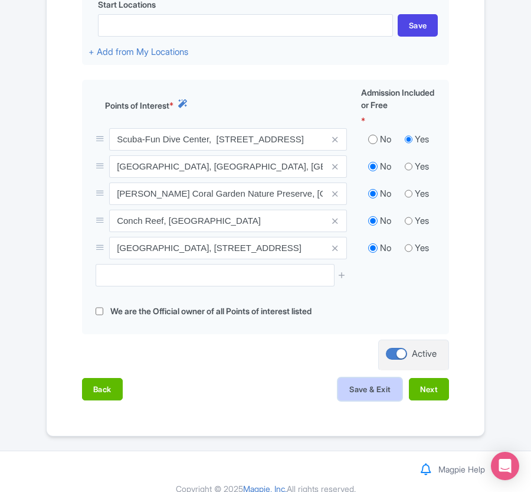
click at [388, 400] on button "Save & Exit" at bounding box center [370, 389] width 64 height 22
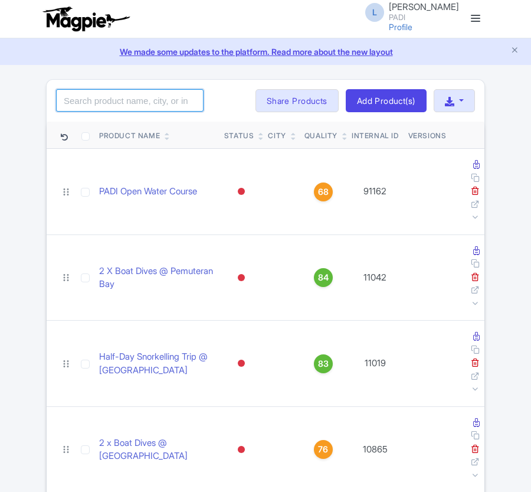
click at [73, 100] on input "search" at bounding box center [130, 100] width 148 height 22
paste input "16310"
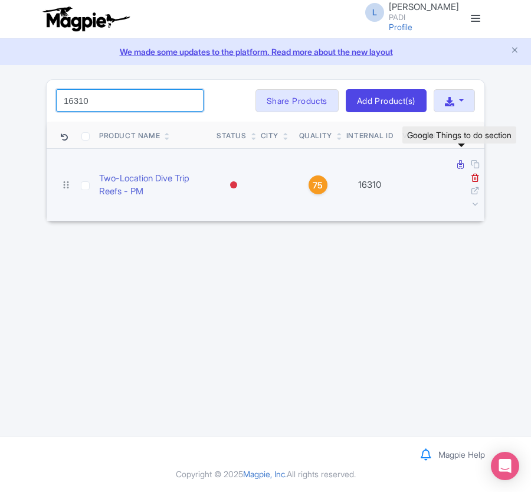
type input "16310"
click at [461, 168] on icon at bounding box center [461, 164] width 6 height 9
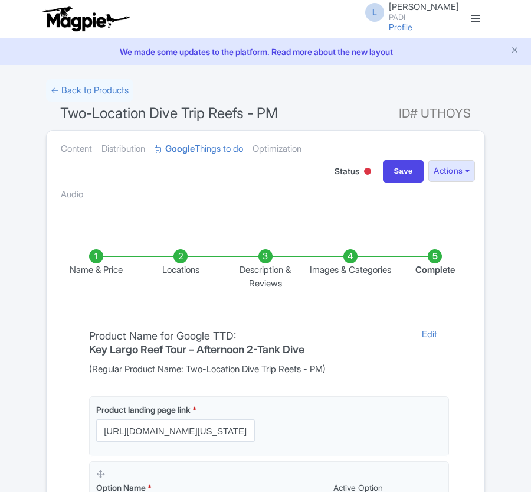
scroll to position [273, 0]
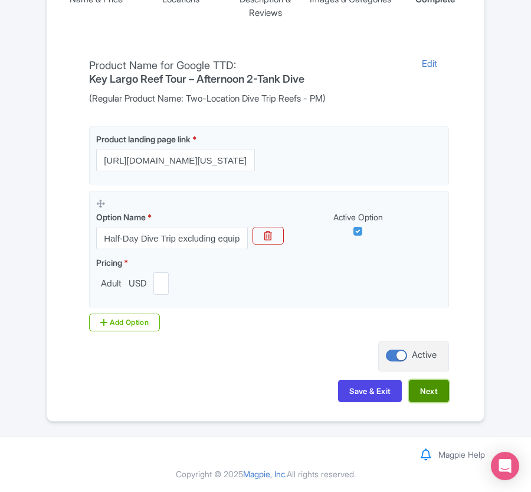
click at [421, 388] on button "Next" at bounding box center [429, 391] width 40 height 22
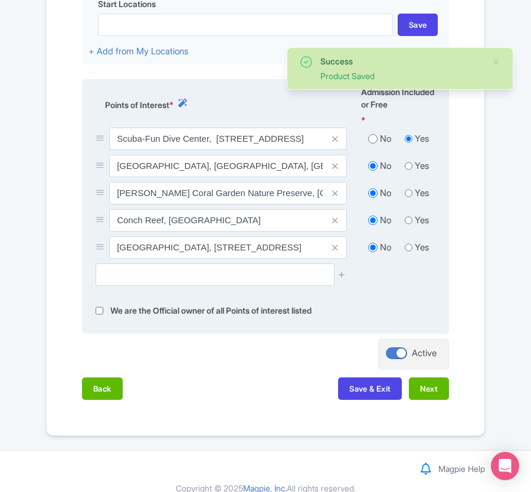
scroll to position [491, 0]
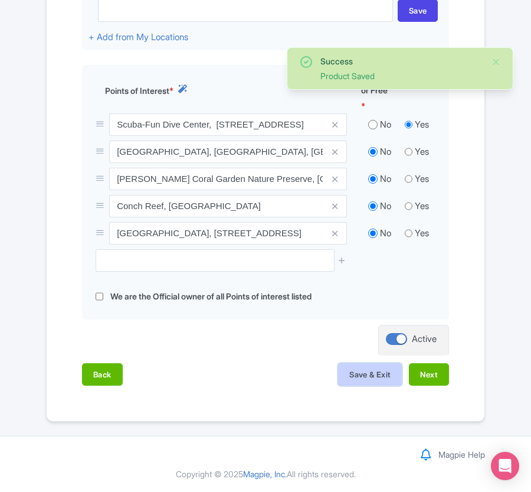
click at [376, 373] on button "Save & Exit" at bounding box center [370, 374] width 64 height 22
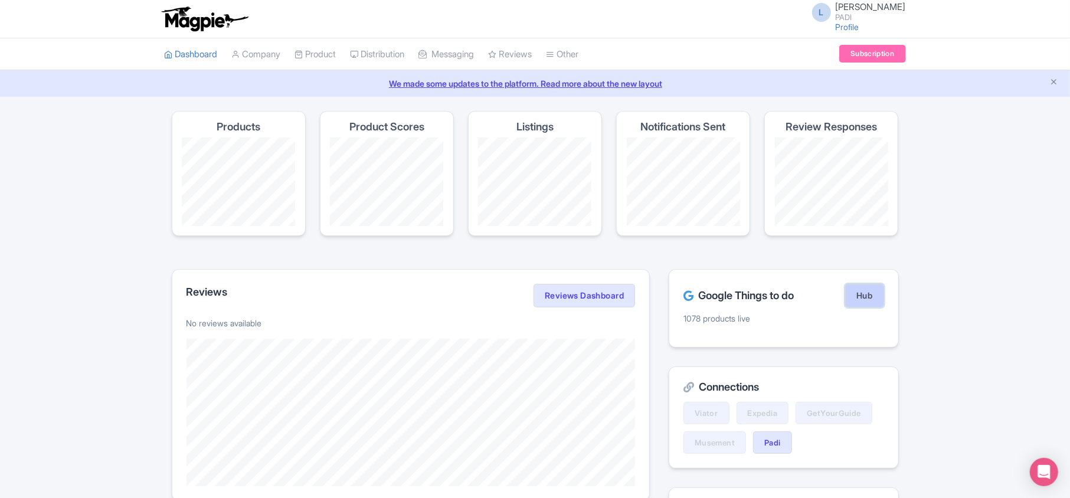
click at [863, 293] on link "Hub" at bounding box center [864, 296] width 38 height 24
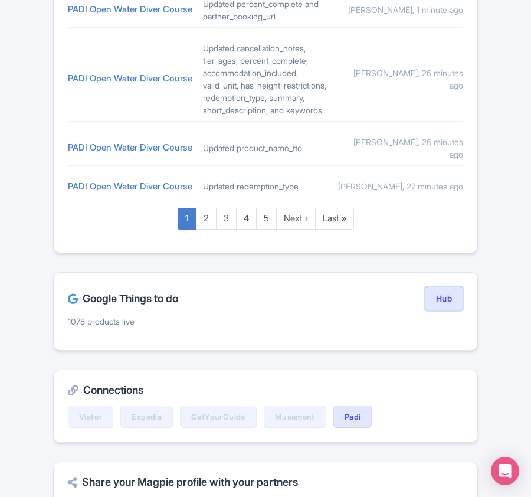
scroll to position [787, 0]
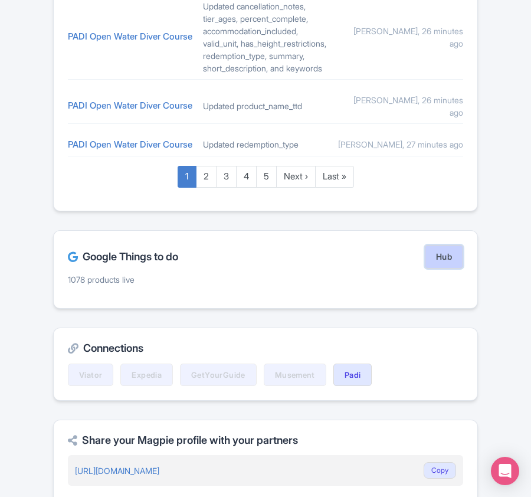
click at [432, 269] on link "Hub" at bounding box center [444, 257] width 38 height 24
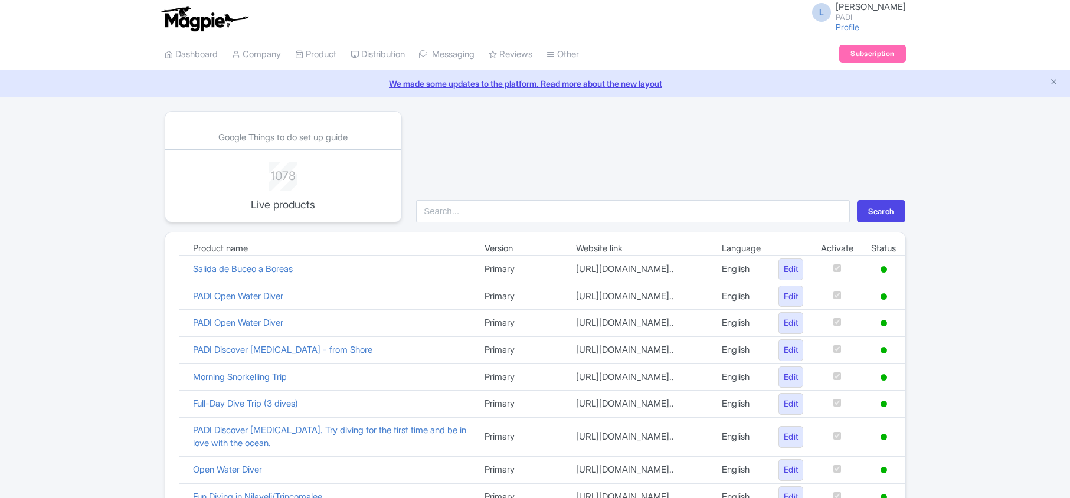
scroll to position [815, 0]
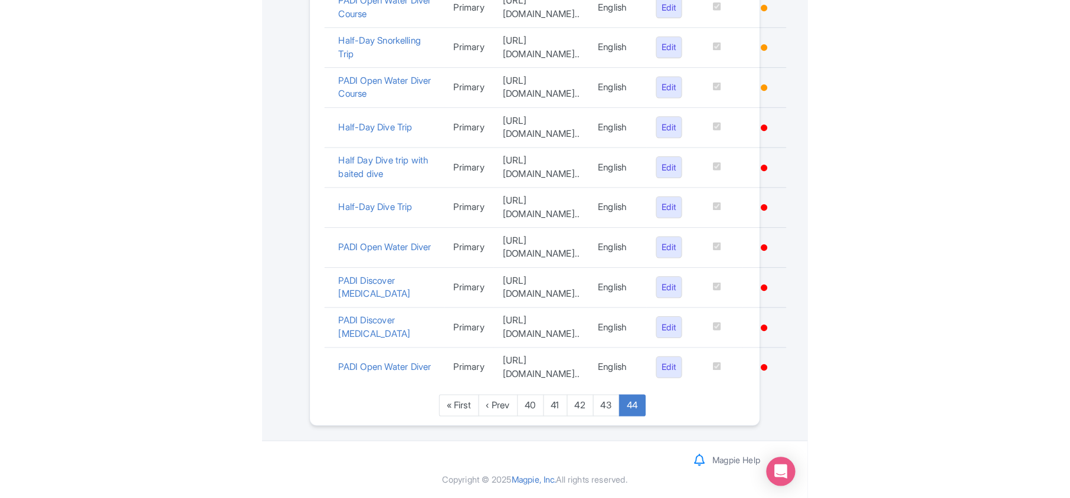
scroll to position [749, 0]
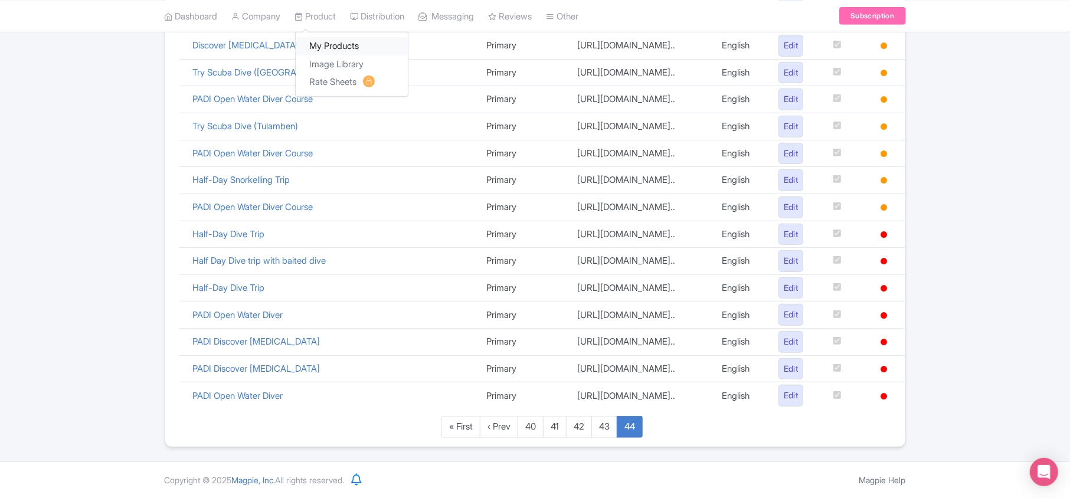
click at [322, 47] on link "My Products" at bounding box center [352, 46] width 112 height 18
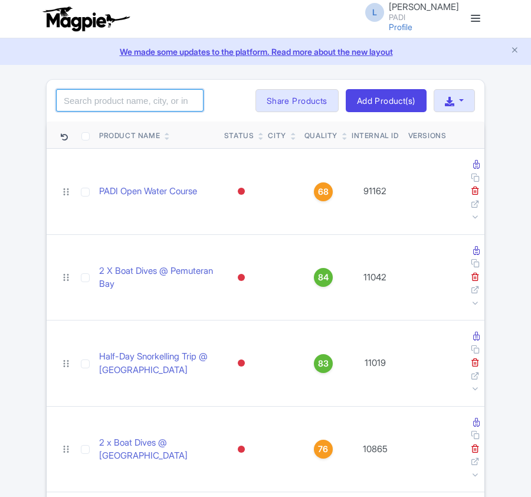
click at [157, 100] on input "search" at bounding box center [130, 100] width 148 height 22
type input "109140"
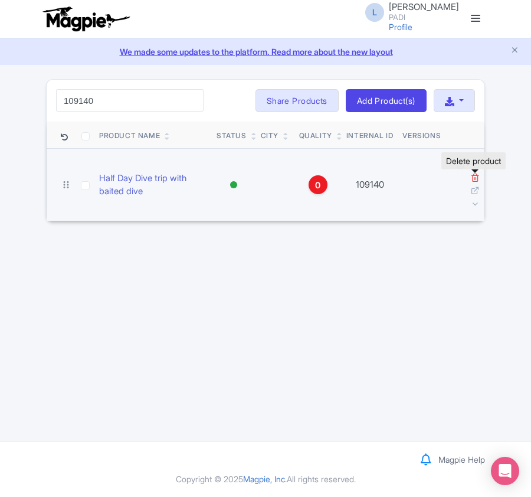
click at [476, 179] on icon at bounding box center [475, 177] width 9 height 9
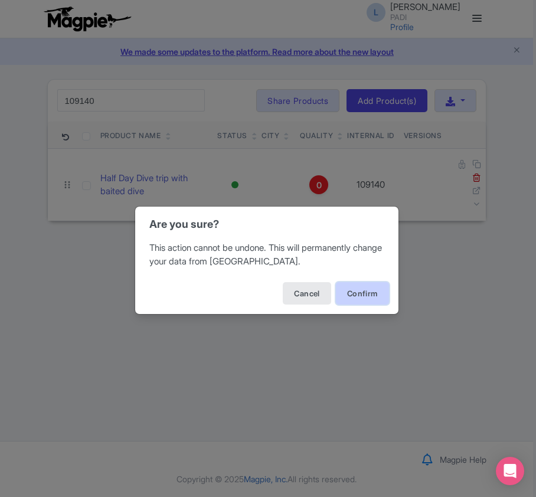
click at [378, 292] on button "Confirm" at bounding box center [362, 293] width 53 height 22
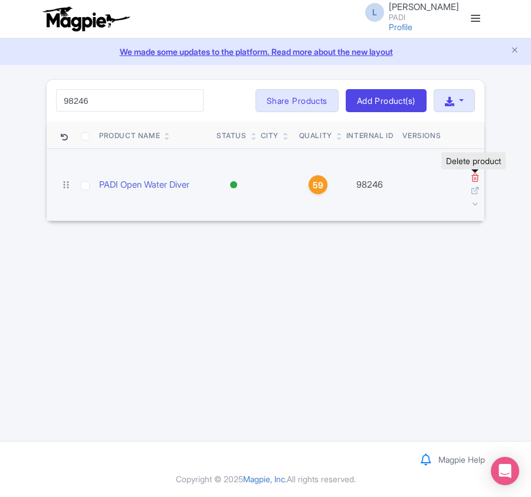
type input "98246"
click at [475, 178] on icon at bounding box center [475, 177] width 9 height 9
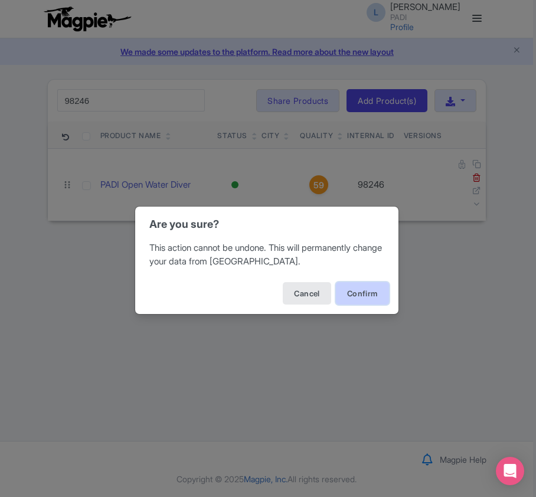
click at [372, 290] on button "Confirm" at bounding box center [362, 293] width 53 height 22
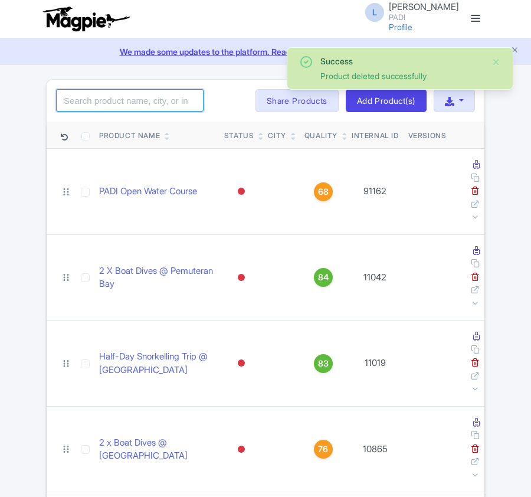
click at [133, 102] on input "search" at bounding box center [130, 100] width 148 height 22
paste input "12577"
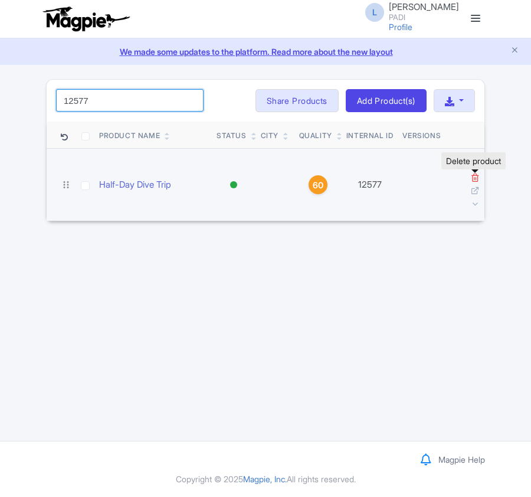
type input "12577"
click at [476, 178] on icon at bounding box center [475, 177] width 9 height 9
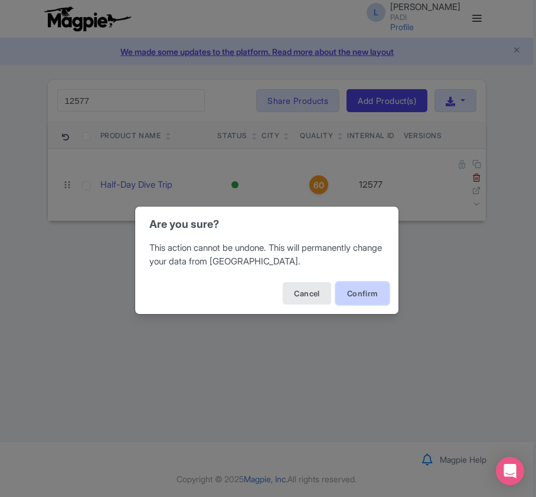
click at [368, 296] on button "Confirm" at bounding box center [362, 293] width 53 height 22
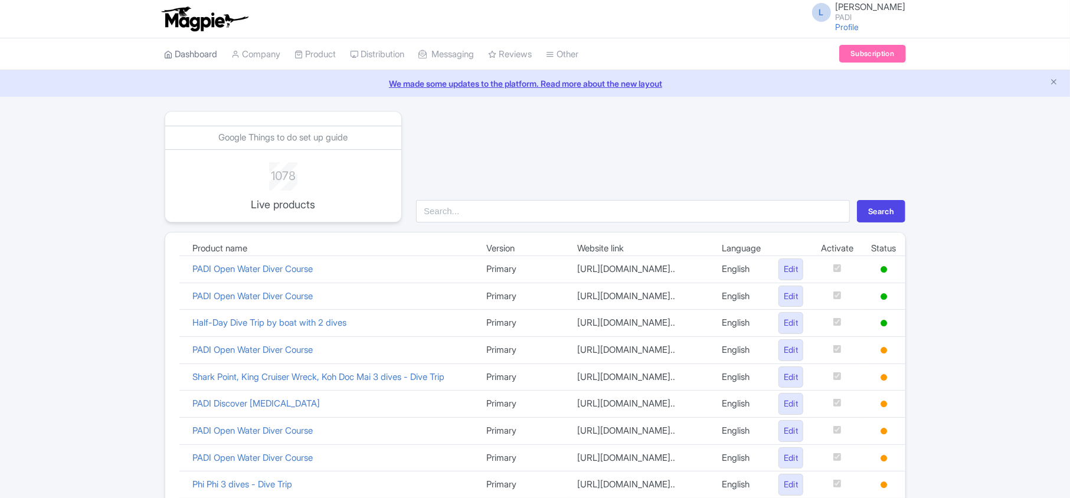
click at [204, 59] on link "Dashboard" at bounding box center [191, 54] width 53 height 32
